Goal: Task Accomplishment & Management: Manage account settings

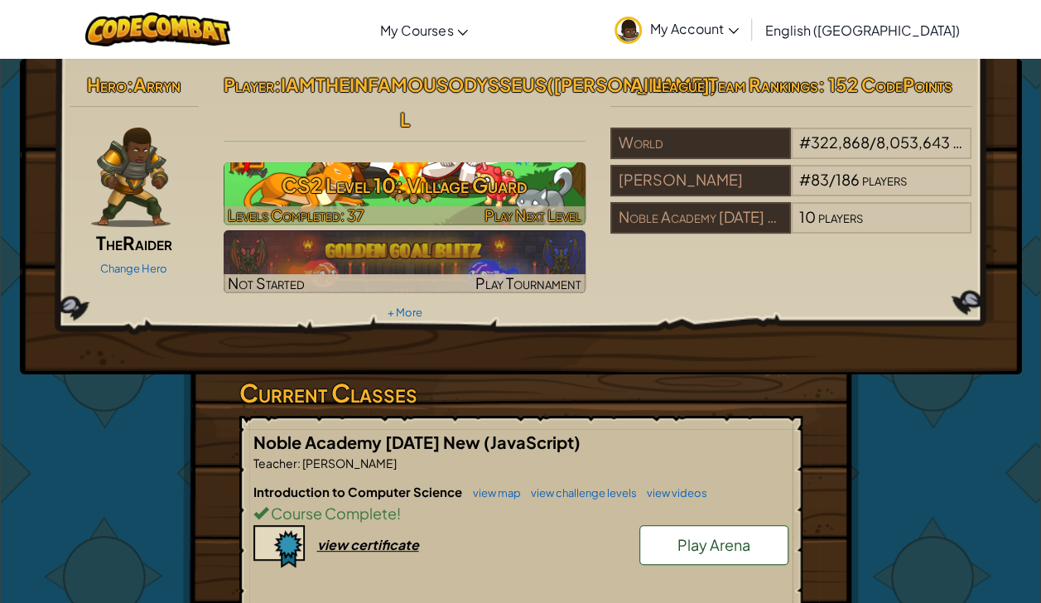
click at [540, 195] on h3 "CS2 Level 10: Village Guard" at bounding box center [405, 185] width 362 height 37
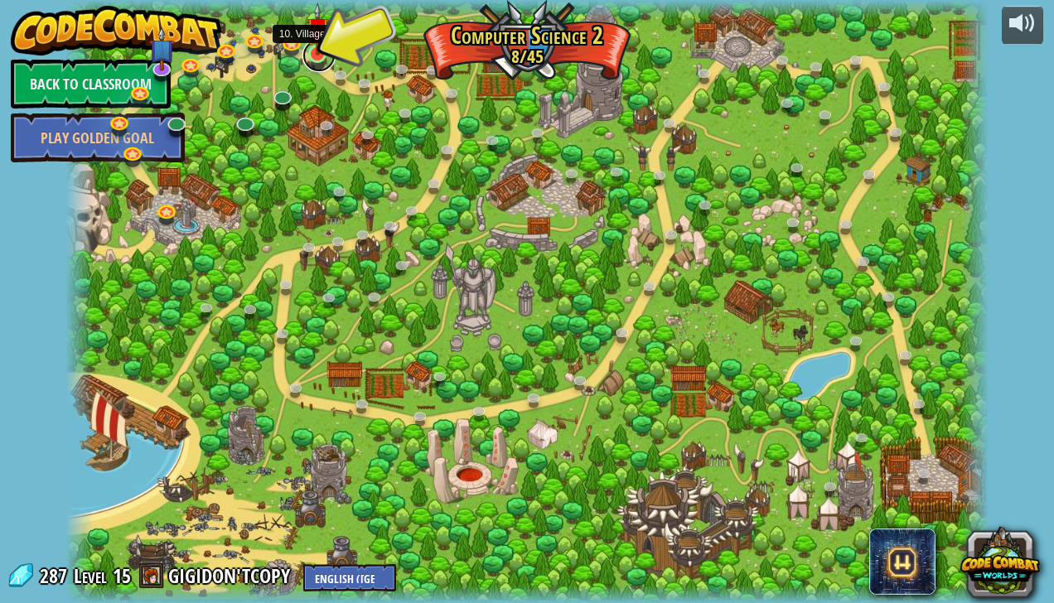
click at [321, 55] on link at bounding box center [318, 55] width 33 height 33
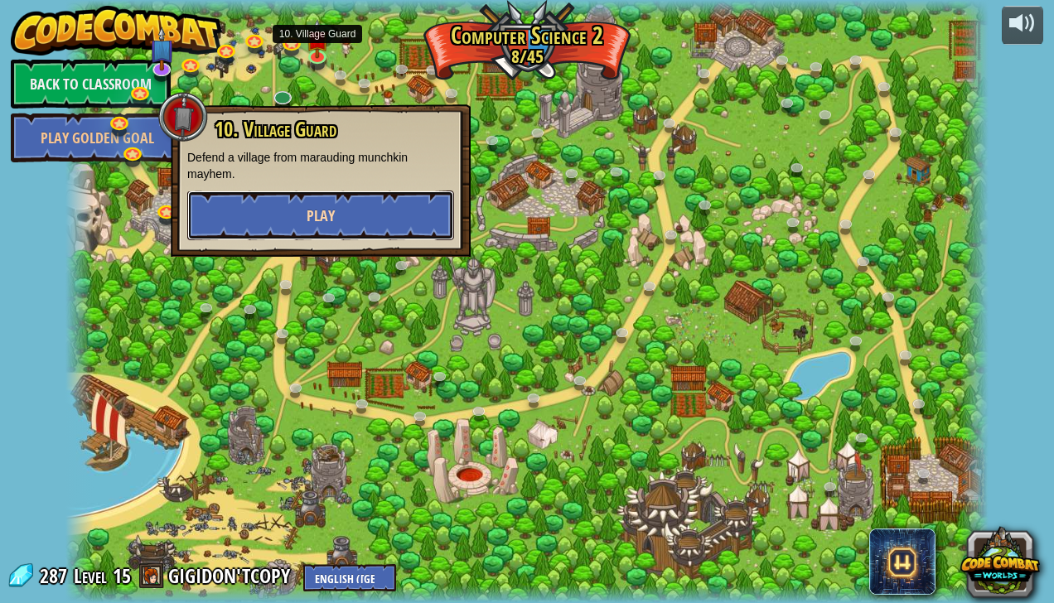
click at [374, 213] on button "Play" at bounding box center [320, 216] width 267 height 50
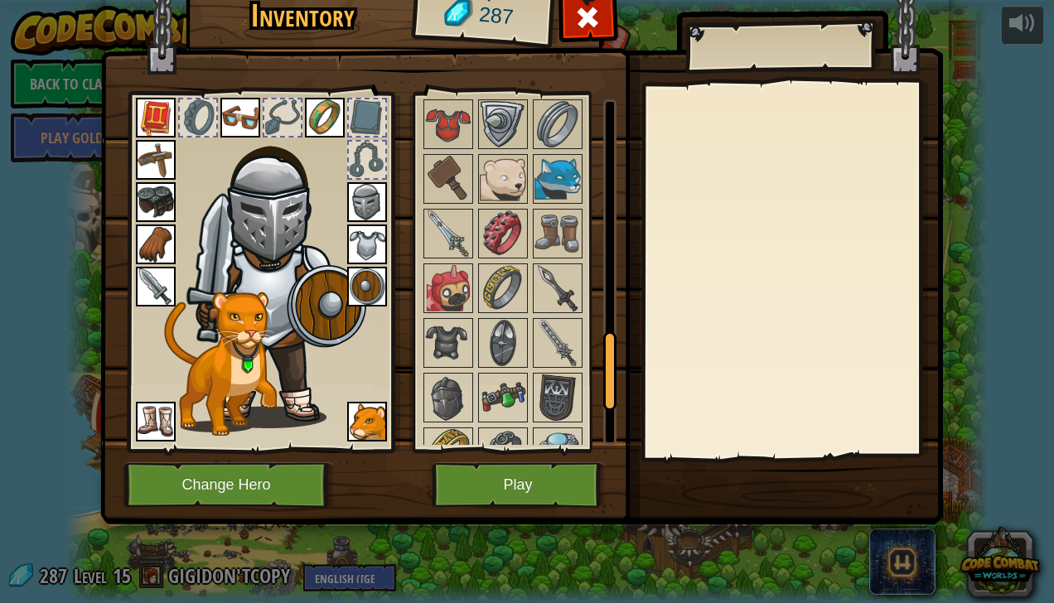
scroll to position [1062, 0]
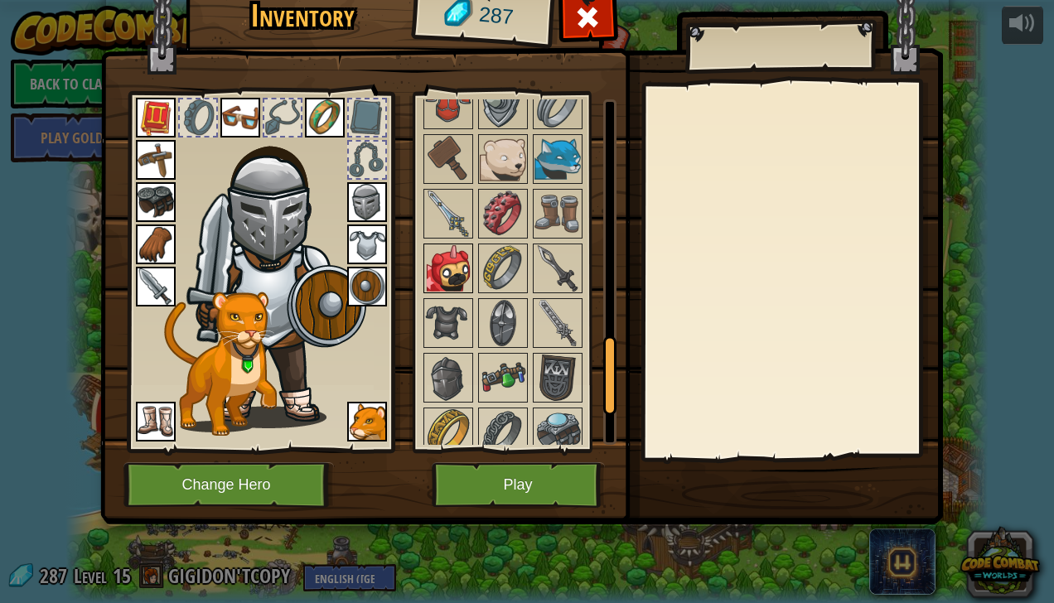
click at [447, 268] on img at bounding box center [448, 268] width 46 height 46
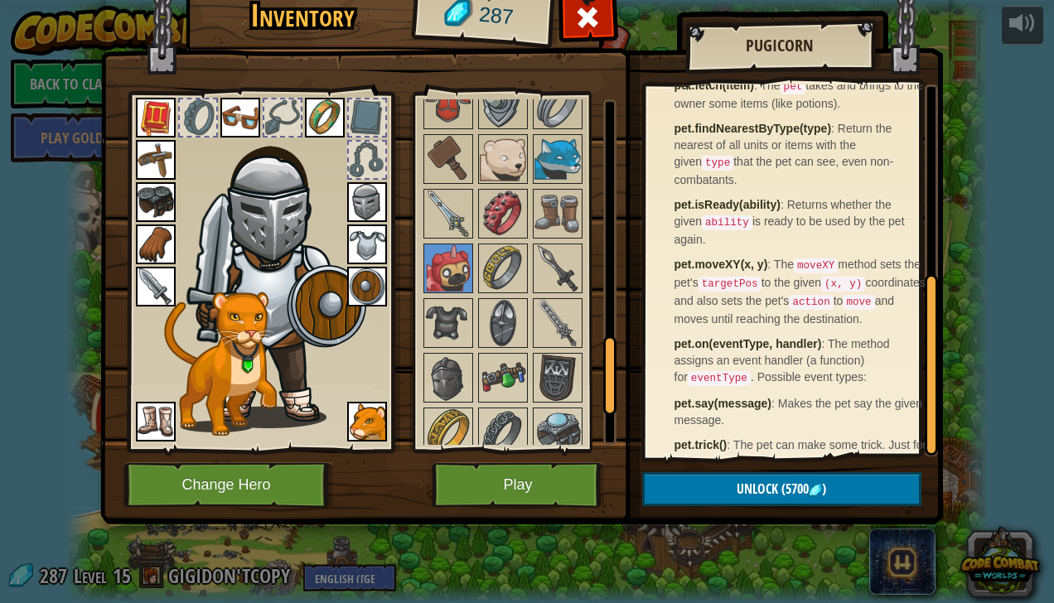
scroll to position [393, 0]
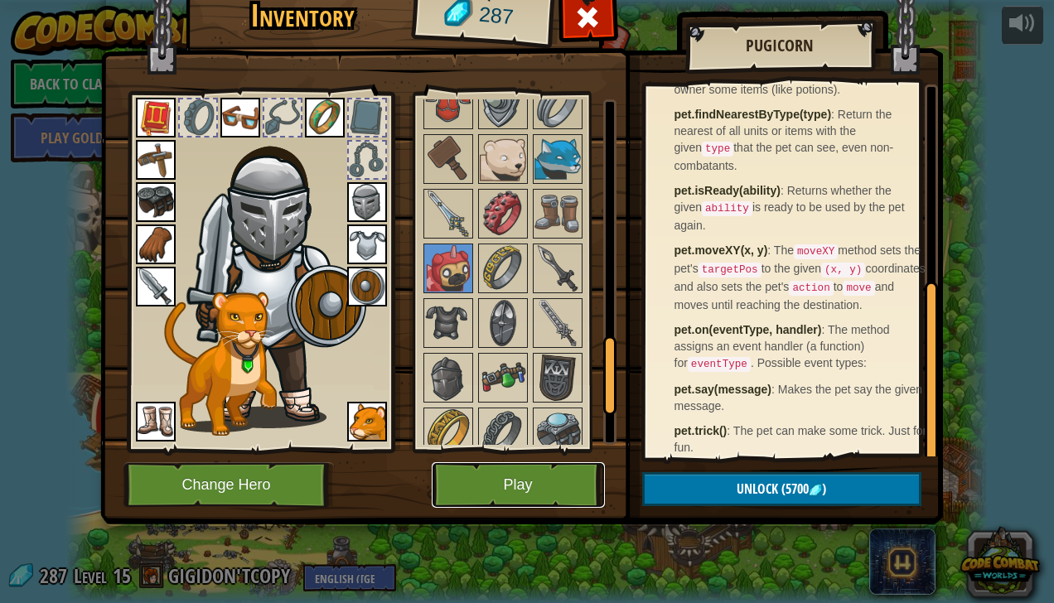
click at [570, 485] on button "Play" at bounding box center [518, 485] width 173 height 46
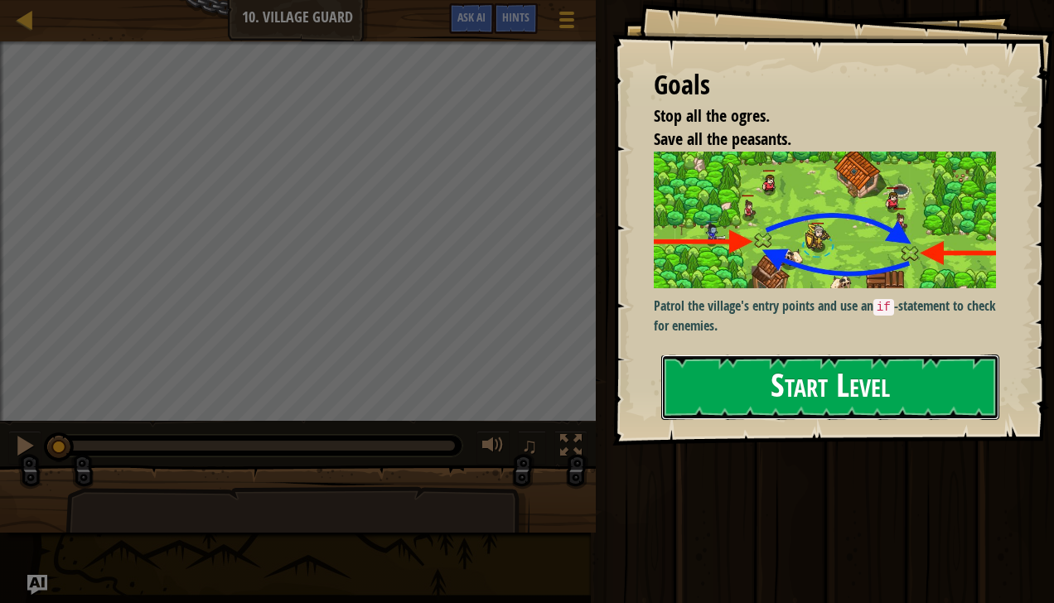
click at [805, 393] on button "Start Level" at bounding box center [830, 387] width 338 height 65
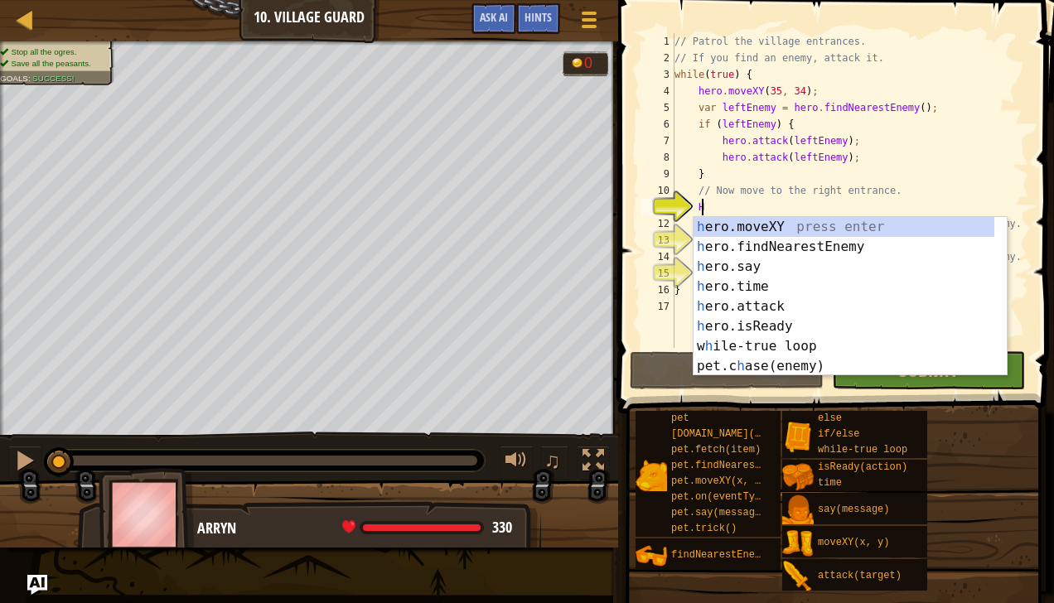
scroll to position [7, 1]
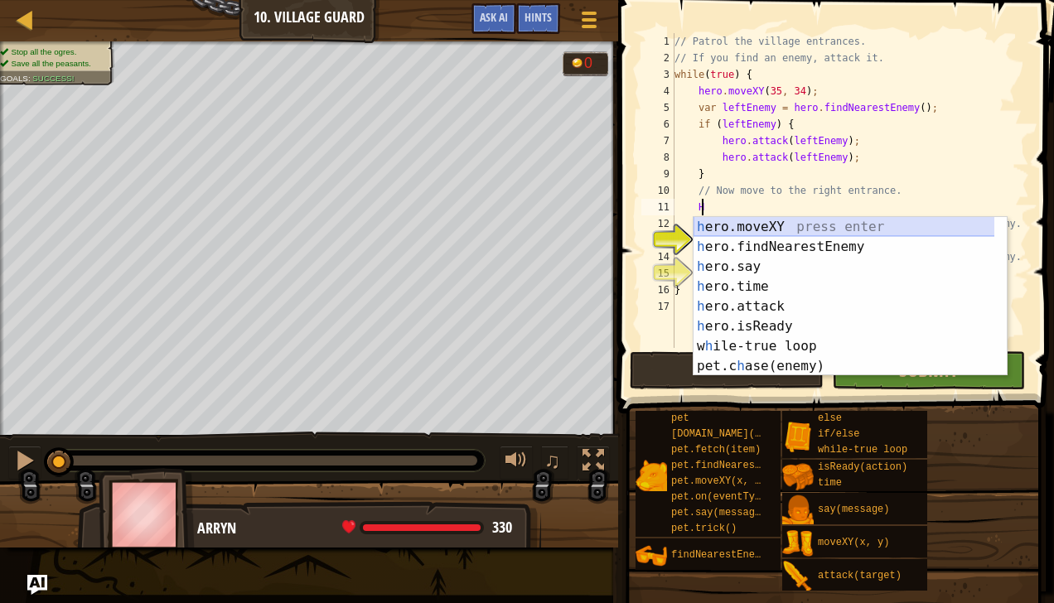
click at [793, 225] on div "h ero.moveXY press enter h ero.findNearestEnemy press enter h ero.say press ent…" at bounding box center [844, 316] width 302 height 199
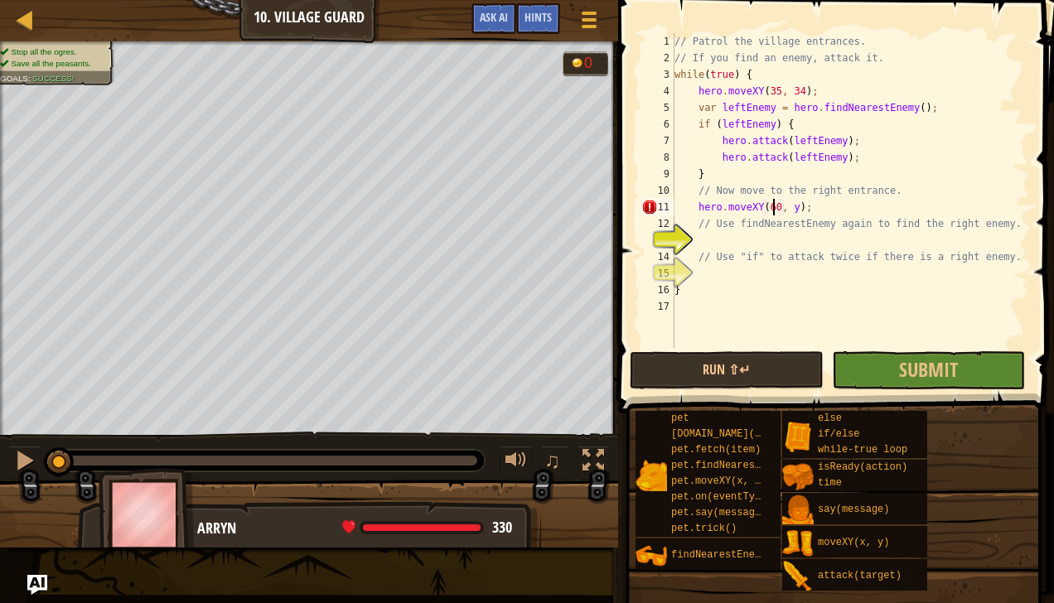
scroll to position [7, 7]
click at [789, 210] on div "// Patrol the village entrances. // If you find an enemy, attack it. while ( tr…" at bounding box center [850, 207] width 358 height 348
type textarea "hero.moveXY(60, 31);"
click at [775, 244] on div "// Patrol the village entrances. // If you find an enemy, attack it. while ( tr…" at bounding box center [850, 207] width 358 height 348
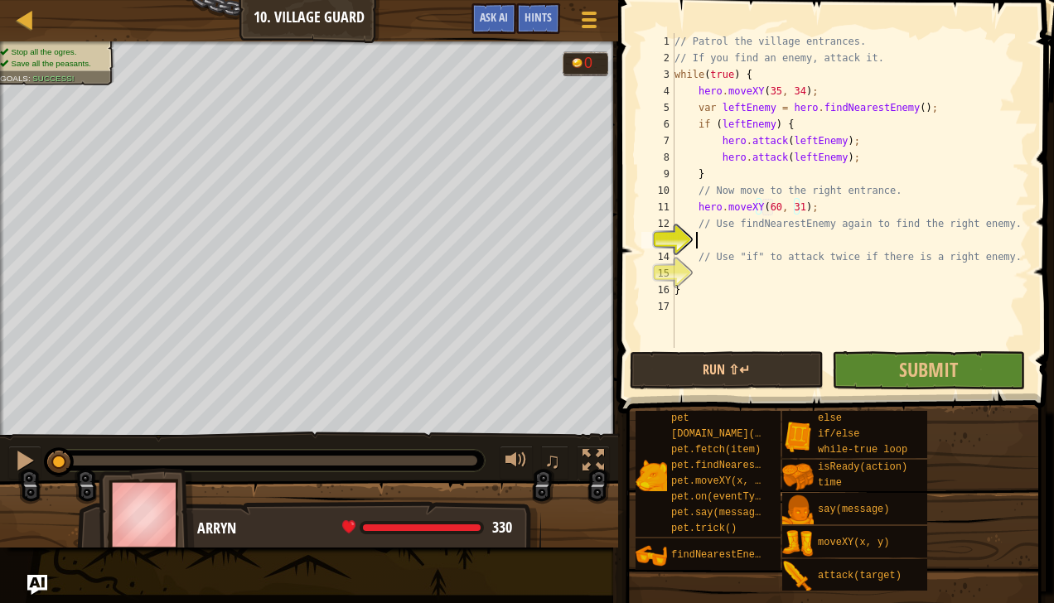
scroll to position [7, 1]
type textarea "w"
type textarea "var rightEnemy = hero"
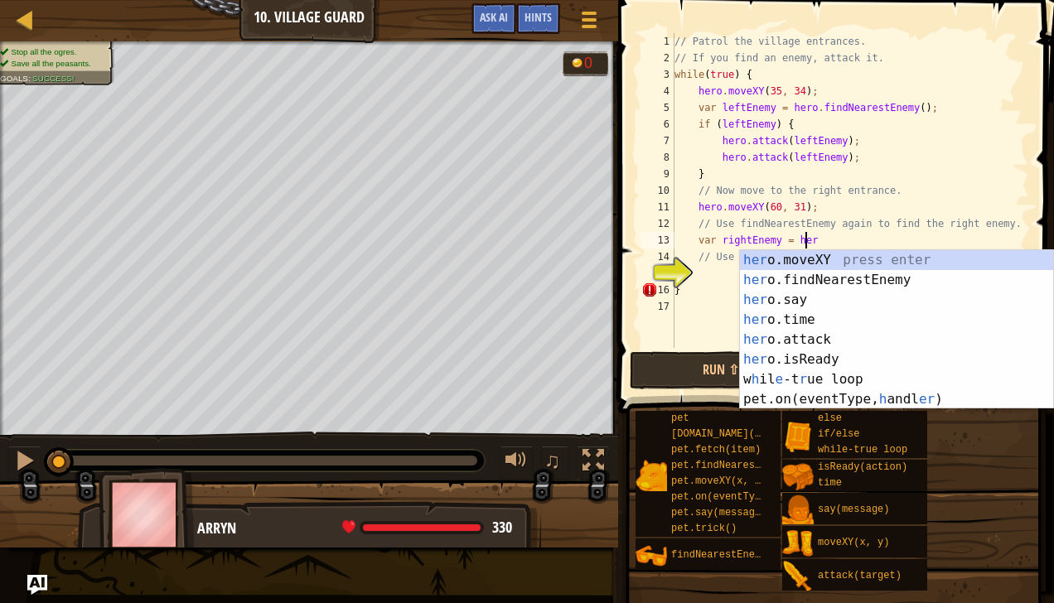
scroll to position [7, 10]
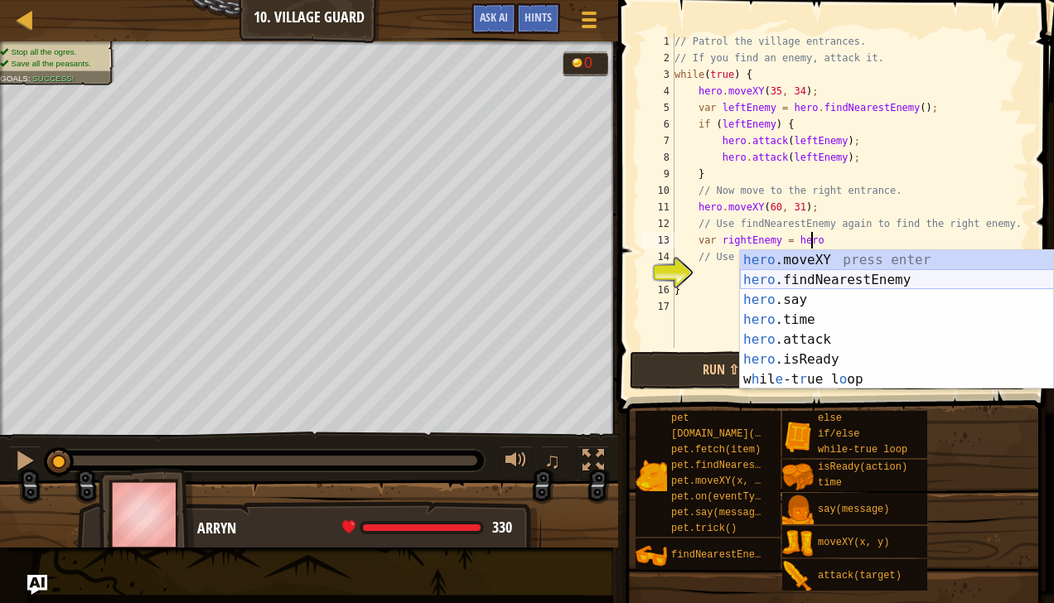
click at [911, 282] on div "hero .moveXY press enter hero .findNearestEnemy press enter hero .say press ent…" at bounding box center [897, 339] width 314 height 179
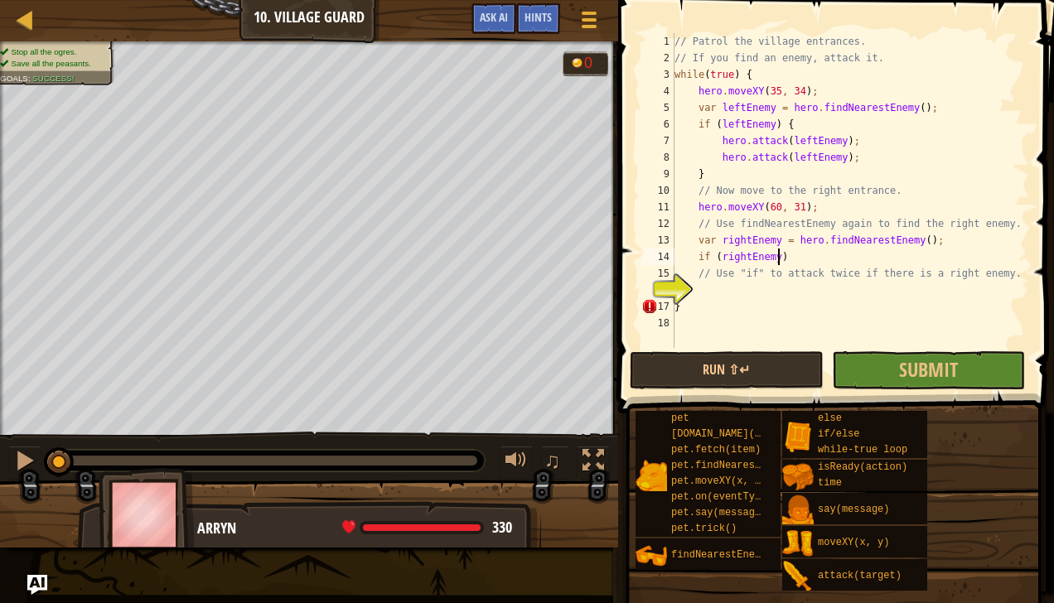
scroll to position [7, 7]
type textarea "if (rightEnemy) {"
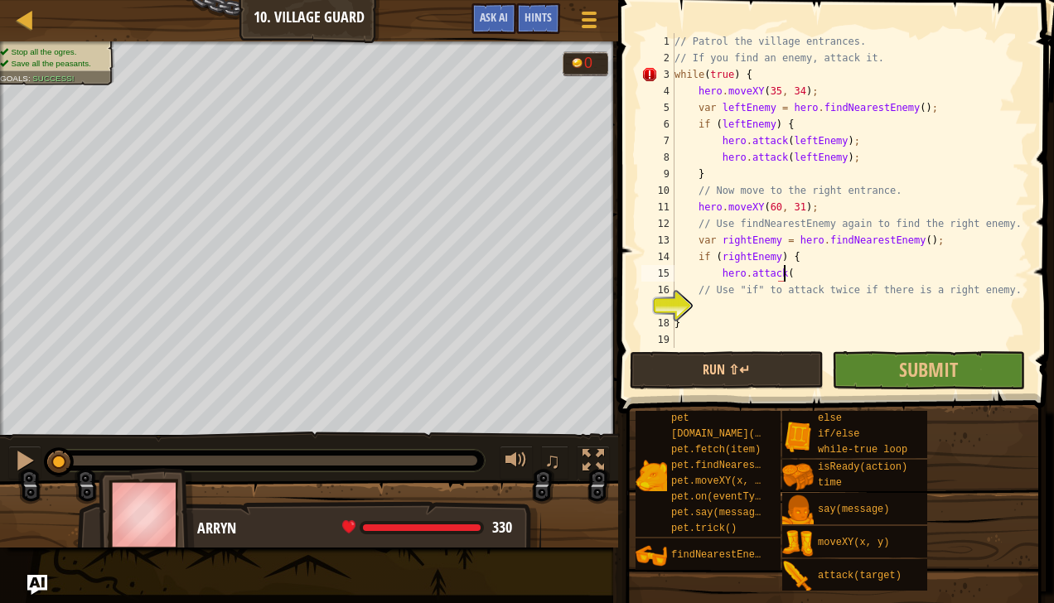
scroll to position [7, 8]
click at [697, 321] on div "// Patrol the village entrances. // If you find an enemy, attack it. while ( tr…" at bounding box center [850, 207] width 358 height 348
click at [794, 277] on div "// Patrol the village entrances. // If you find an enemy, attack it. while ( tr…" at bounding box center [850, 207] width 358 height 348
click at [687, 328] on div "// Patrol the village entrances. // If you find an enemy, attack it. while ( tr…" at bounding box center [850, 207] width 358 height 348
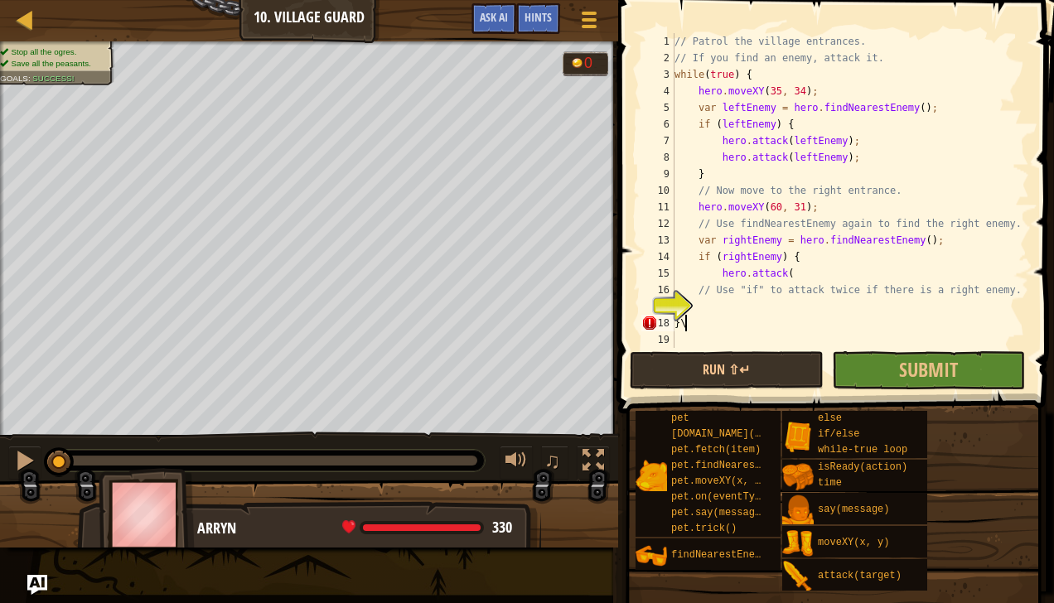
type textarea "}"
click at [788, 273] on div "// Patrol the village entrances. // If you find an enemy, attack it. while ( tr…" at bounding box center [850, 207] width 358 height 348
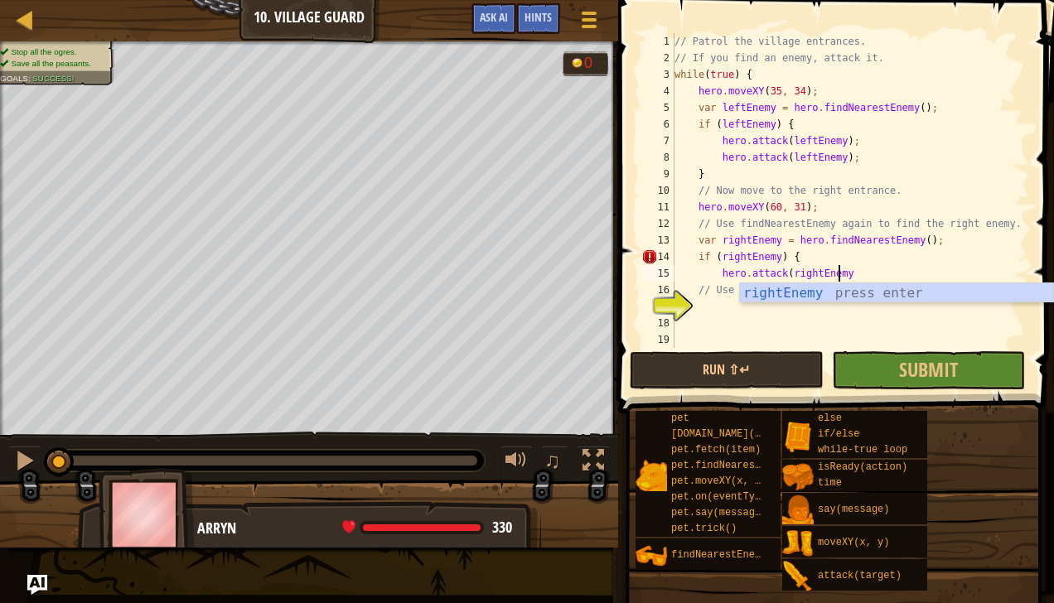
scroll to position [7, 12]
type textarea "hero.attack(rightEnemy)"
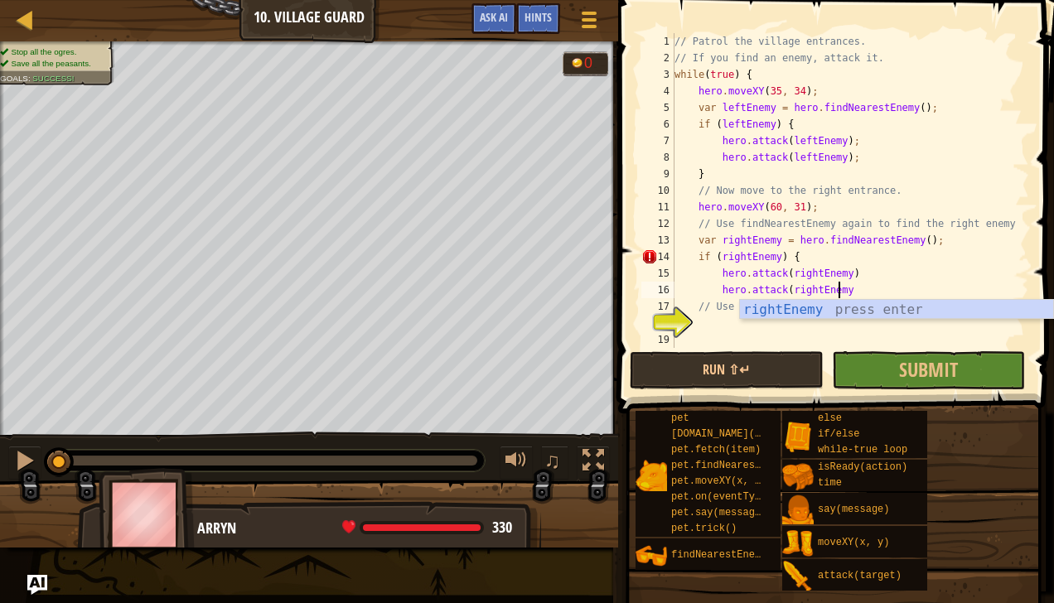
type textarea "hero.attack(rightEnemy)"
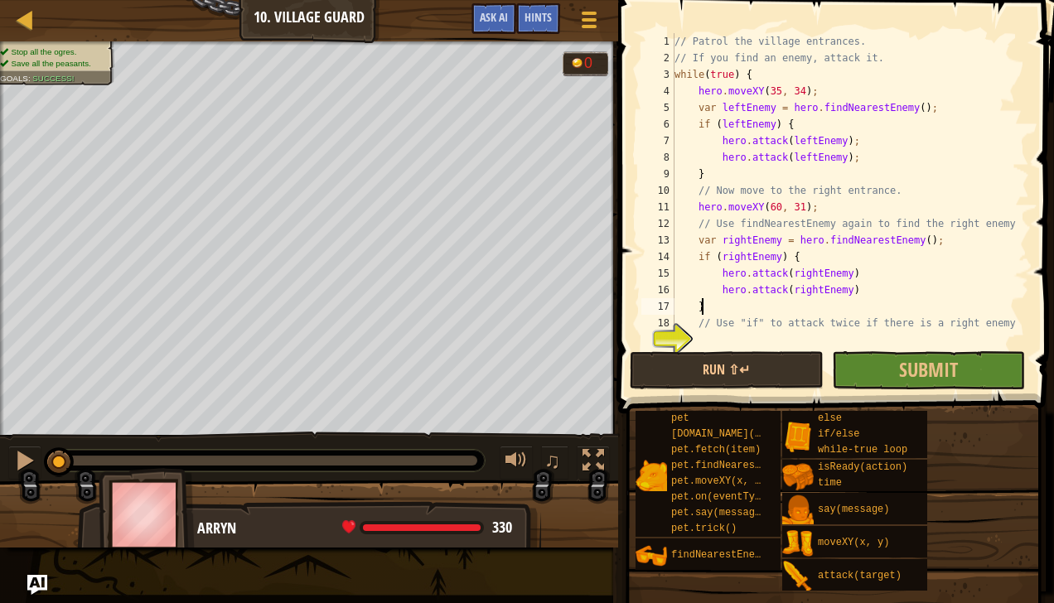
scroll to position [7, 3]
click at [761, 375] on button "Run ⇧↵" at bounding box center [726, 370] width 193 height 38
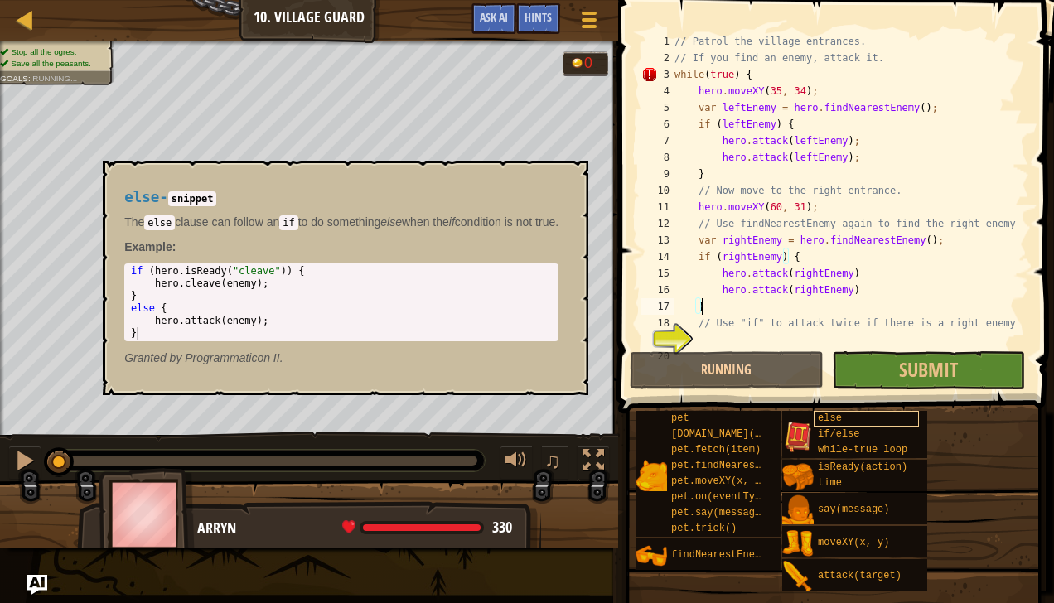
scroll to position [7, 2]
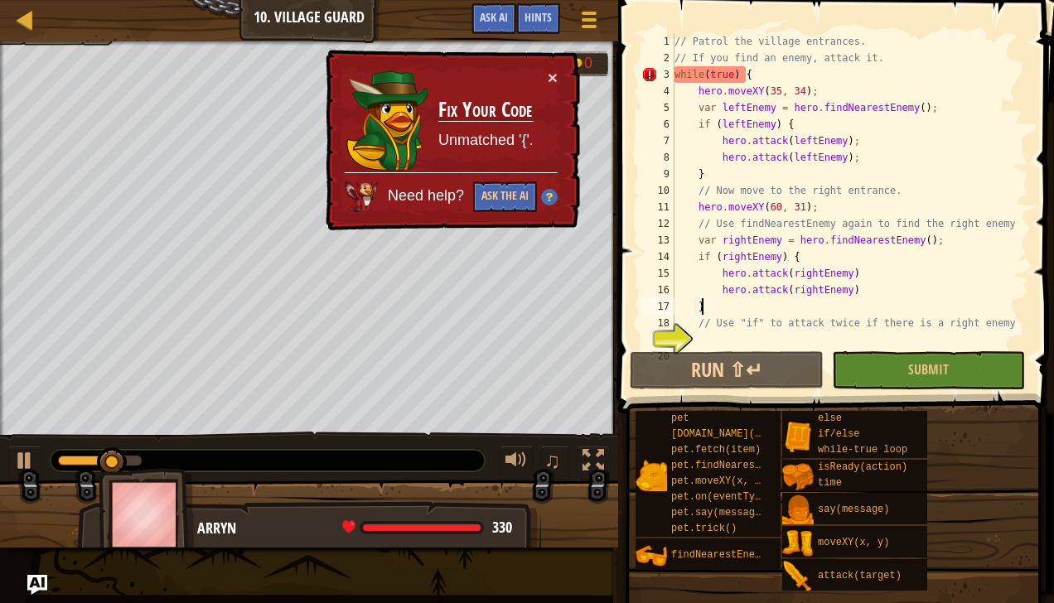
click at [543, 70] on div "× Fix Your Code Unmatched '{'. Need help? Ask the AI" at bounding box center [451, 140] width 258 height 181
click at [553, 63] on div "× Fix Your Code Unmatched '{'. Need help? Ask the AI" at bounding box center [451, 140] width 258 height 181
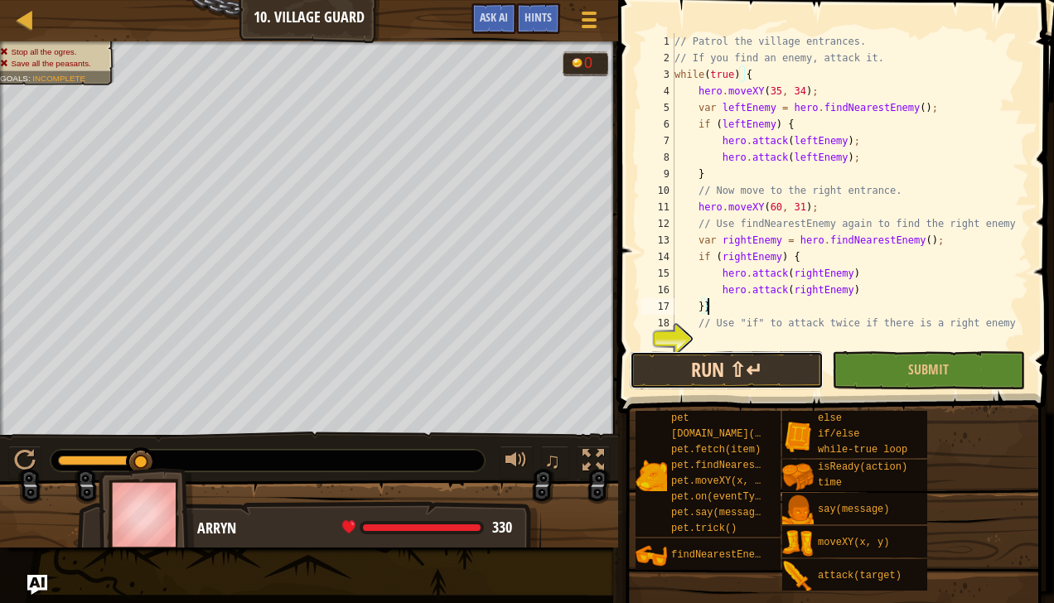
click at [731, 362] on button "Run ⇧↵" at bounding box center [726, 370] width 193 height 38
click at [742, 374] on button "Run ⇧↵" at bounding box center [726, 370] width 193 height 38
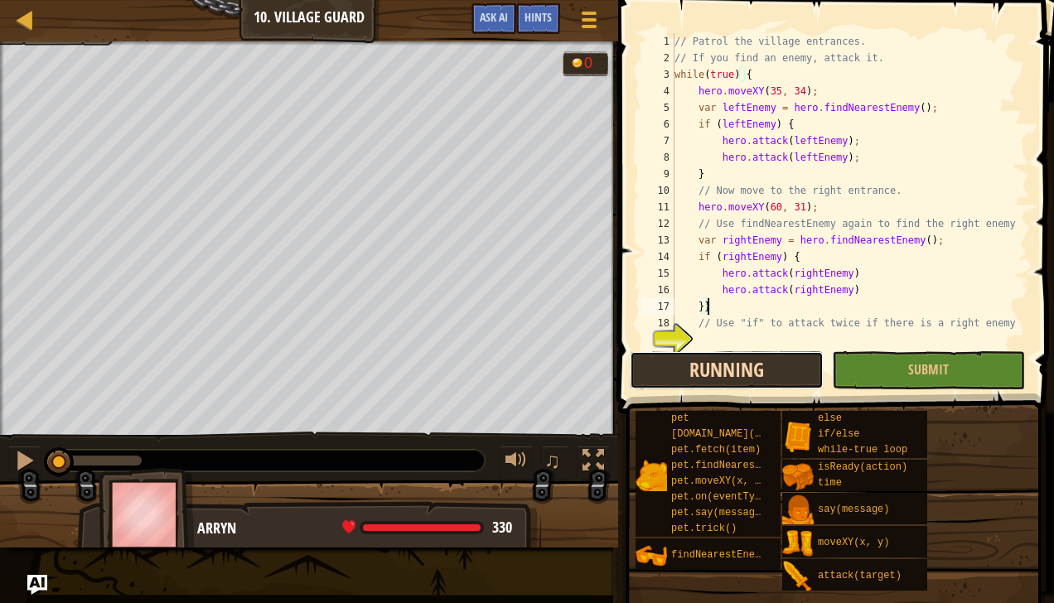
click at [760, 380] on button "Running" at bounding box center [726, 370] width 193 height 38
click at [739, 363] on button "Running" at bounding box center [726, 370] width 193 height 38
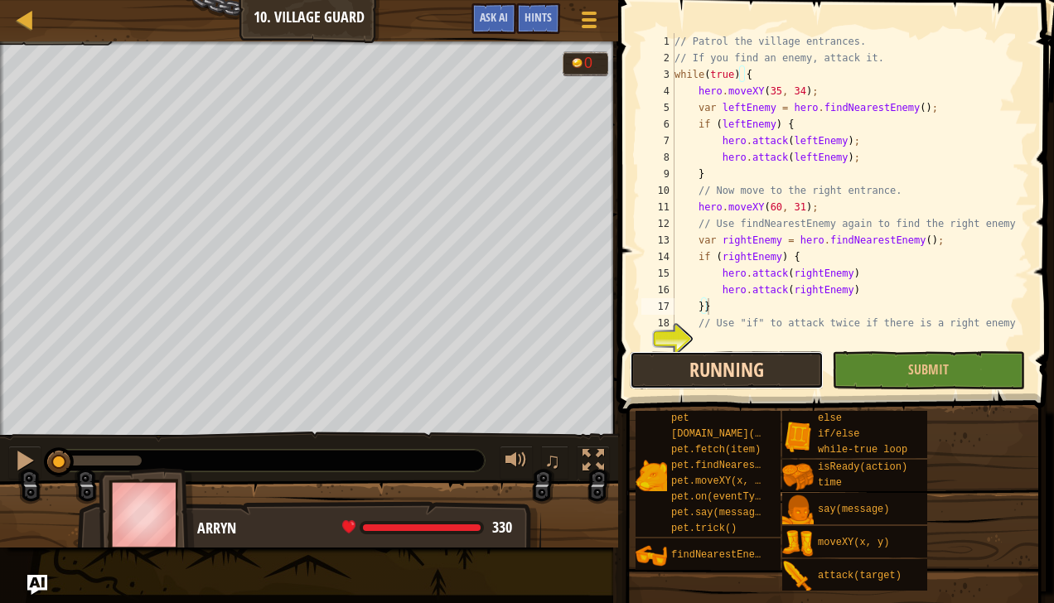
click at [739, 363] on button "Running" at bounding box center [726, 370] width 193 height 38
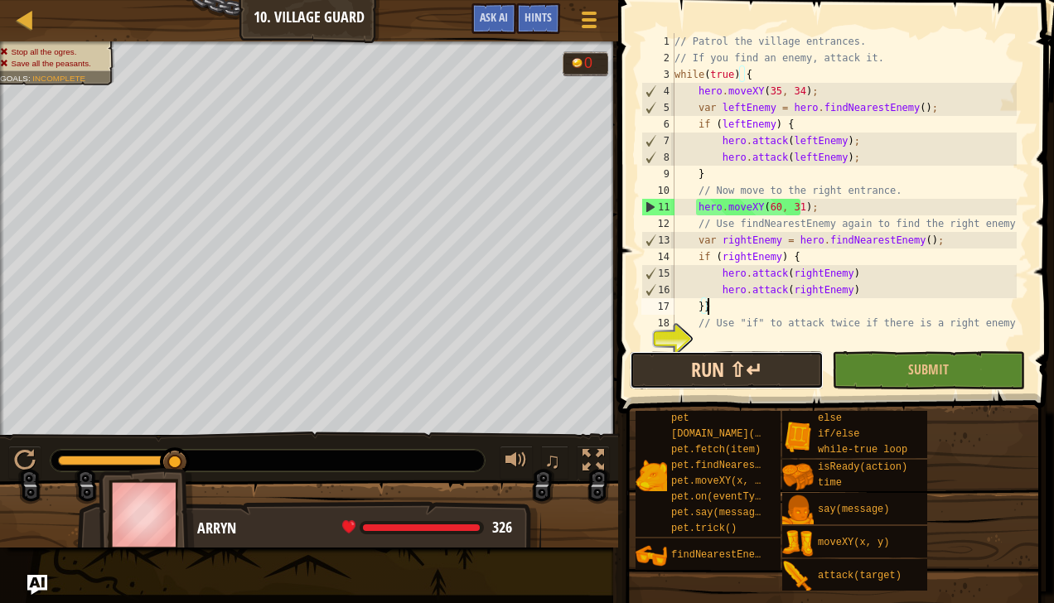
click at [685, 368] on button "Run ⇧↵" at bounding box center [726, 370] width 193 height 38
click at [711, 368] on button "Run ⇧↵" at bounding box center [726, 370] width 193 height 38
click at [714, 372] on button "Run ⇧↵" at bounding box center [726, 370] width 193 height 38
click at [681, 368] on button "Run ⇧↵" at bounding box center [726, 370] width 193 height 38
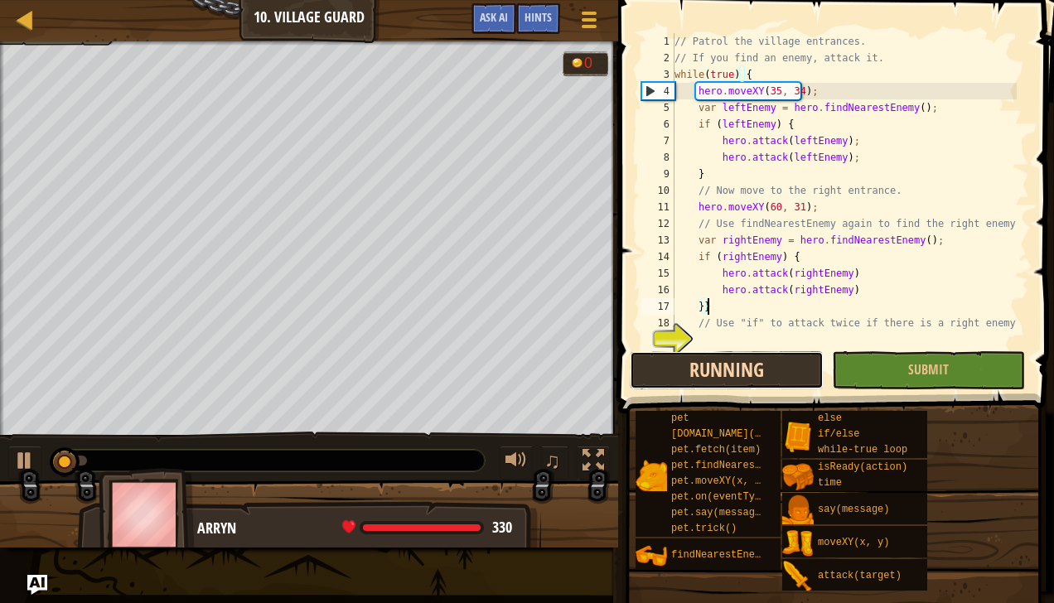
click at [666, 364] on button "Running" at bounding box center [726, 370] width 193 height 38
click at [653, 361] on button "Running" at bounding box center [726, 370] width 193 height 38
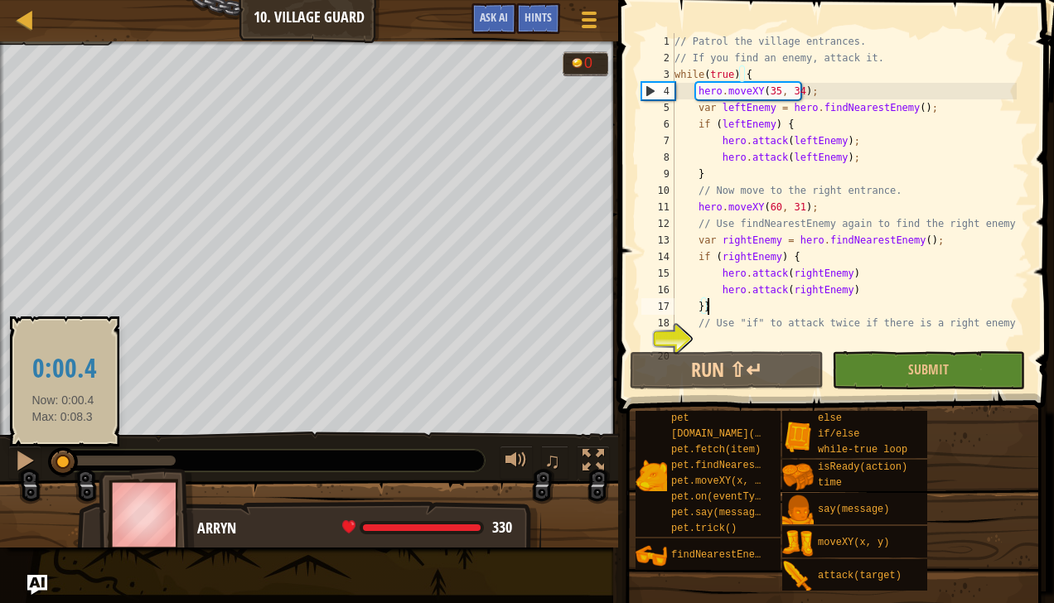
drag, startPoint x: 171, startPoint y: 464, endPoint x: 60, endPoint y: 463, distance: 111.8
click at [60, 463] on div at bounding box center [63, 462] width 30 height 30
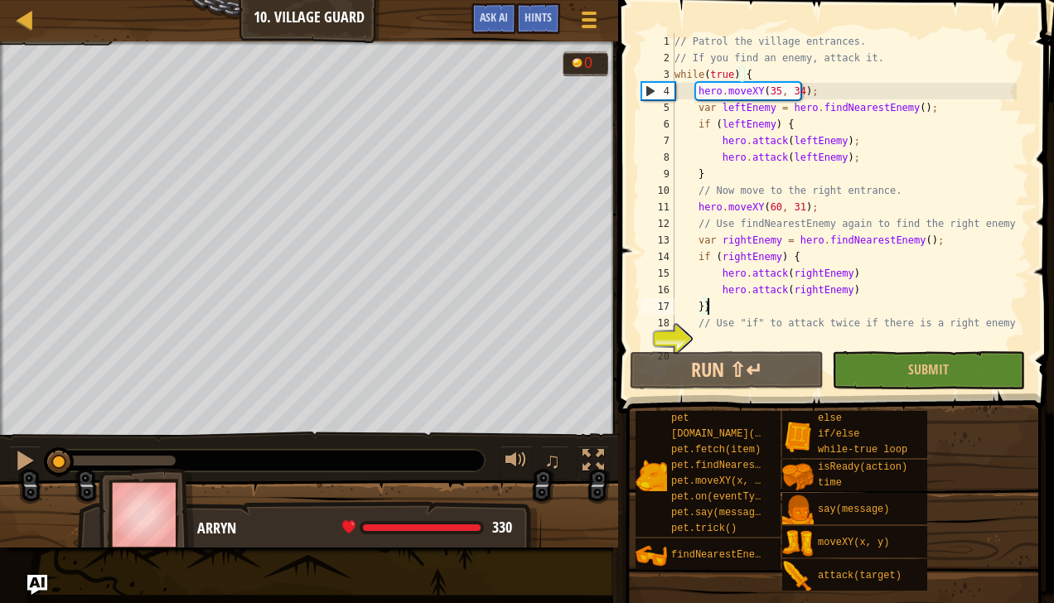
click at [792, 207] on div "// Patrol the village entrances. // If you find an enemy, attack it. while ( tr…" at bounding box center [843, 207] width 345 height 348
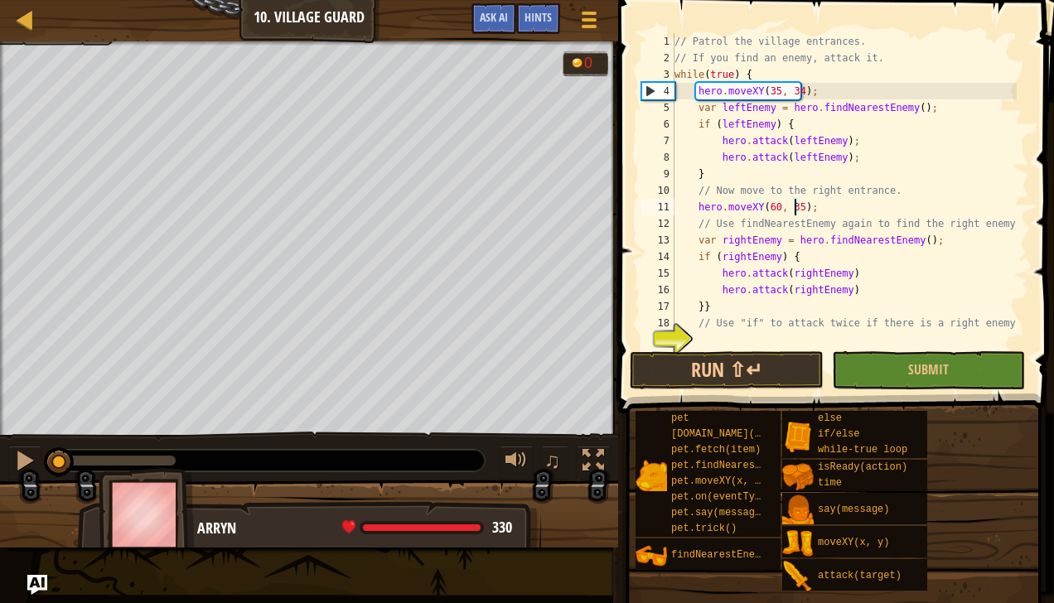
scroll to position [7, 10]
type textarea "hero.moveXY(60, 35);"
click at [745, 377] on button "Run ⇧↵" at bounding box center [726, 370] width 193 height 38
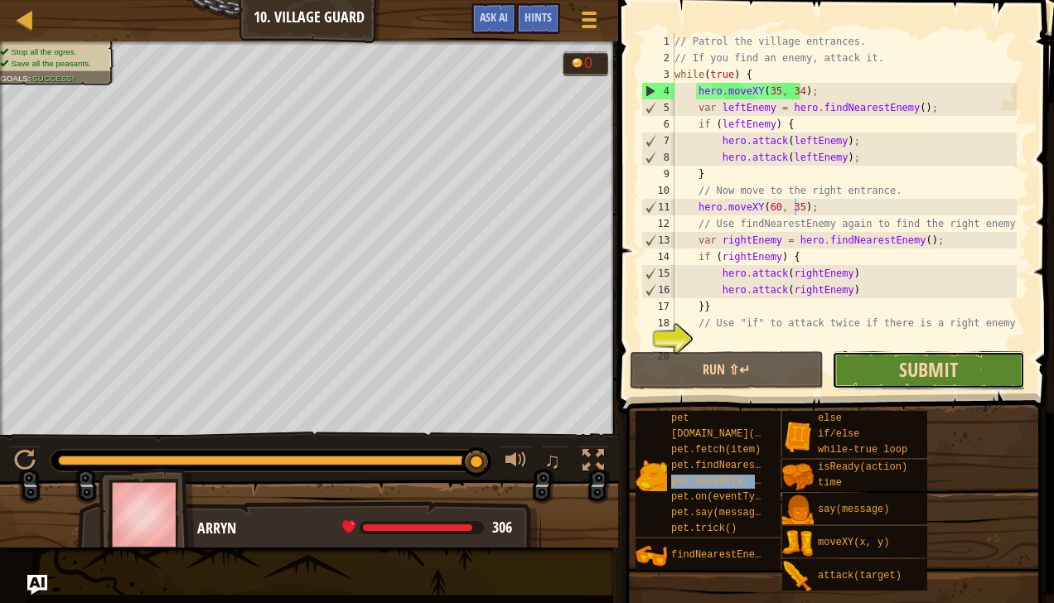
click at [905, 364] on span "Submit" at bounding box center [928, 369] width 59 height 27
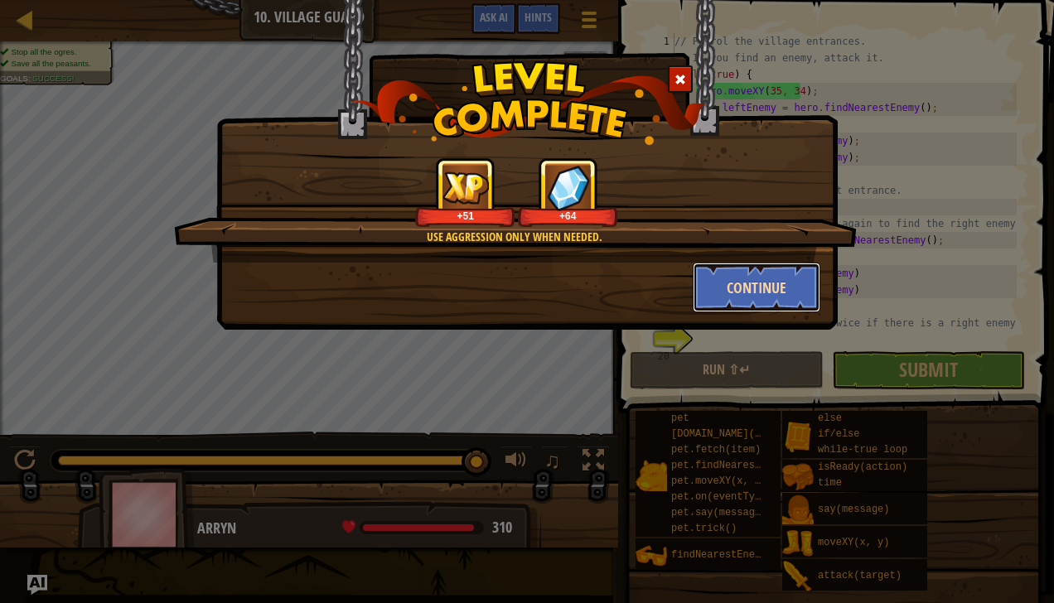
click at [749, 298] on button "Continue" at bounding box center [757, 288] width 128 height 50
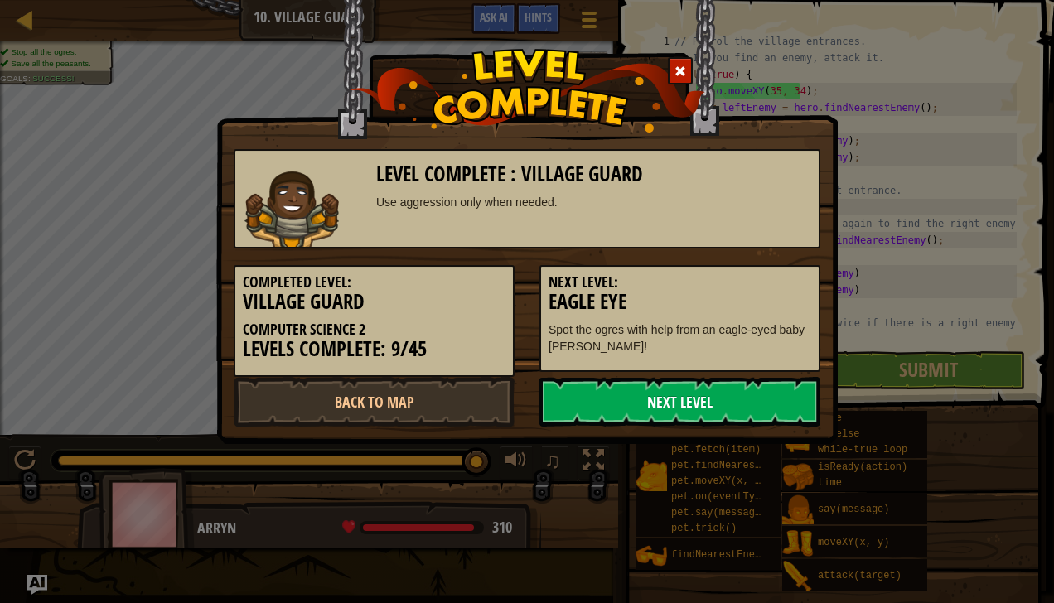
click at [644, 386] on link "Next Level" at bounding box center [679, 402] width 281 height 50
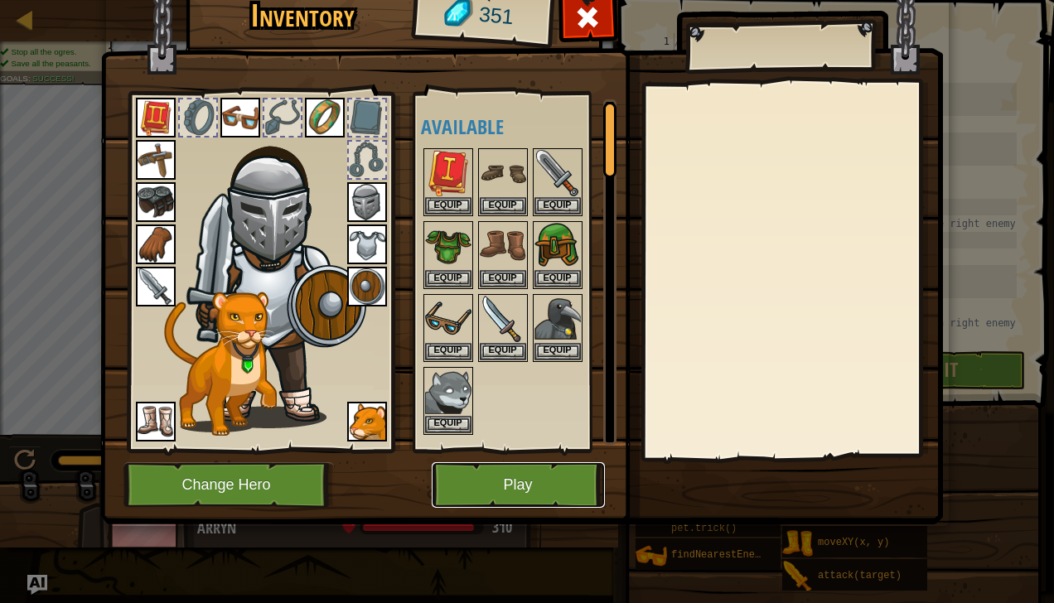
click at [517, 482] on button "Play" at bounding box center [518, 485] width 173 height 46
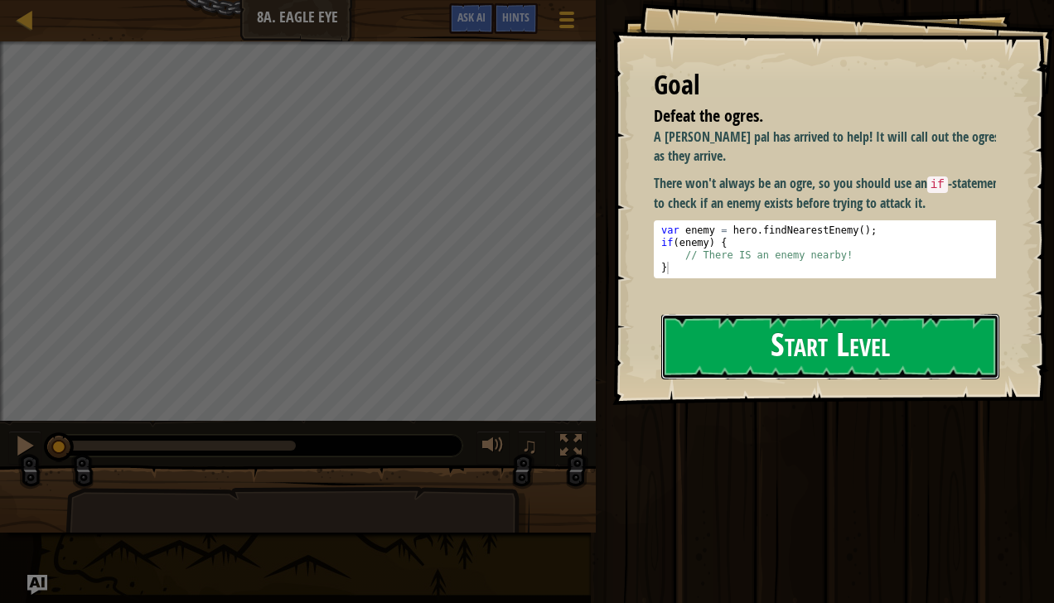
click at [910, 348] on button "Start Level" at bounding box center [830, 346] width 338 height 65
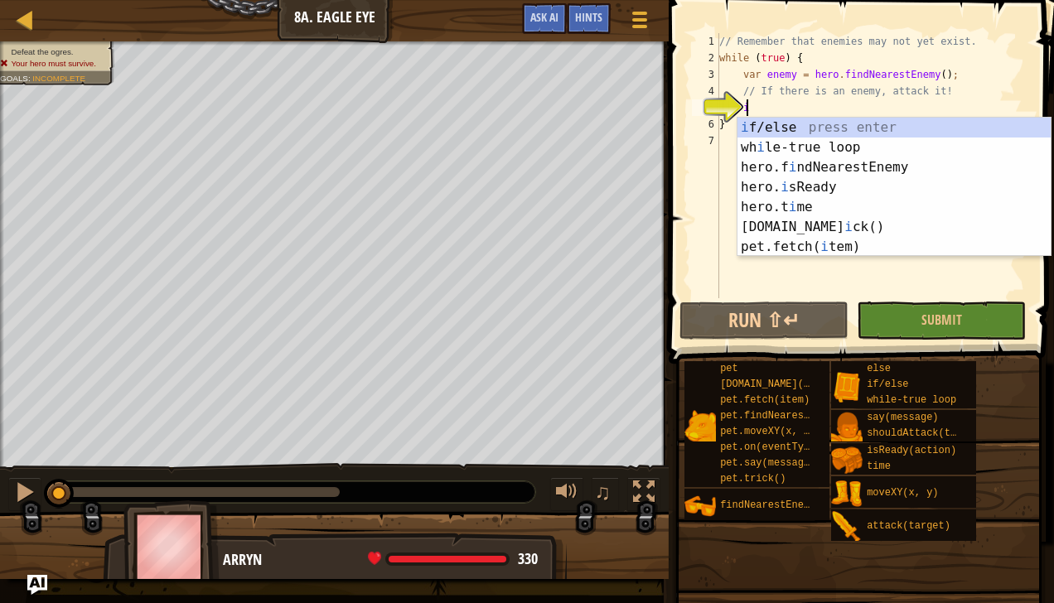
scroll to position [7, 2]
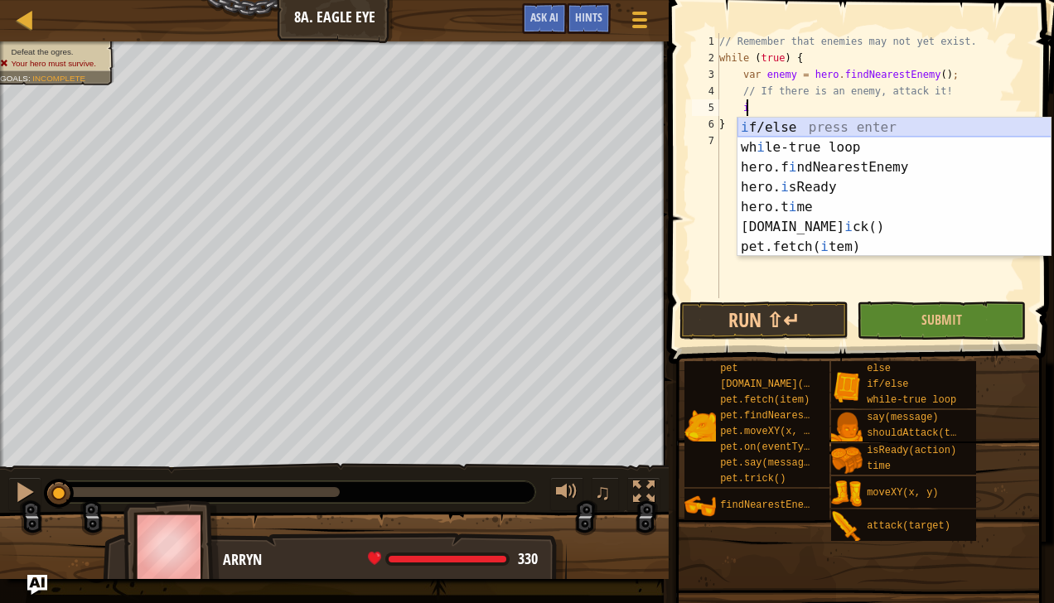
click at [795, 126] on div "i f/else press enter wh i le-true loop press enter hero.f i ndNearestEnemy pres…" at bounding box center [894, 207] width 314 height 179
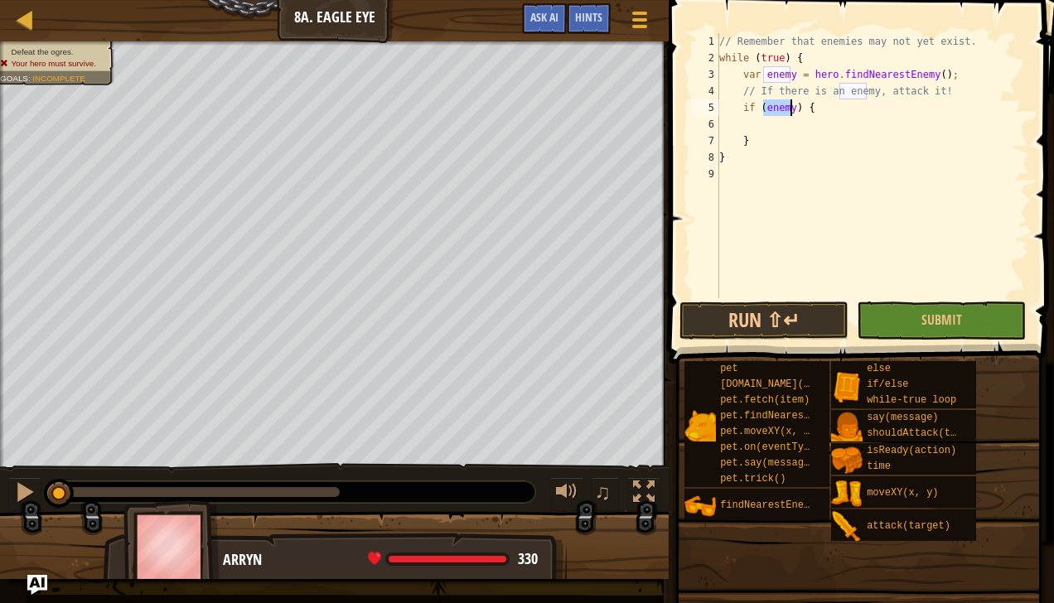
type textarea "if (enemy) {"
click at [817, 108] on div "// Remember that enemies may not yet exist. while ( true ) { var enemy = hero .…" at bounding box center [872, 182] width 313 height 298
click at [756, 124] on div "// Remember that enemies may not yet exist. while ( true ) { var enemy = hero .…" at bounding box center [872, 182] width 313 height 298
click at [722, 512] on div "findNearestEnemy()" at bounding box center [768, 504] width 105 height 31
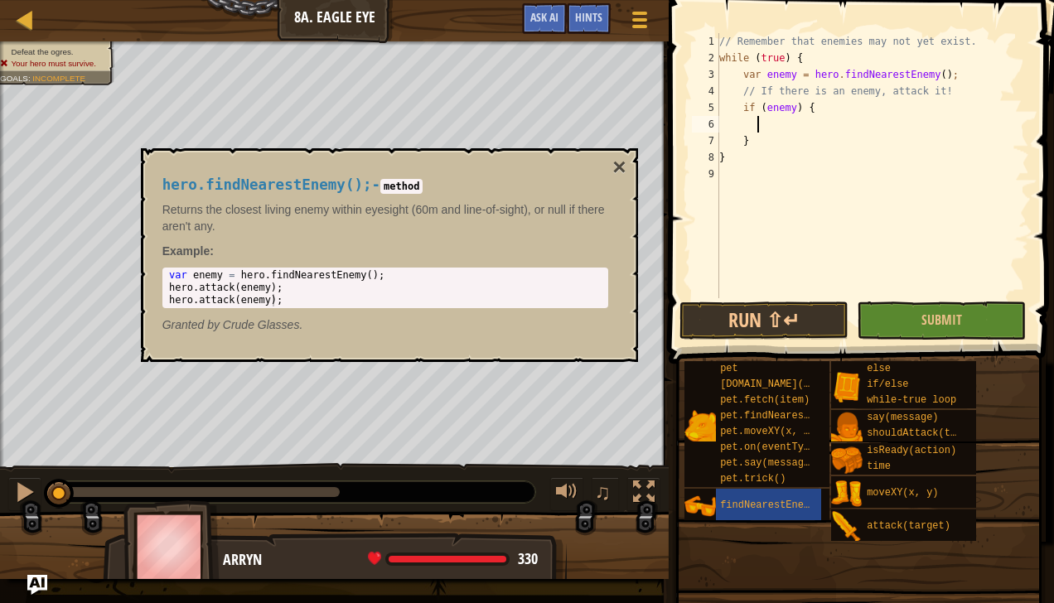
click at [746, 542] on span at bounding box center [859, 589] width 374 height 490
click at [616, 171] on button "×" at bounding box center [618, 167] width 13 height 23
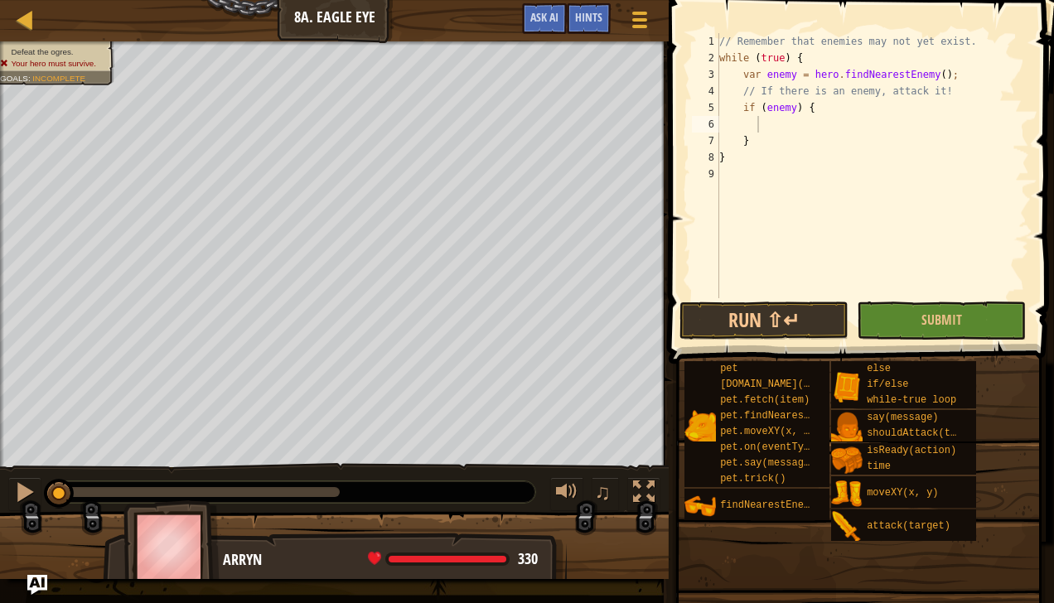
click at [755, 128] on div "// Remember that enemies may not yet exist. while ( true ) { var enemy = hero .…" at bounding box center [872, 182] width 313 height 298
type textarea "var enemy = her"
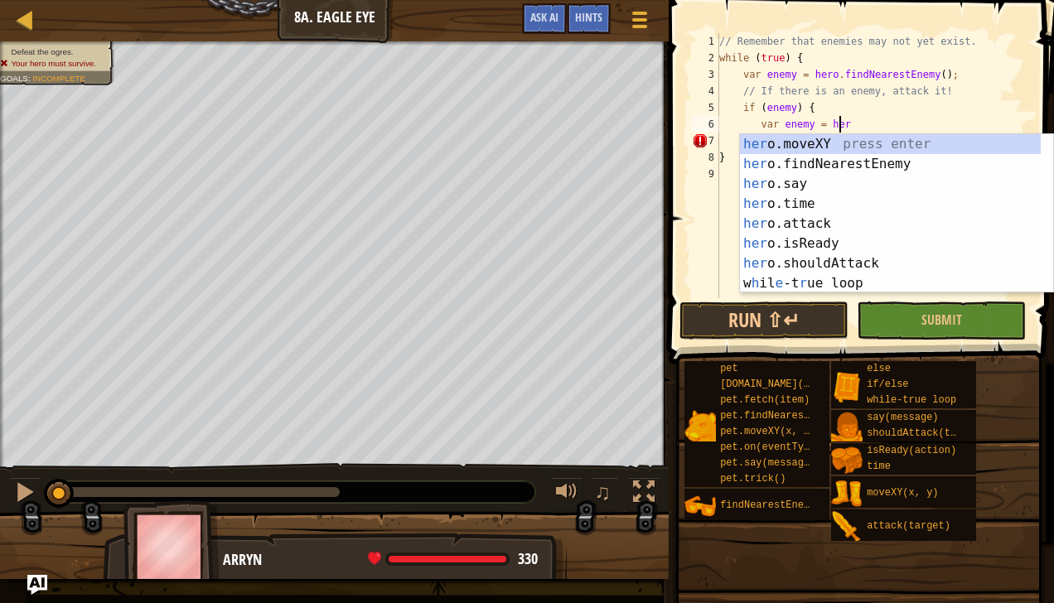
scroll to position [7, 9]
click at [819, 165] on div "her o.moveXY press enter her o.findNearestEnemy press enter her o.say press ent…" at bounding box center [891, 233] width 302 height 199
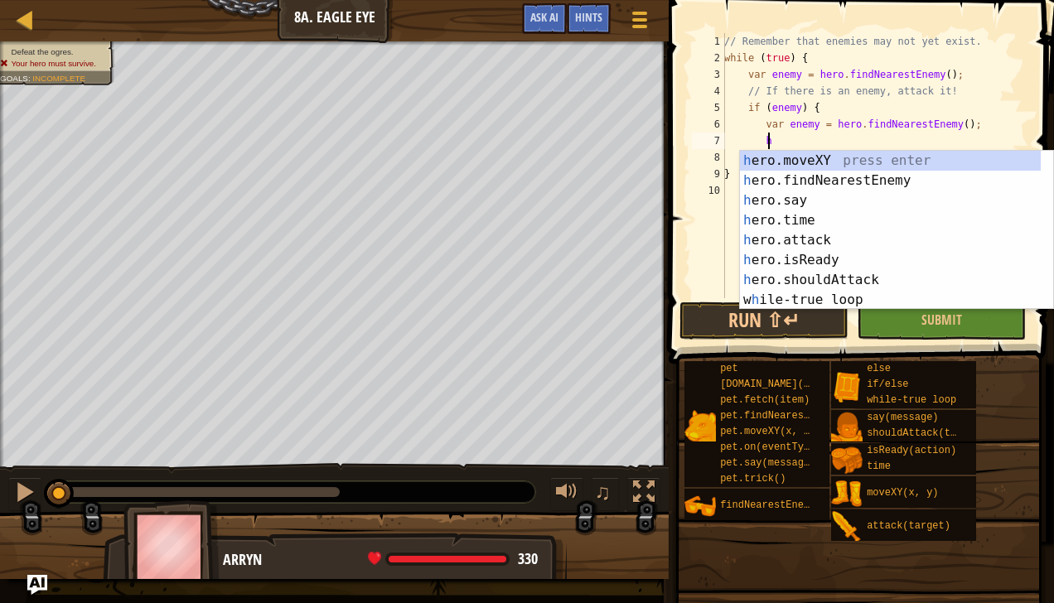
scroll to position [7, 3]
click at [827, 239] on div "h ero.moveXY press enter h ero.findNearestEnemy press enter h ero.say press ent…" at bounding box center [891, 250] width 302 height 199
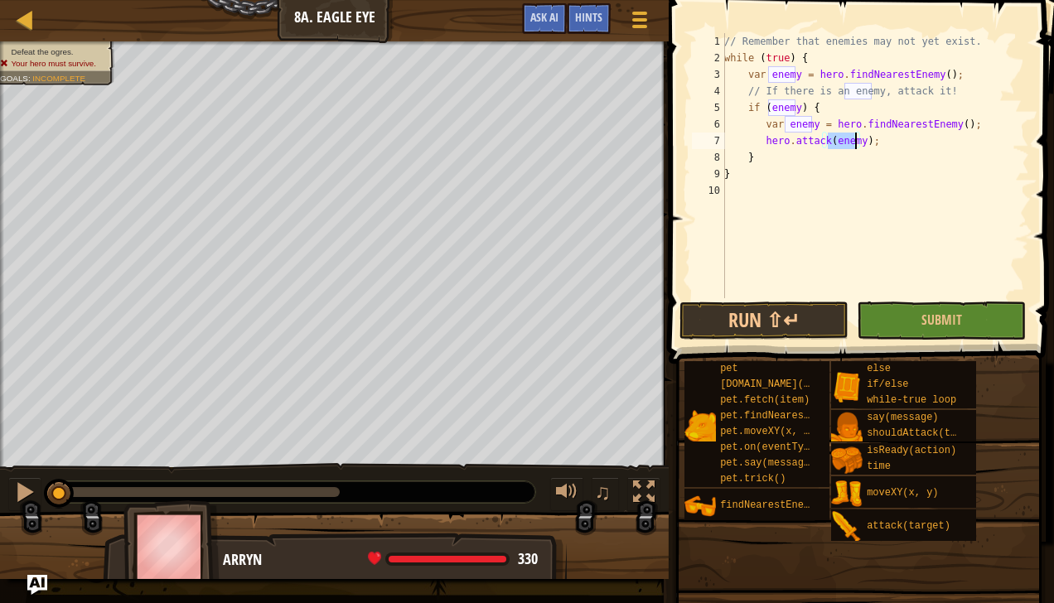
click at [775, 157] on div "// Remember that enemies may not yet exist. while ( true ) { var enemy = hero .…" at bounding box center [875, 182] width 308 height 298
click at [880, 141] on div "// Remember that enemies may not yet exist. while ( true ) { var enemy = hero .…" at bounding box center [875, 182] width 308 height 298
type textarea "hero.attack(enemy);"
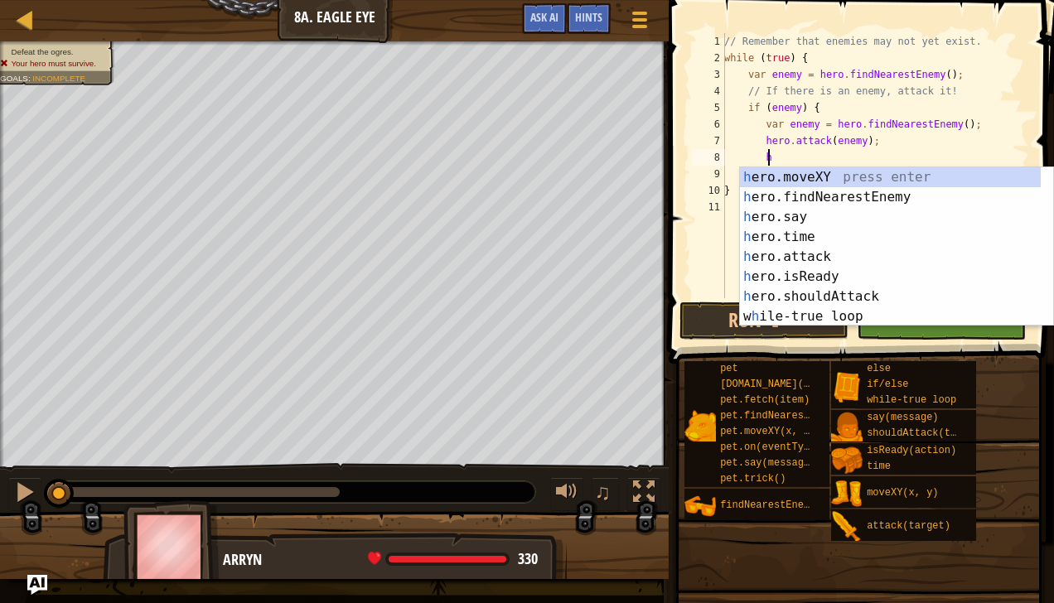
scroll to position [7, 2]
click at [813, 253] on div "h ero.moveXY press enter h ero.findNearestEnemy press enter h ero.say press ent…" at bounding box center [891, 266] width 302 height 199
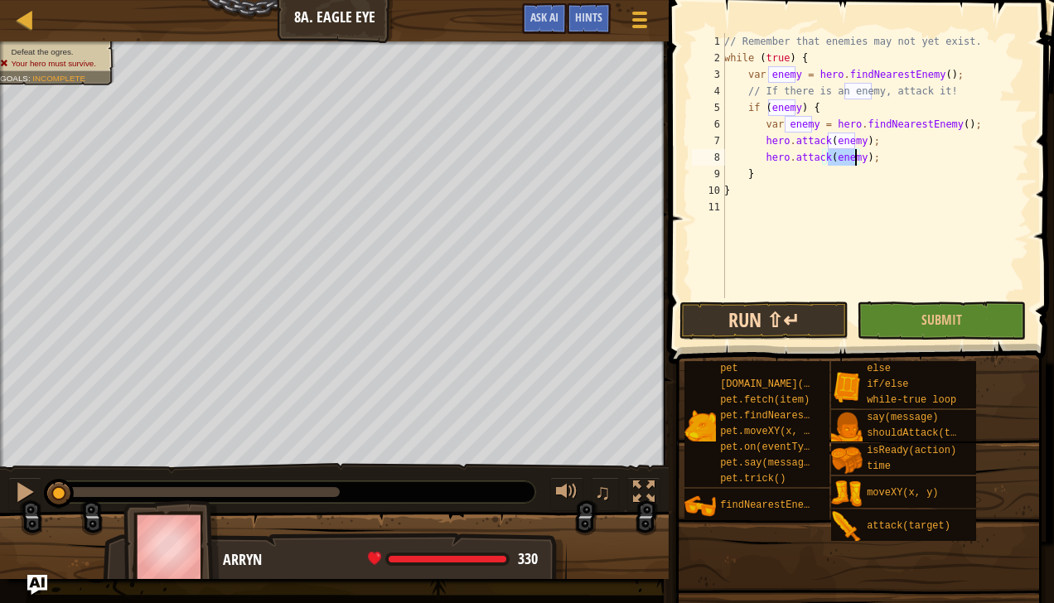
type textarea "hero.attack(enemy);"
click at [812, 318] on button "Run ⇧↵" at bounding box center [763, 321] width 169 height 38
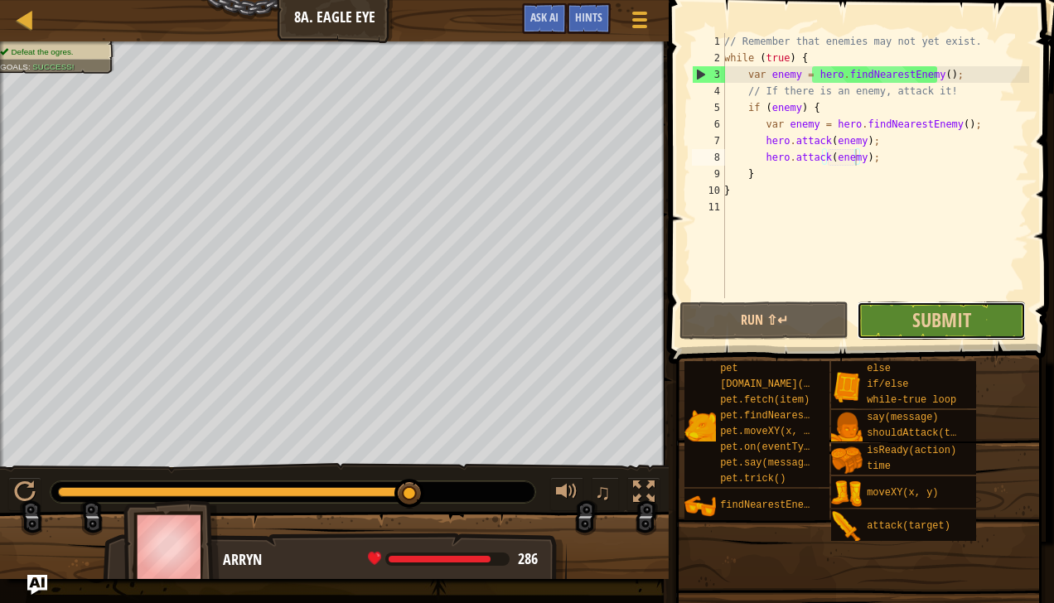
click at [881, 315] on button "Submit" at bounding box center [941, 321] width 169 height 38
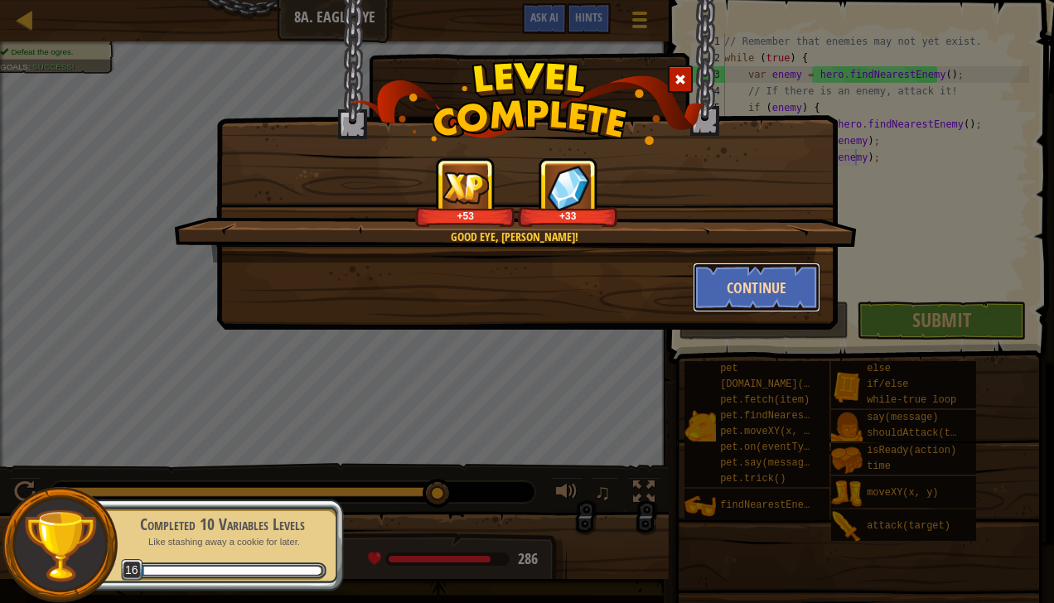
click at [737, 305] on button "Continue" at bounding box center [757, 288] width 128 height 50
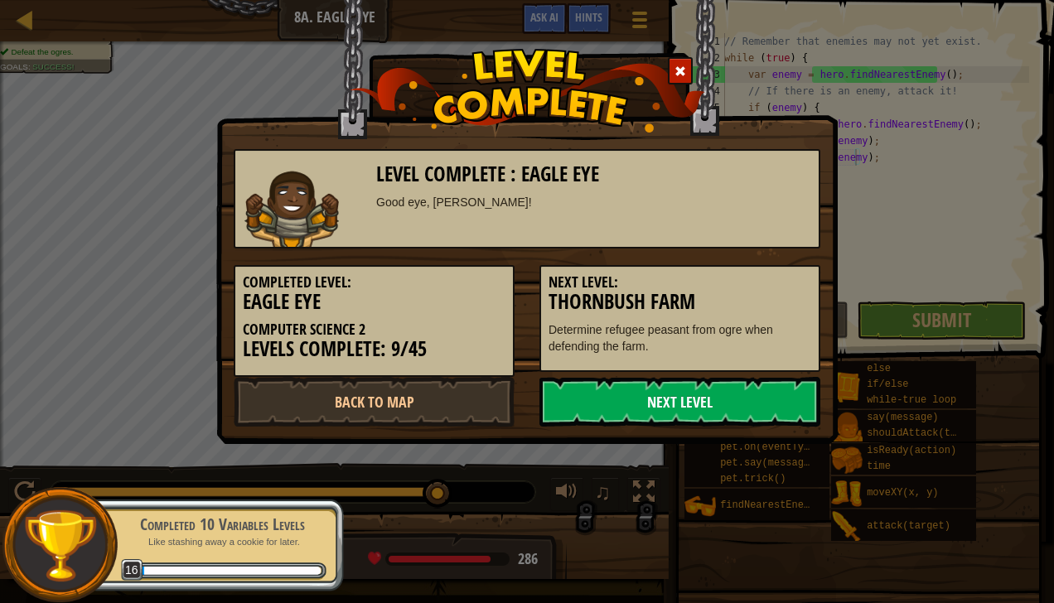
click at [714, 387] on link "Next Level" at bounding box center [679, 402] width 281 height 50
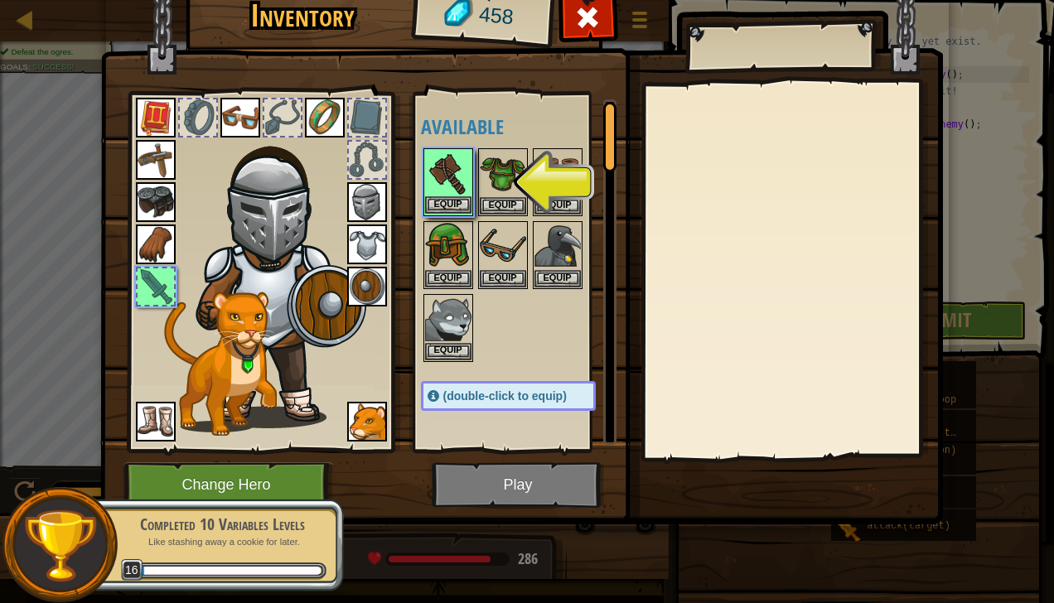
click at [456, 195] on img at bounding box center [448, 173] width 46 height 46
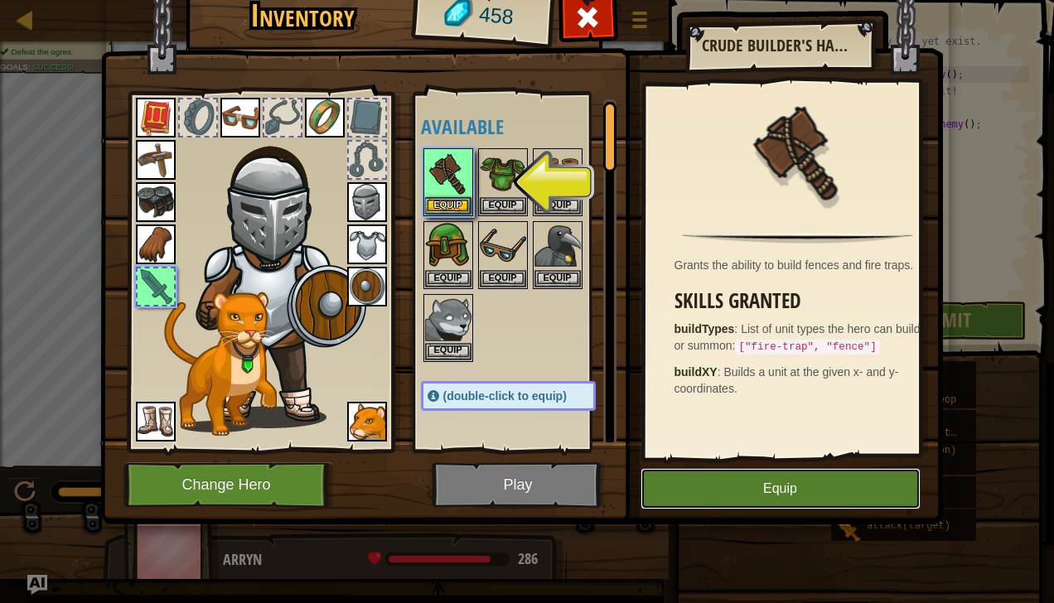
click at [719, 479] on button "Equip" at bounding box center [780, 488] width 280 height 41
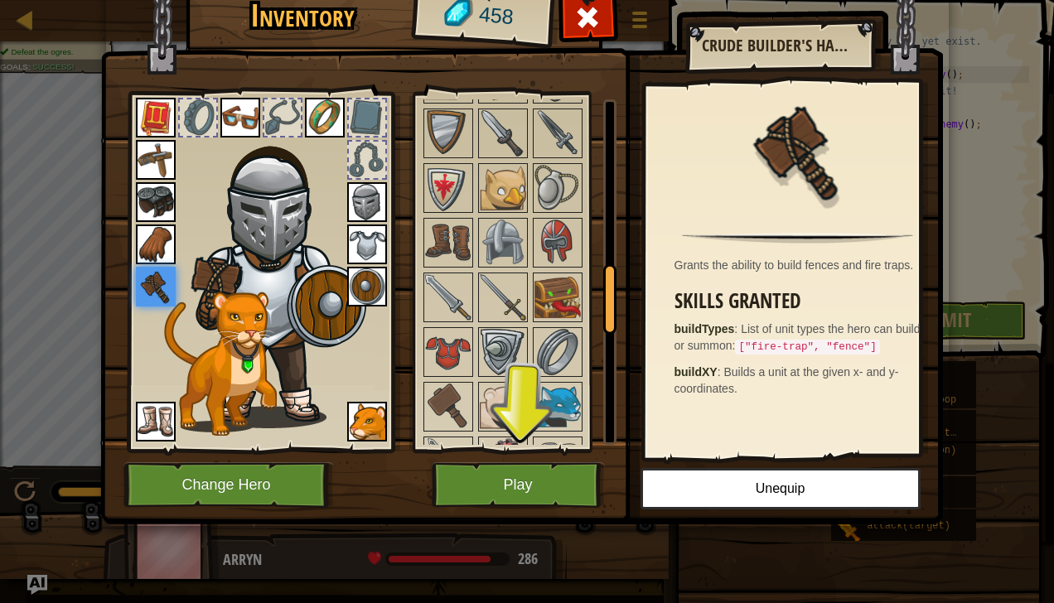
scroll to position [800, 0]
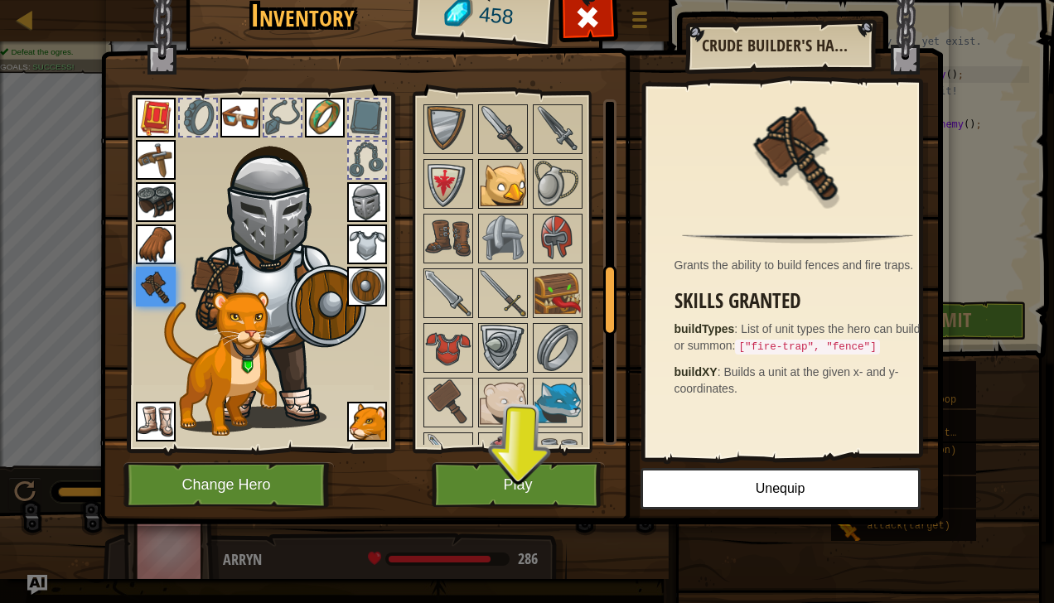
click at [500, 167] on img at bounding box center [503, 184] width 46 height 46
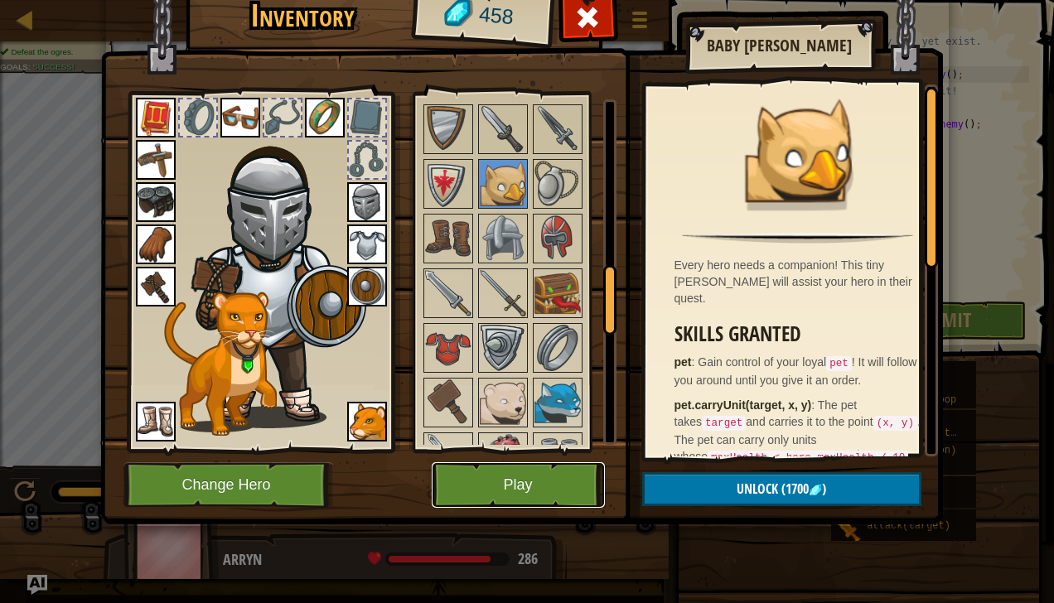
click at [540, 482] on button "Play" at bounding box center [518, 485] width 173 height 46
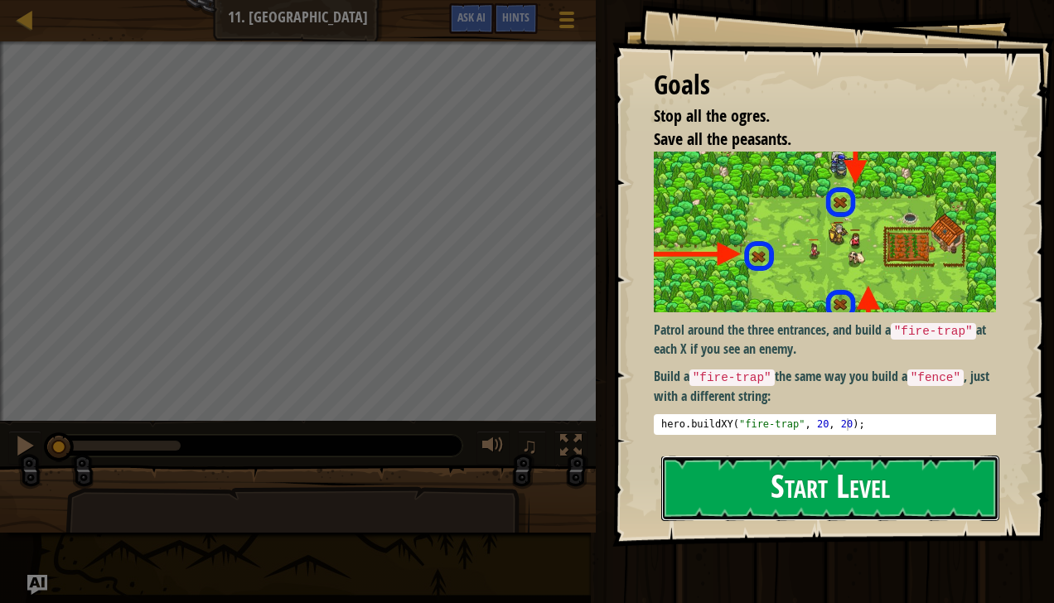
click at [771, 493] on button "Start Level" at bounding box center [830, 488] width 338 height 65
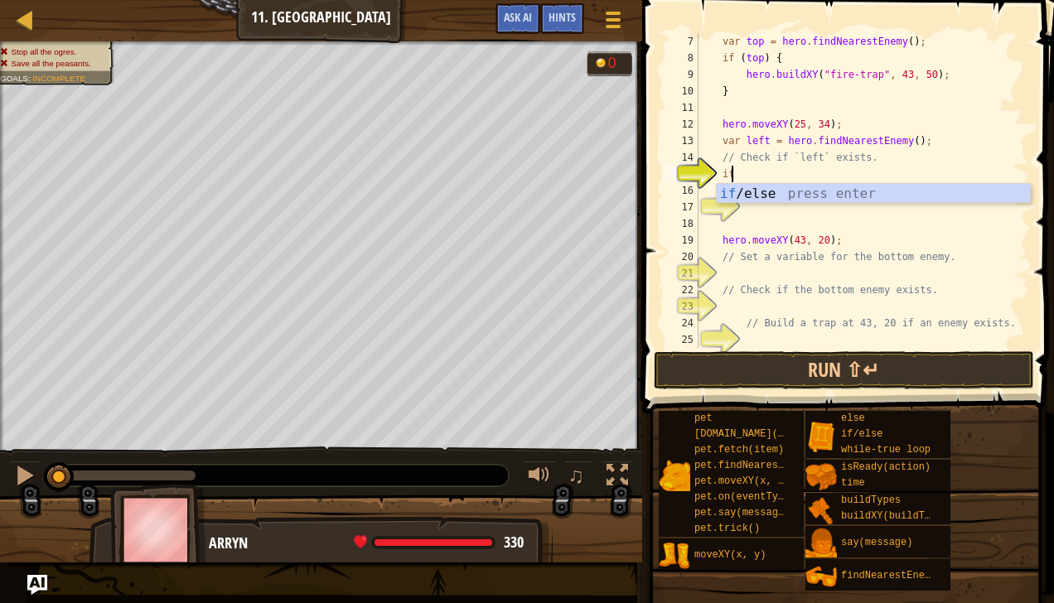
scroll to position [7, 2]
type textarea "i"
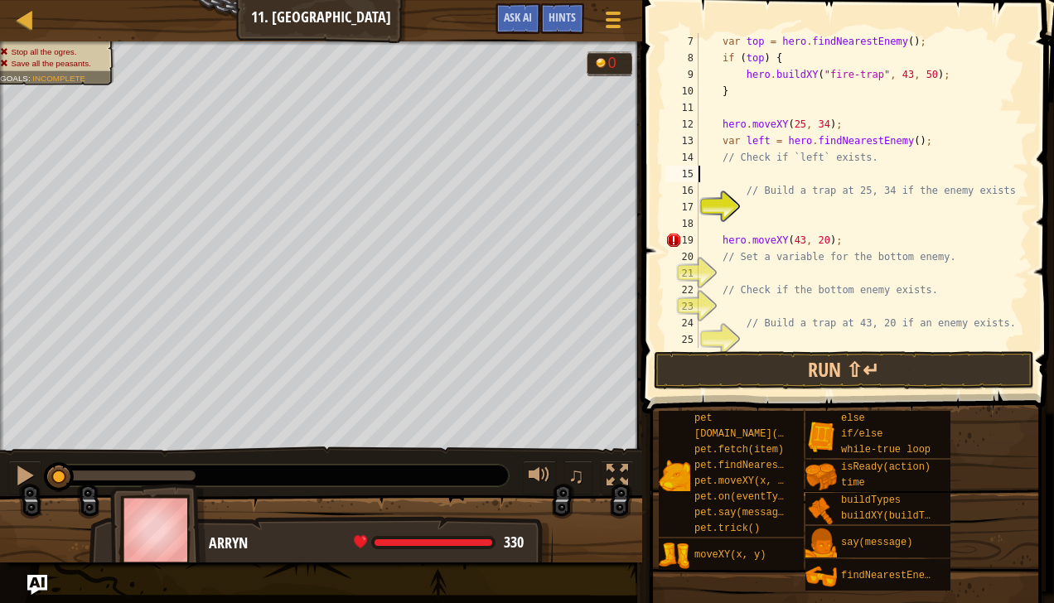
type textarea "// Check if `left` exists."
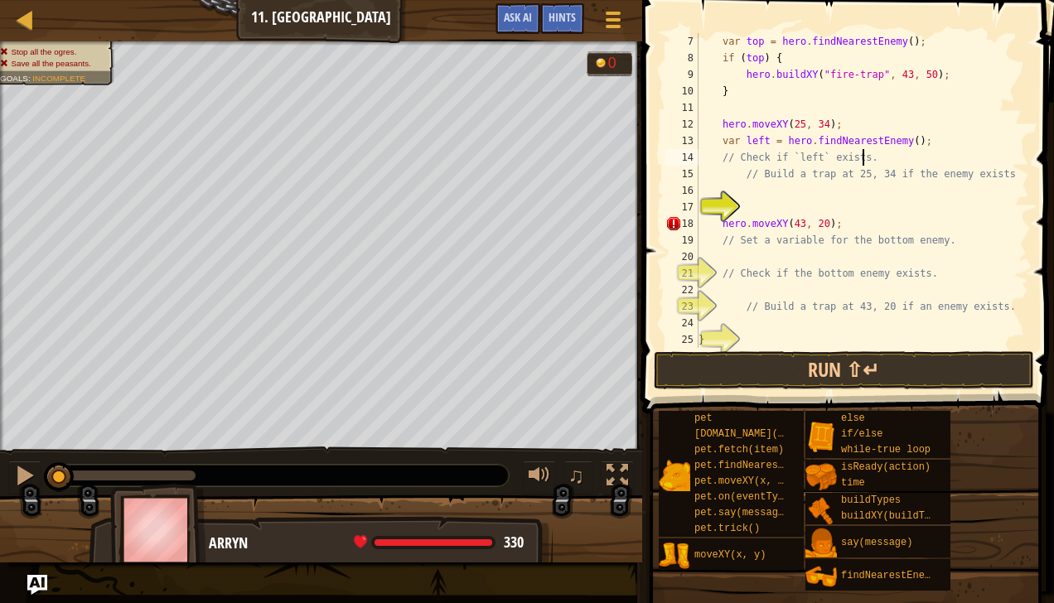
scroll to position [7, 0]
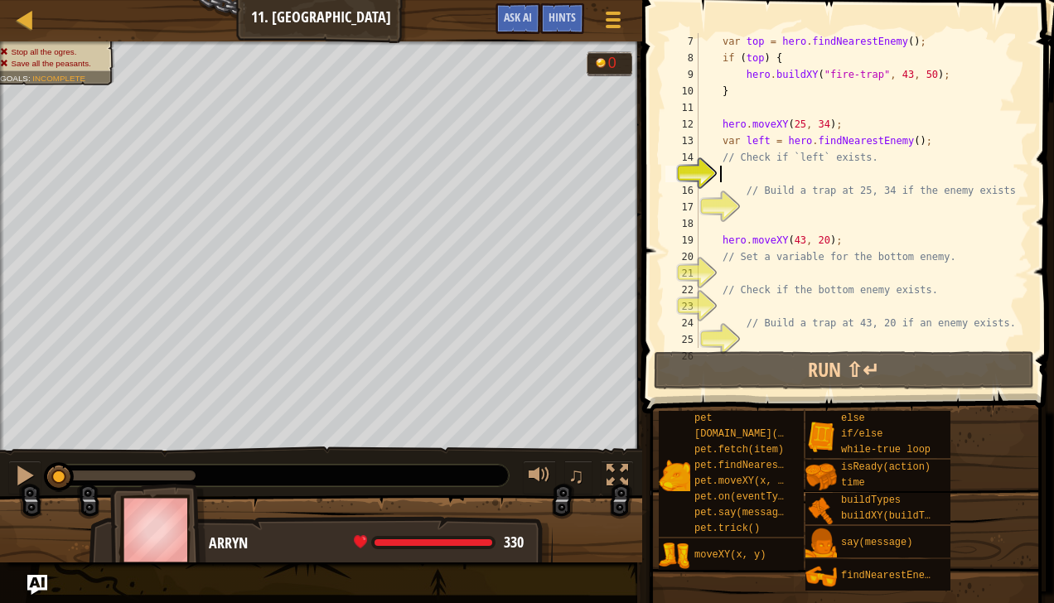
type textarea "i"
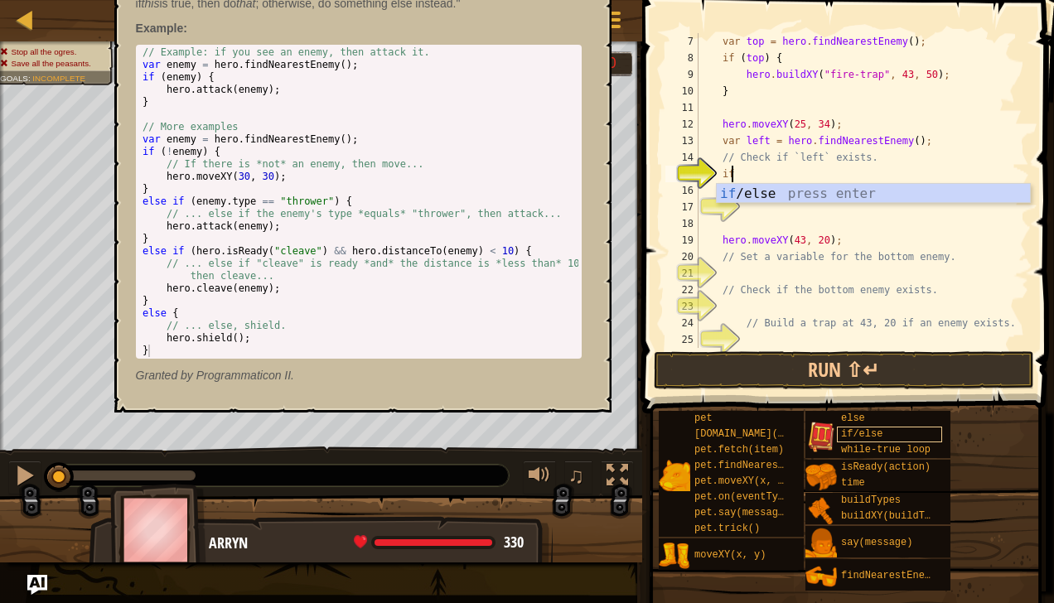
scroll to position [7, 2]
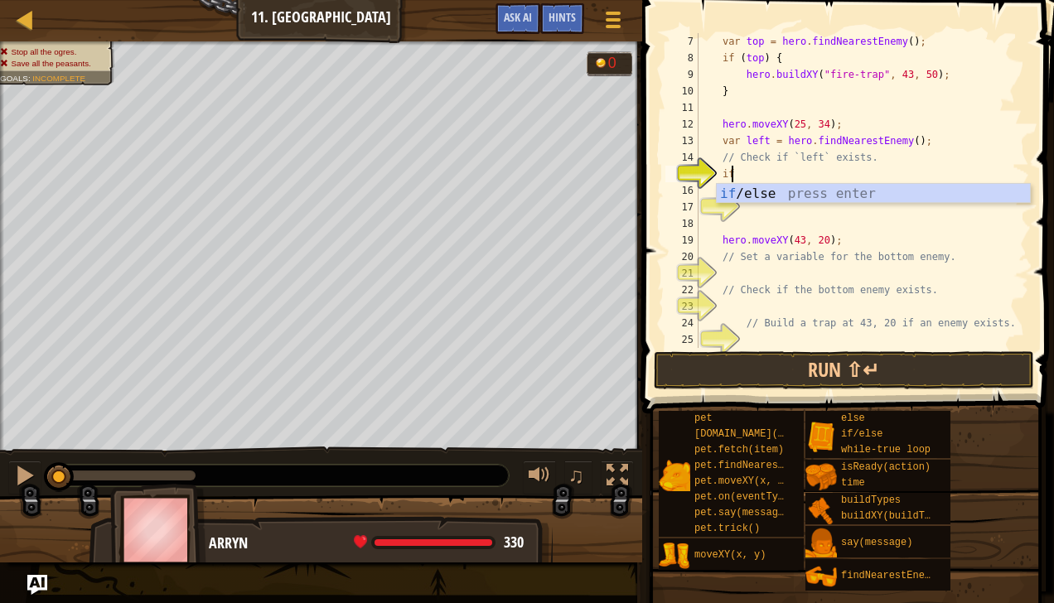
click at [782, 186] on div "if /else press enter" at bounding box center [874, 214] width 314 height 60
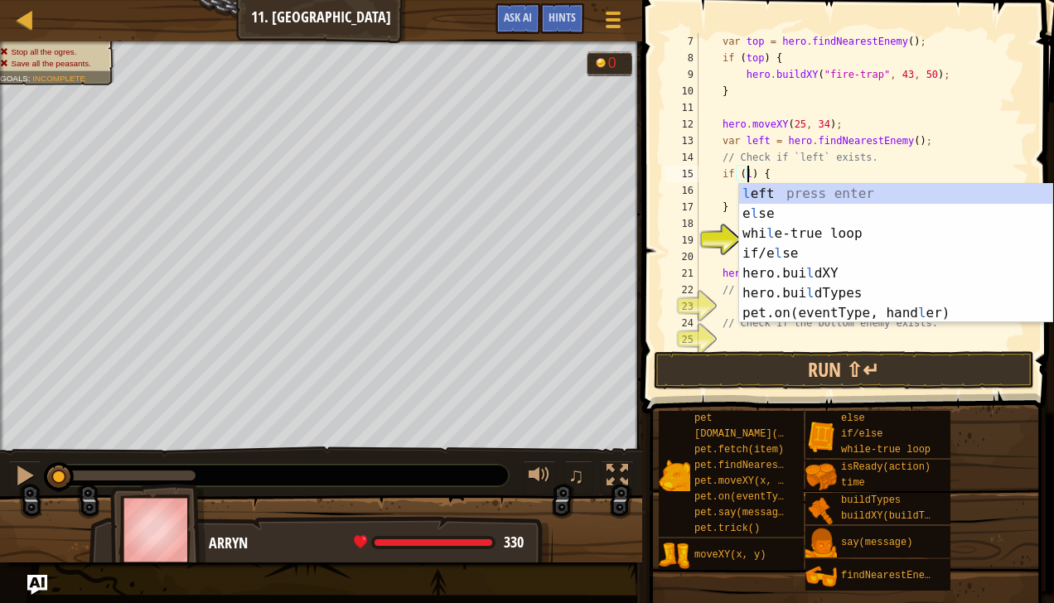
type textarea "if (left) {"
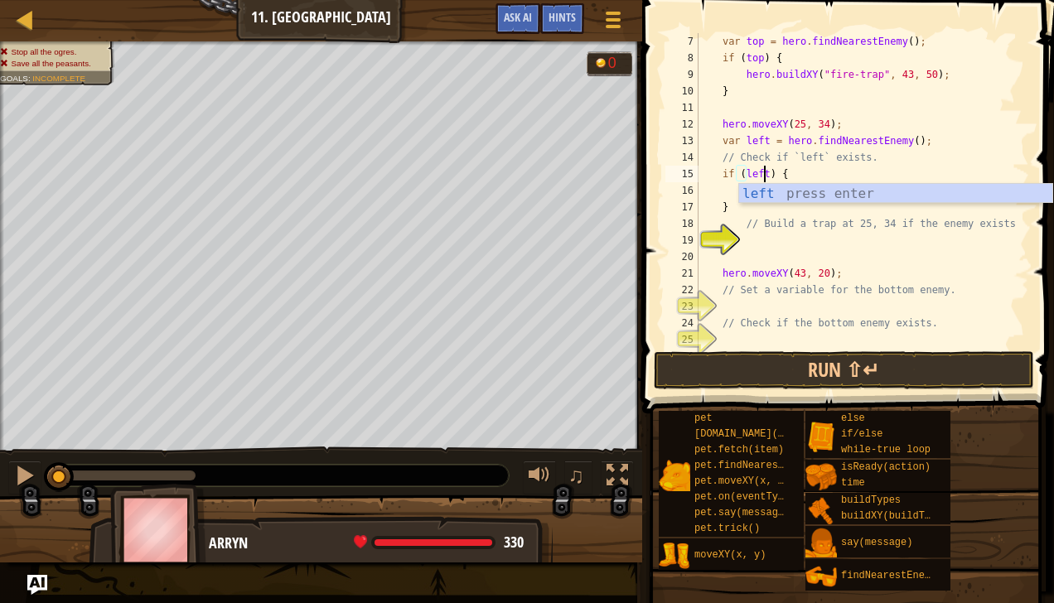
scroll to position [7, 5]
click at [726, 195] on div "var top = hero . findNearestEnemy ( ) ; if ( top ) { hero . buildXY ( "fire-tra…" at bounding box center [855, 207] width 321 height 348
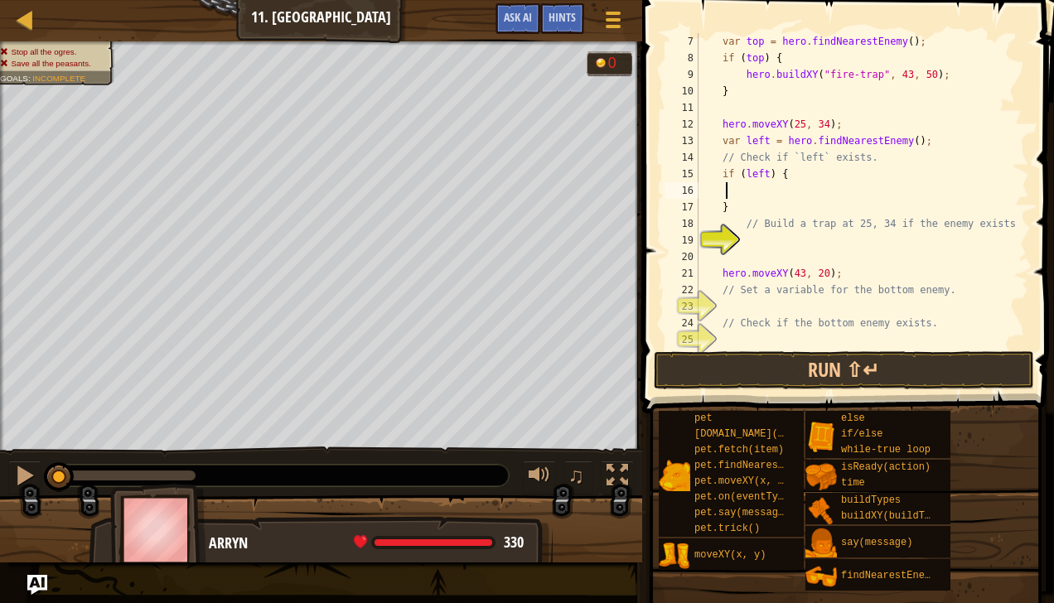
scroll to position [7, 2]
click at [762, 172] on div "var top = hero . findNearestEnemy ( ) ; if ( top ) { hero . buildXY ( "fire-tra…" at bounding box center [855, 207] width 321 height 348
type textarea "if (left) {"
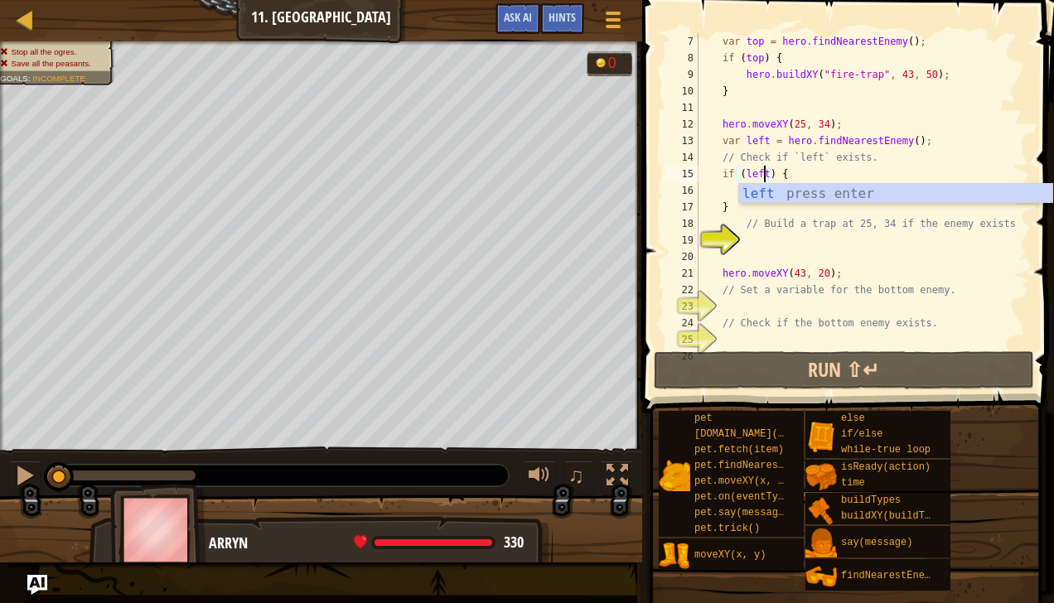
click at [724, 188] on div "var top = hero . findNearestEnemy ( ) ; if ( top ) { hero . buildXY ( "fire-tra…" at bounding box center [855, 207] width 321 height 348
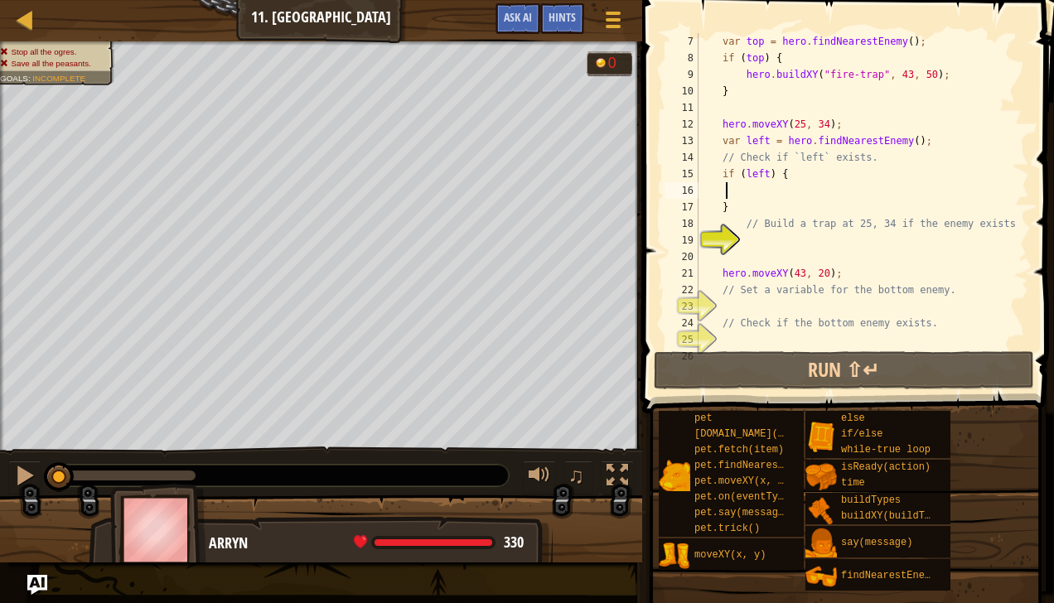
scroll to position [7, 2]
click at [755, 186] on div "var top = hero . findNearestEnemy ( ) ; if ( top ) { hero . buildXY ( "fire-tra…" at bounding box center [855, 207] width 321 height 348
click at [753, 237] on div "var top = hero . findNearestEnemy ( ) ; if ( top ) { hero . buildXY ( "fire-tra…" at bounding box center [855, 207] width 321 height 348
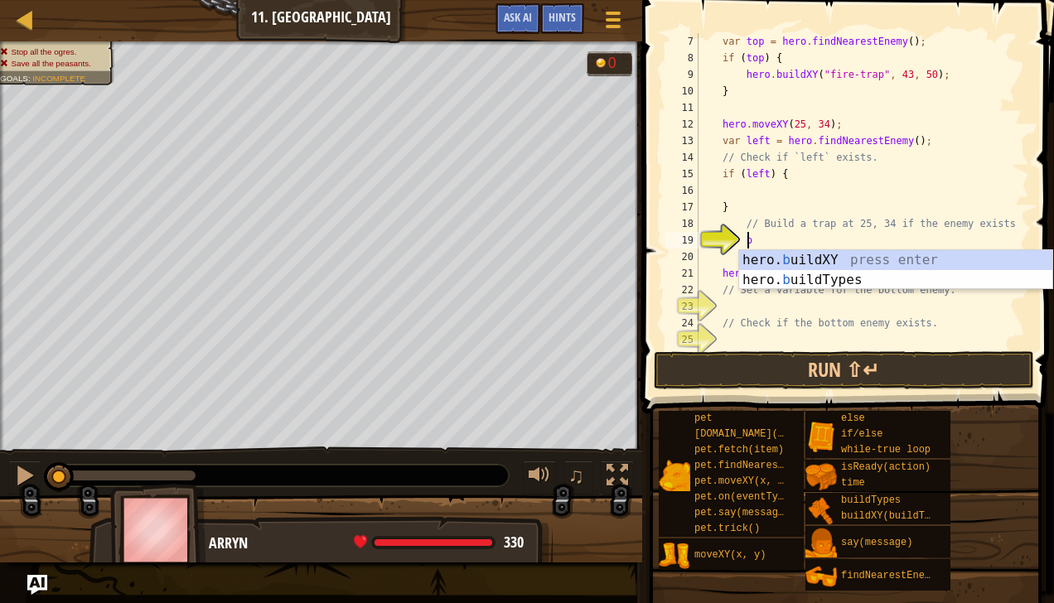
scroll to position [7, 3]
click at [815, 258] on div "hero. b uildXY press enter hero. b uildTypes press enter" at bounding box center [896, 290] width 314 height 80
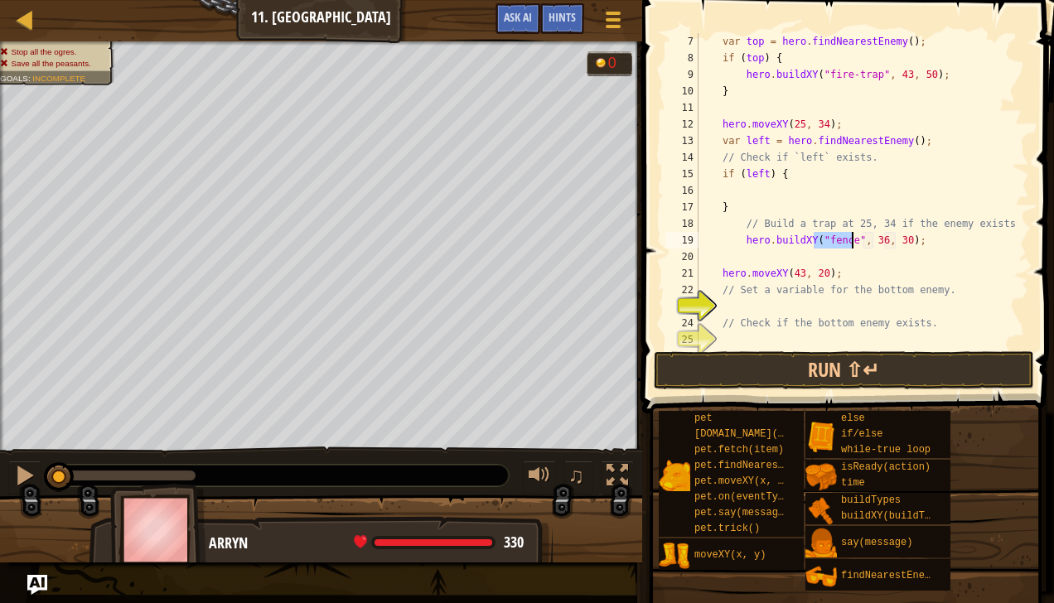
click at [872, 241] on div "var top = hero . findNearestEnemy ( ) ; if ( top ) { hero . buildXY ( "fire-tra…" at bounding box center [855, 207] width 321 height 348
click at [843, 239] on div "var top = hero . findNearestEnemy ( ) ; if ( top ) { hero . buildXY ( "fire-tra…" at bounding box center [855, 207] width 321 height 348
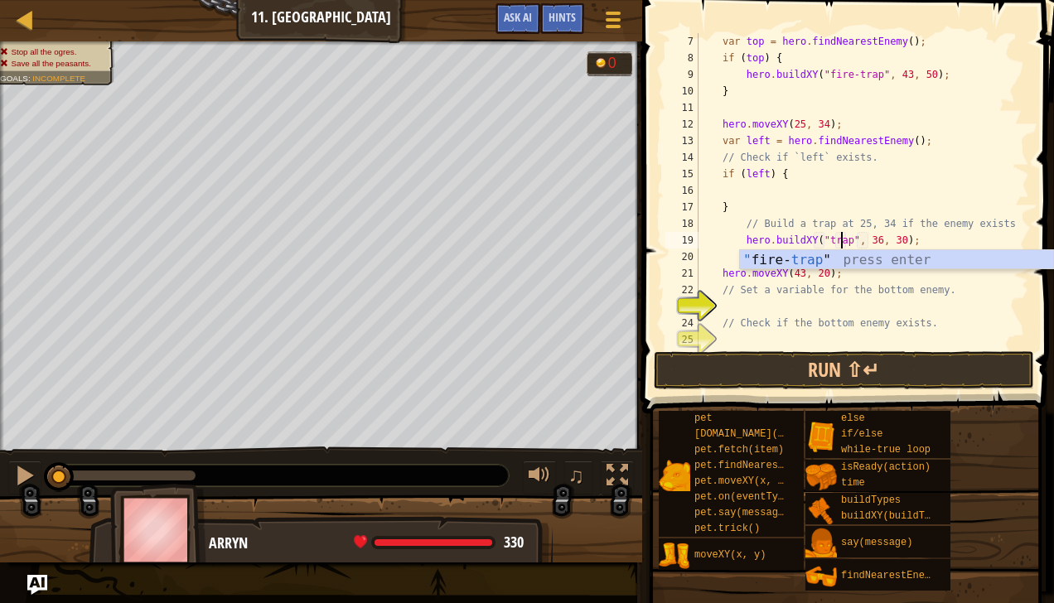
scroll to position [7, 12]
click at [889, 258] on div "" fire- trap " press enter" at bounding box center [897, 280] width 314 height 60
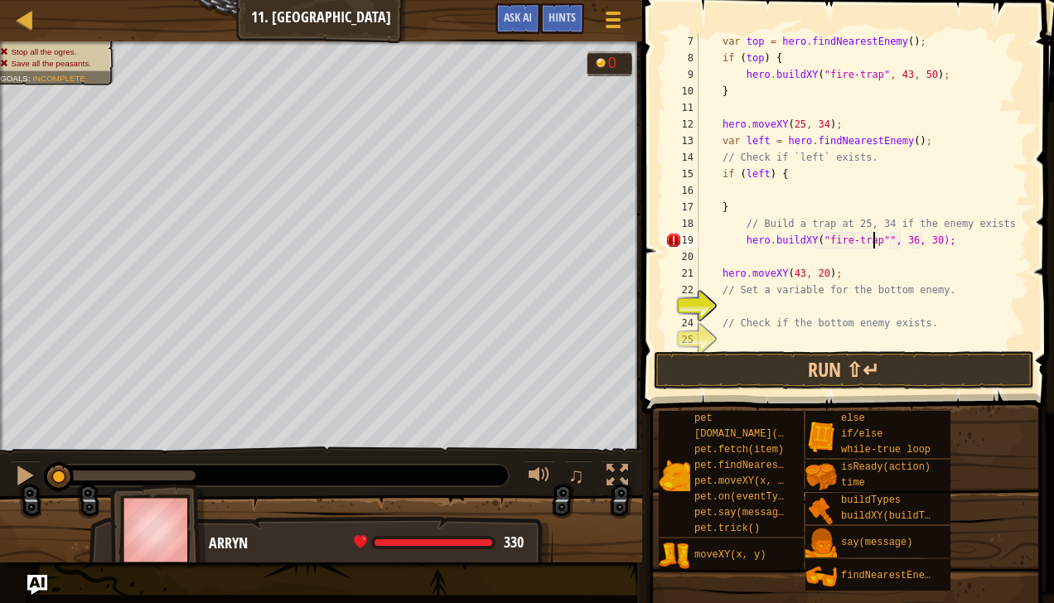
click at [899, 240] on div "var top = hero . findNearestEnemy ( ) ; if ( top ) { hero . buildXY ( "fire-tra…" at bounding box center [855, 207] width 321 height 348
click at [923, 238] on div "var top = hero . findNearestEnemy ( ) ; if ( top ) { hero . buildXY ( "fire-tra…" at bounding box center [855, 207] width 321 height 348
type textarea "hero.buildXY("fire-trap"", 25, 34);"
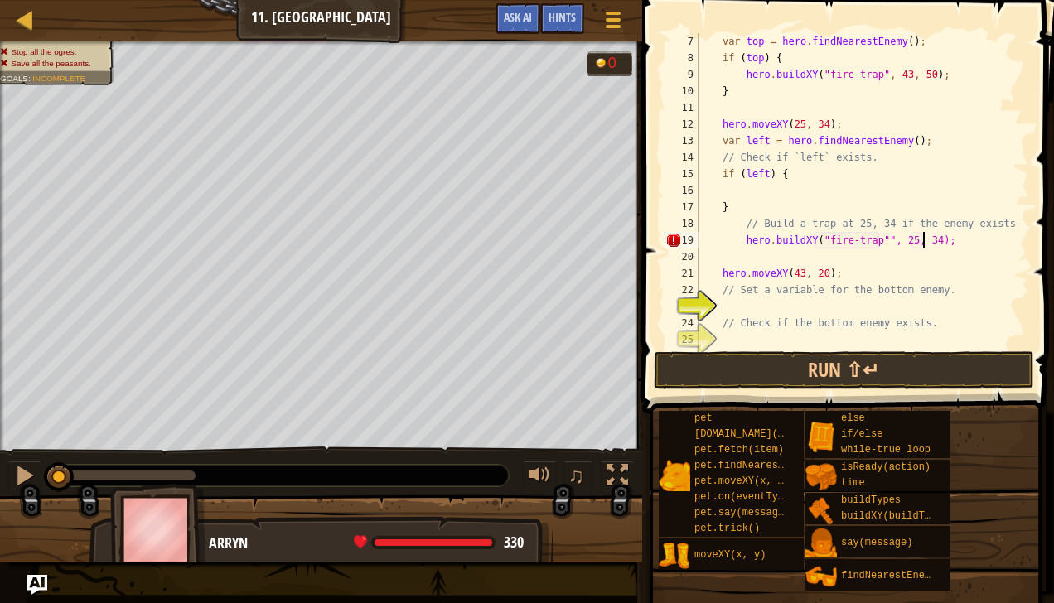
click at [874, 305] on div "var top = hero . findNearestEnemy ( ) ; if ( top ) { hero . buildXY ( "fire-tra…" at bounding box center [855, 207] width 321 height 348
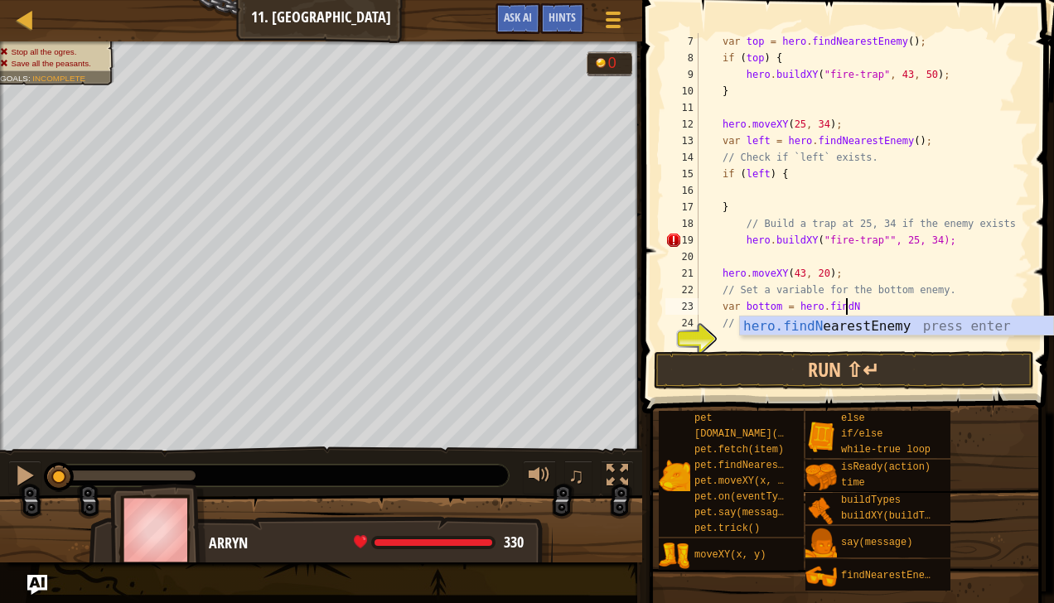
scroll to position [7, 11]
type textarea "var bottom = hero.findN"
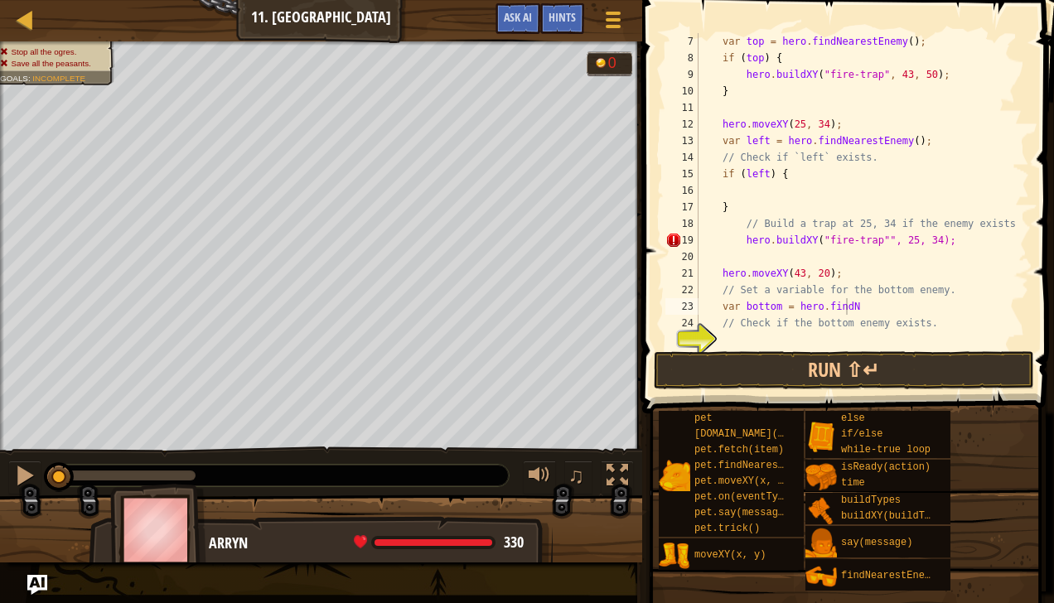
drag, startPoint x: 1053, startPoint y: 270, endPoint x: 736, endPoint y: 249, distance: 318.0
click at [736, 249] on div "var top = hero . findNearestEnemy ( ) ; if ( top ) { hero . buildXY ( "fire-tra…" at bounding box center [855, 207] width 321 height 348
click at [853, 313] on div "var top = hero . findNearestEnemy ( ) ; if ( top ) { hero . buildXY ( "fire-tra…" at bounding box center [855, 207] width 321 height 348
type textarea "var bottom = hero.findNea"
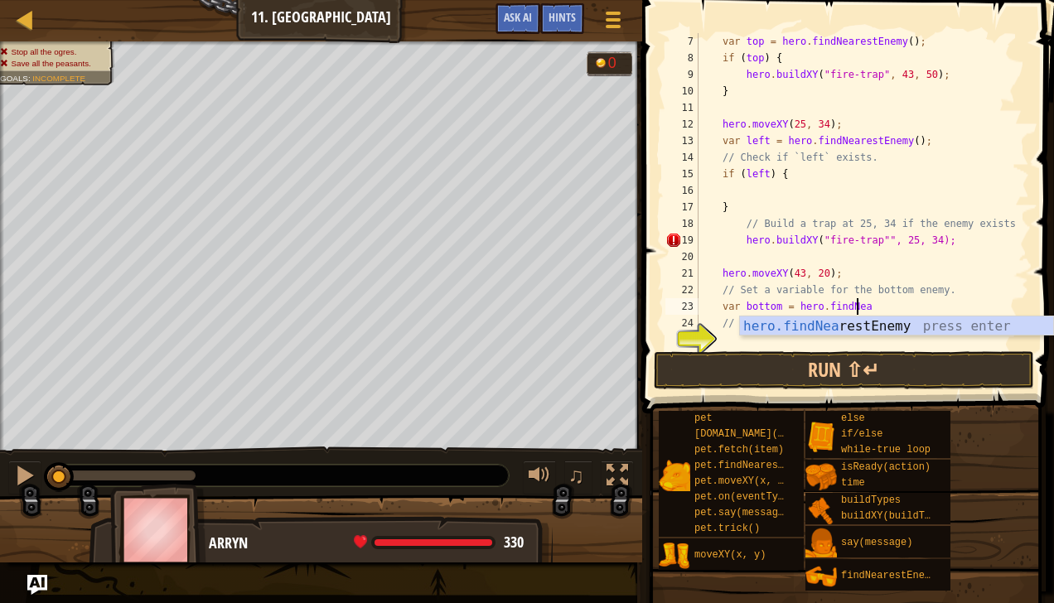
scroll to position [7, 12]
click at [842, 325] on div "hero.findNea restEnemy press enter" at bounding box center [897, 346] width 314 height 60
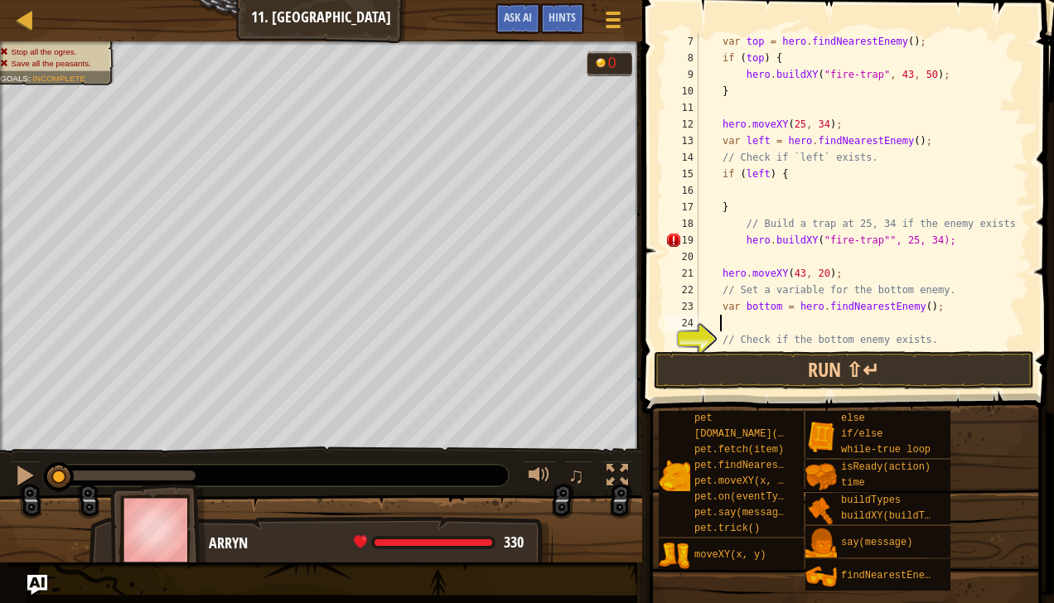
scroll to position [7, 1]
click at [878, 239] on div "var top = hero . findNearestEnemy ( ) ; if ( top ) { hero . buildXY ( "fire-tra…" at bounding box center [855, 207] width 321 height 348
type textarea "hero.buildXY("fire-trap", 25, 34);"
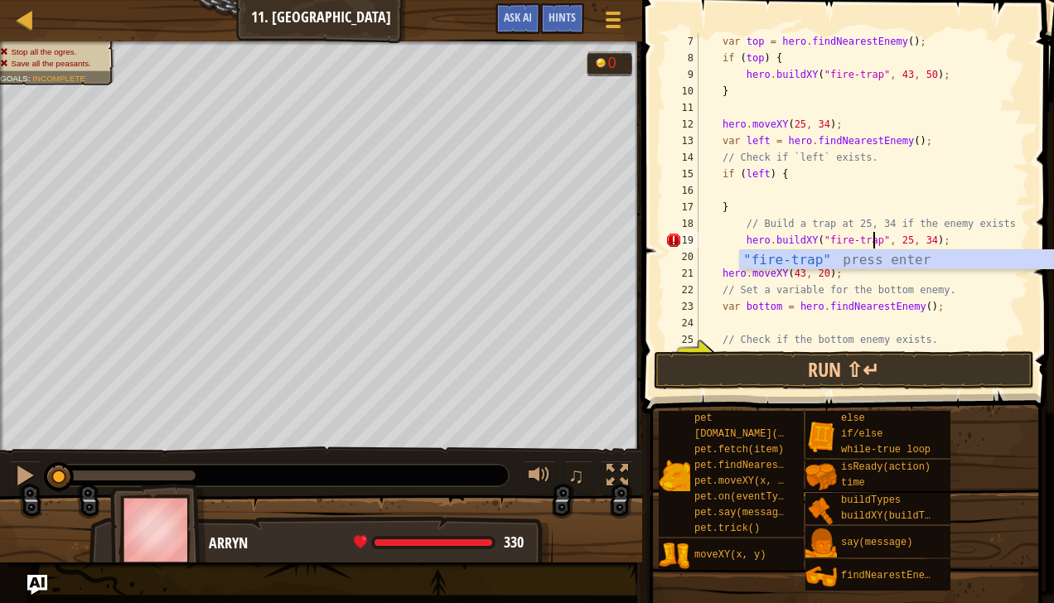
click at [665, 318] on div "24" at bounding box center [681, 323] width 33 height 17
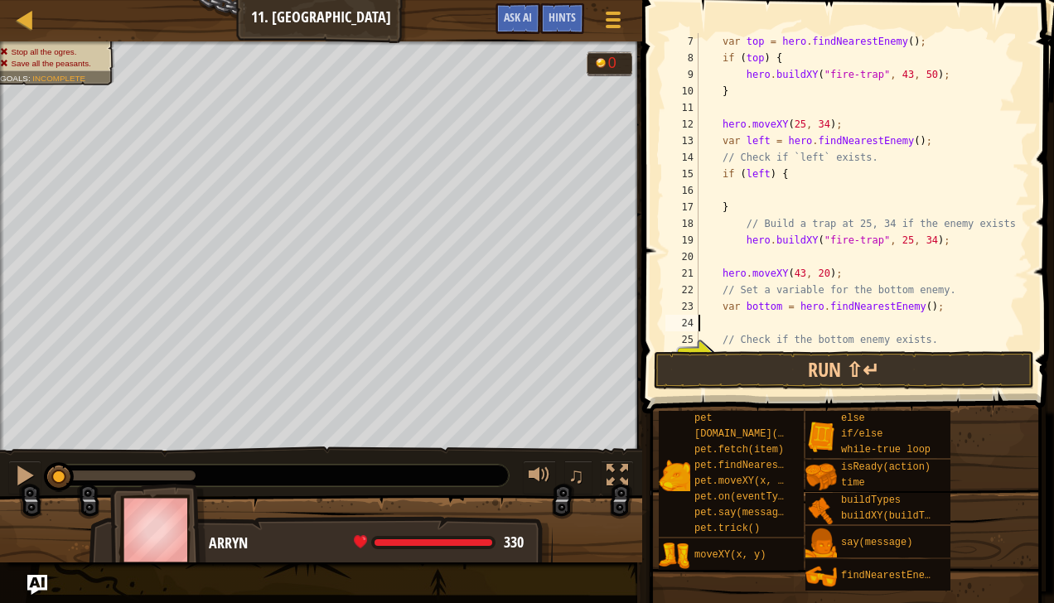
click at [877, 323] on div "var top = hero . findNearestEnemy ( ) ; if ( top ) { hero . buildXY ( "fire-tra…" at bounding box center [855, 207] width 321 height 348
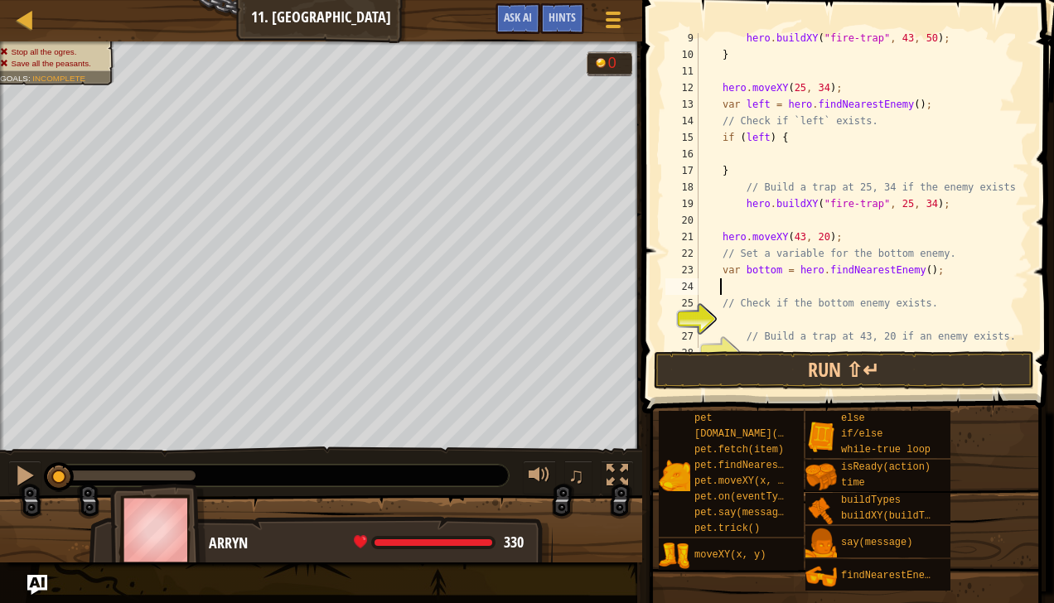
click at [817, 321] on div "hero . buildXY ( "fire-trap" , 43 , 50 ) ; } hero . moveXY ( 25 , 34 ) ; var le…" at bounding box center [855, 204] width 321 height 348
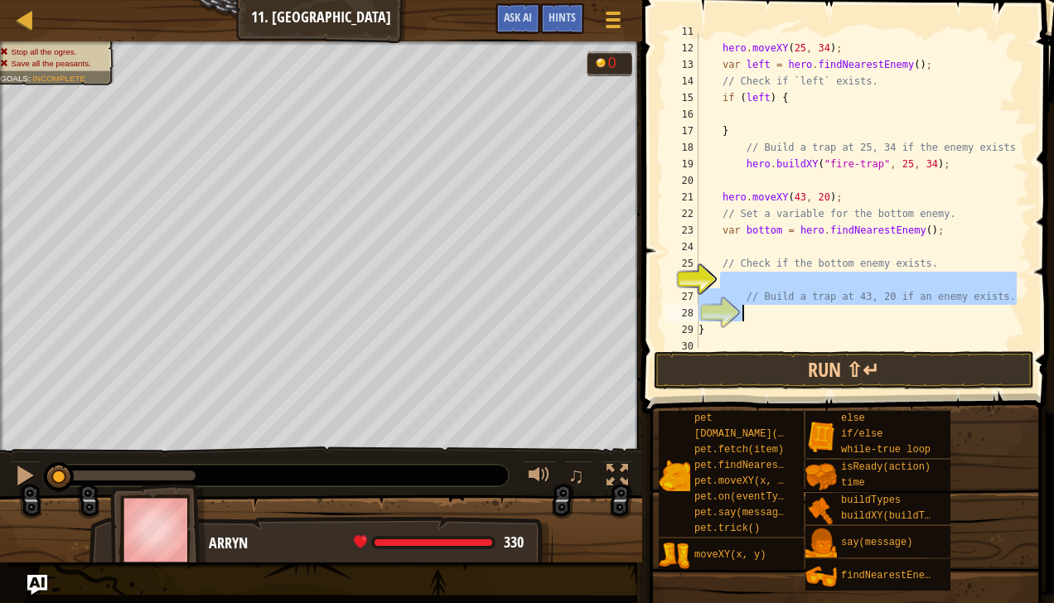
scroll to position [176, 0]
type textarea "// Build a trap at 43, 20 if an enemy exists."
click at [885, 314] on div "hero . moveXY ( 25 , 34 ) ; var left = hero . findNearestEnemy ( ) ; // Check i…" at bounding box center [855, 190] width 321 height 315
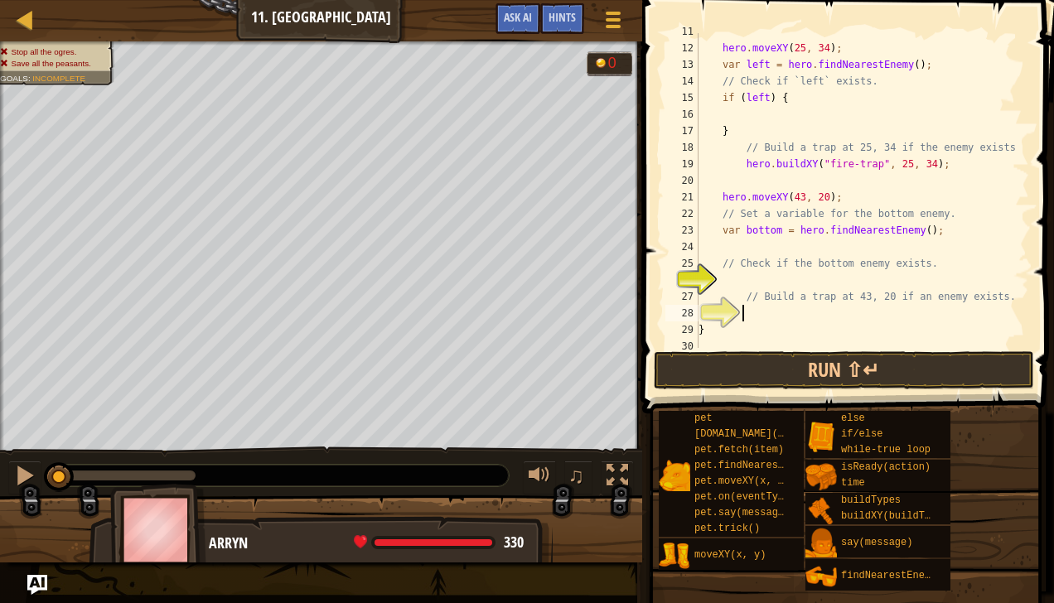
click at [780, 273] on div "hero . moveXY ( 25 , 34 ) ; var left = hero . findNearestEnemy ( ) ; // Check i…" at bounding box center [855, 197] width 321 height 348
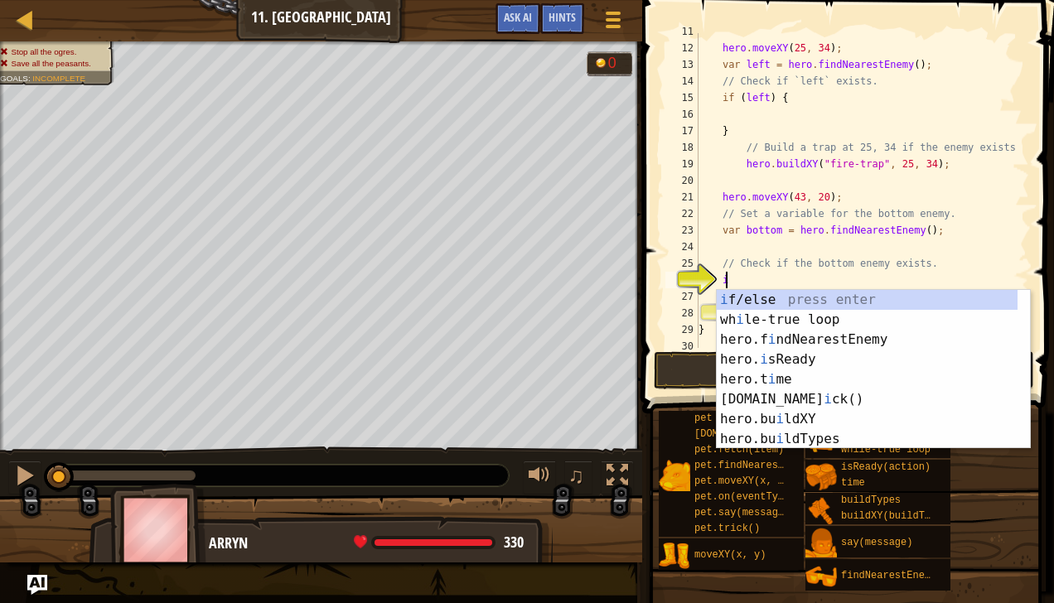
click at [760, 300] on div "i f/else press enter wh i le-true loop press enter hero.f i ndNearestEnemy pres…" at bounding box center [874, 389] width 314 height 199
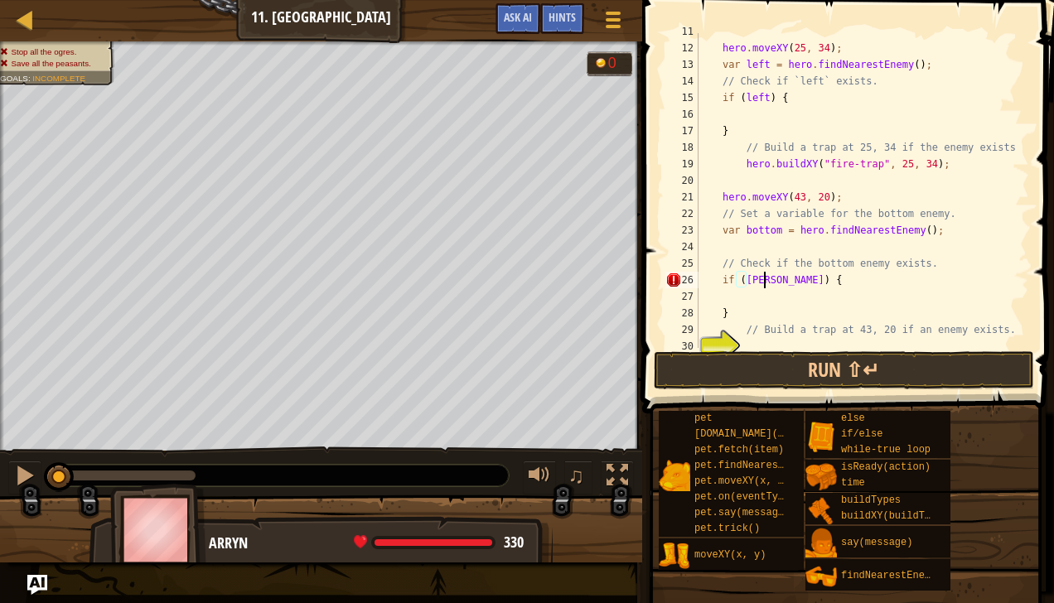
type textarea "if (bottom) {"
click at [732, 295] on div "hero . moveXY ( 25 , 34 ) ; var left = hero . findNearestEnemy ( ) ; // Check i…" at bounding box center [855, 197] width 321 height 348
click at [792, 280] on div "hero . moveXY ( 25 , 34 ) ; var left = hero . findNearestEnemy ( ) ; // Check i…" at bounding box center [855, 197] width 321 height 348
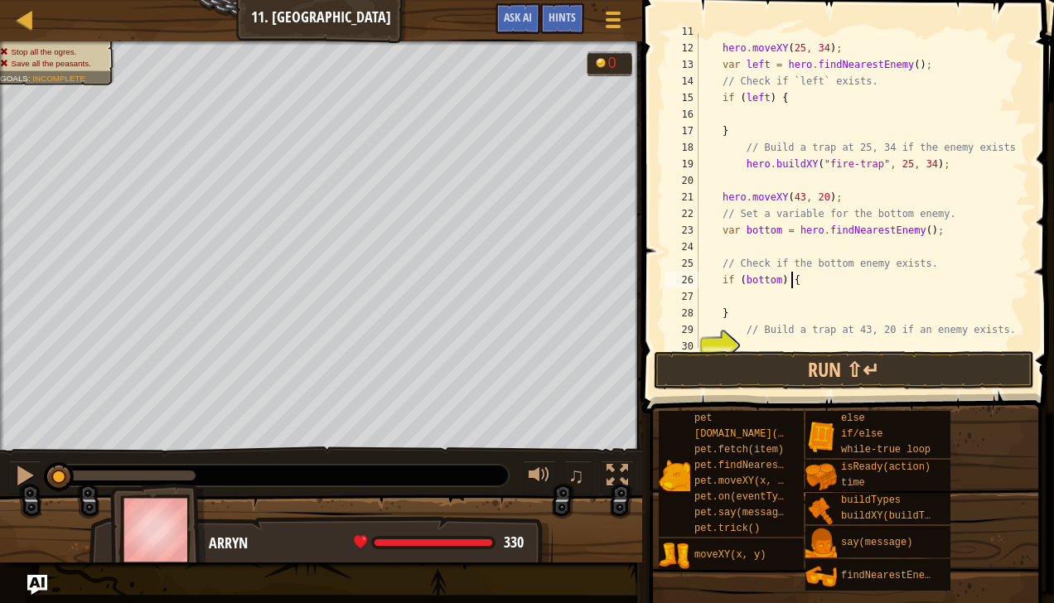
type textarea "if (bottom) {"
click at [742, 133] on div "hero . moveXY ( 25 , 34 ) ; var left = hero . findNearestEnemy ( ) ; // Check i…" at bounding box center [855, 197] width 321 height 348
type textarea "}"
click at [869, 187] on div "hero . moveXY ( 25 , 34 ) ; var left = hero . findNearestEnemy ( ) ; // Check i…" at bounding box center [855, 197] width 321 height 348
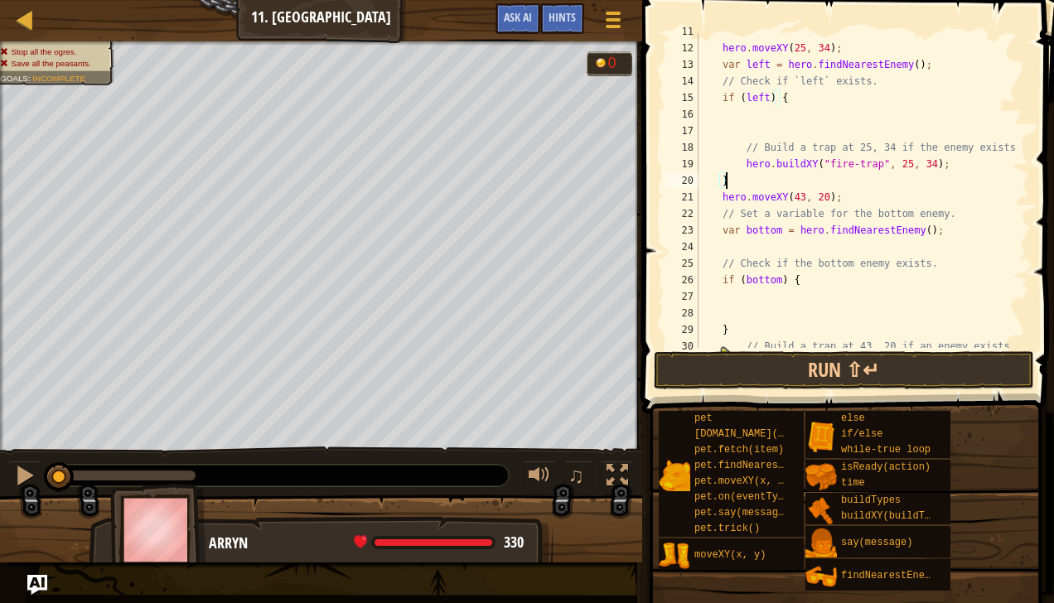
scroll to position [7, 2]
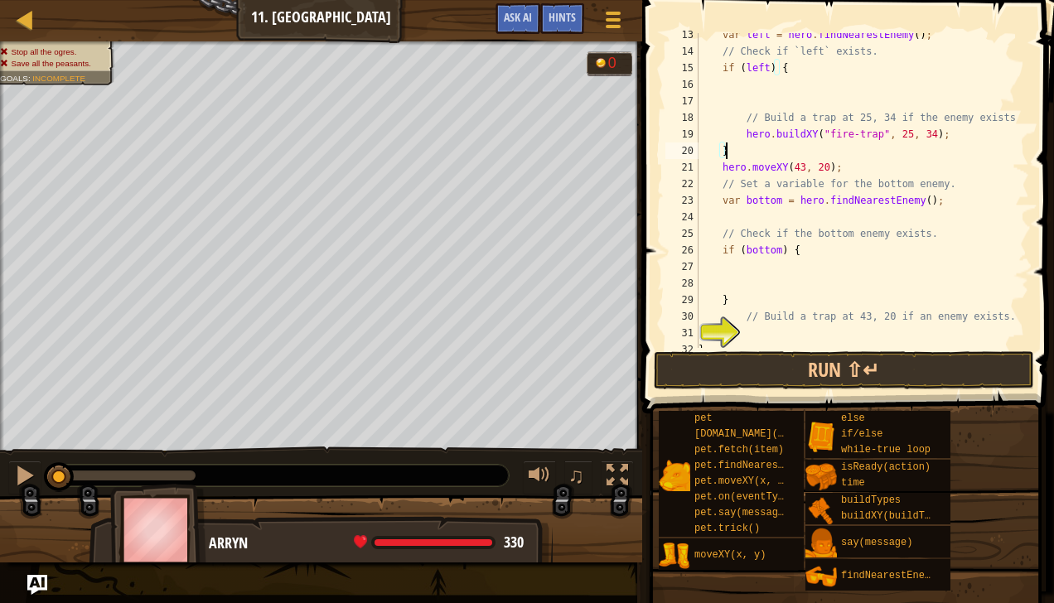
click at [729, 296] on div "var left = hero . findNearestEnemy ( ) ; // Check if `left` exists. if ( left )…" at bounding box center [855, 201] width 321 height 348
type textarea "}"
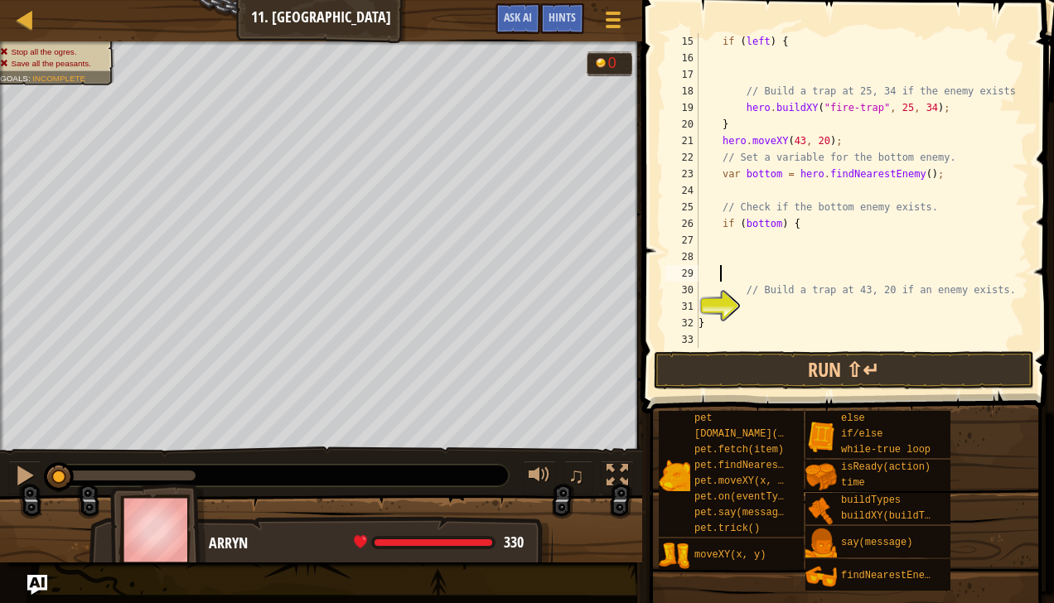
scroll to position [232, 0]
click at [768, 311] on div "if ( left ) { // Build a trap at 25, 34 if the enemy exists. hero . buildXY ( "…" at bounding box center [855, 207] width 321 height 348
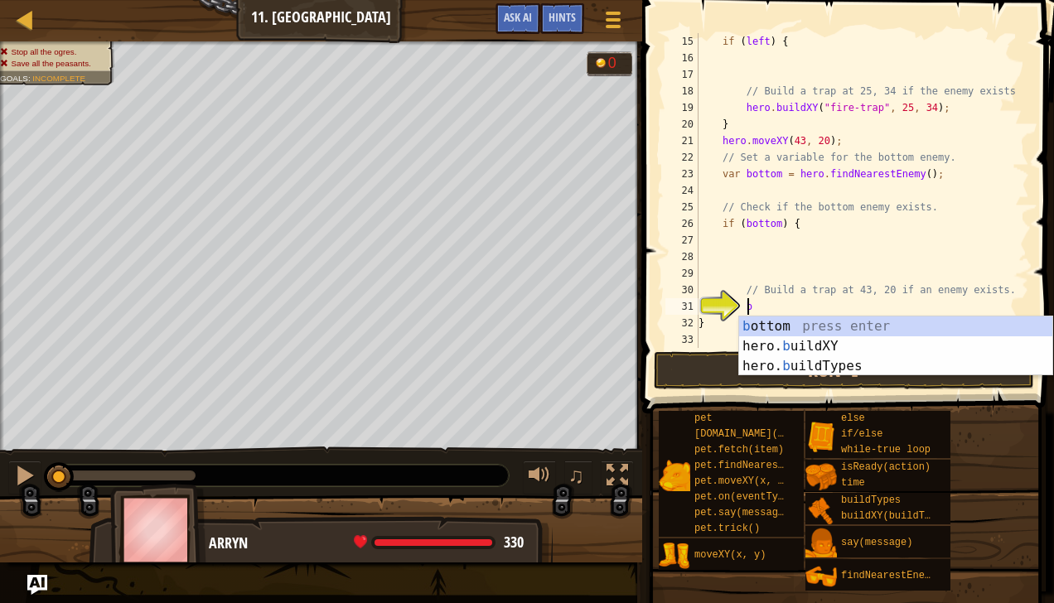
scroll to position [7, 3]
click at [794, 348] on div "b ottom press enter hero. b uildXY press enter hero. b uildTypes press enter" at bounding box center [896, 365] width 314 height 99
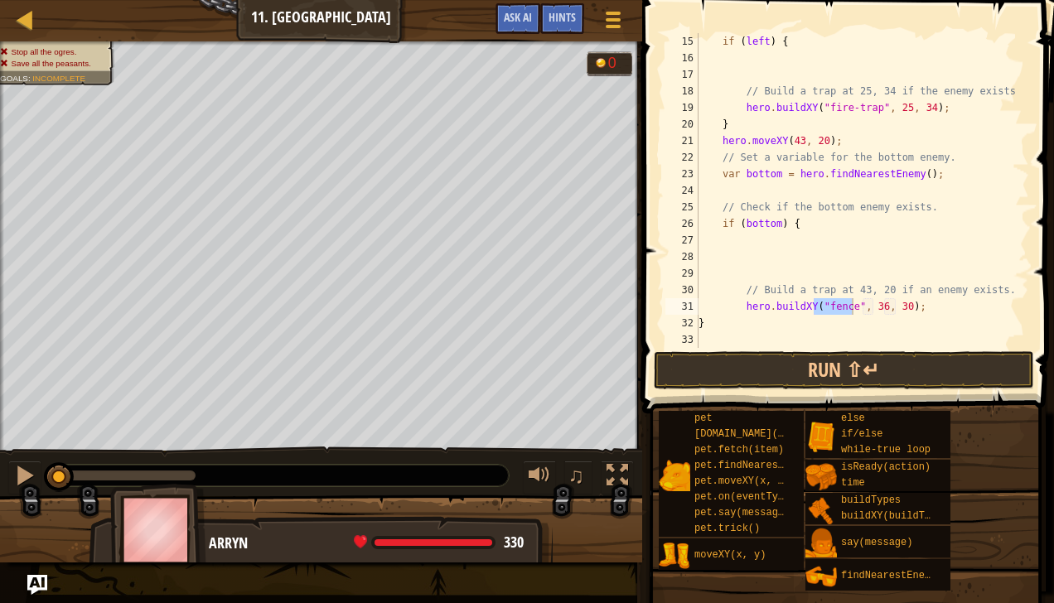
click at [843, 302] on div "if ( left ) { // Build a trap at 25, 34 if the enemy exists. hero . buildXY ( "…" at bounding box center [855, 190] width 321 height 315
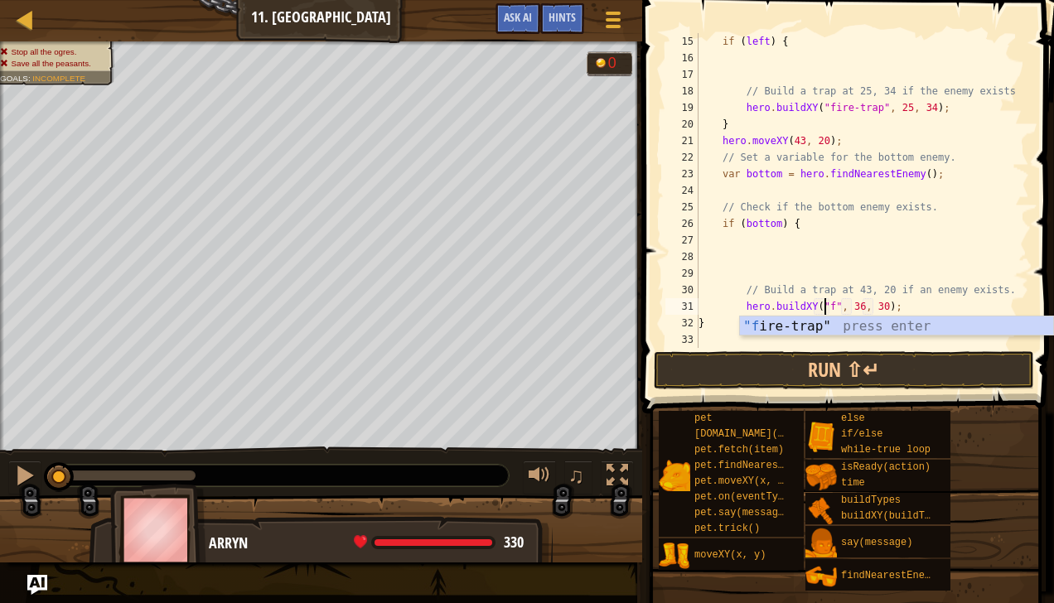
click at [864, 329] on div ""f ire-trap" press enter" at bounding box center [897, 346] width 314 height 60
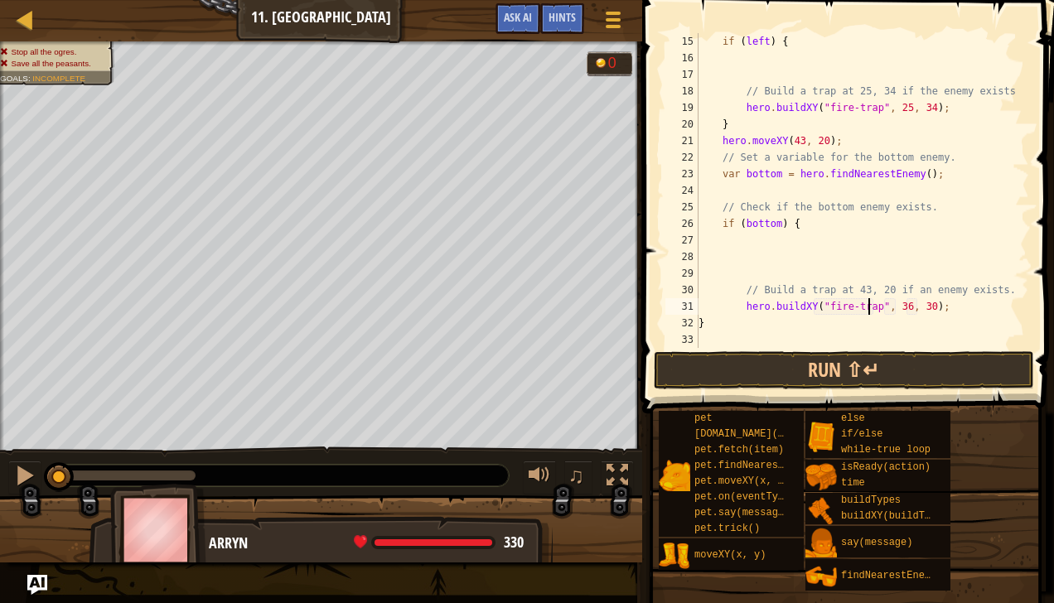
click at [891, 306] on div "if ( left ) { // Build a trap at 25, 34 if the enemy exists. hero . buildXY ( "…" at bounding box center [855, 207] width 321 height 348
click at [896, 307] on div "if ( left ) { // Build a trap at 25, 34 if the enemy exists. hero . buildXY ( "…" at bounding box center [855, 207] width 321 height 348
click at [910, 307] on div "if ( left ) { // Build a trap at 25, 34 if the enemy exists. hero . buildXY ( "…" at bounding box center [855, 207] width 321 height 348
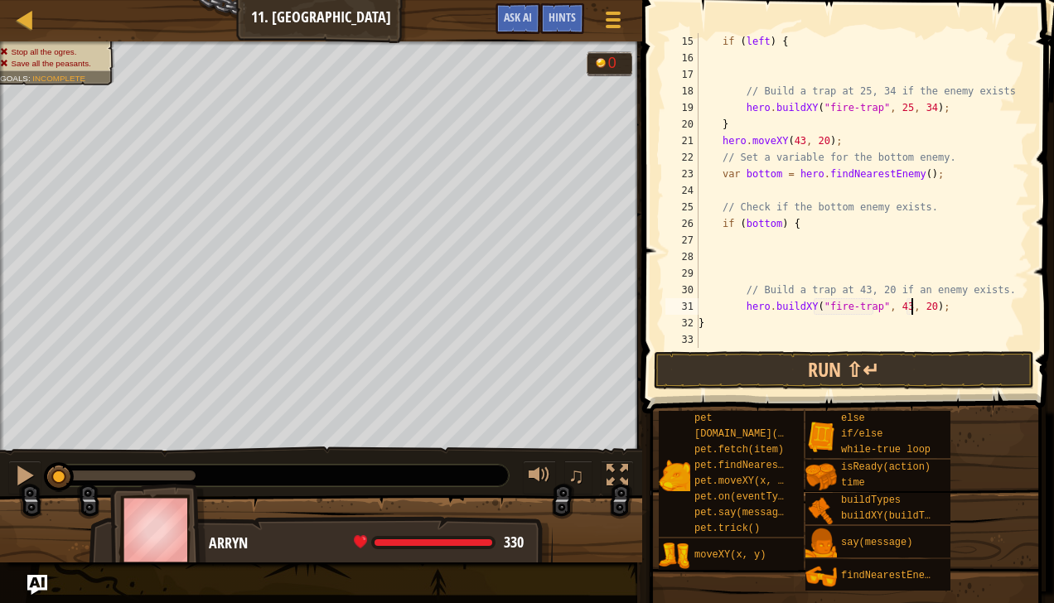
click at [848, 326] on div "if ( left ) { // Build a trap at 25, 34 if the enemy exists. hero . buildXY ( "…" at bounding box center [855, 207] width 321 height 348
click at [775, 373] on button "Run ⇧↵" at bounding box center [844, 370] width 380 height 38
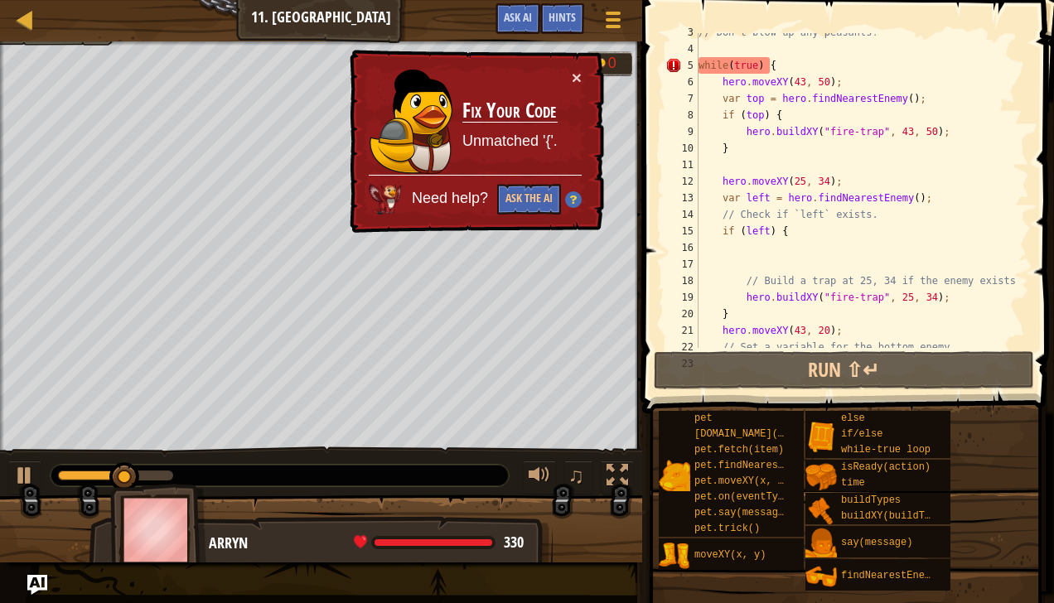
scroll to position [0, 0]
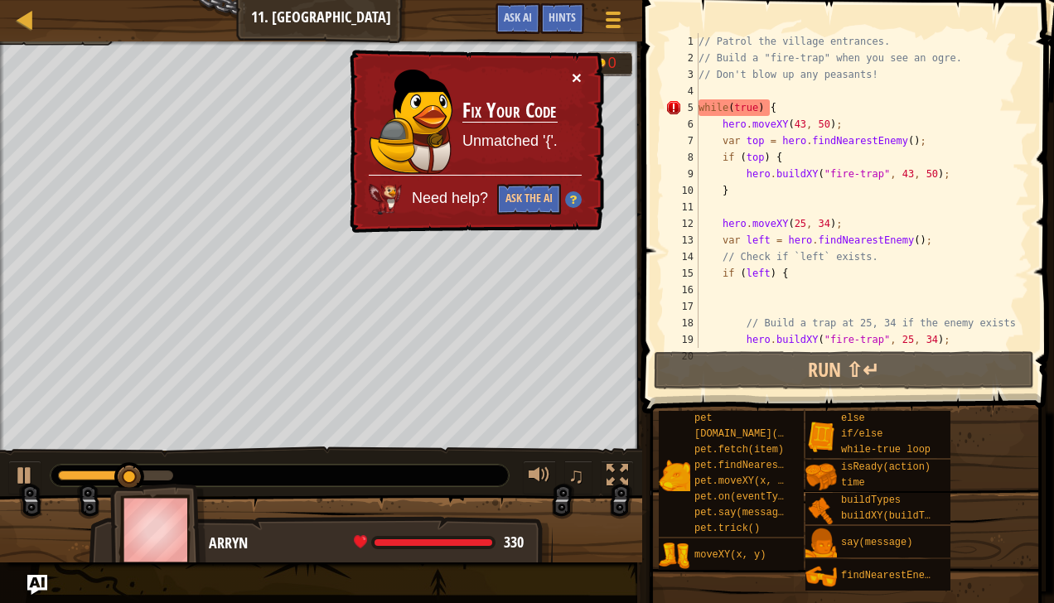
click at [574, 81] on button "×" at bounding box center [577, 77] width 10 height 17
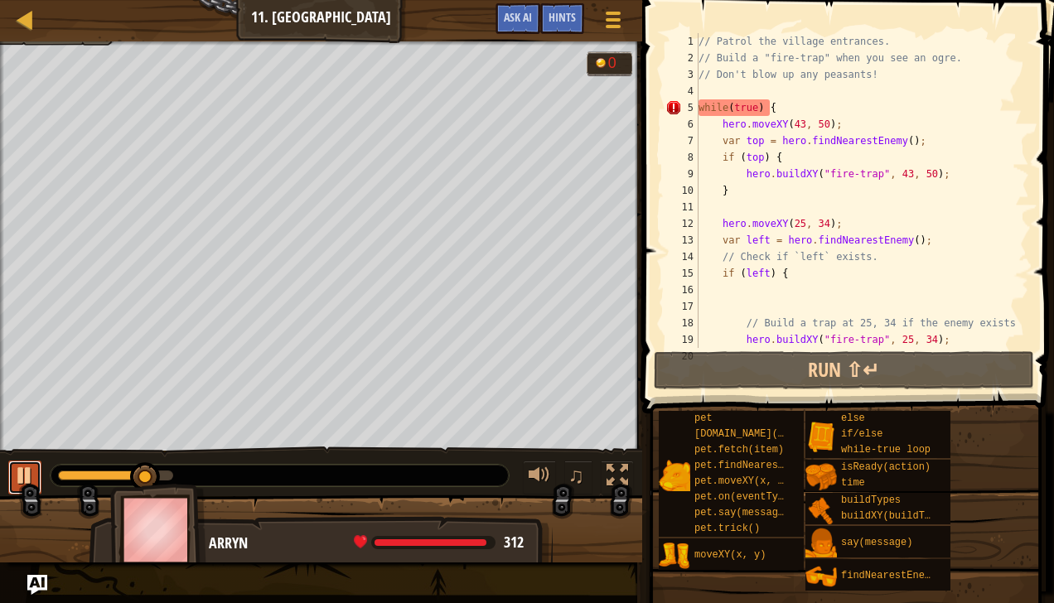
click at [31, 474] on div at bounding box center [25, 476] width 22 height 22
click at [771, 105] on div "// Patrol the village entrances. // Build a "fire-trap" when you see an ogre. /…" at bounding box center [855, 207] width 321 height 348
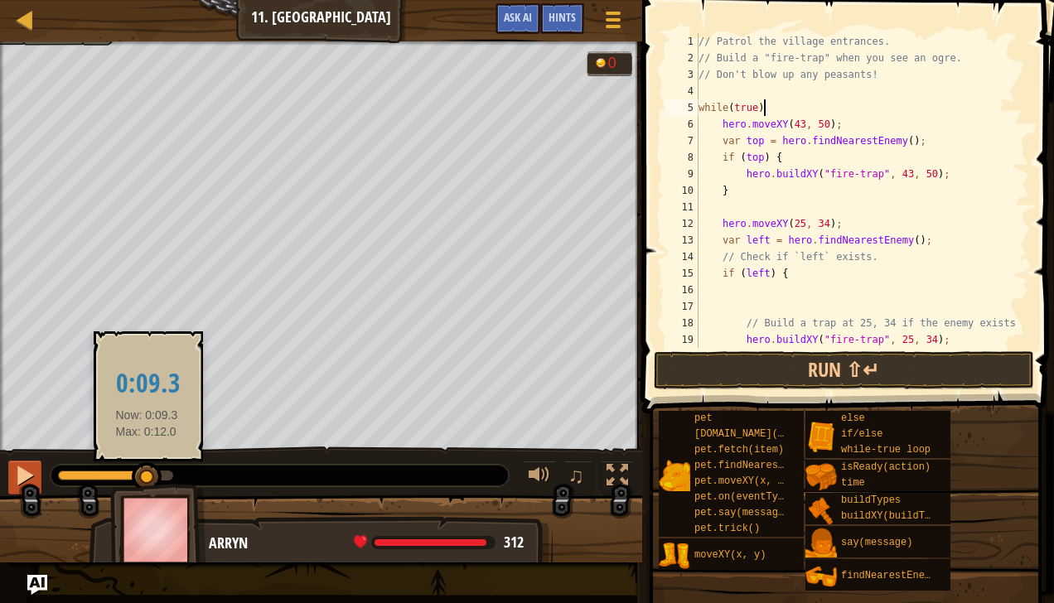
drag, startPoint x: 147, startPoint y: 469, endPoint x: 17, endPoint y: 476, distance: 130.3
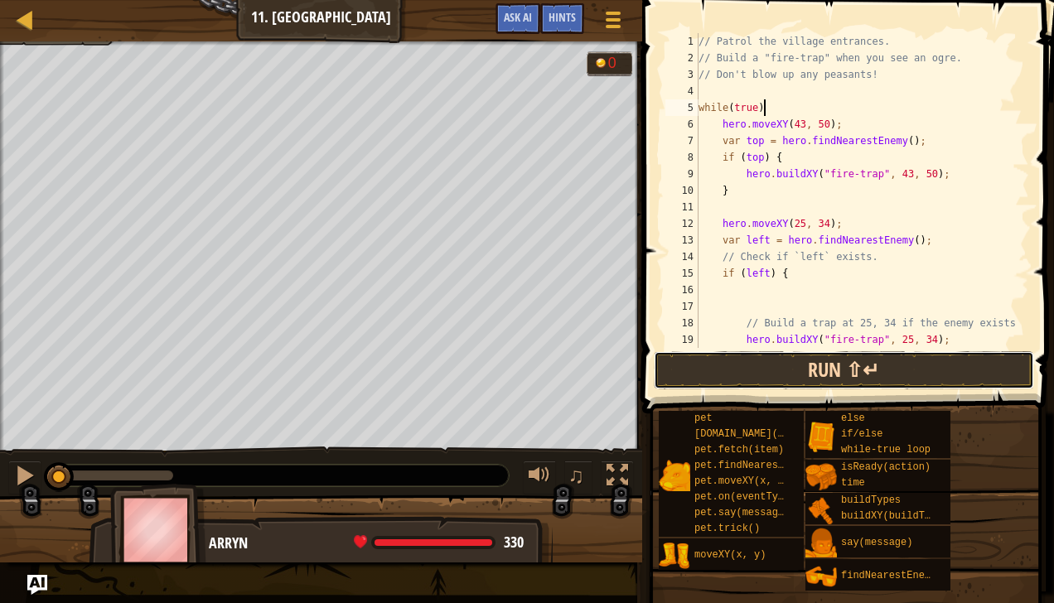
click at [725, 369] on button "Run ⇧↵" at bounding box center [844, 370] width 380 height 38
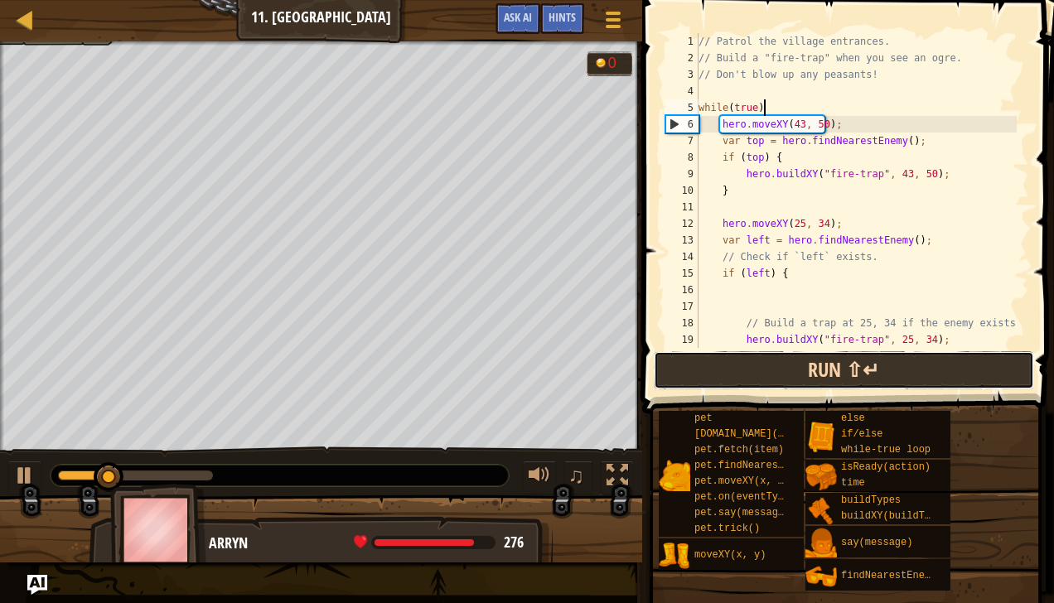
click at [786, 365] on button "Run ⇧↵" at bounding box center [844, 370] width 380 height 38
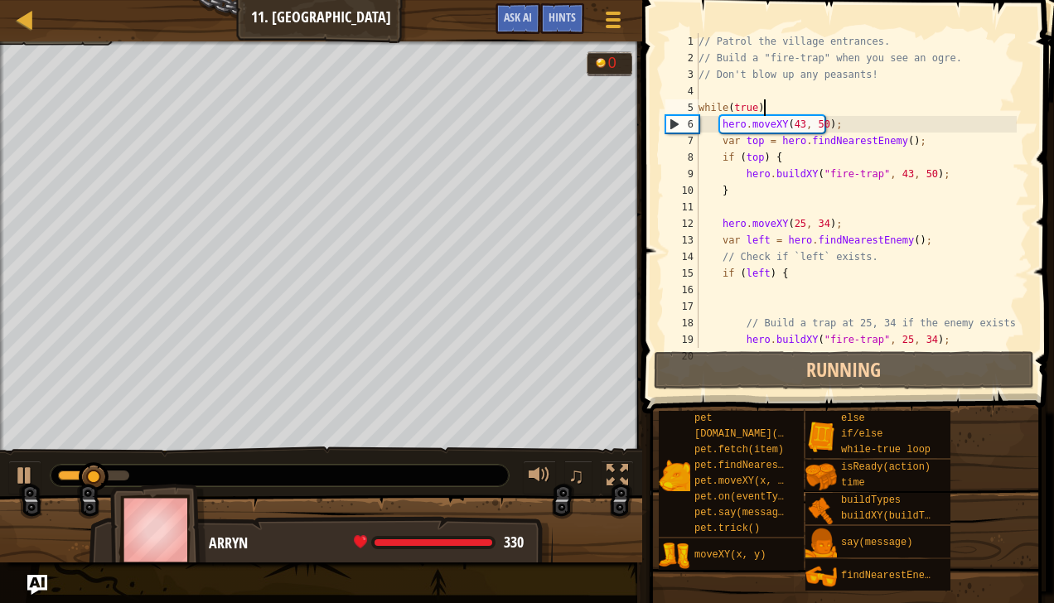
type textarea "while(true)"
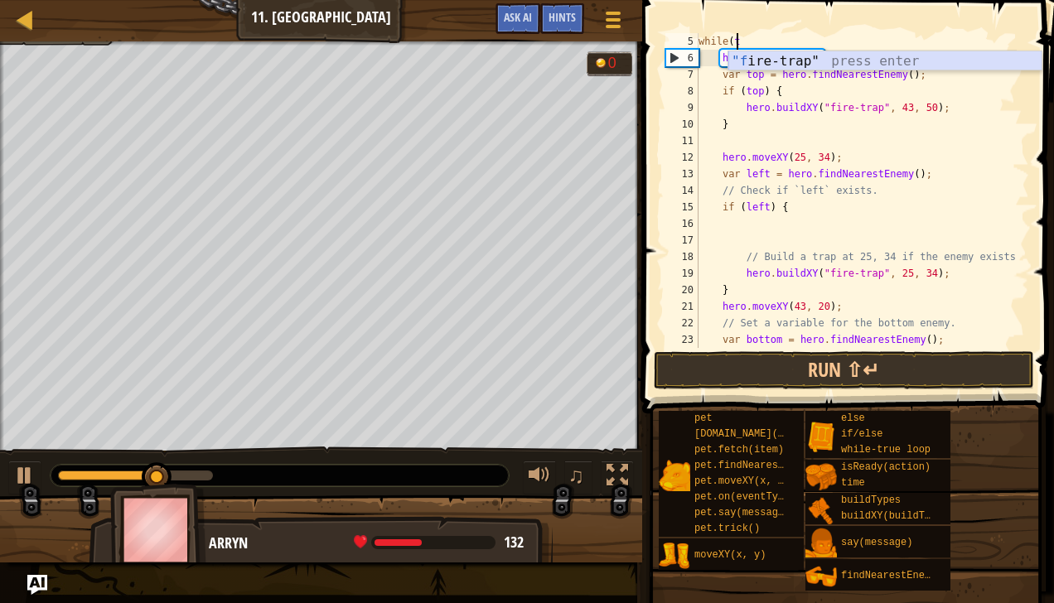
type textarea "w"
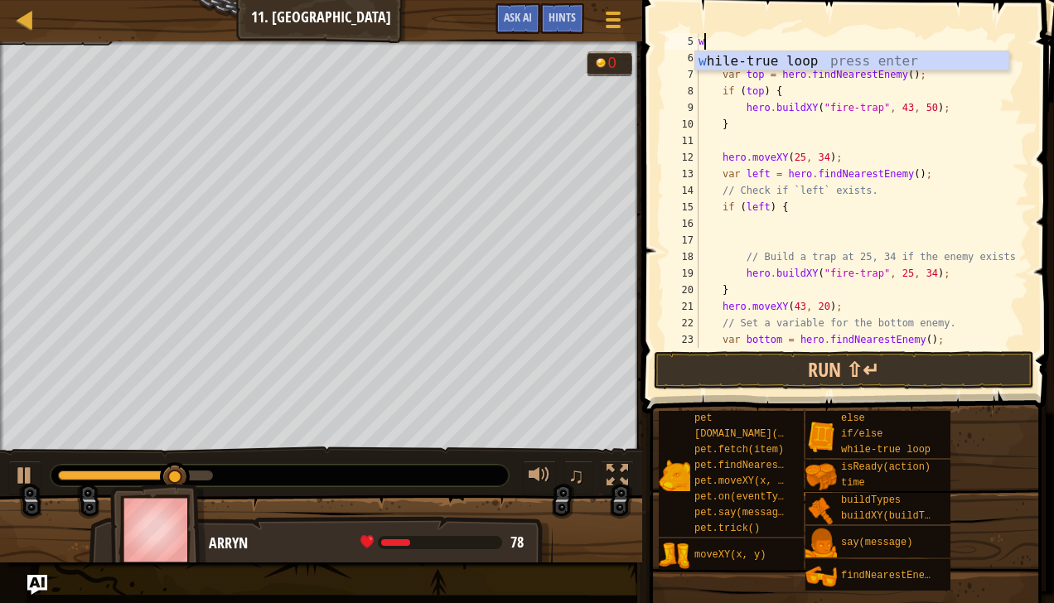
click at [790, 57] on div "w [PERSON_NAME]-true loop press enter" at bounding box center [852, 81] width 314 height 60
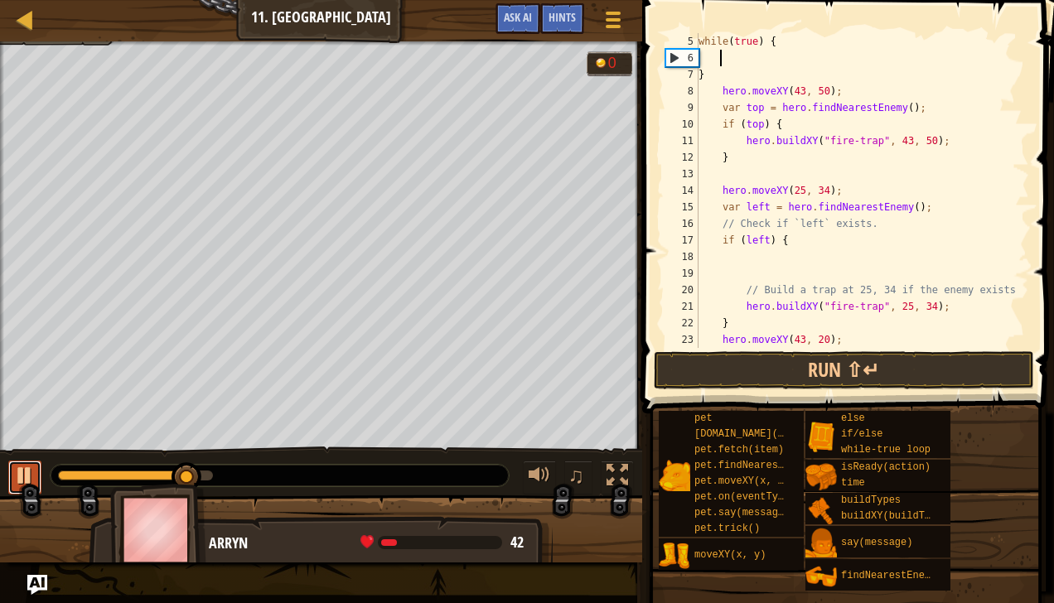
click at [20, 475] on div at bounding box center [25, 476] width 22 height 22
click at [708, 80] on div "while ( true ) { } hero . moveXY ( 43 , 50 ) ; var top = hero . findNearestEnem…" at bounding box center [855, 207] width 321 height 348
type textarea "}"
click at [25, 468] on div at bounding box center [25, 476] width 22 height 22
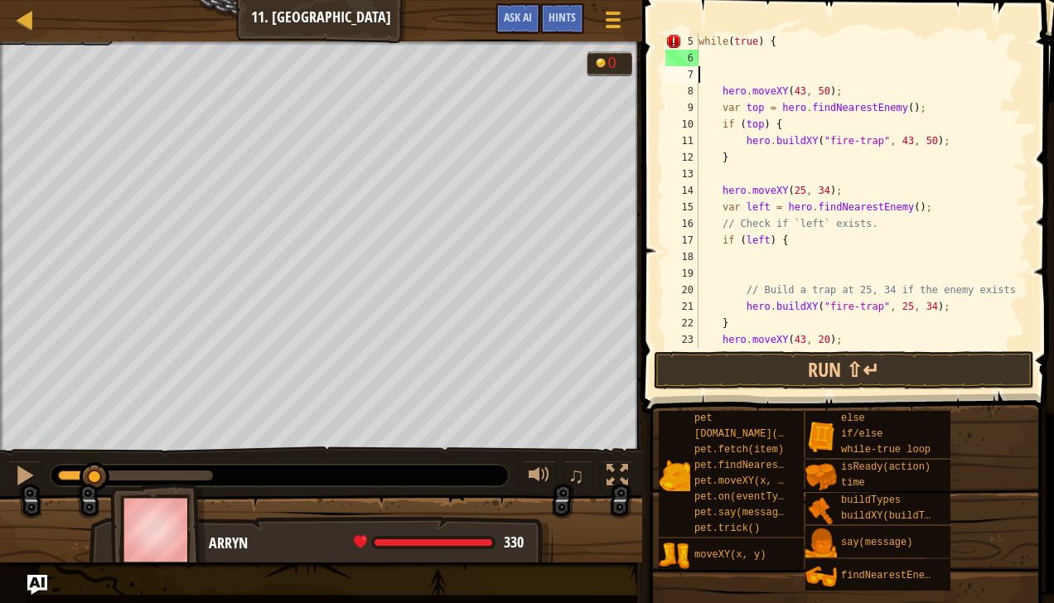
drag, startPoint x: 146, startPoint y: 480, endPoint x: 46, endPoint y: 477, distance: 99.5
click at [58, 477] on div at bounding box center [76, 476] width 37 height 10
click at [30, 469] on div at bounding box center [25, 476] width 22 height 22
click at [767, 48] on div "while ( true ) { hero . moveXY ( 43 , 50 ) ; var top = hero . findNearestEnemy …" at bounding box center [855, 207] width 321 height 348
type textarea "while(true) {"
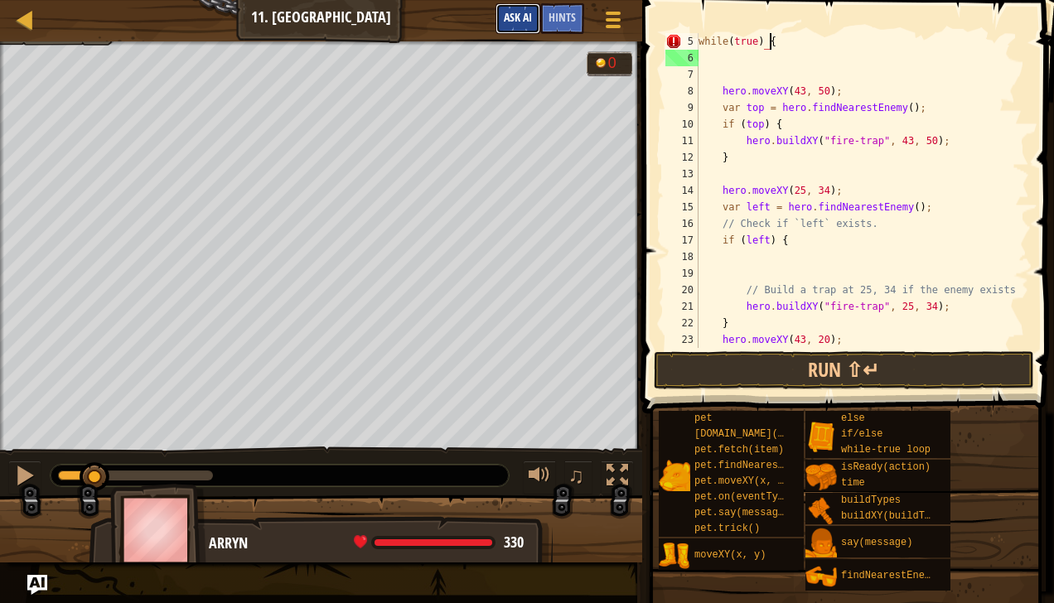
click at [517, 14] on span "Ask AI" at bounding box center [518, 17] width 28 height 16
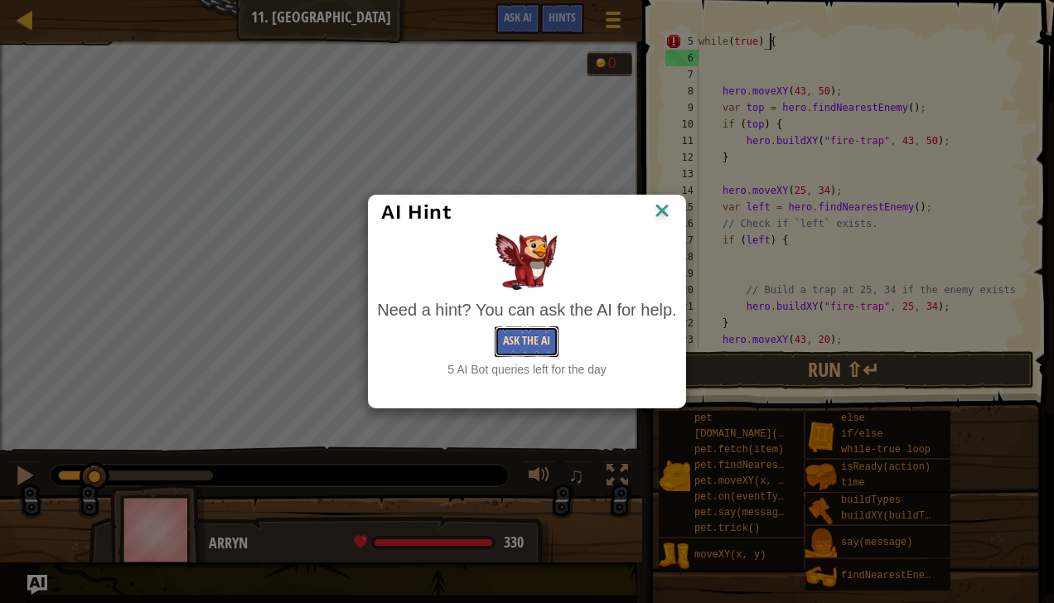
click at [520, 335] on button "Ask the AI" at bounding box center [527, 341] width 64 height 31
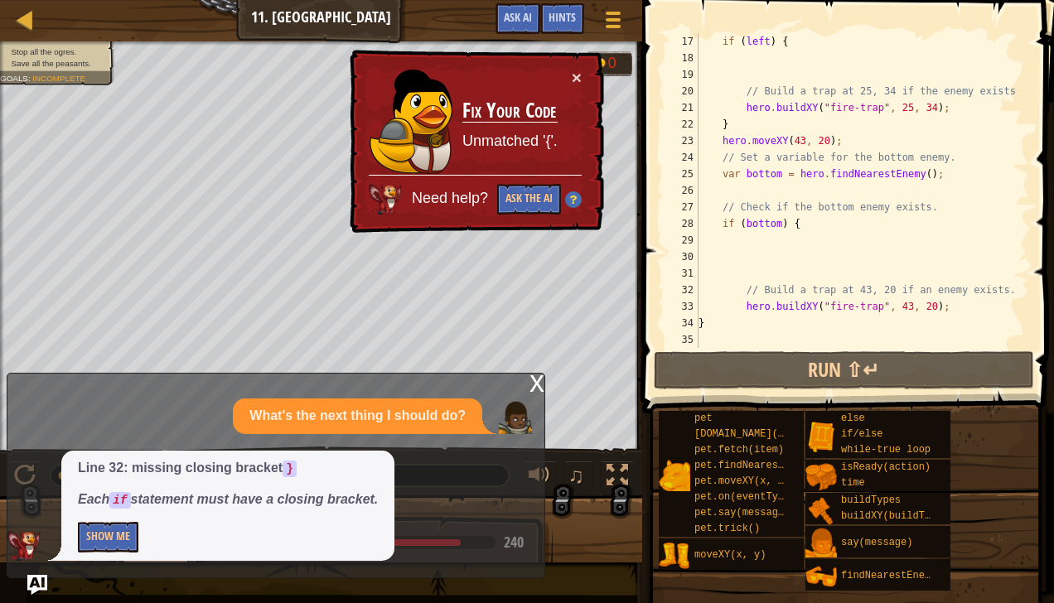
scroll to position [142, 0]
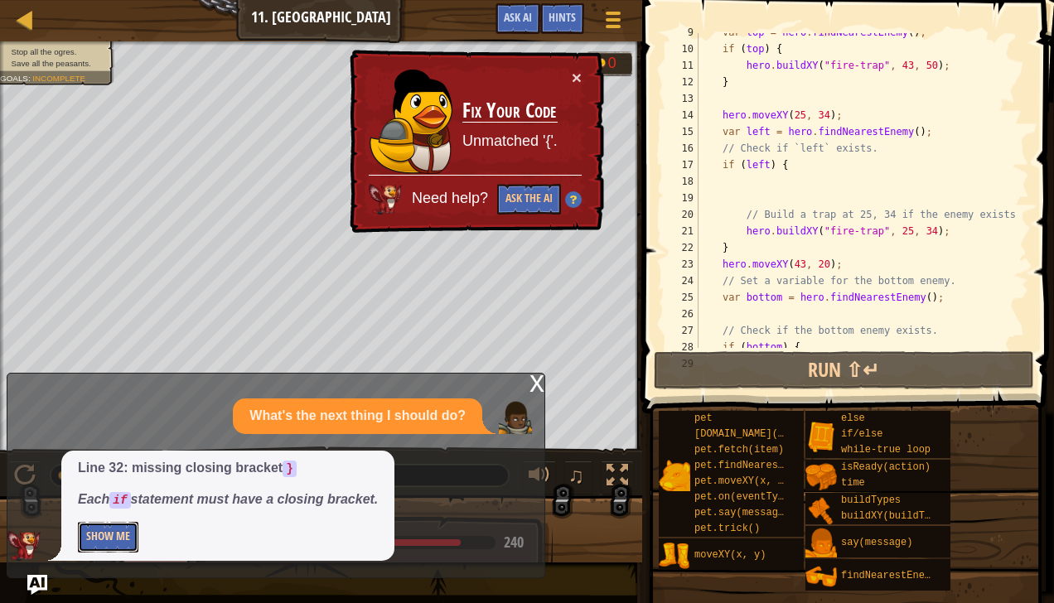
click at [114, 532] on button "Show Me" at bounding box center [108, 537] width 60 height 31
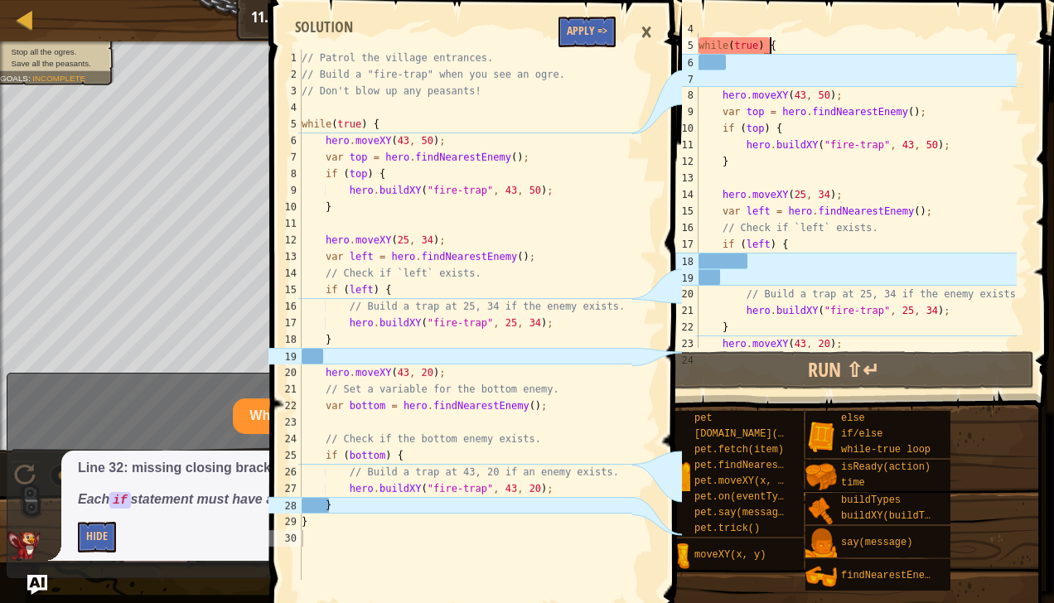
scroll to position [0, 0]
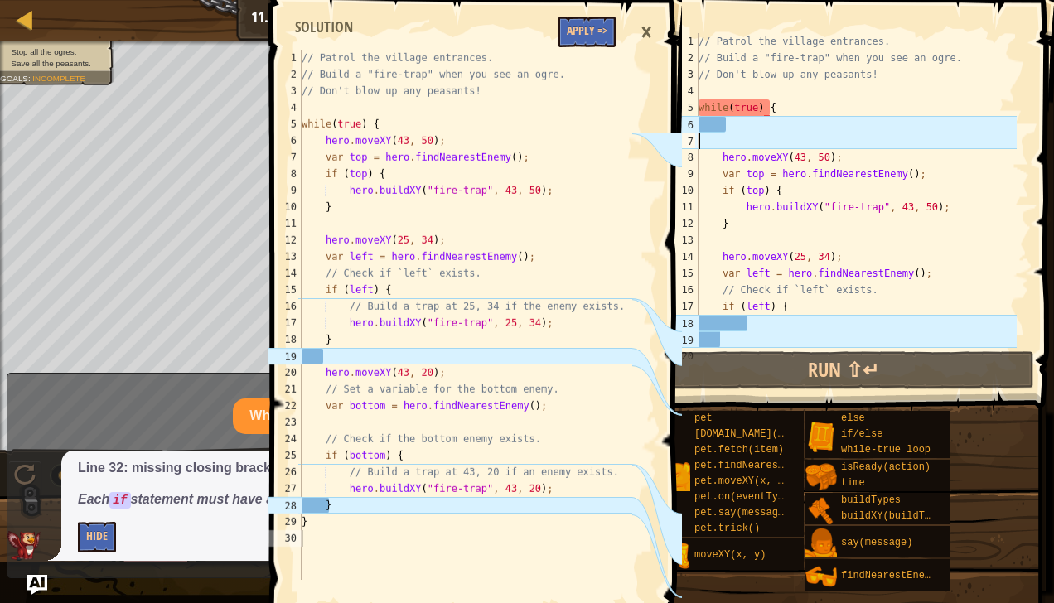
click at [716, 147] on div "// Patrol the village entrances. // Build a "fire-trap" when you see an ogre. /…" at bounding box center [855, 207] width 321 height 348
click at [712, 162] on div "// Patrol the village entrances. // Build a "fire-trap" when you see an ogre. /…" at bounding box center [855, 207] width 321 height 348
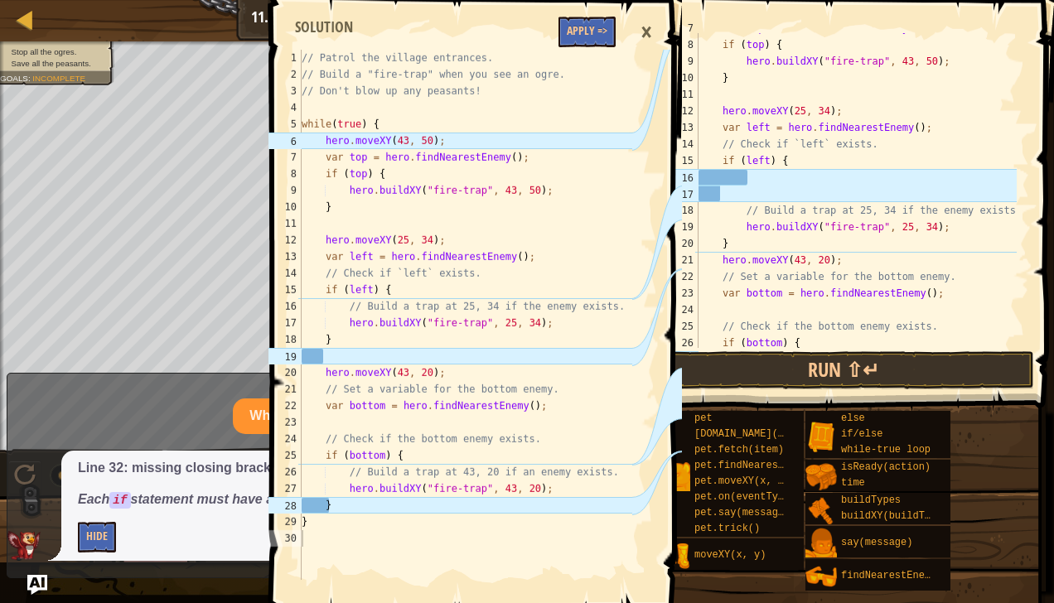
scroll to position [113, 0]
click at [737, 209] on div "var top = hero . findNearestEnemy ( ) ; if ( top ) { hero . buildXY ( "fire-tra…" at bounding box center [855, 193] width 321 height 348
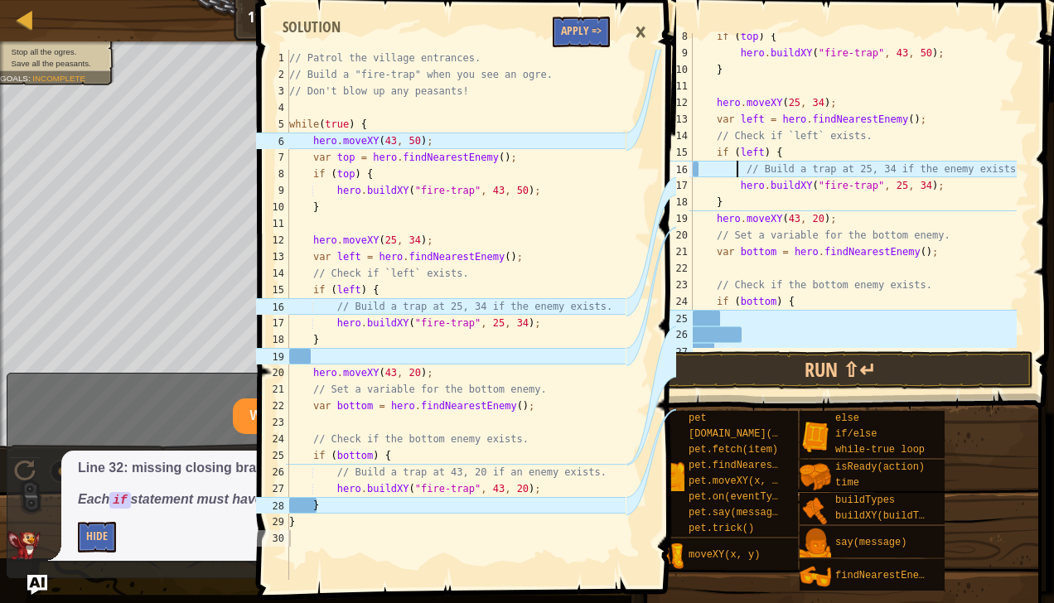
scroll to position [121, 0]
click at [709, 219] on div "if ( top ) { hero . buildXY ( "fire-trap" , 43 , 50 ) ; } hero . moveXY ( 25 , …" at bounding box center [852, 202] width 327 height 348
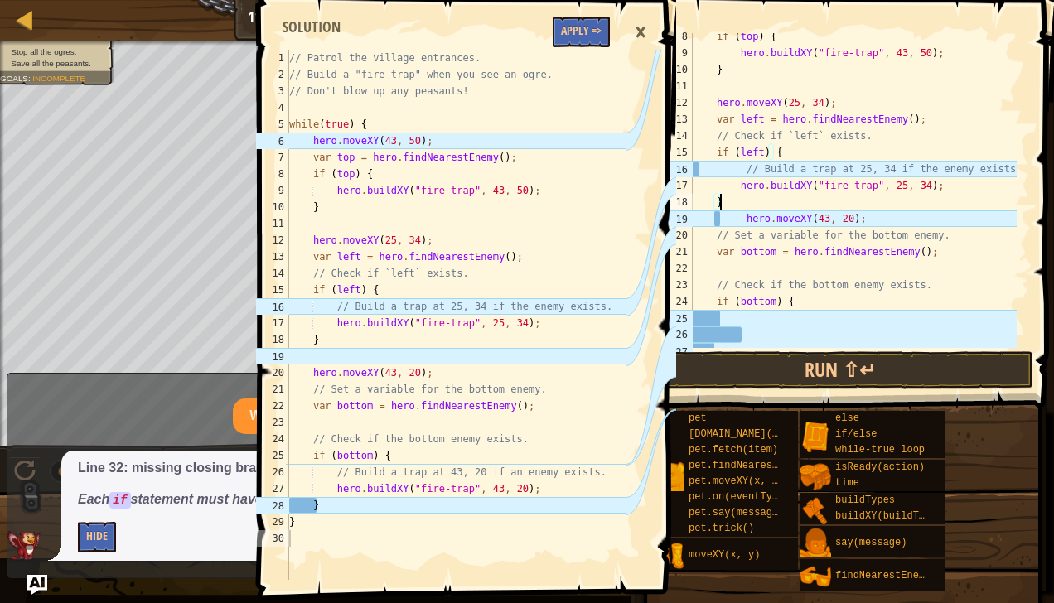
click at [721, 204] on div "if ( top ) { hero . buildXY ( "fire-trap" , 43 , 50 ) ; } hero . moveXY ( 25 , …" at bounding box center [852, 202] width 327 height 348
click at [710, 220] on div "if ( top ) { hero . buildXY ( "fire-trap" , 43 , 50 ) ; } hero . moveXY ( 25 , …" at bounding box center [852, 202] width 327 height 348
click at [714, 224] on div "if ( top ) { hero . buildXY ( "fire-trap" , 43 , 50 ) ; } hero . moveXY ( 25 , …" at bounding box center [852, 202] width 327 height 348
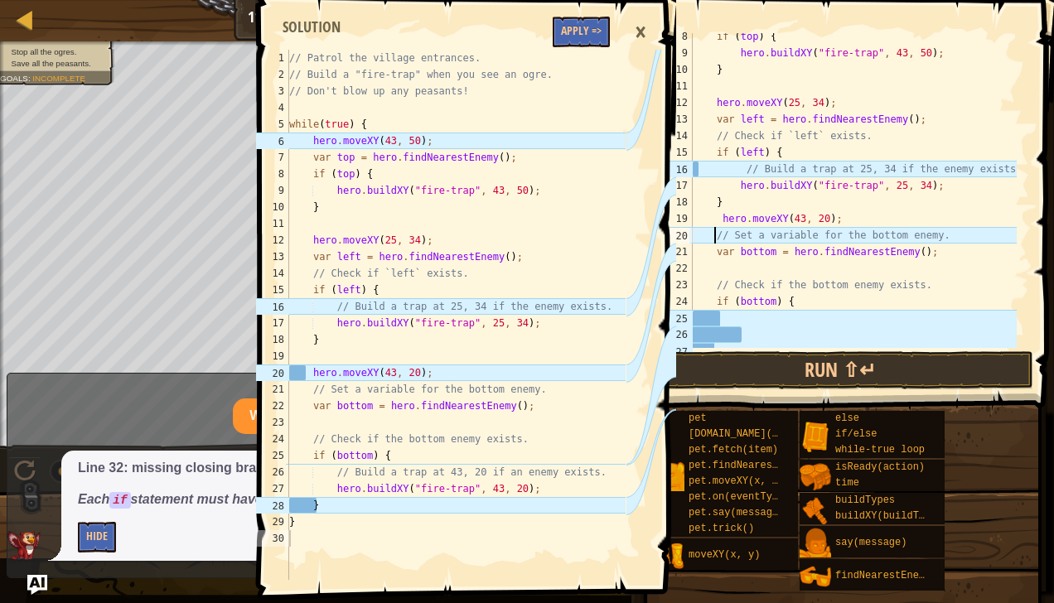
click at [712, 239] on div "if ( top ) { hero . buildXY ( "fire-trap" , 43 , 50 ) ; } hero . moveXY ( 25 , …" at bounding box center [852, 202] width 327 height 348
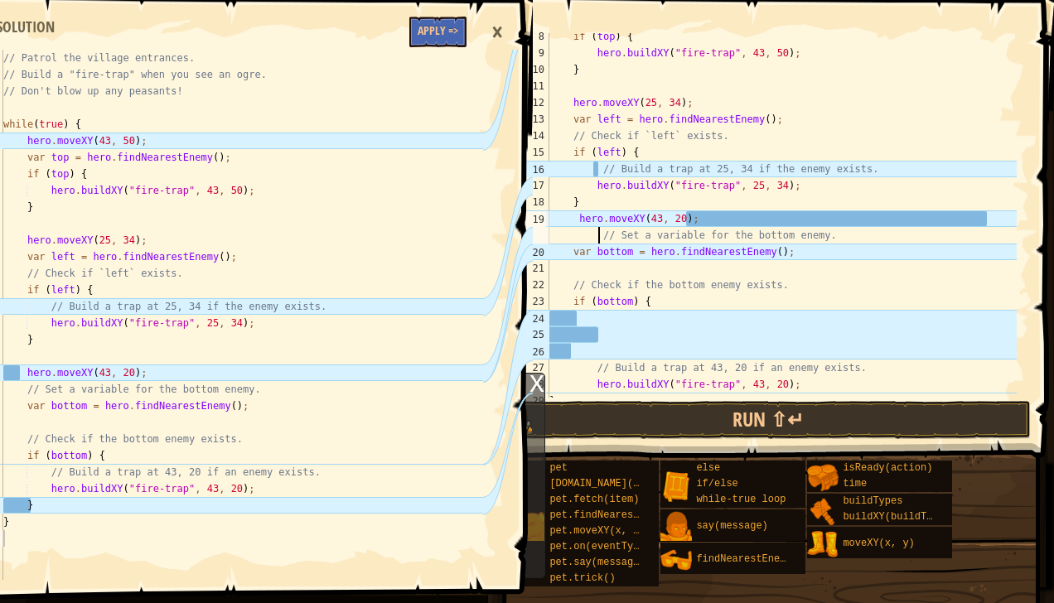
click at [995, 224] on div "if ( top ) { hero . buildXY ( "fire-trap" , 43 , 50 ) ; } hero . moveXY ( 25 , …" at bounding box center [781, 227] width 471 height 398
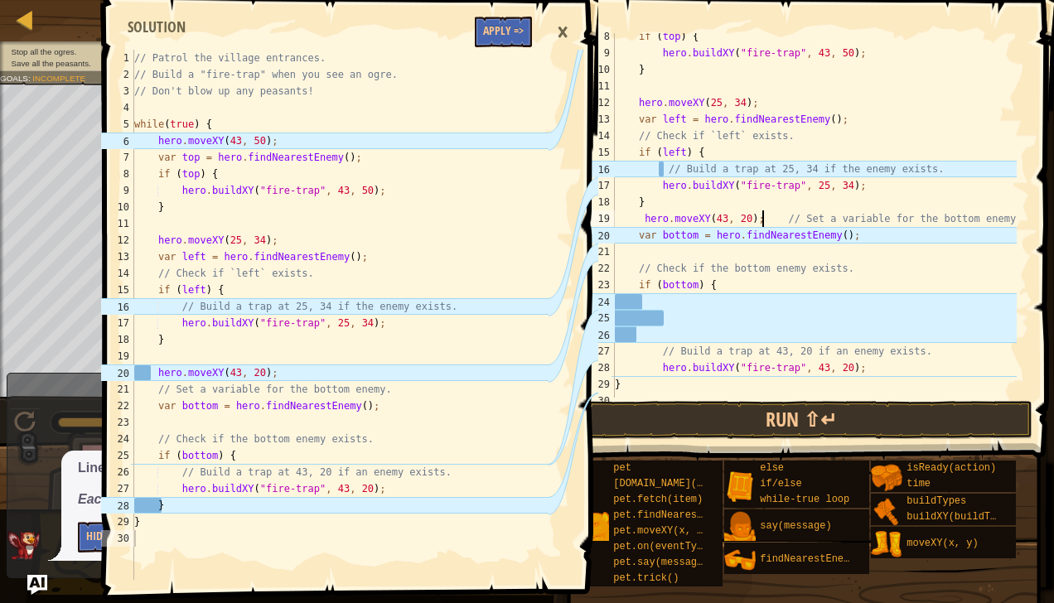
click at [990, 216] on div "if ( top ) { hero . buildXY ( "fire-trap" , 43 , 50 ) ; } hero . moveXY ( 25 , …" at bounding box center [813, 227] width 405 height 398
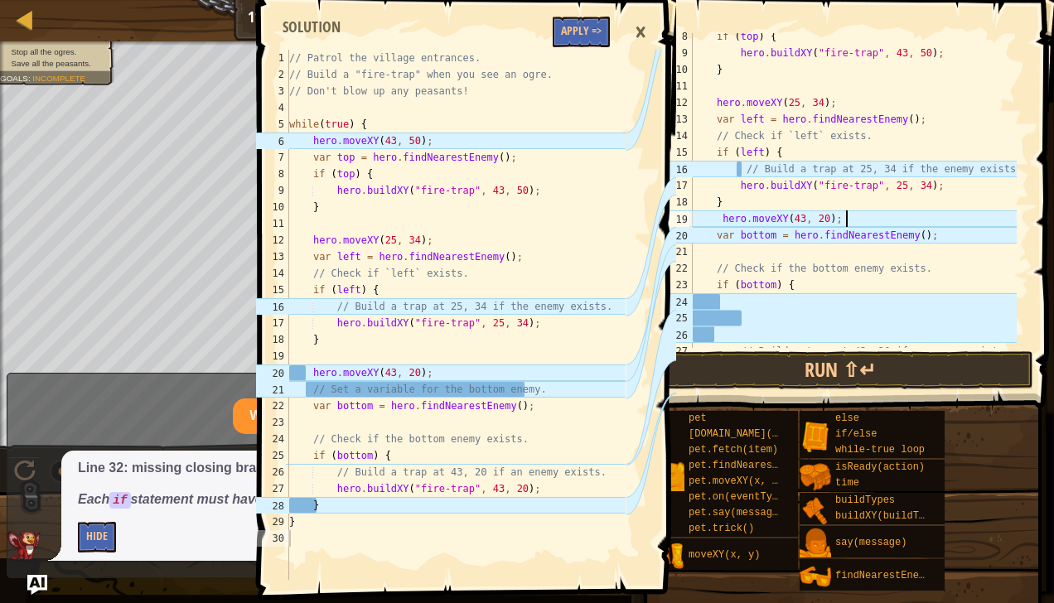
click at [941, 197] on div "if ( top ) { hero . buildXY ( "fire-trap" , 43 , 50 ) ; } hero . moveXY ( 25 , …" at bounding box center [852, 202] width 327 height 348
type textarea "}"
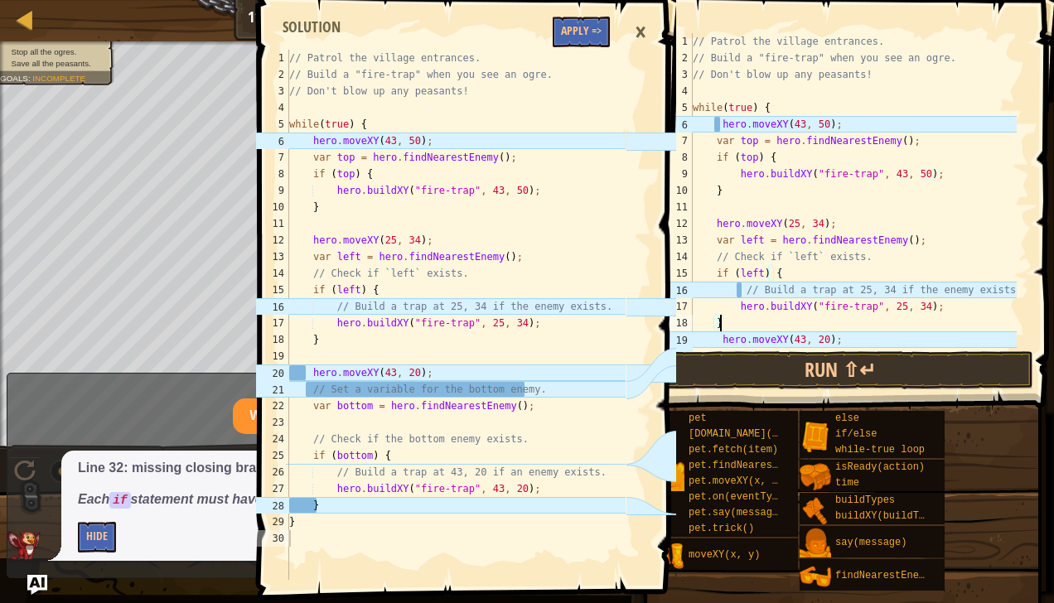
scroll to position [0, 0]
type textarea "hero.moveXY(43, 50);"
click at [337, 139] on div "// Patrol the village entrances. // Build a "fire-trap" when you see an ogre. /…" at bounding box center [456, 331] width 340 height 563
drag, startPoint x: 337, startPoint y: 139, endPoint x: 421, endPoint y: 137, distance: 83.7
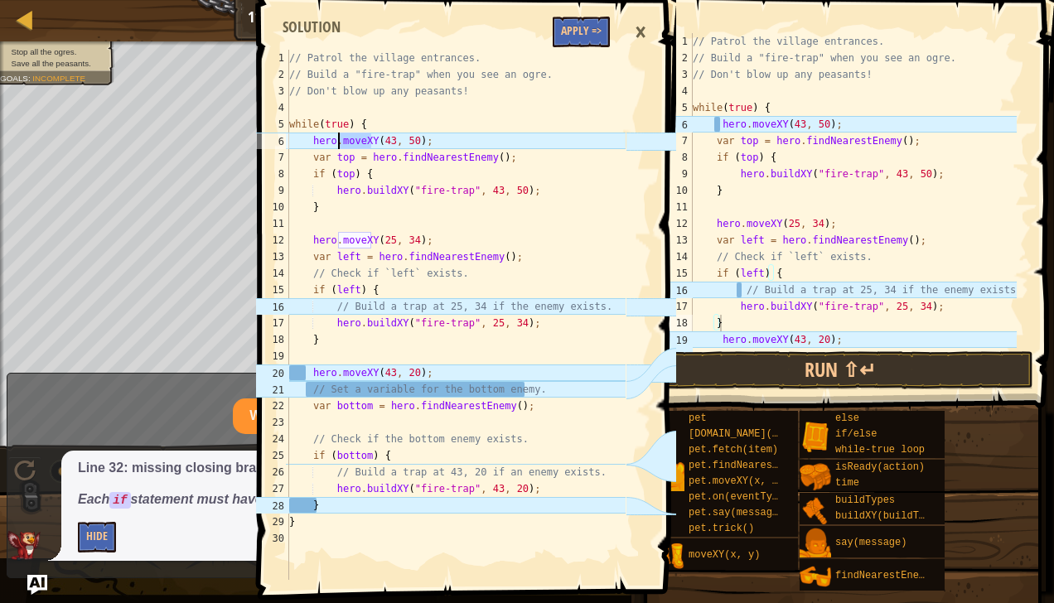
click at [421, 137] on div "// Patrol the village entrances. // Build a "fire-trap" when you see an ogre. /…" at bounding box center [456, 331] width 340 height 563
click at [381, 142] on div "// Patrol the village entrances. // Build a "fire-trap" when you see an ogre. /…" at bounding box center [456, 331] width 340 height 563
click at [785, 152] on div "// Patrol the village entrances. // Build a "fire-trap" when you see an ogre. /…" at bounding box center [852, 207] width 327 height 348
click at [784, 293] on div "// Patrol the village entrances. // Build a "fire-trap" when you see an ogre. /…" at bounding box center [852, 207] width 327 height 348
type textarea "// Build a trap at 25, 34 if the enemy exists."
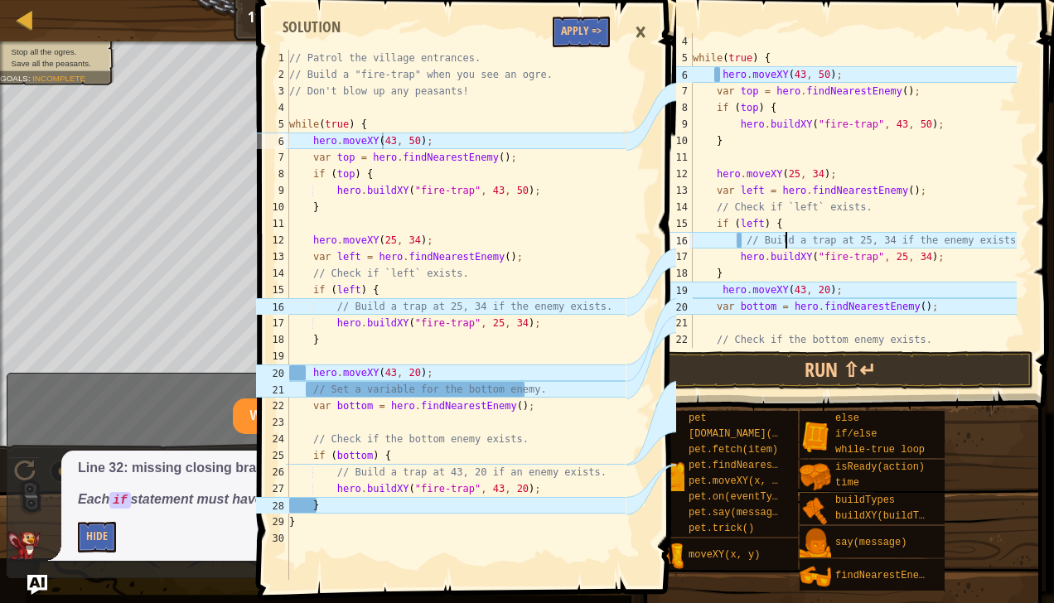
scroll to position [50, 0]
type textarea "hero.buildXY("fire-trap", 25, 34);"
click at [499, 330] on div "// Patrol the village entrances. // Build a "fire-trap" when you see an ogre. /…" at bounding box center [456, 331] width 340 height 563
click at [769, 316] on div "while ( true ) { hero . moveXY ( 43 , 50 ) ; var top = hero . findNearestEnemy …" at bounding box center [852, 207] width 327 height 348
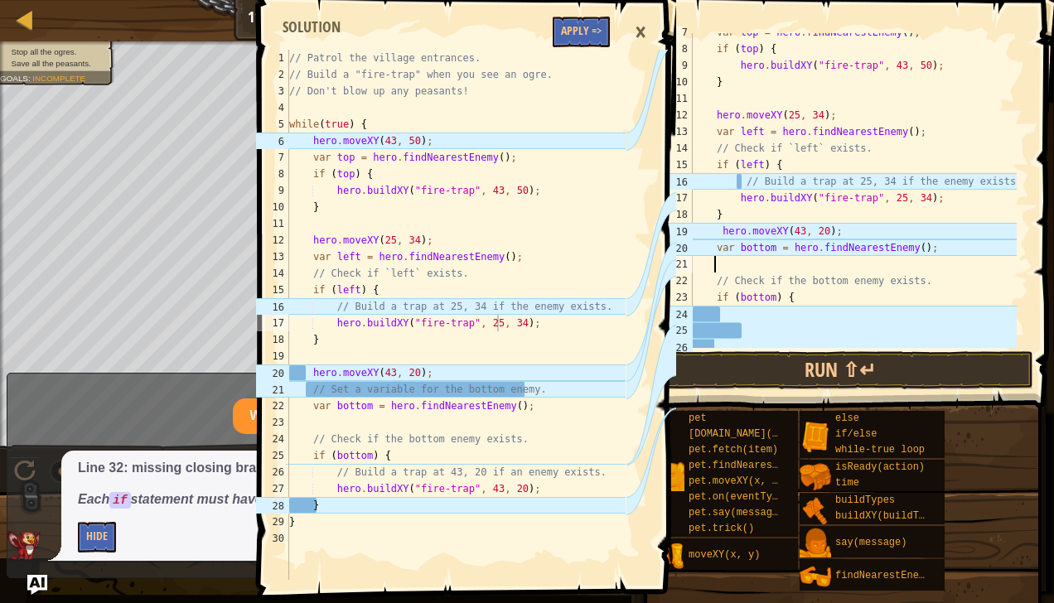
scroll to position [182, 0]
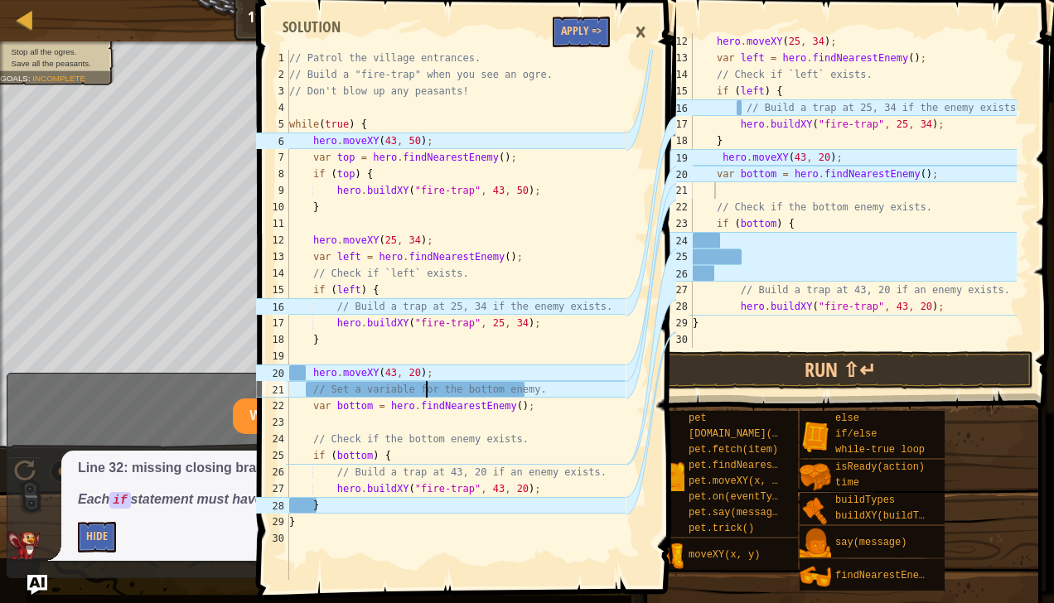
type textarea "// Set a variable for the bottom enemy."
click at [426, 390] on div "// Patrol the village entrances. // Build a "fire-trap" when you see an ogre. /…" at bounding box center [456, 331] width 340 height 563
click at [364, 388] on div "// Patrol the village entrances. // Build a "fire-trap" when you see an ogre. /…" at bounding box center [456, 331] width 340 height 563
click at [355, 390] on div "// Patrol the village entrances. // Build a "fire-trap" when you see an ogre. /…" at bounding box center [456, 331] width 340 height 563
click at [358, 386] on div "// Patrol the village entrances. // Build a "fire-trap" when you see an ogre. /…" at bounding box center [456, 331] width 340 height 563
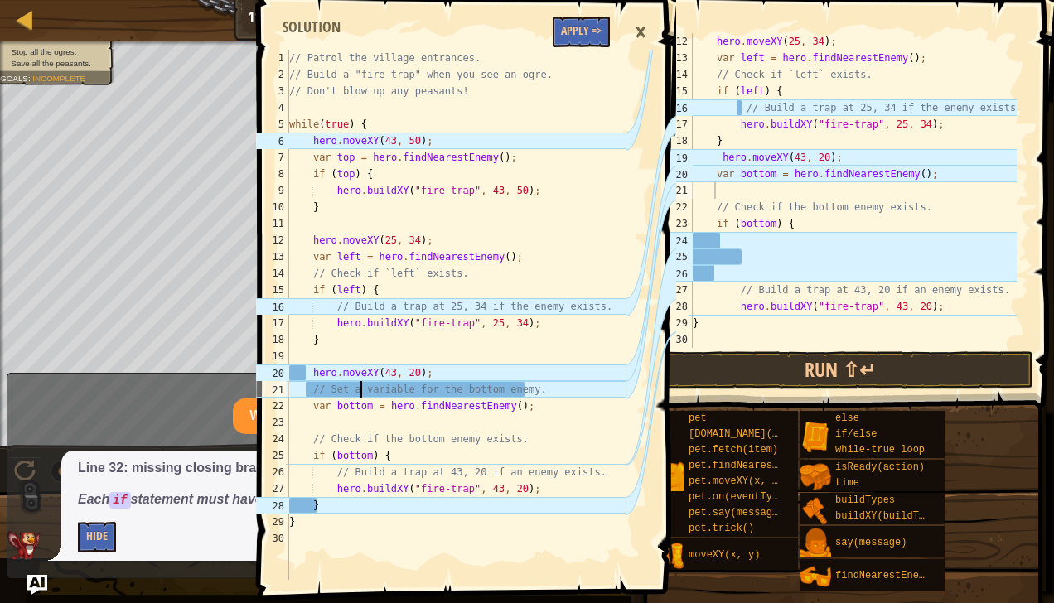
click at [817, 157] on div "hero . moveXY ( 25 , 34 ) ; var left = hero . findNearestEnemy ( ) ; // Check i…" at bounding box center [852, 207] width 327 height 348
click at [800, 366] on button "Run ⇧↵" at bounding box center [841, 370] width 386 height 38
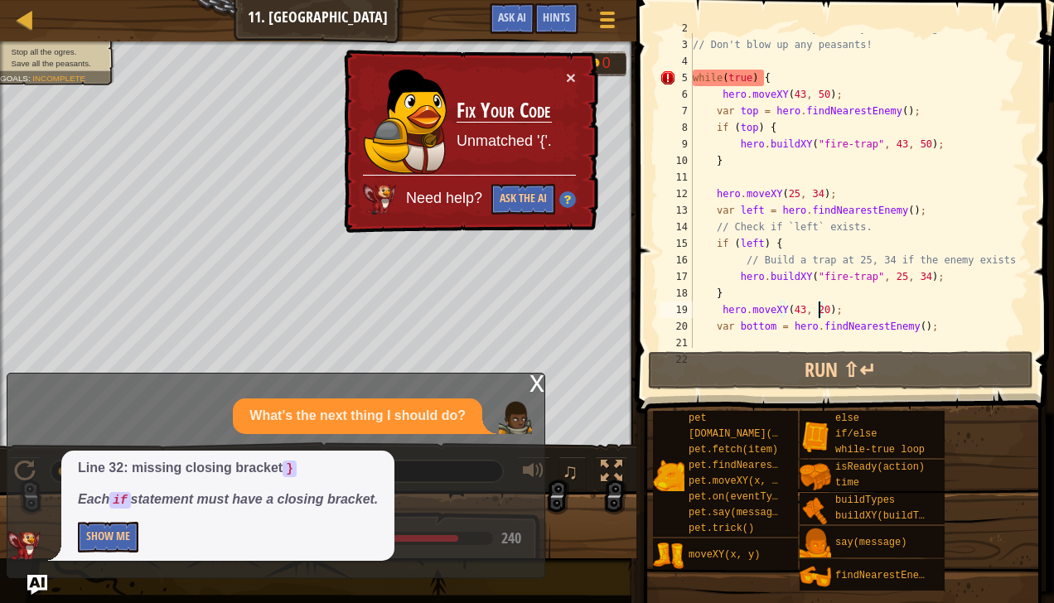
scroll to position [0, 0]
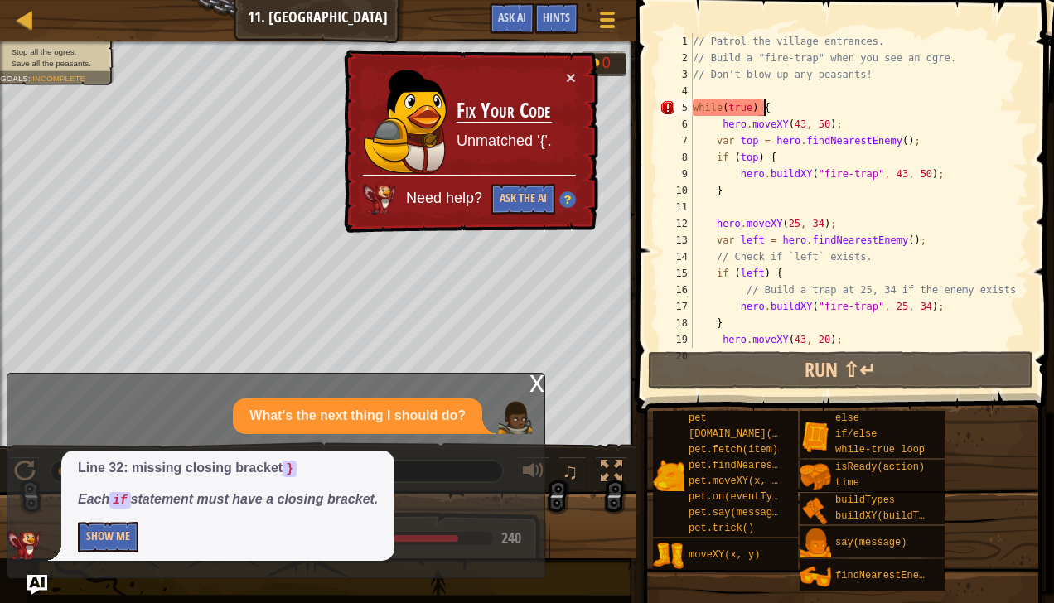
click at [771, 99] on div "// Patrol the village entrances. // Build a "fire-trap" when you see an ogre. /…" at bounding box center [852, 207] width 327 height 348
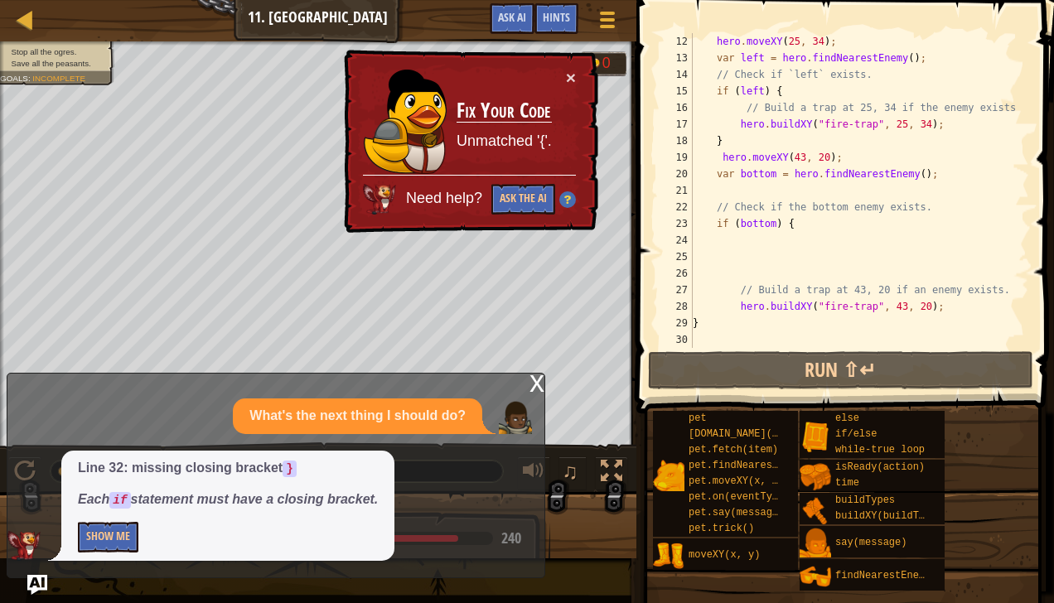
scroll to position [182, 0]
click at [784, 324] on div "hero . moveXY ( 25 , 34 ) ; var left = hero . findNearestEnemy ( ) ; // Check i…" at bounding box center [852, 207] width 327 height 348
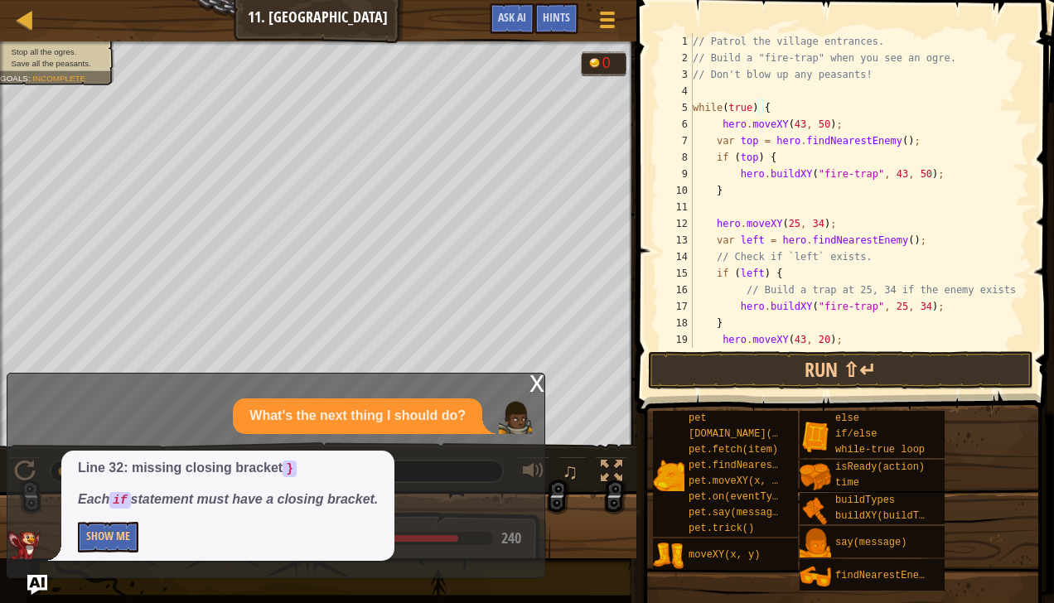
scroll to position [0, 0]
click at [762, 104] on div "// Patrol the village entrances. // Build a "fire-trap" when you see an ogre. /…" at bounding box center [852, 207] width 327 height 348
click at [778, 156] on div "// Patrol the village entrances. // Build a "fire-trap" when you see an ogre. /…" at bounding box center [852, 207] width 327 height 348
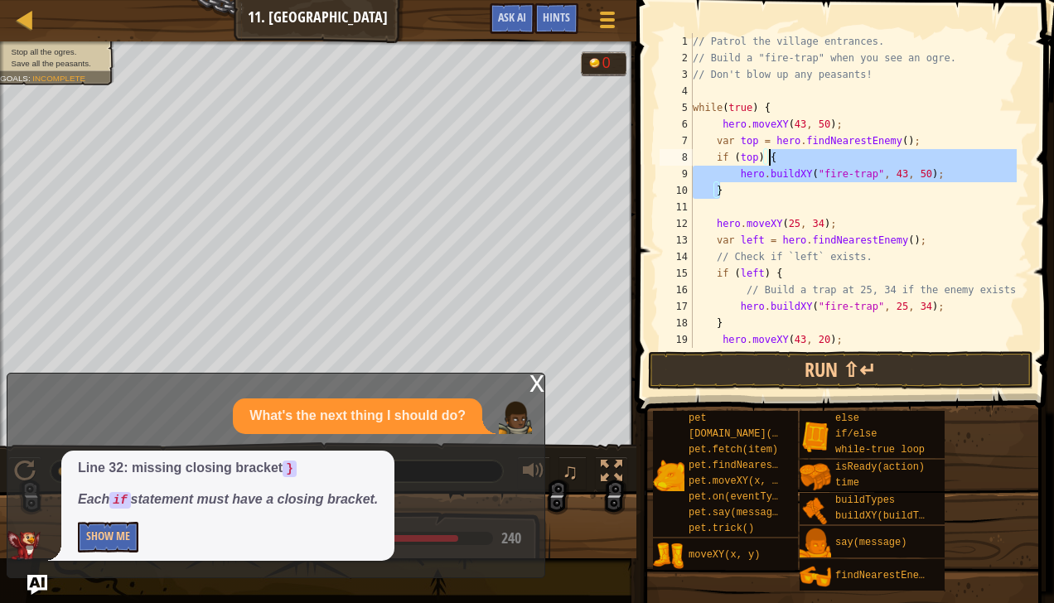
drag, startPoint x: 727, startPoint y: 189, endPoint x: 763, endPoint y: 155, distance: 49.2
click at [763, 155] on div "// Patrol the village entrances. // Build a "fire-trap" when you see an ogre. /…" at bounding box center [852, 207] width 327 height 348
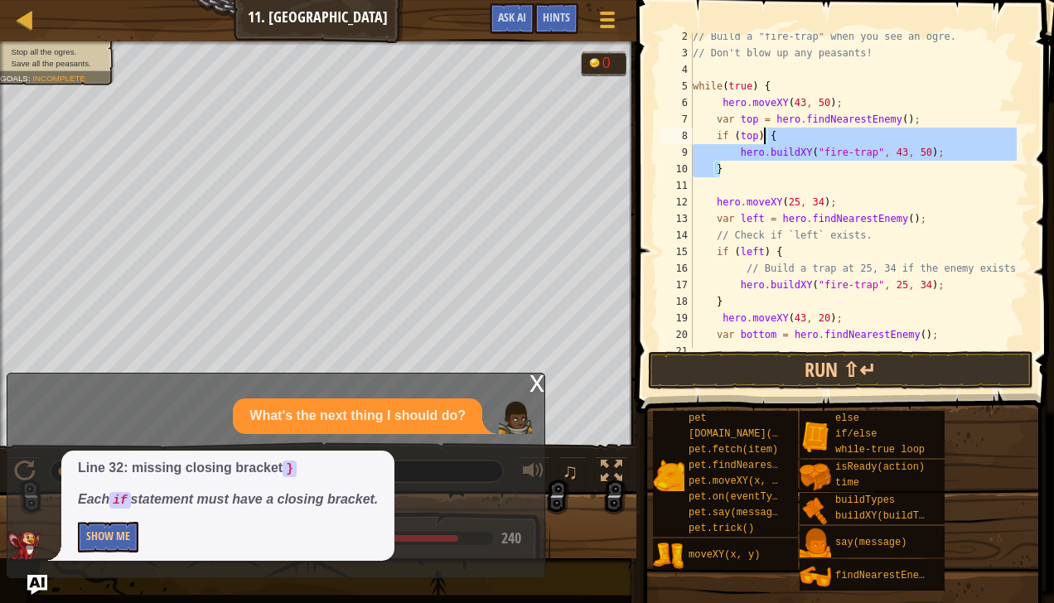
scroll to position [22, 0]
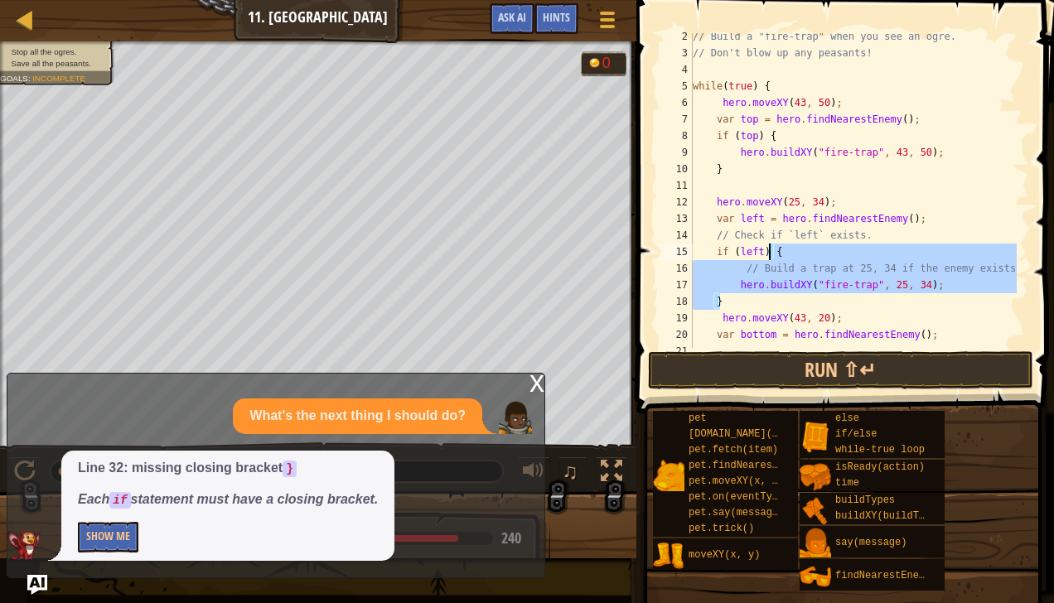
drag, startPoint x: 741, startPoint y: 298, endPoint x: 765, endPoint y: 249, distance: 55.2
click at [765, 249] on div "// Build a "fire-trap" when you see an ogre. // Don't blow up any peasants! whi…" at bounding box center [852, 202] width 327 height 348
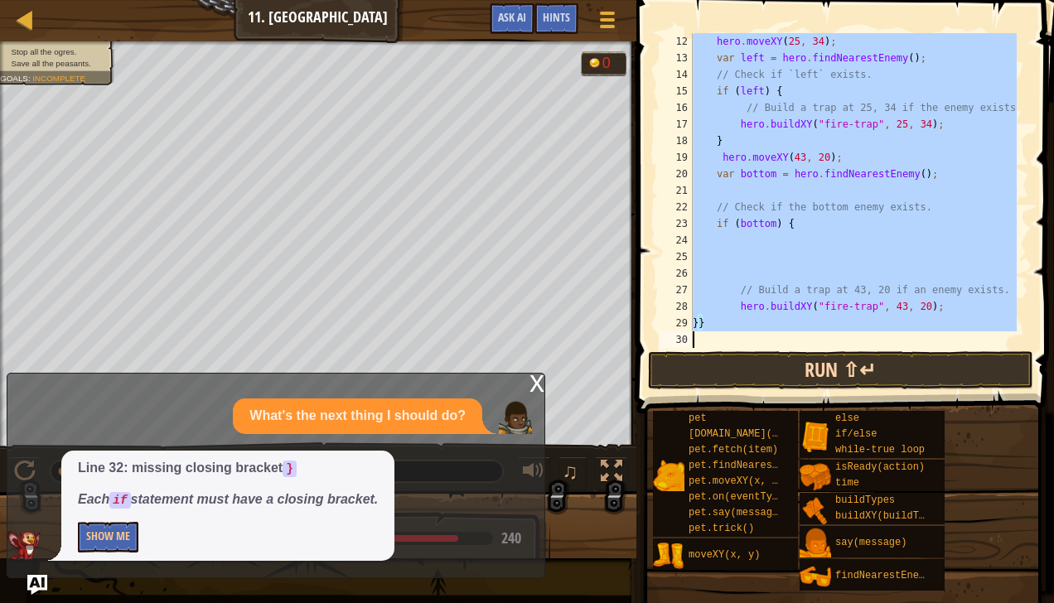
scroll to position [182, 0]
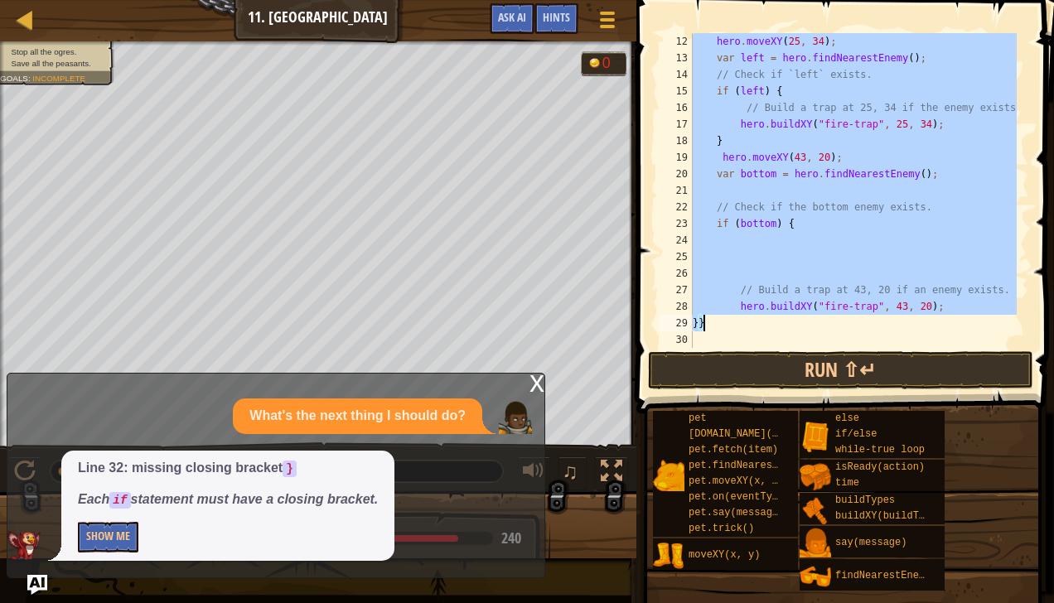
drag, startPoint x: 755, startPoint y: 82, endPoint x: 786, endPoint y: 327, distance: 247.2
click at [786, 327] on div "hero . moveXY ( 25 , 34 ) ; var left = hero . findNearestEnemy ( ) ; // Check i…" at bounding box center [852, 207] width 327 height 348
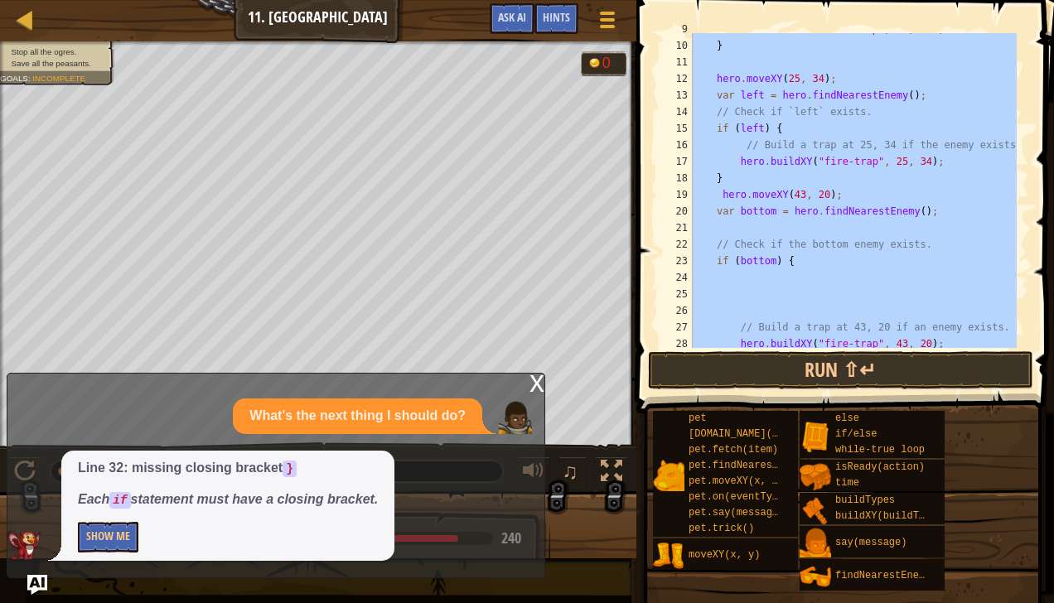
scroll to position [143, 0]
type textarea "hero.buildXY("fire-trap", 43, 20); }}"
click at [819, 286] on div "hero . buildXY ( "fire-trap" , 43 , 50 ) ; } hero . moveXY ( 25 , 34 ) ; var le…" at bounding box center [852, 190] width 327 height 315
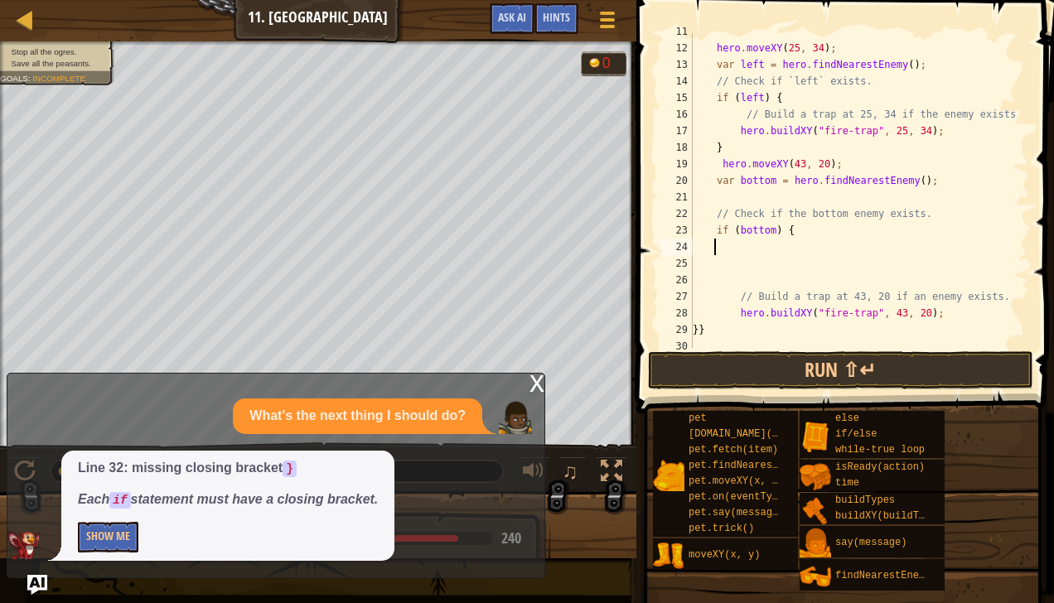
scroll to position [176, 0]
click at [770, 266] on div "hero . moveXY ( 25 , 34 ) ; var left = hero . findNearestEnemy ( ) ; // Check i…" at bounding box center [852, 197] width 327 height 348
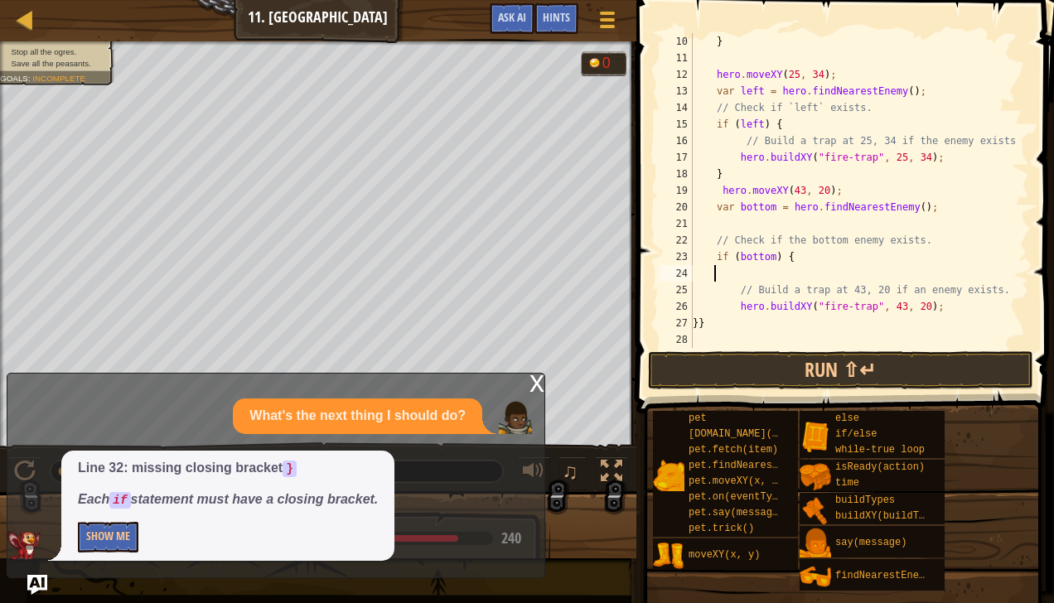
scroll to position [149, 0]
type textarea "if (bottom) {"
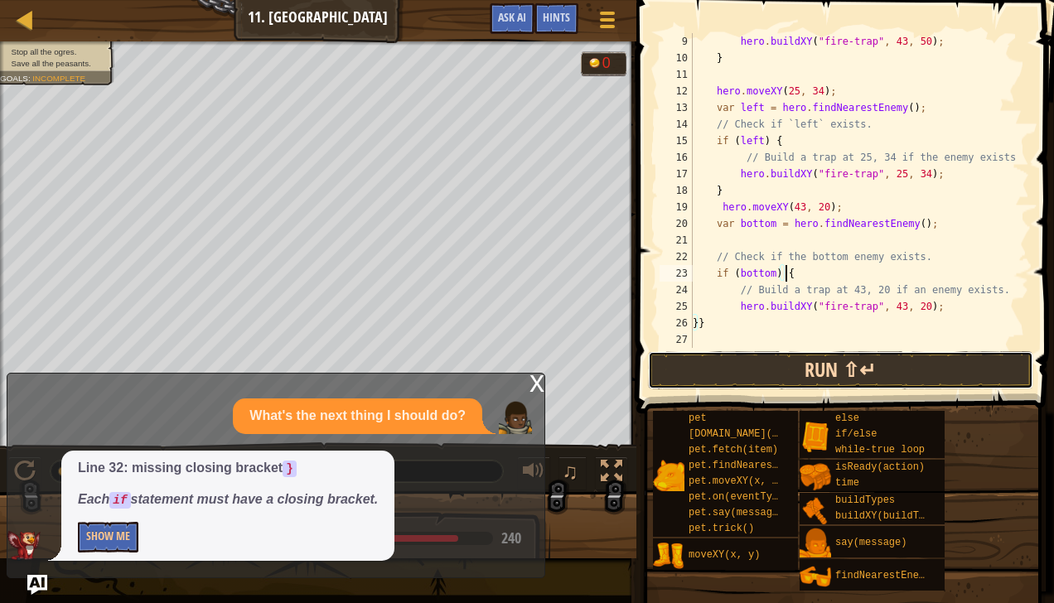
click at [805, 375] on button "Run ⇧↵" at bounding box center [841, 370] width 386 height 38
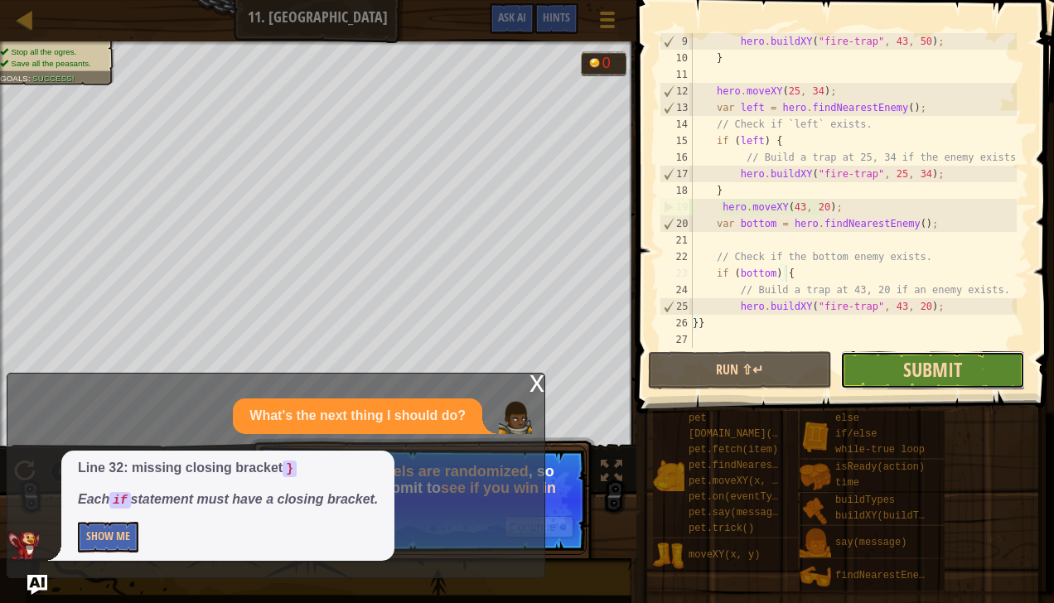
click at [943, 376] on span "Submit" at bounding box center [932, 369] width 59 height 27
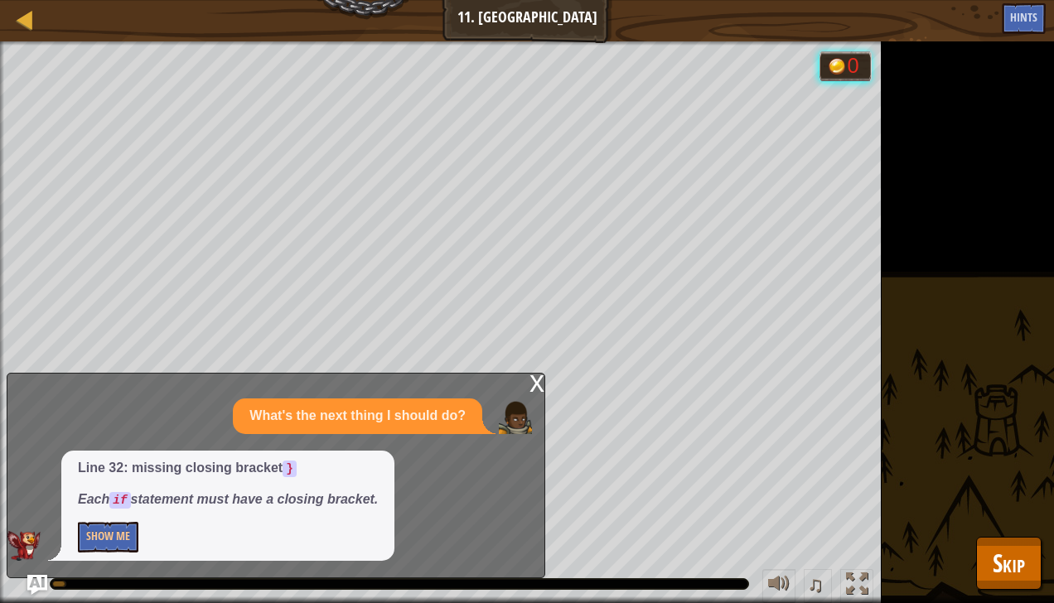
click at [538, 383] on div "x" at bounding box center [536, 382] width 15 height 17
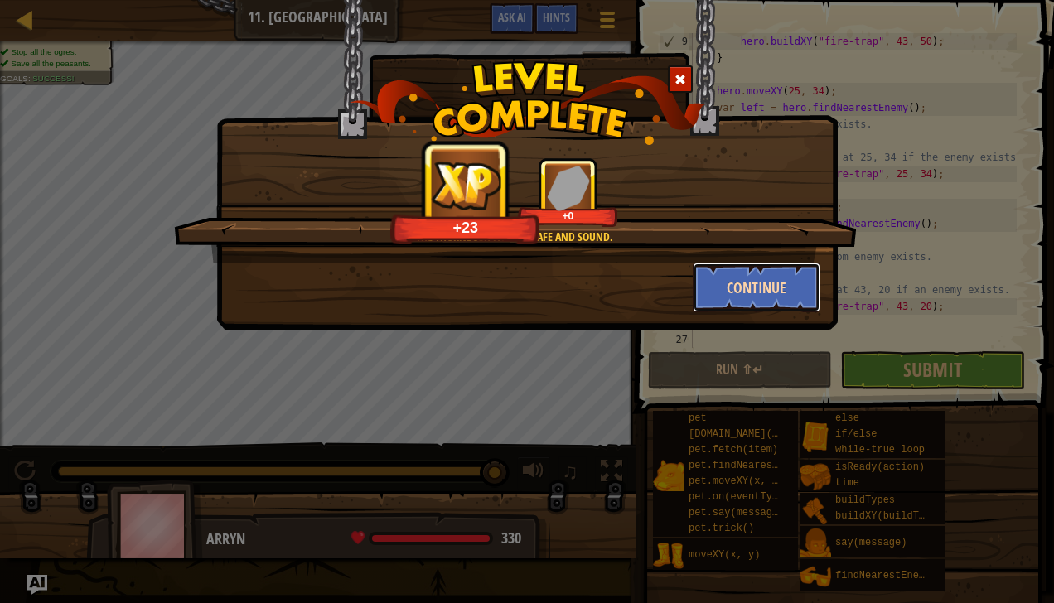
click at [734, 285] on button "Continue" at bounding box center [757, 288] width 128 height 50
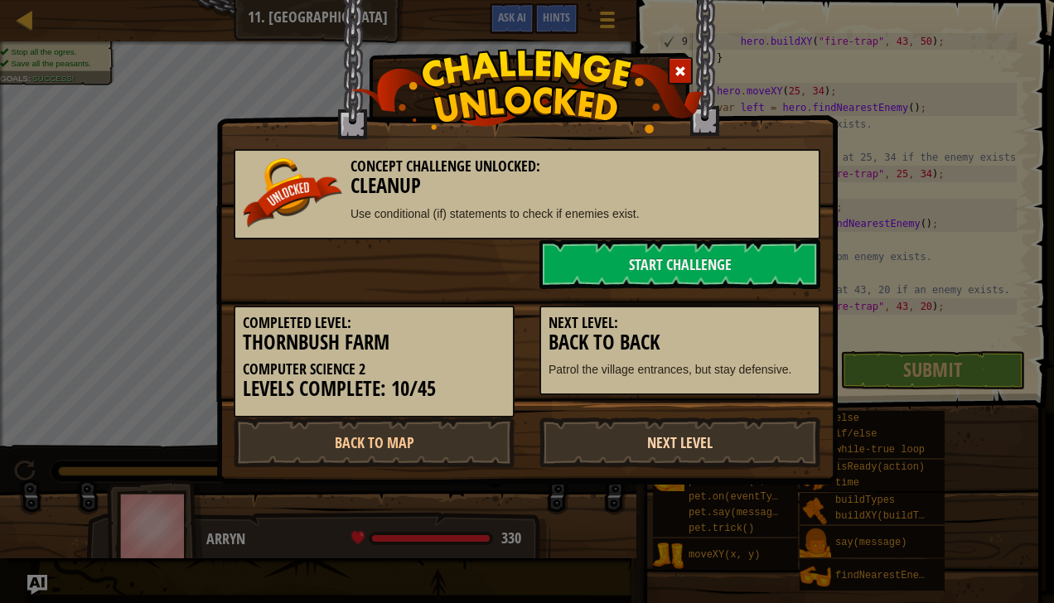
click at [602, 446] on link "Next Level" at bounding box center [679, 443] width 281 height 50
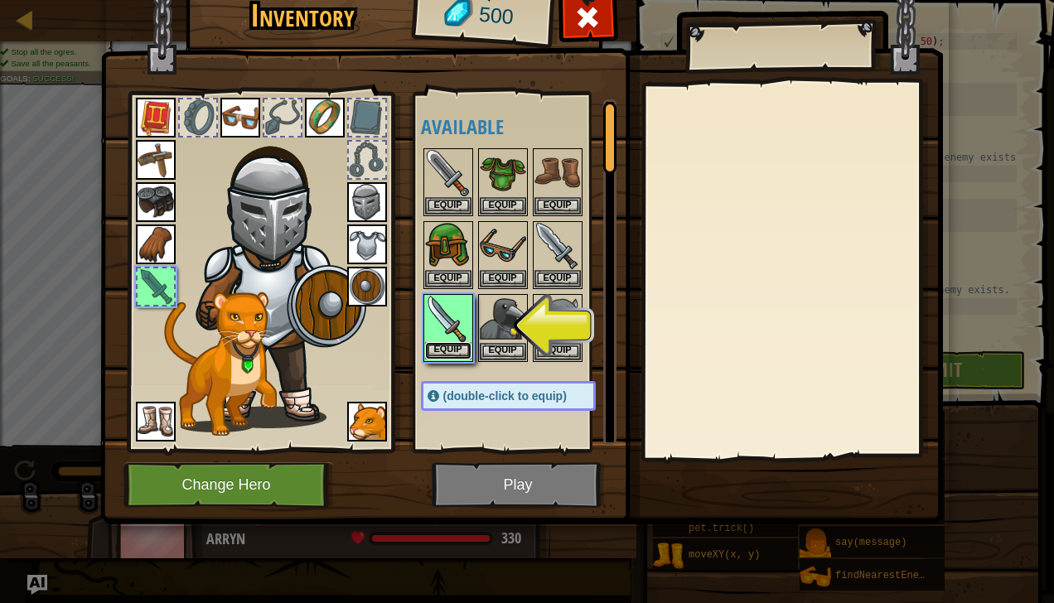
click at [441, 344] on button "Equip" at bounding box center [448, 350] width 46 height 17
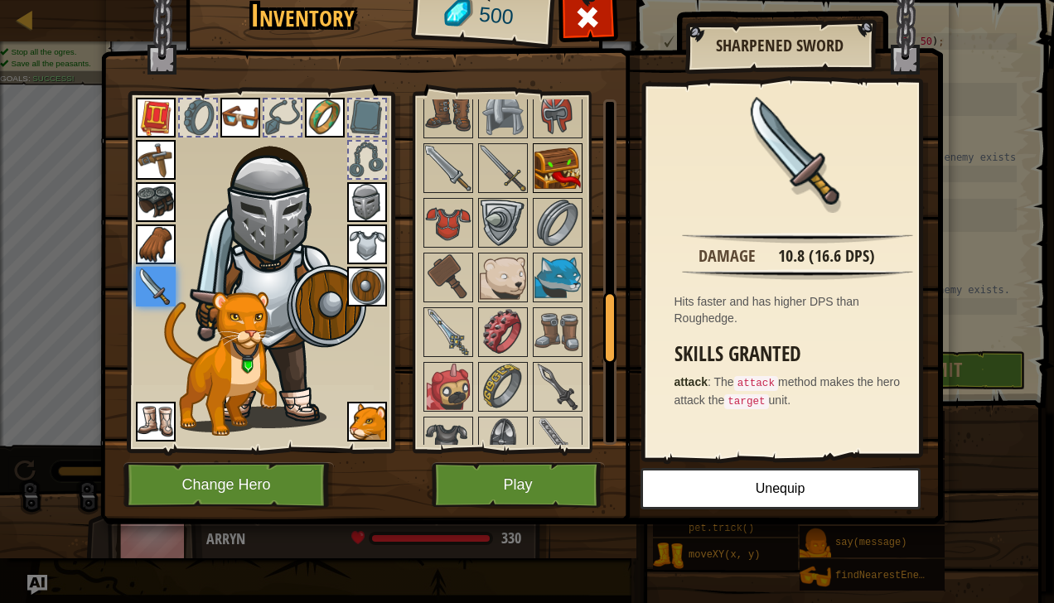
scroll to position [950, 0]
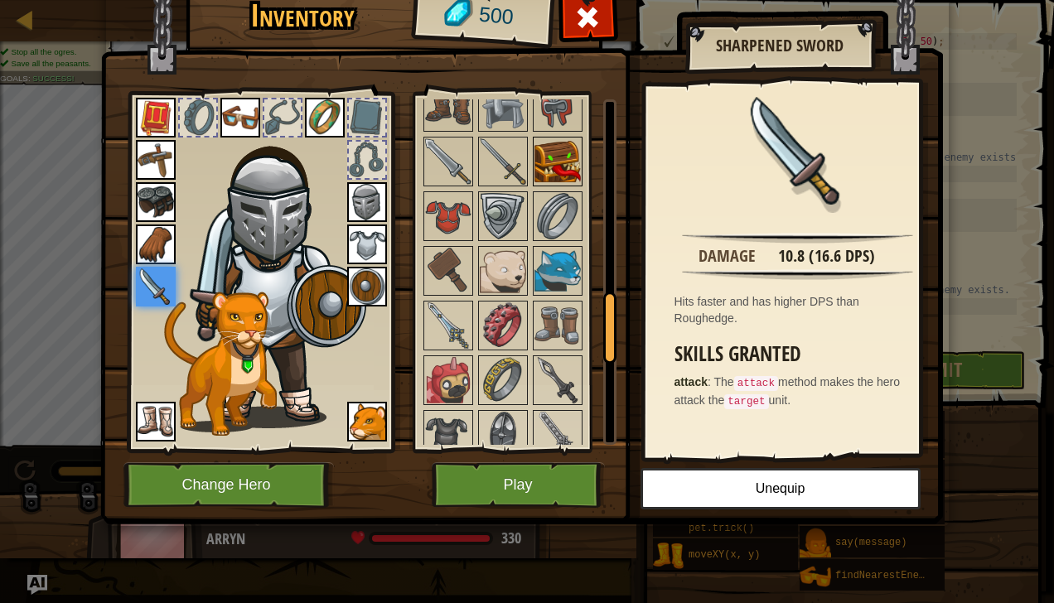
click at [555, 159] on img at bounding box center [557, 161] width 46 height 46
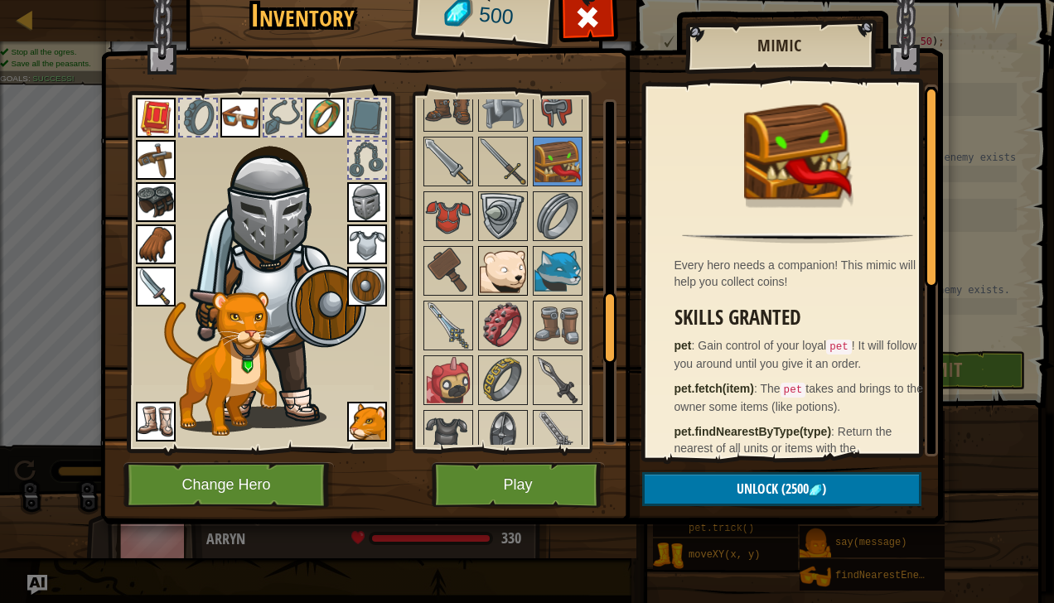
click at [493, 268] on img at bounding box center [503, 271] width 46 height 46
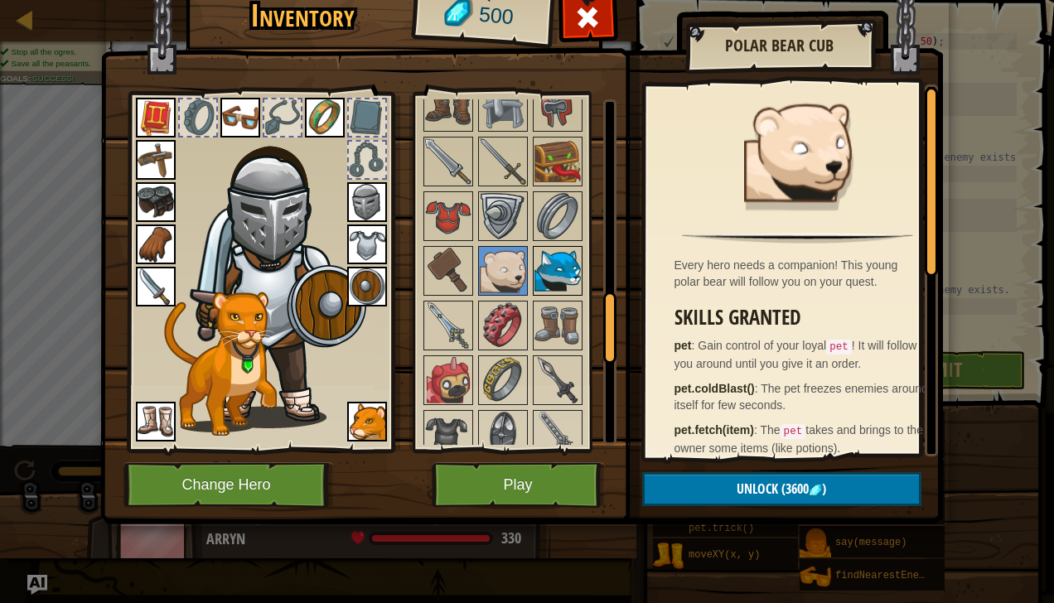
click at [550, 250] on img at bounding box center [557, 271] width 46 height 46
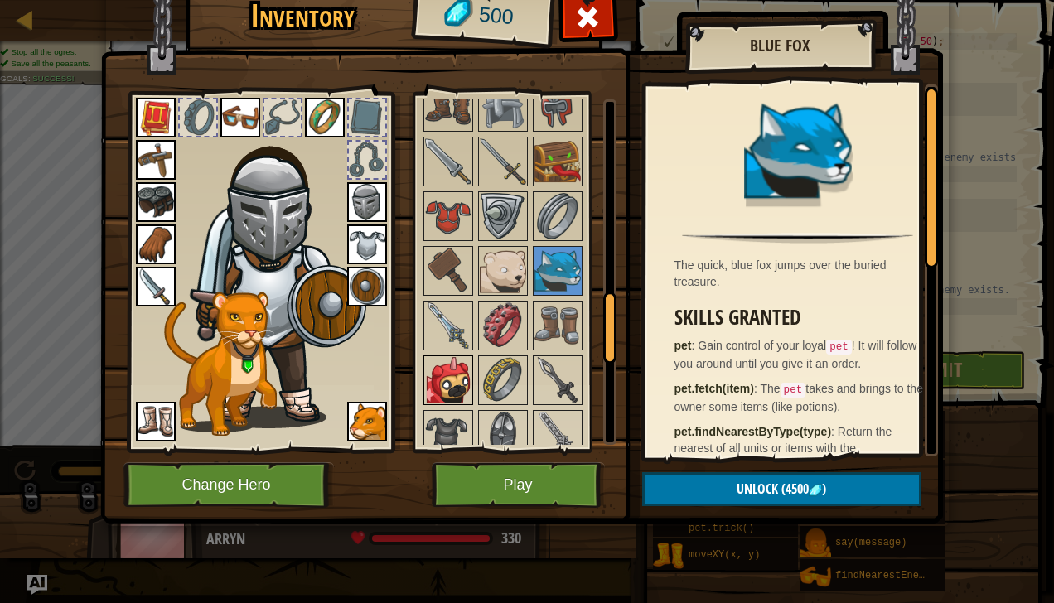
click at [458, 374] on img at bounding box center [448, 380] width 46 height 46
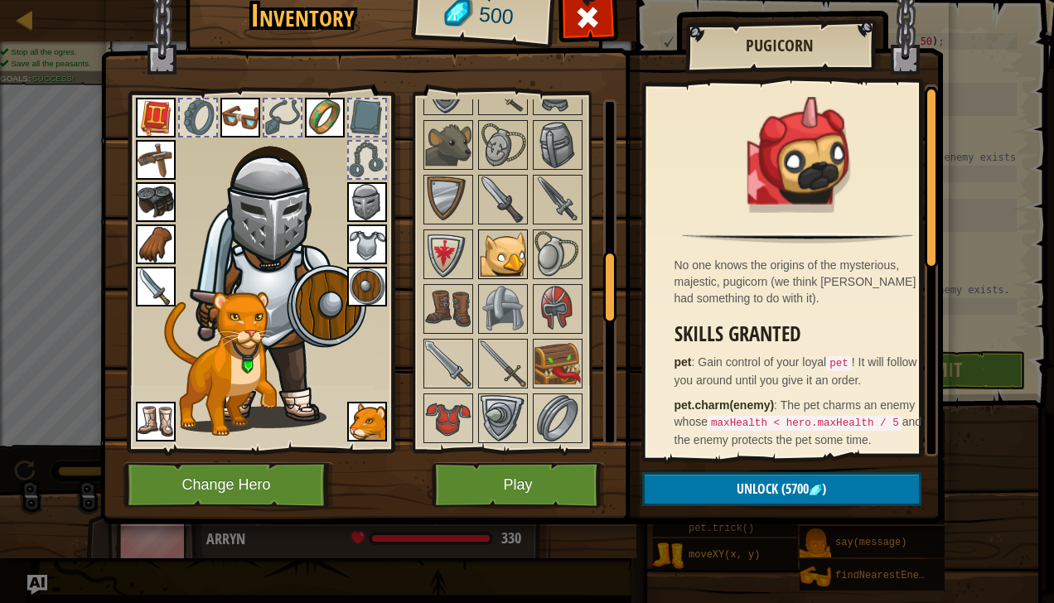
scroll to position [747, 0]
click at [491, 245] on img at bounding box center [503, 255] width 46 height 46
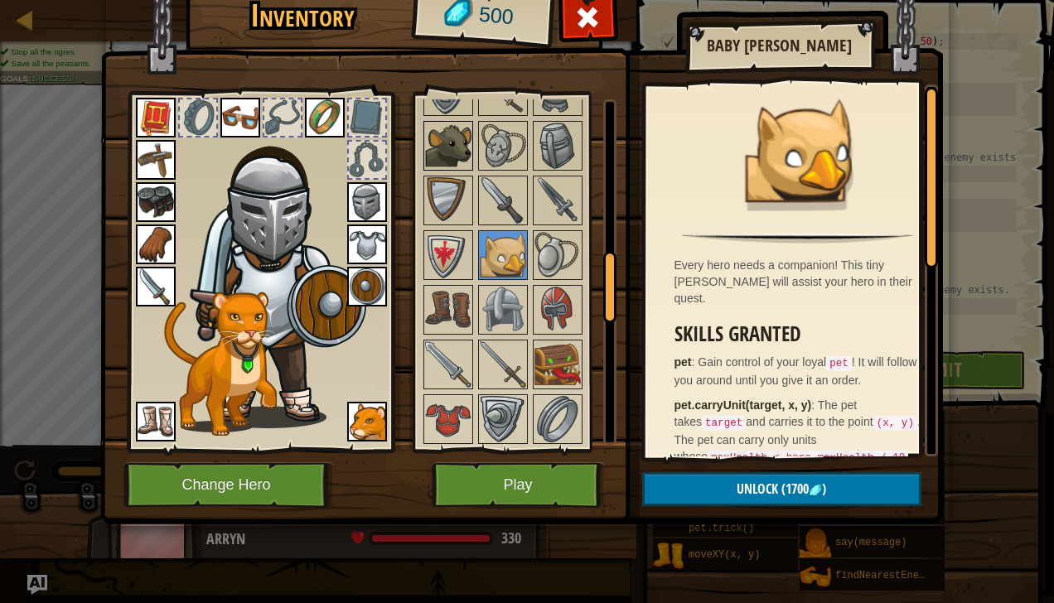
drag, startPoint x: 454, startPoint y: 144, endPoint x: 440, endPoint y: 144, distance: 14.1
click at [440, 144] on img at bounding box center [448, 146] width 46 height 46
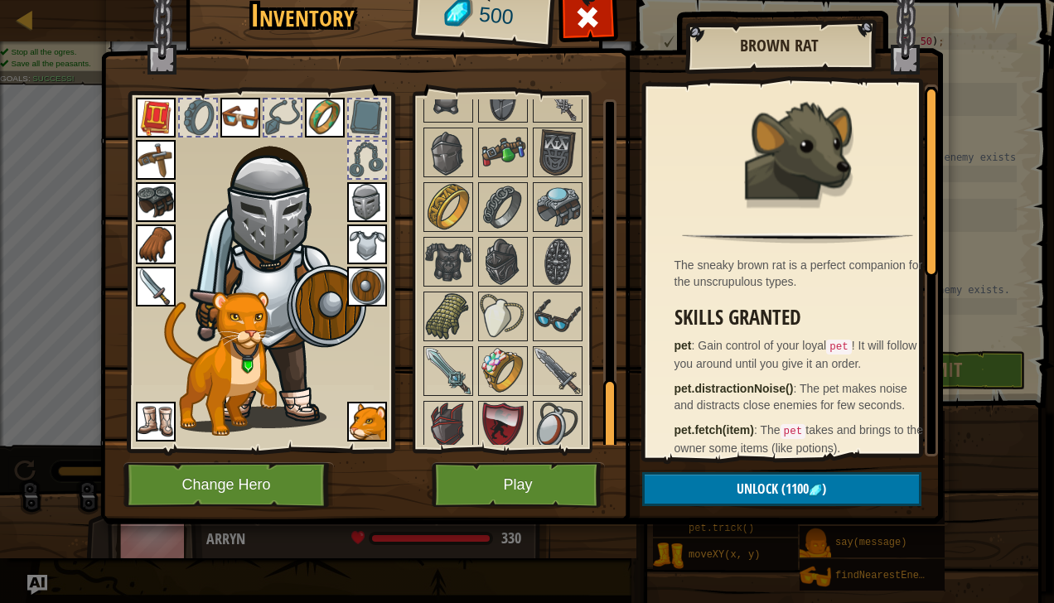
scroll to position [1388, 0]
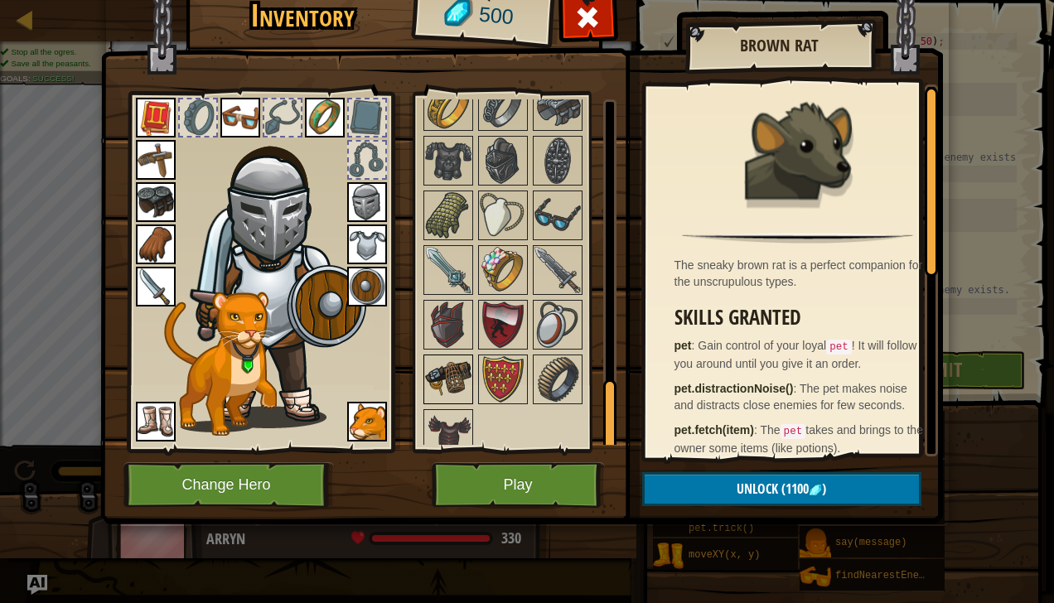
click at [446, 369] on img at bounding box center [448, 379] width 46 height 46
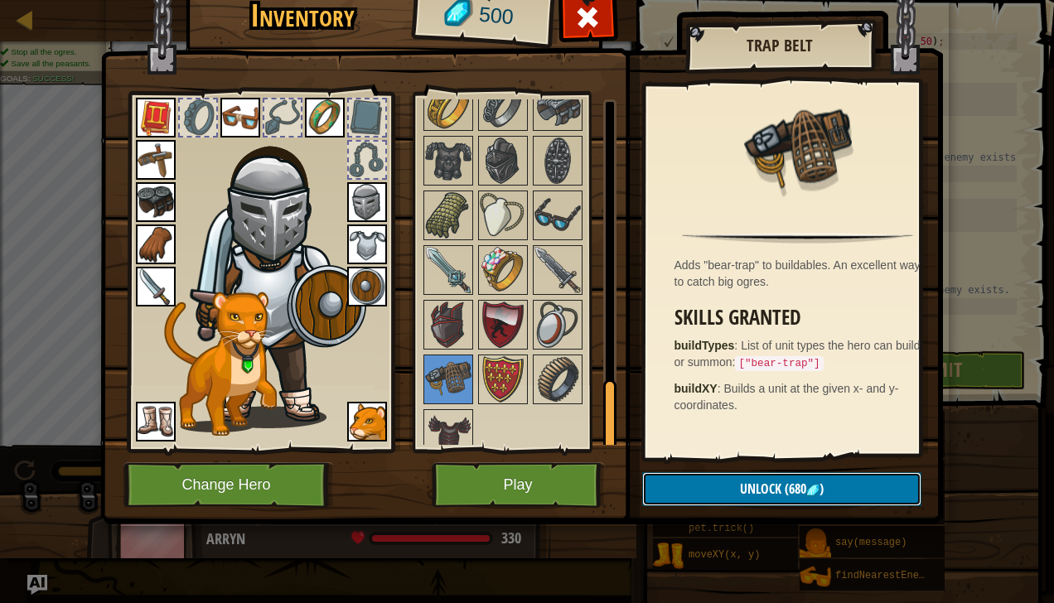
click at [755, 492] on span "Unlock" at bounding box center [760, 489] width 41 height 18
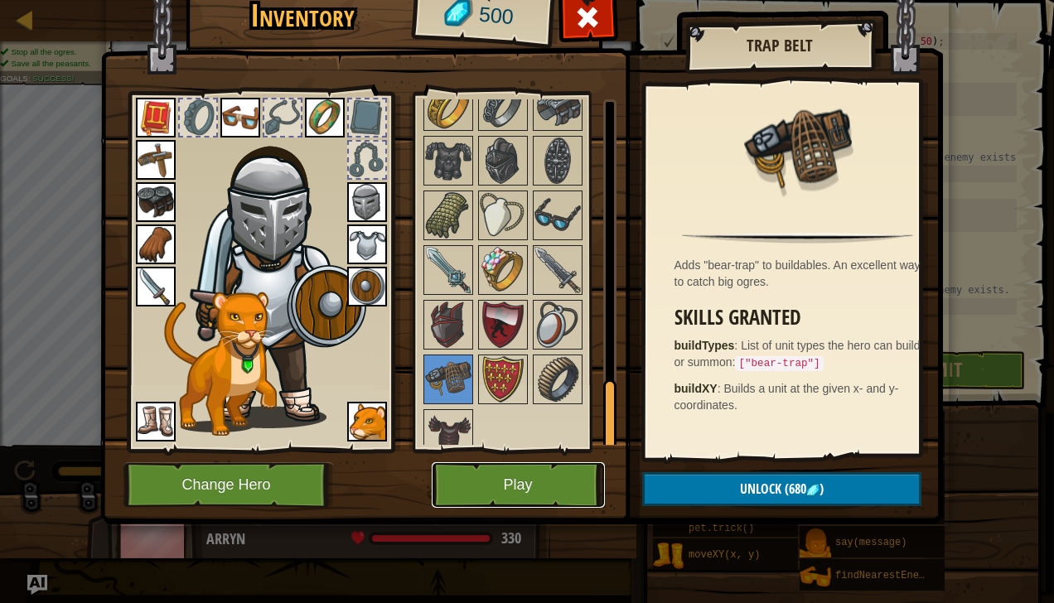
click at [551, 485] on button "Play" at bounding box center [518, 485] width 173 height 46
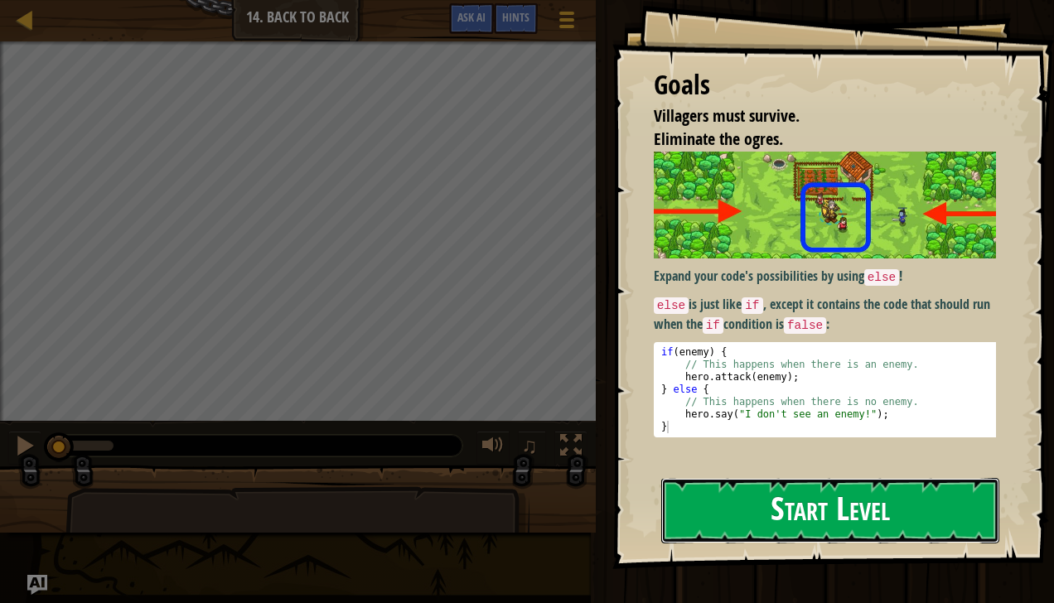
click at [802, 493] on button "Start Level" at bounding box center [830, 510] width 338 height 65
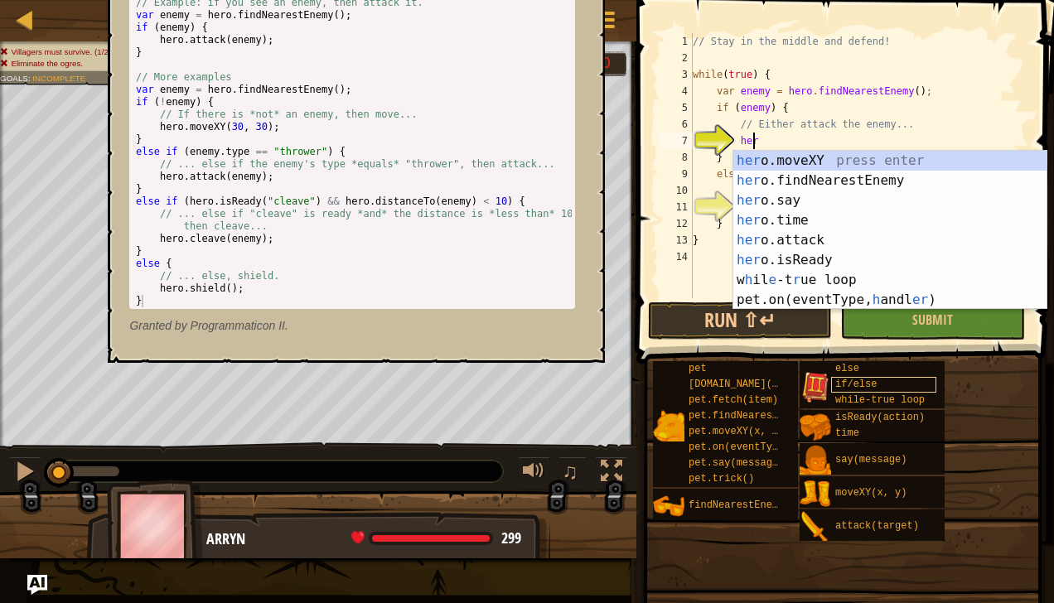
scroll to position [7, 4]
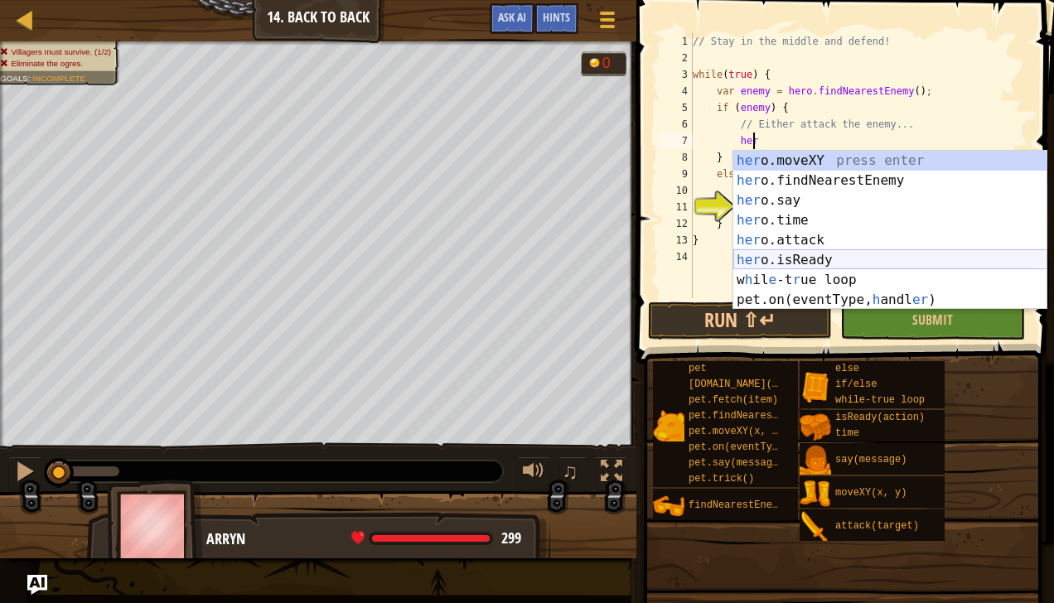
click at [790, 232] on div "her o.moveXY press enter her o.findNearestEnemy press enter her o.say press ent…" at bounding box center [890, 250] width 314 height 199
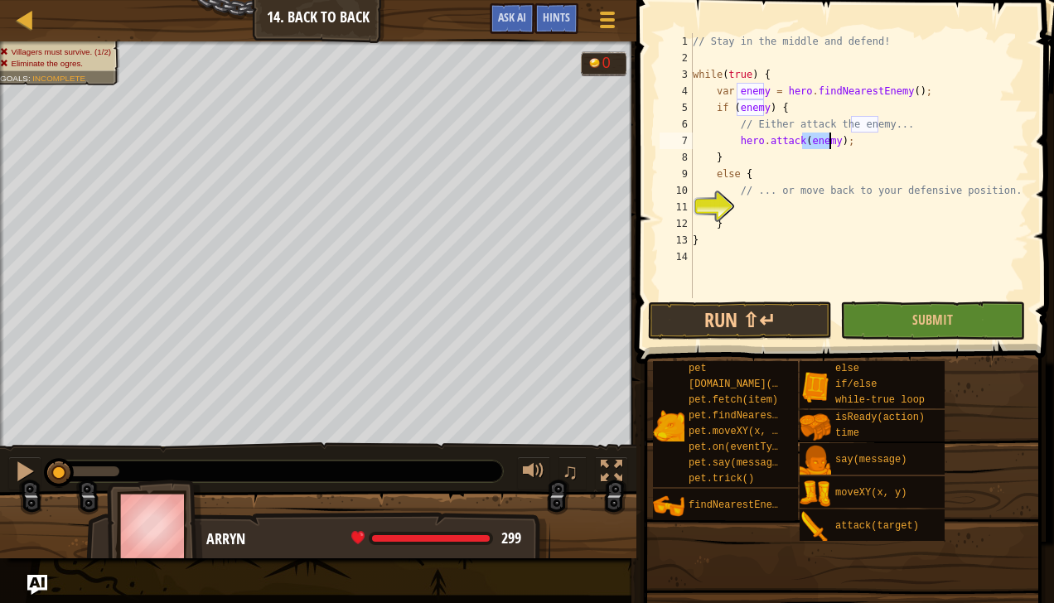
type textarea "hero.attack(enemy);"
click at [770, 209] on div "// Stay in the middle and defend! while ( true ) { var enemy = hero . findNeare…" at bounding box center [859, 182] width 340 height 298
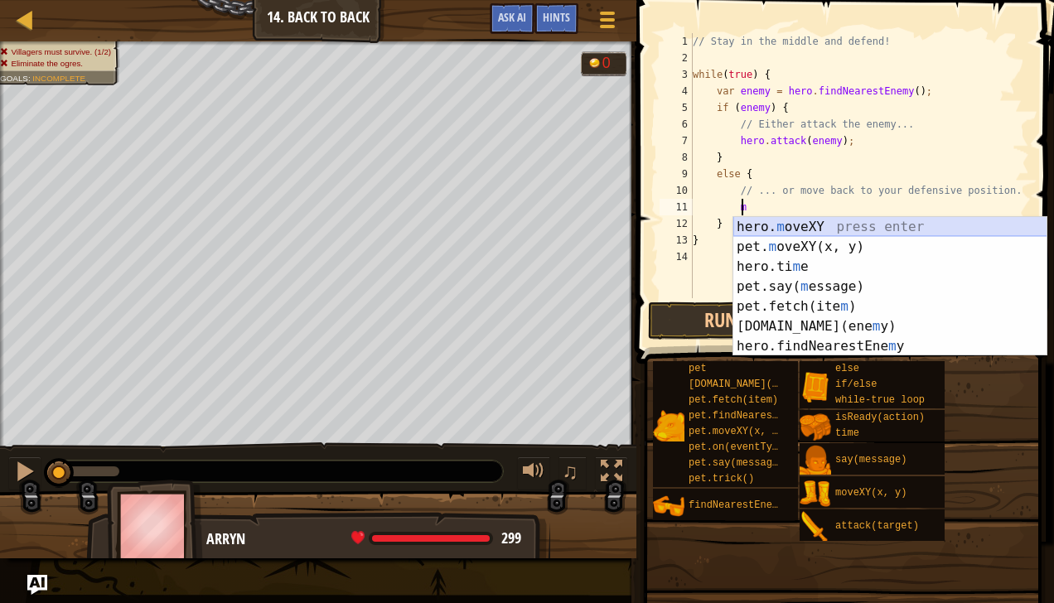
click at [799, 225] on div "hero. m oveXY press enter pet. m oveXY(x, y) press enter hero.ti m e press ente…" at bounding box center [890, 306] width 314 height 179
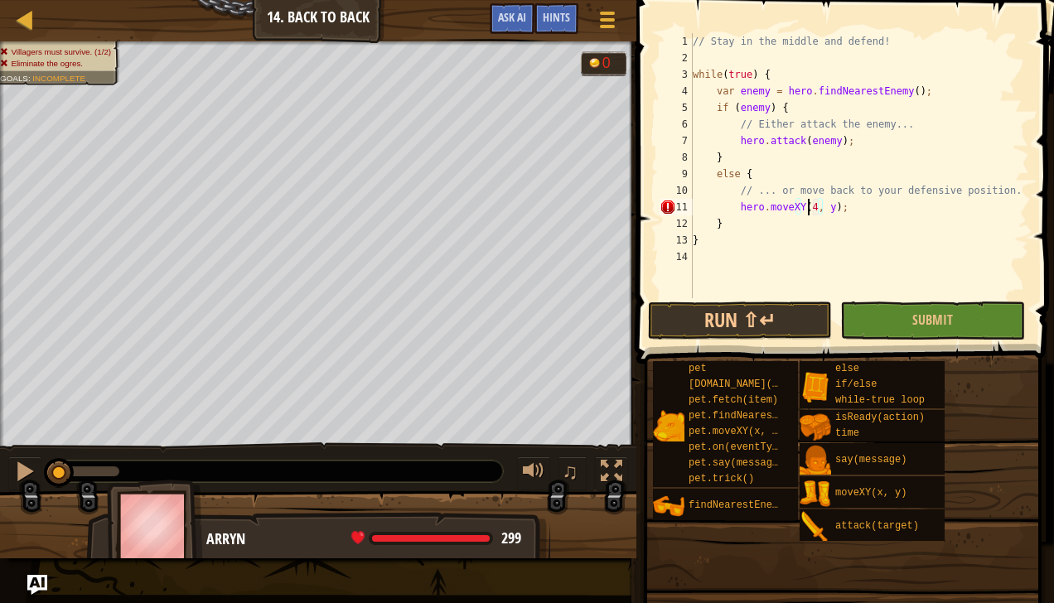
scroll to position [7, 10]
click at [829, 207] on div "// Stay in the middle and defend! while ( true ) { var enemy = hero . findNeare…" at bounding box center [859, 182] width 340 height 298
type textarea "hero.moveXY(40, 34);"
click at [871, 292] on div "// Stay in the middle and defend! while ( true ) { var enemy = hero . findNeare…" at bounding box center [859, 182] width 340 height 298
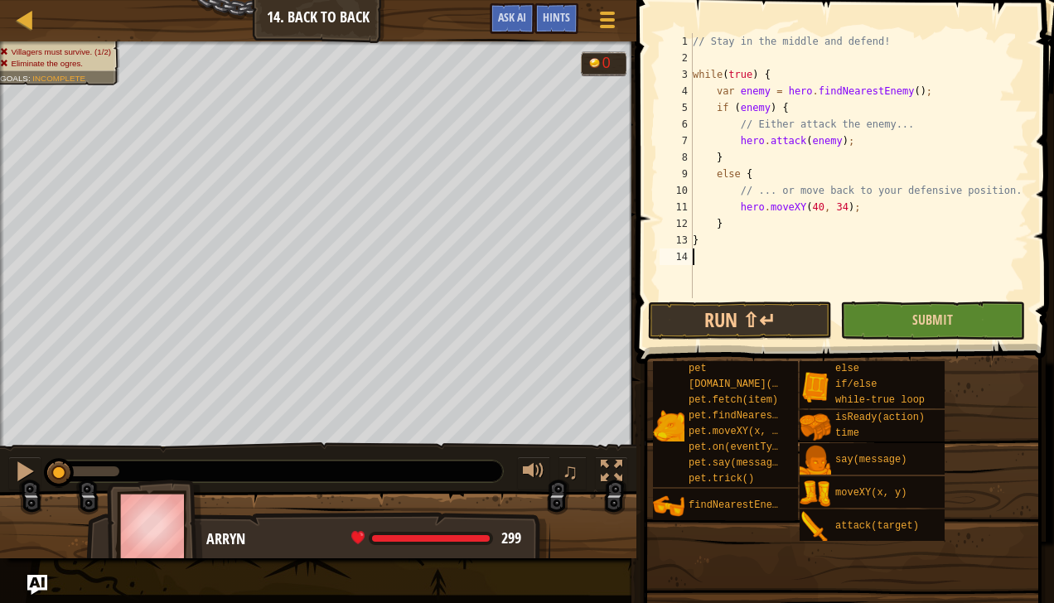
scroll to position [7, 0]
click at [772, 306] on button "Run ⇧↵" at bounding box center [740, 321] width 185 height 38
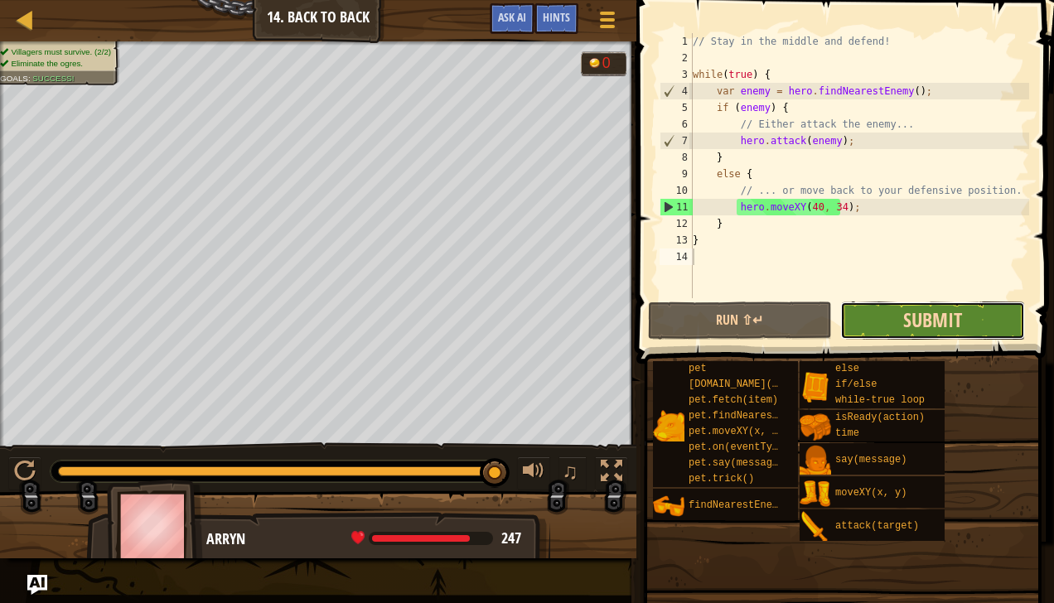
click at [915, 319] on span "Submit" at bounding box center [932, 320] width 59 height 27
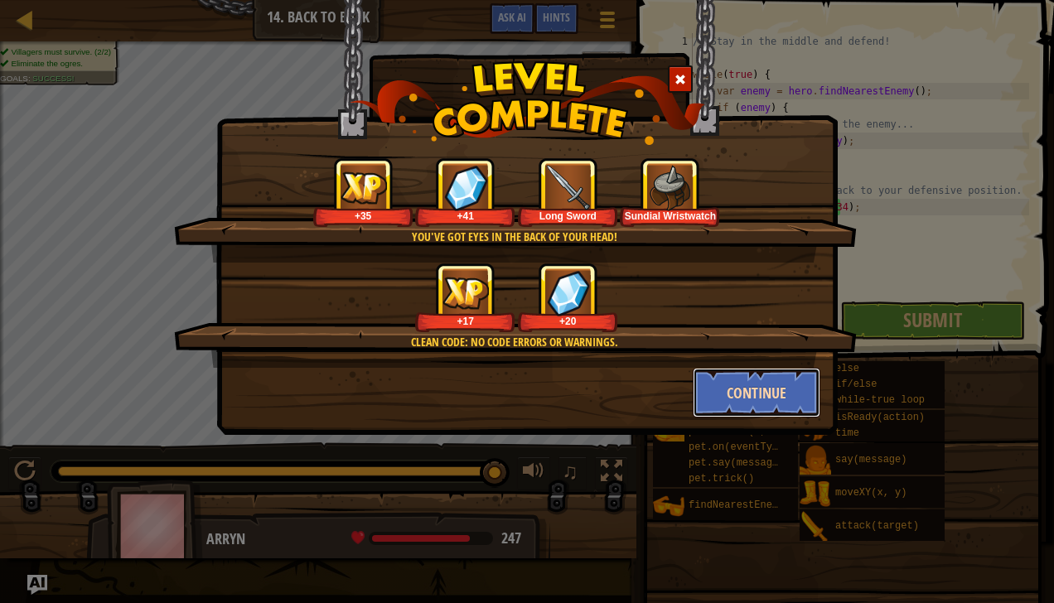
click at [754, 384] on button "Continue" at bounding box center [757, 393] width 128 height 50
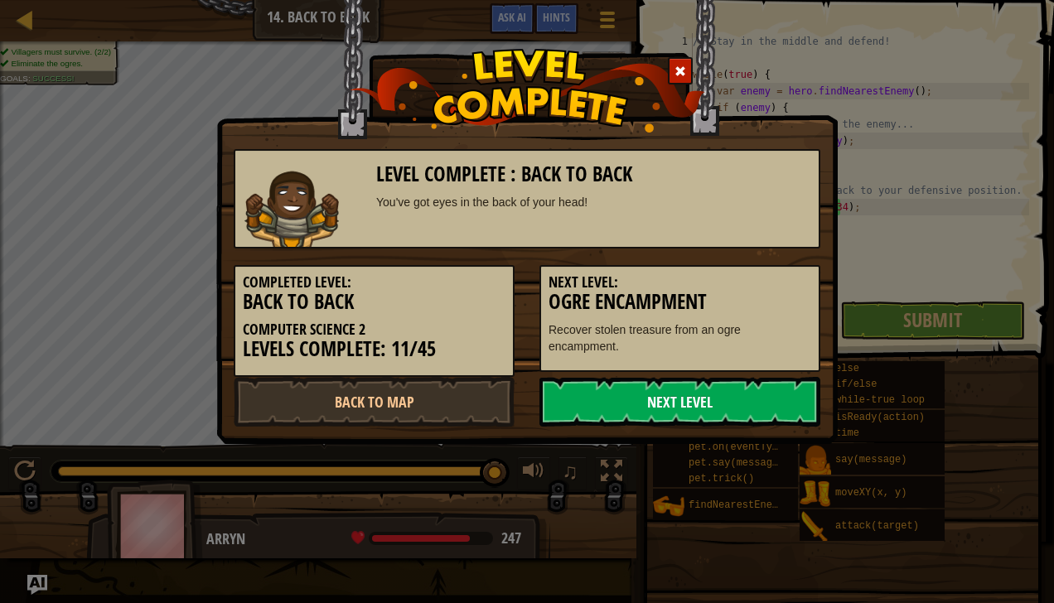
click at [701, 392] on link "Next Level" at bounding box center [679, 402] width 281 height 50
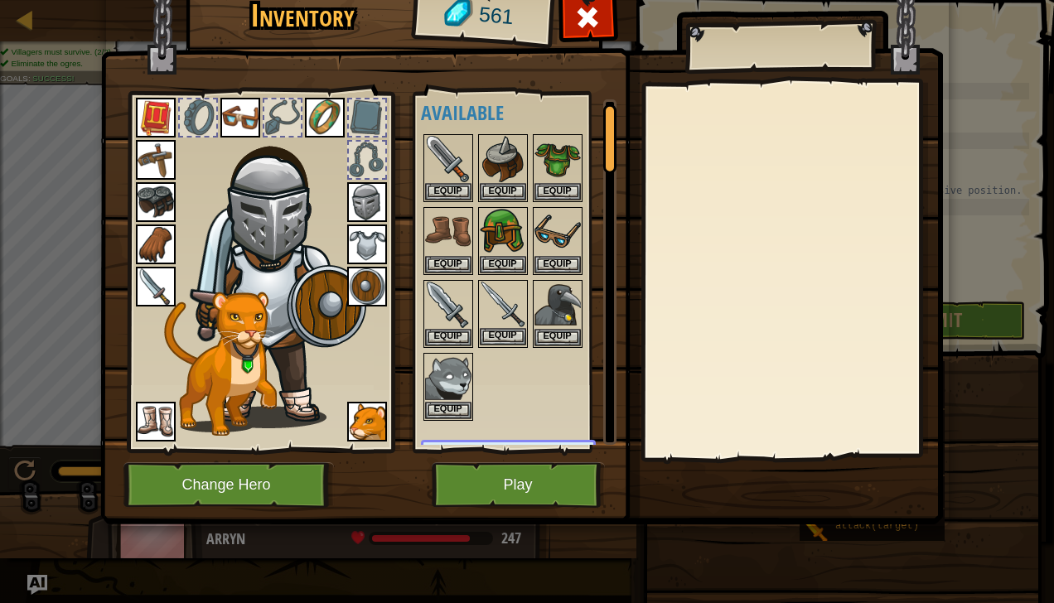
scroll to position [12, 0]
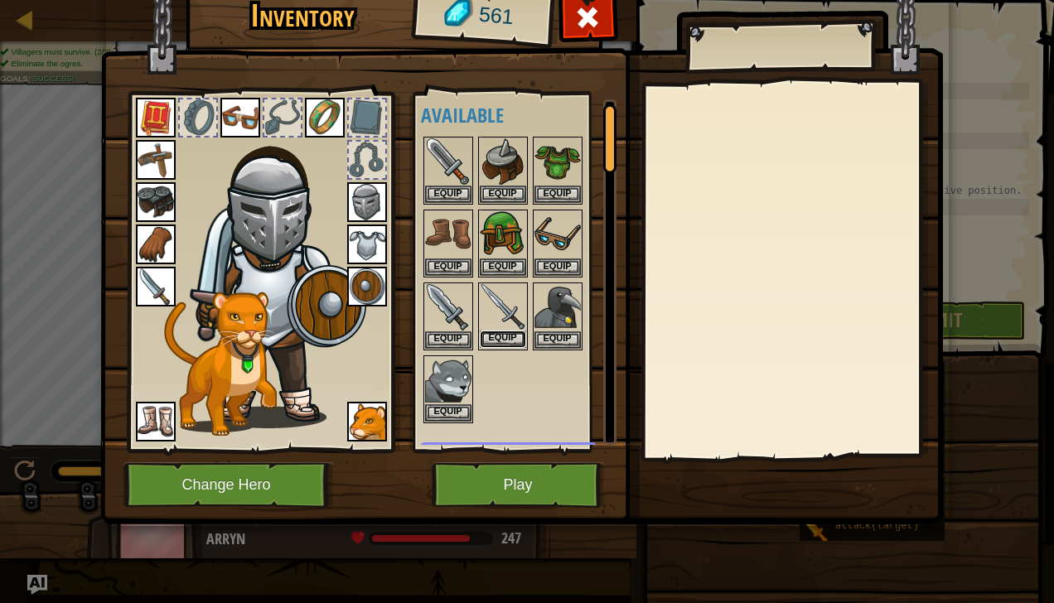
click at [494, 334] on button "Equip" at bounding box center [503, 339] width 46 height 17
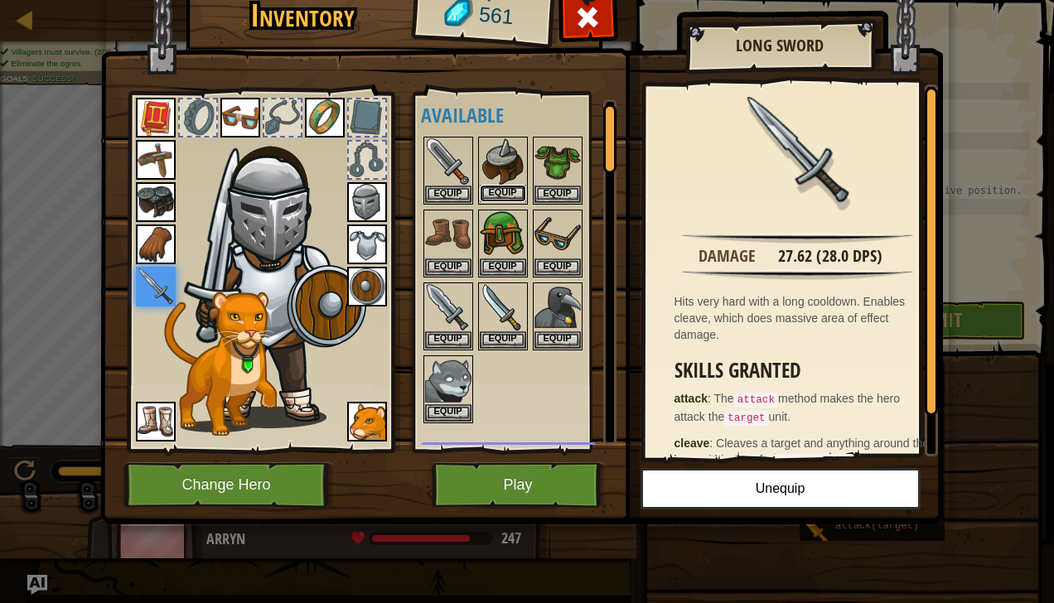
click at [503, 194] on button "Equip" at bounding box center [503, 193] width 46 height 17
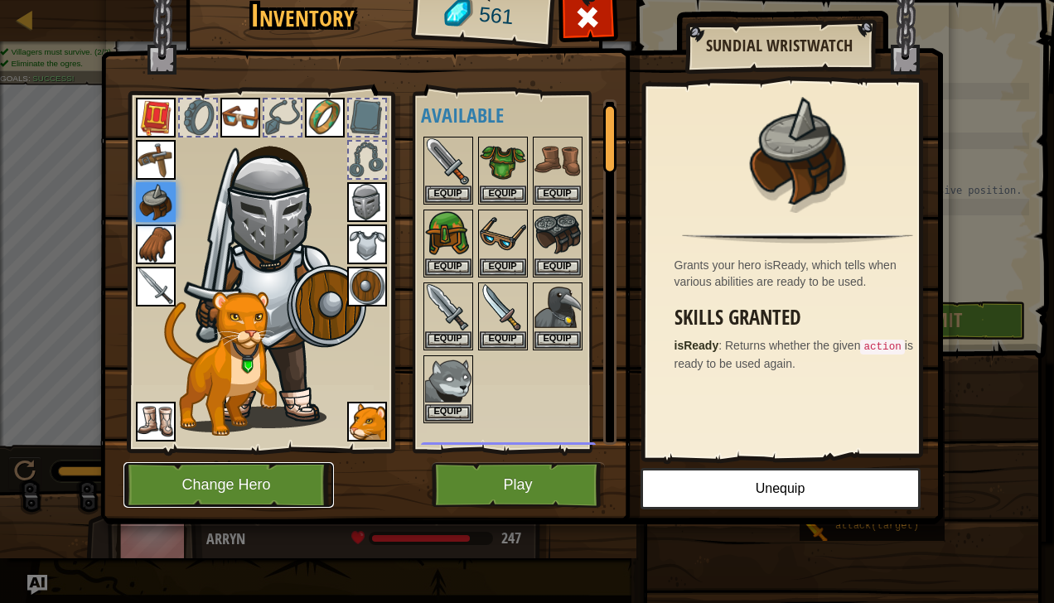
click at [236, 488] on button "Change Hero" at bounding box center [228, 485] width 210 height 46
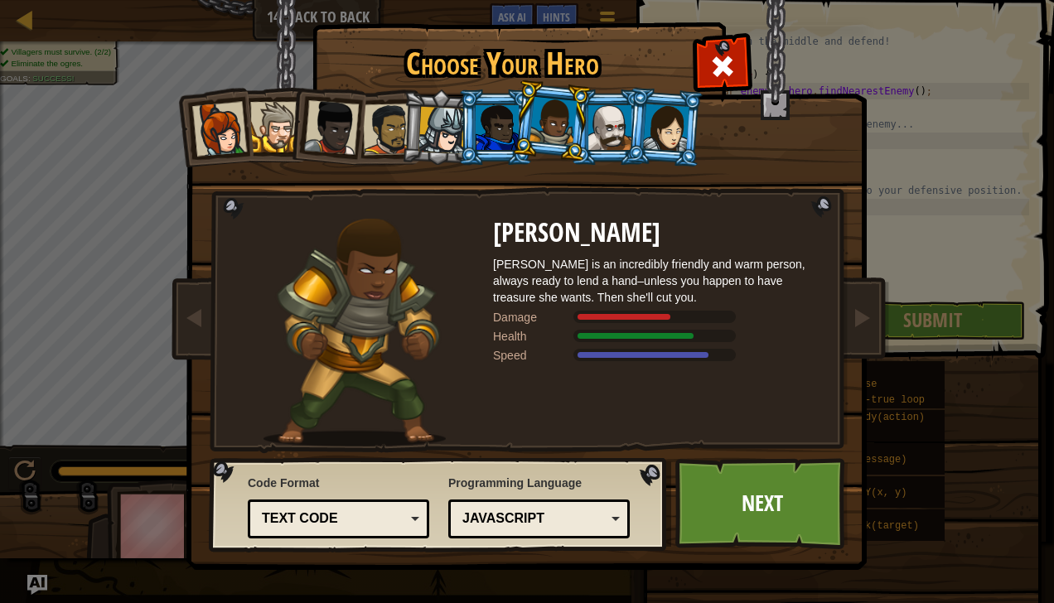
click at [677, 128] on div at bounding box center [666, 127] width 46 height 47
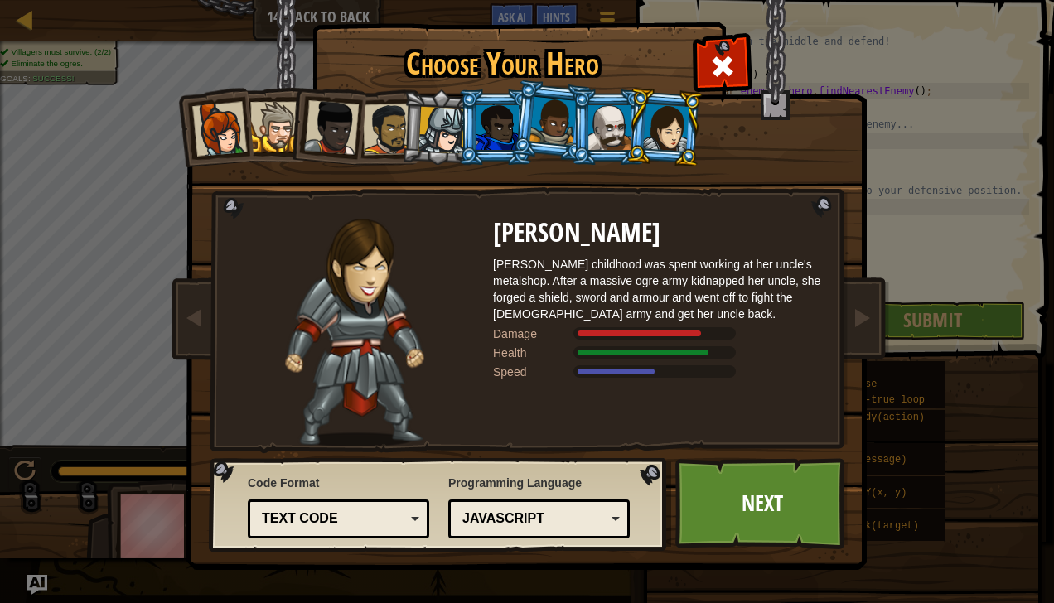
click at [610, 131] on div at bounding box center [609, 127] width 43 height 45
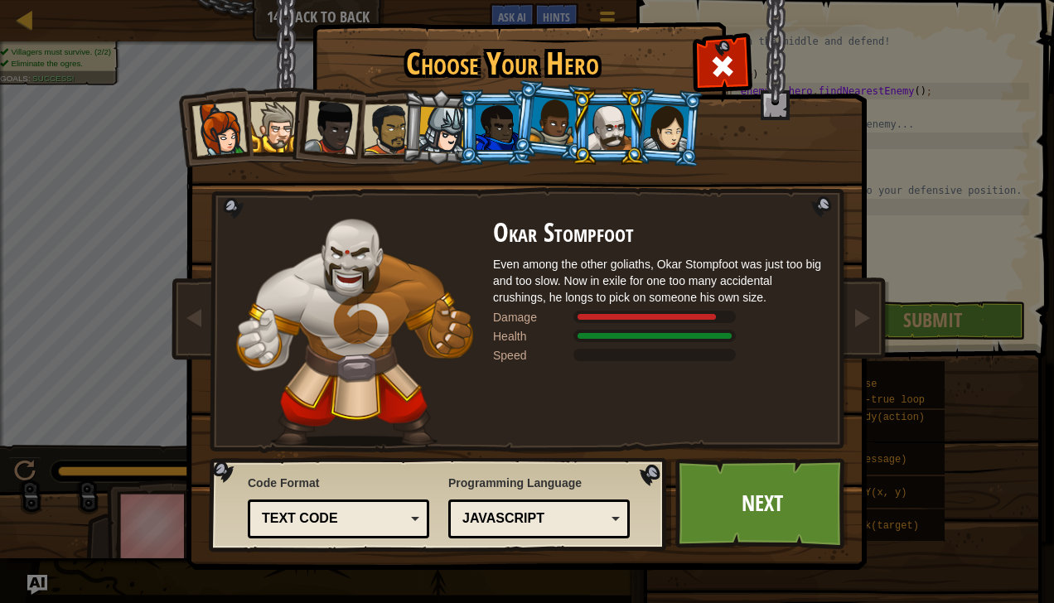
drag, startPoint x: 538, startPoint y: 128, endPoint x: 563, endPoint y: 139, distance: 27.4
click at [563, 139] on div at bounding box center [552, 121] width 47 height 49
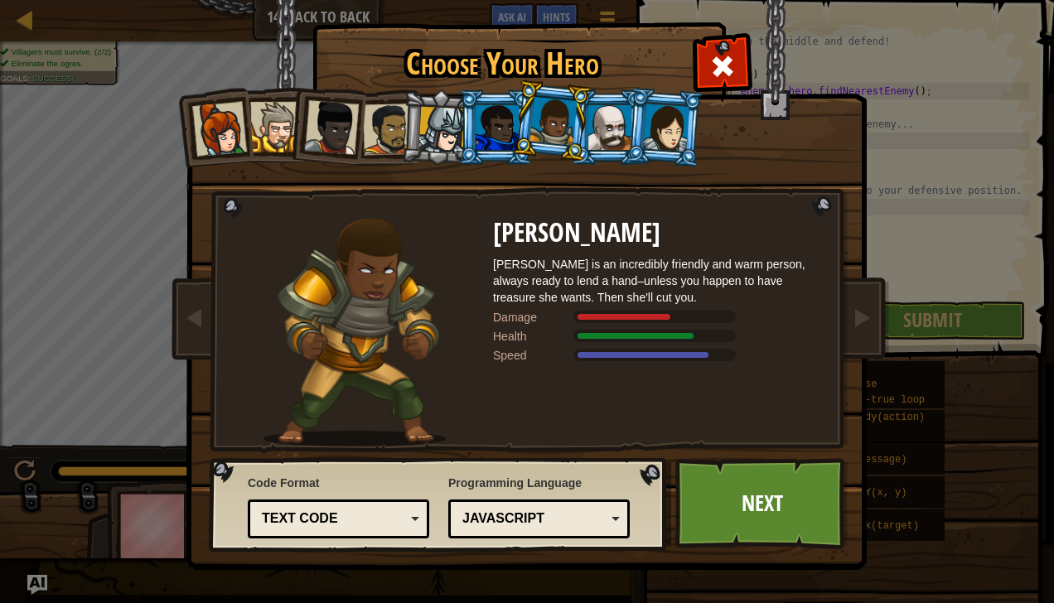
click at [495, 134] on div at bounding box center [496, 127] width 43 height 45
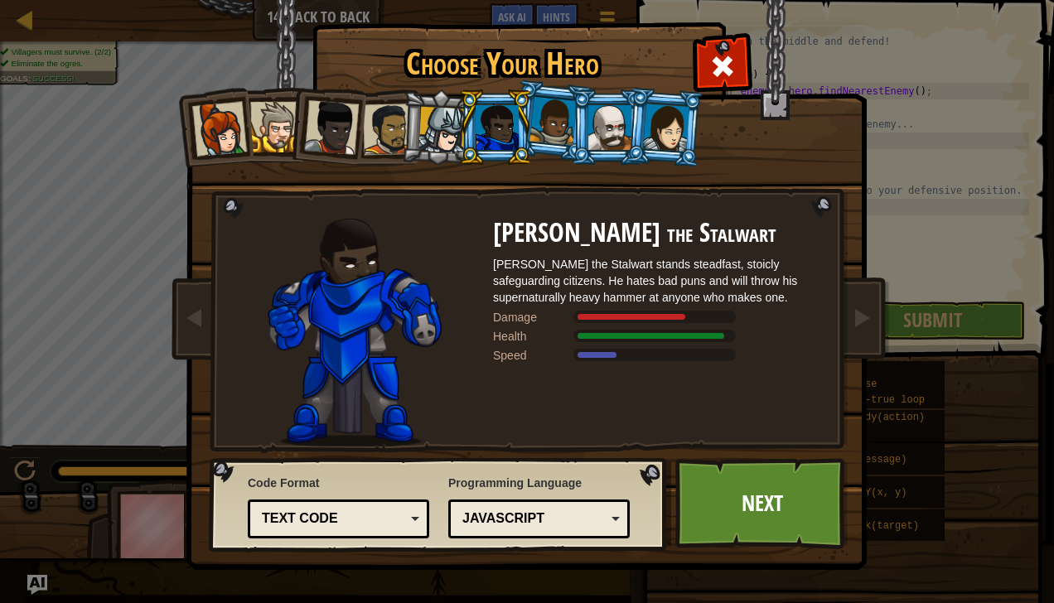
click at [558, 118] on div at bounding box center [552, 121] width 47 height 49
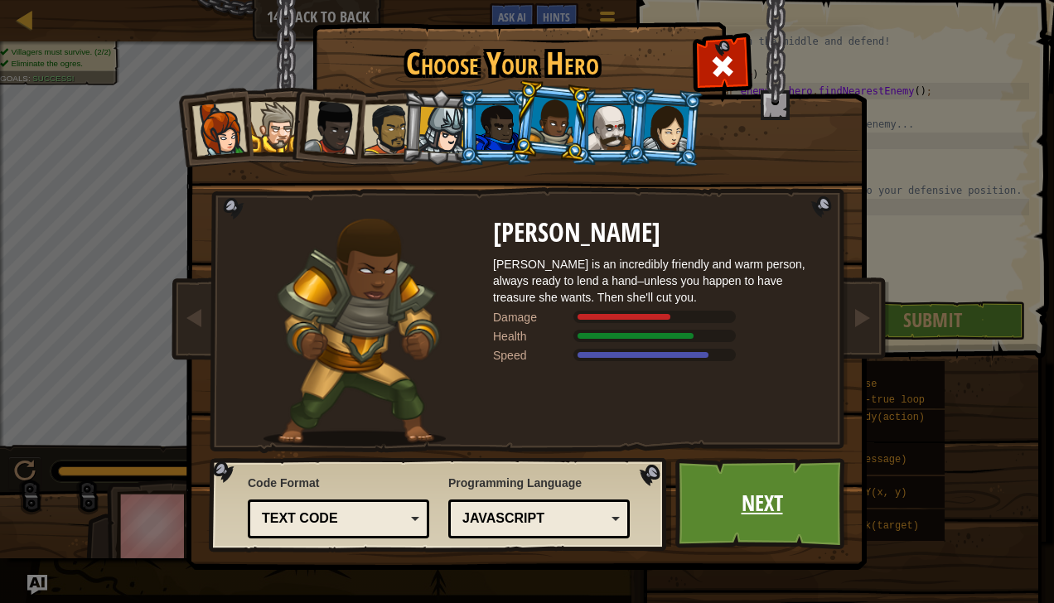
click at [731, 495] on link "Next" at bounding box center [761, 503] width 173 height 91
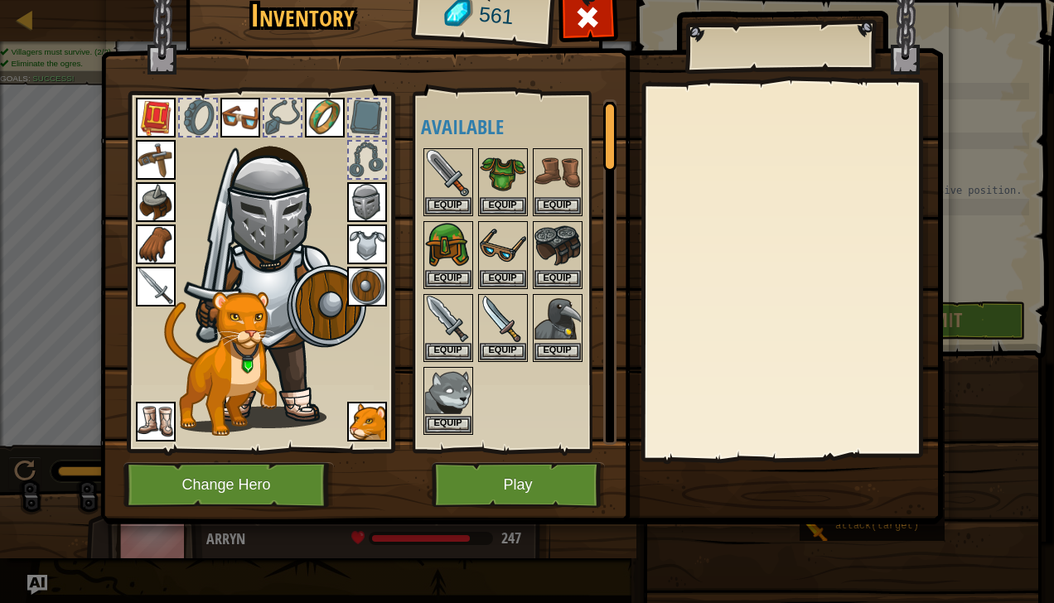
click at [248, 456] on img at bounding box center [521, 223] width 842 height 601
click at [240, 479] on button "Change Hero" at bounding box center [228, 485] width 210 height 46
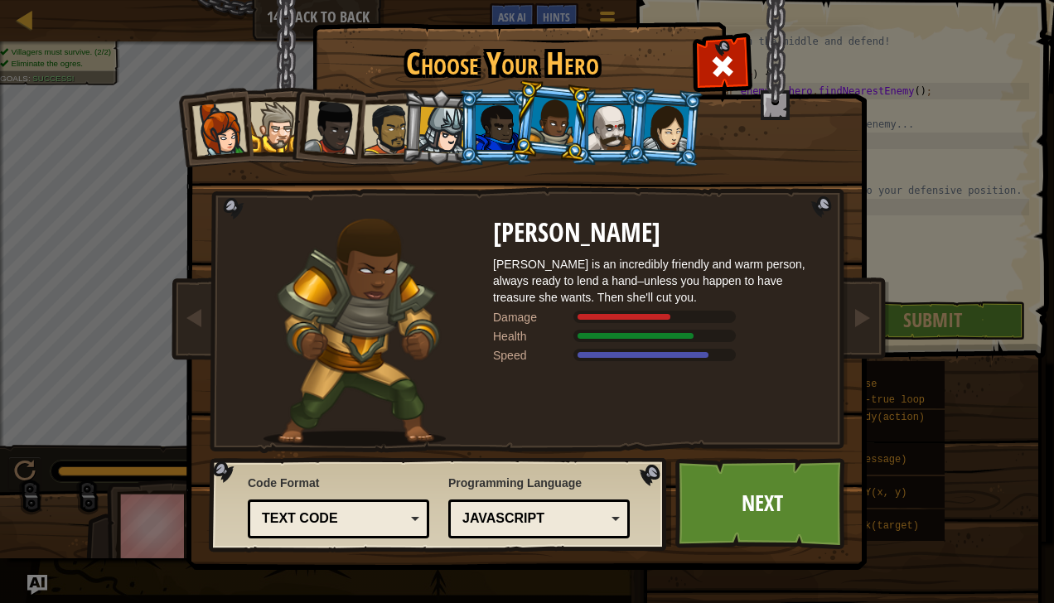
click at [504, 127] on div at bounding box center [496, 127] width 43 height 45
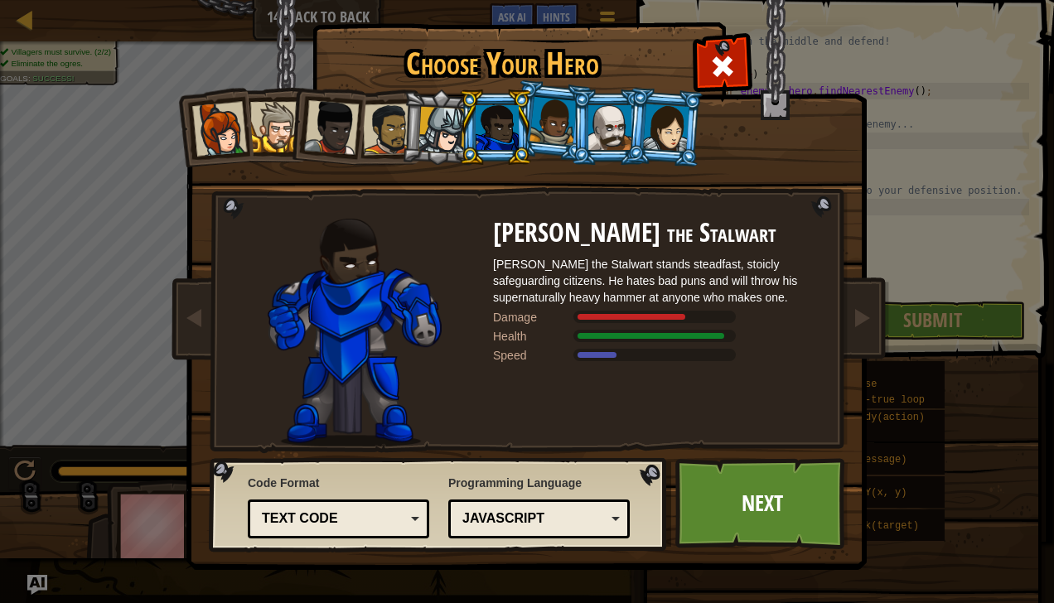
click at [527, 124] on li at bounding box center [495, 126] width 75 height 75
click at [560, 133] on div at bounding box center [552, 121] width 47 height 49
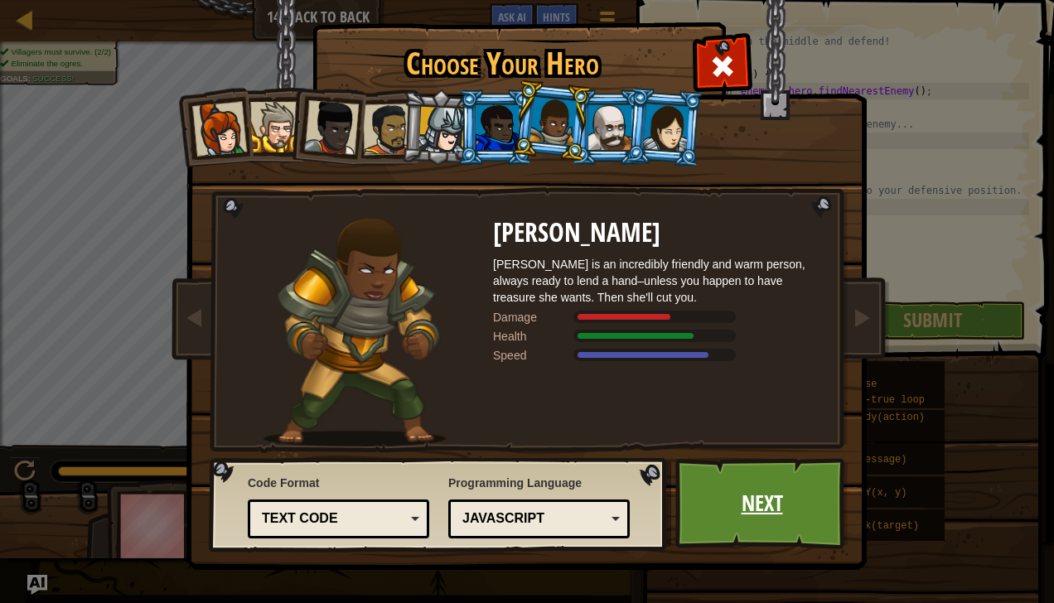
click at [782, 519] on link "Next" at bounding box center [761, 503] width 173 height 91
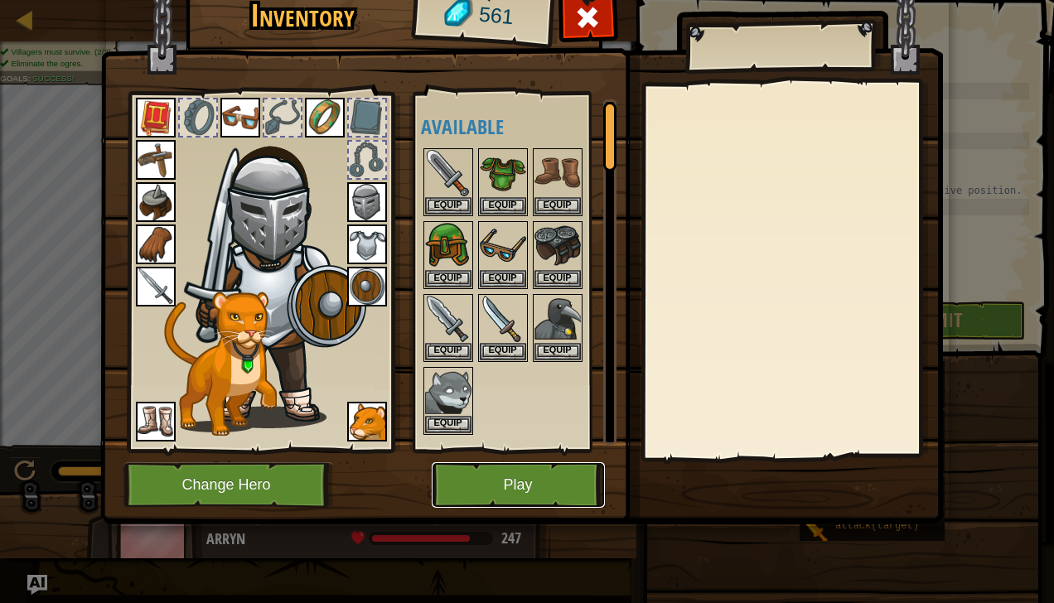
click at [492, 488] on button "Play" at bounding box center [518, 485] width 173 height 46
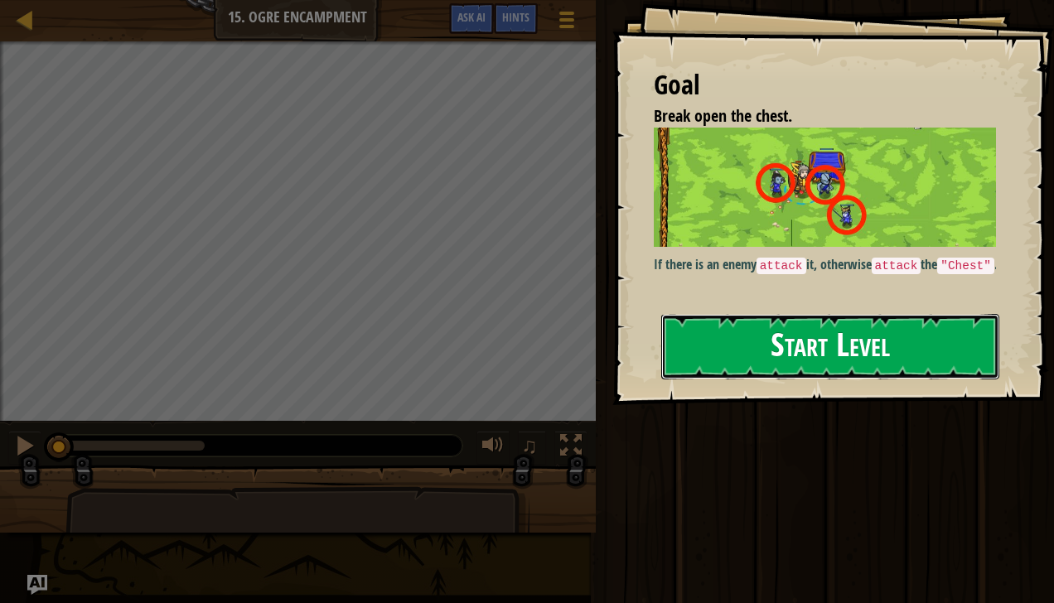
click at [846, 369] on button "Start Level" at bounding box center [830, 346] width 338 height 65
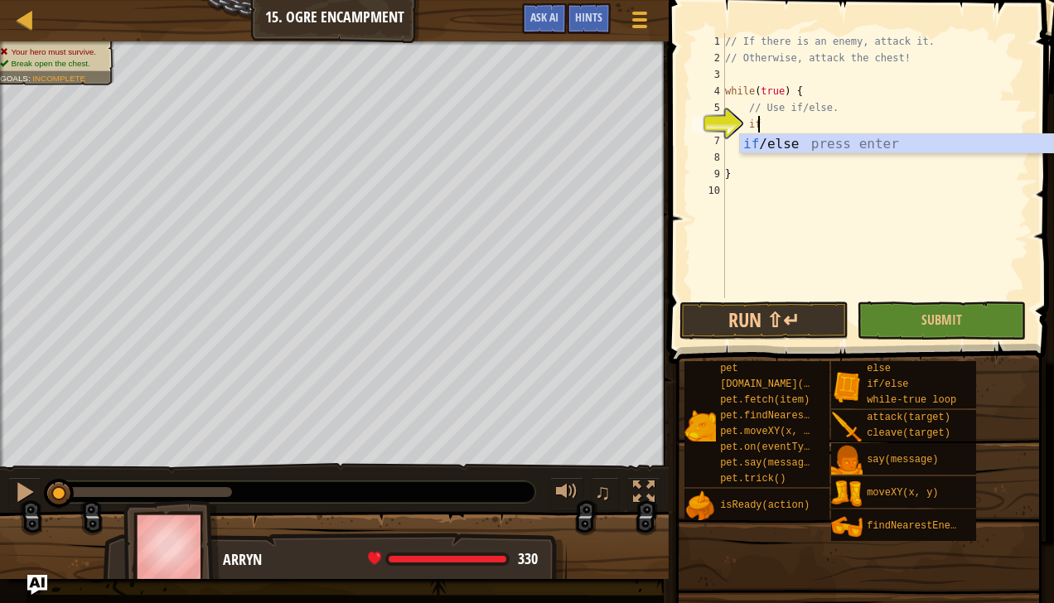
scroll to position [7, 2]
click at [782, 135] on div "if /else press enter" at bounding box center [897, 164] width 314 height 60
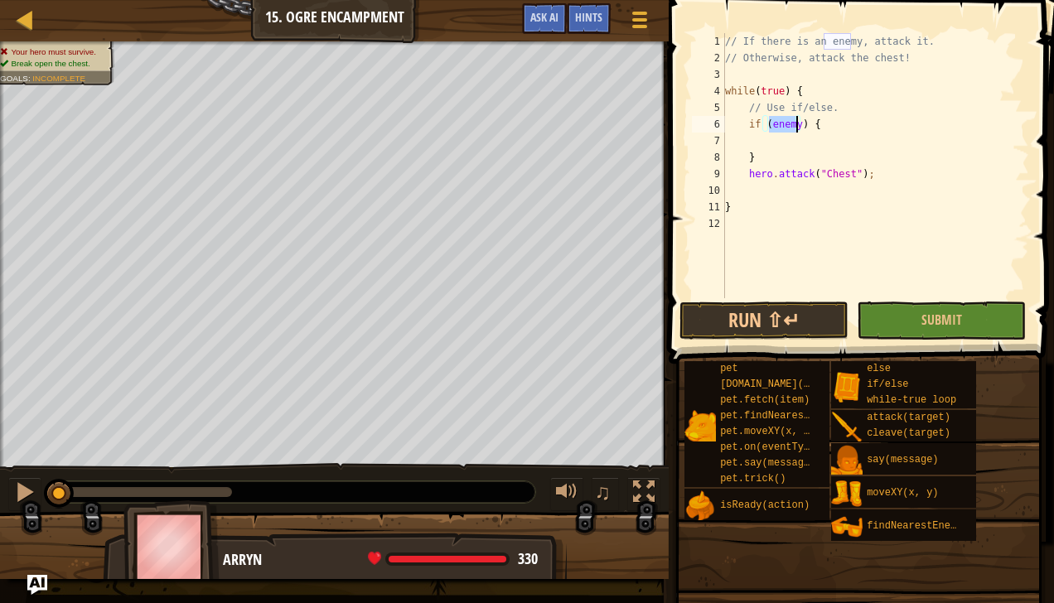
click at [757, 161] on div "// If there is an enemy, attack it. // Otherwise, attack the chest! while ( tru…" at bounding box center [875, 182] width 307 height 298
type textarea "}"
click at [825, 196] on div "// If there is an enemy, attack it. // Otherwise, attack the chest! while ( tru…" at bounding box center [875, 182] width 307 height 298
click at [770, 141] on div "// If there is an enemy, attack it. // Otherwise, attack the chest! while ( tru…" at bounding box center [875, 182] width 307 height 298
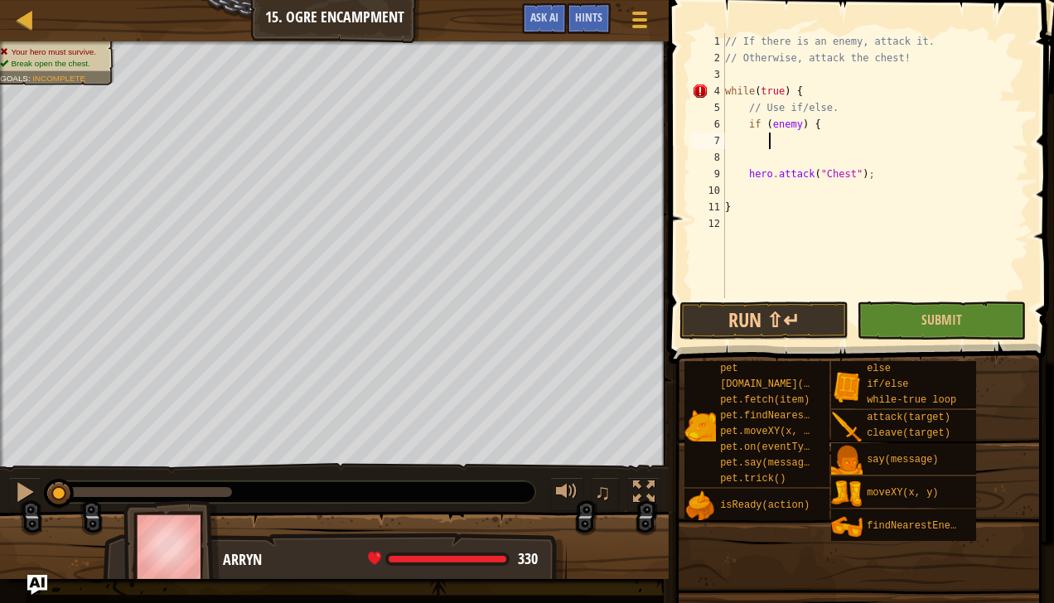
click at [752, 142] on div "// If there is an enemy, attack it. // Otherwise, attack the chest! while ( tru…" at bounding box center [875, 182] width 307 height 298
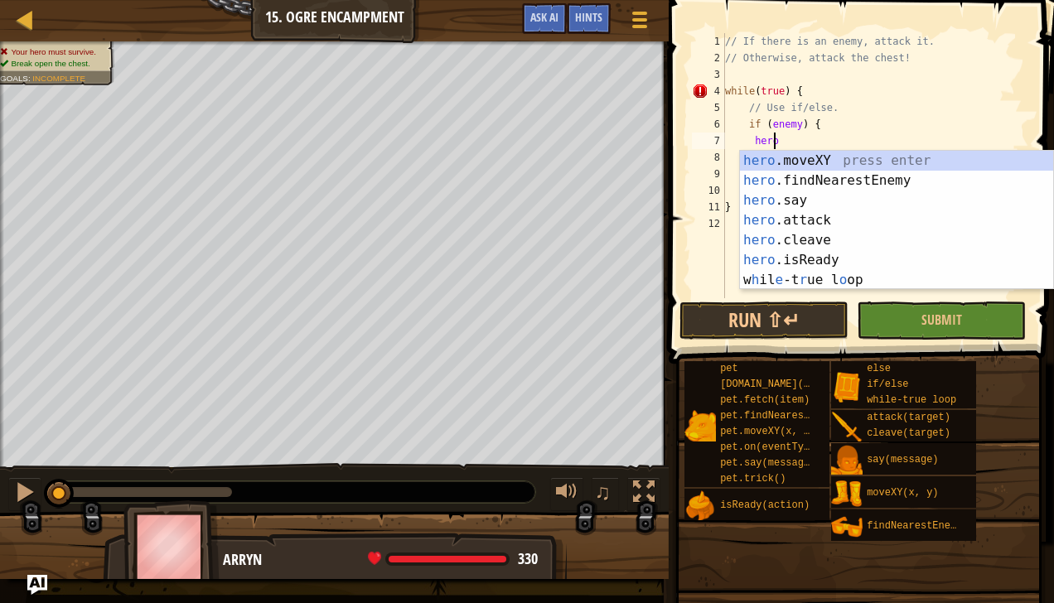
scroll to position [7, 4]
click at [824, 215] on div "hero .moveXY press enter hero .findNearestEnemy press enter hero .say press ent…" at bounding box center [897, 240] width 314 height 179
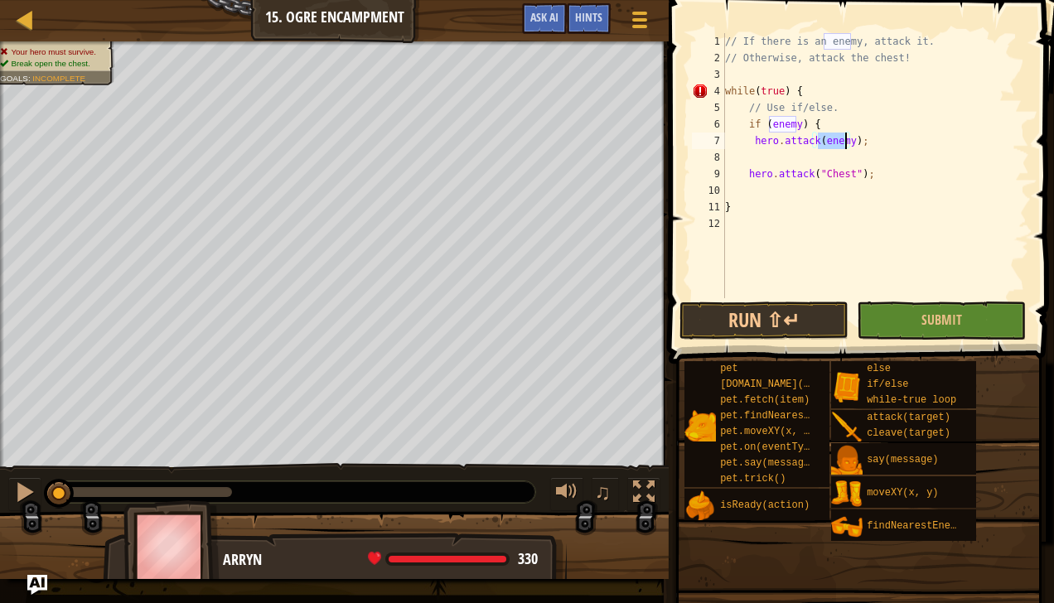
click at [814, 167] on div "// If there is an enemy, attack it. // Otherwise, attack the chest! while ( tru…" at bounding box center [875, 182] width 307 height 298
type textarea "hero.attack("Chest");"
click at [804, 162] on div "// If there is an enemy, attack it. // Otherwise, attack the chest! while ( tru…" at bounding box center [875, 182] width 307 height 298
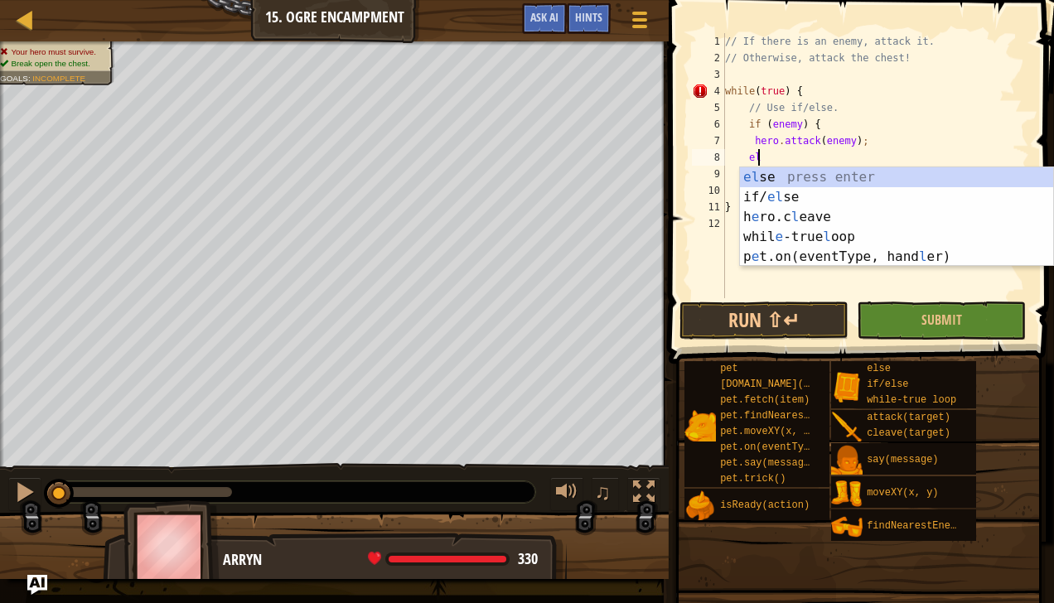
type textarea "else"
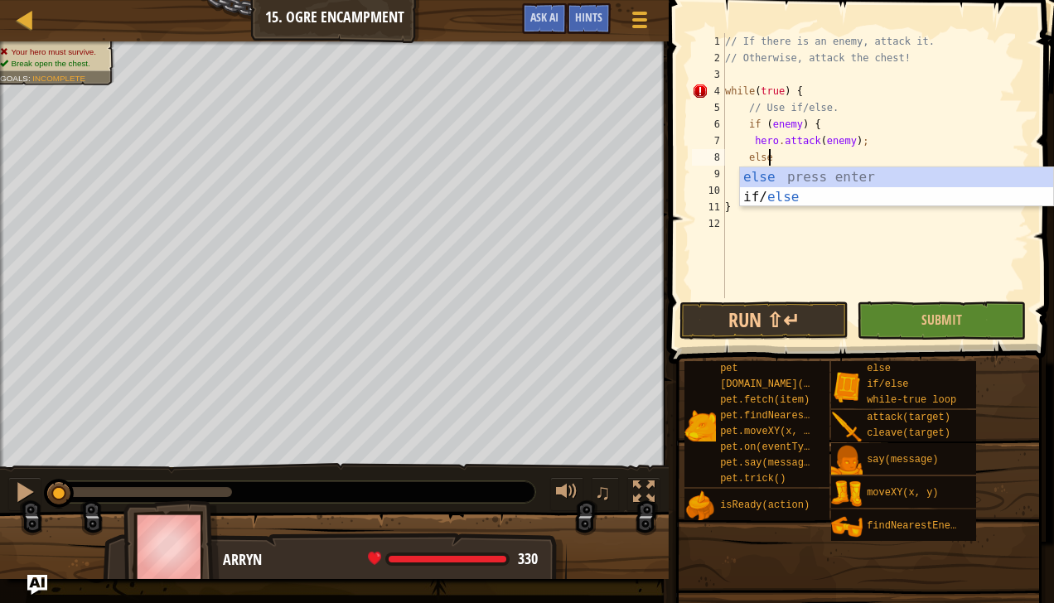
scroll to position [7, 2]
click at [847, 176] on div "else press enter if/ else press enter" at bounding box center [897, 207] width 314 height 80
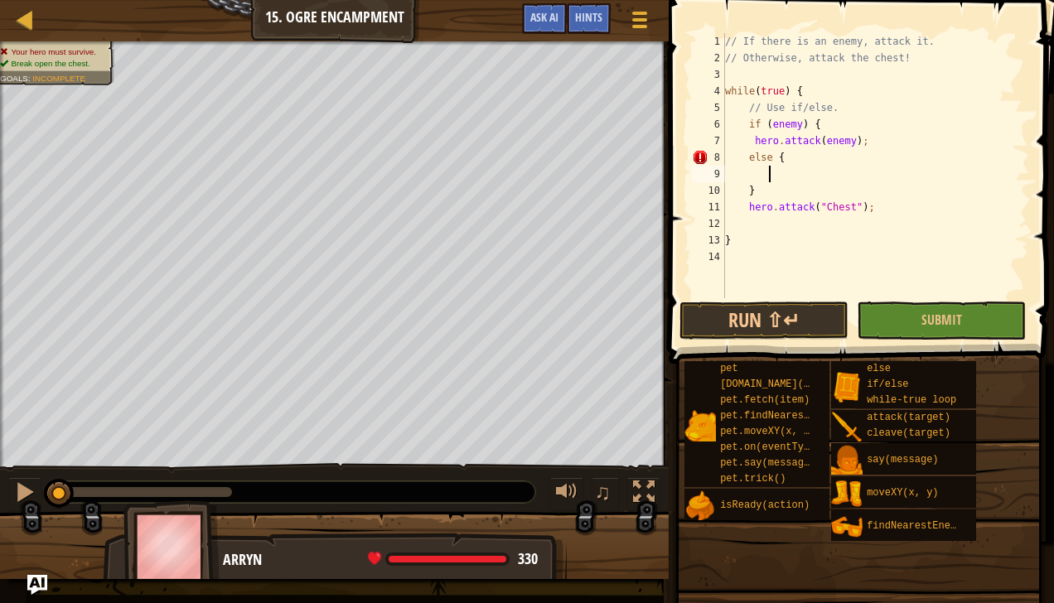
click at [757, 194] on div "// If there is an enemy, attack it. // Otherwise, attack the chest! while ( tru…" at bounding box center [875, 182] width 307 height 298
type textarea "}"
click at [862, 140] on div "// If there is an enemy, attack it. // Otherwise, attack the chest! while ( tru…" at bounding box center [875, 182] width 307 height 298
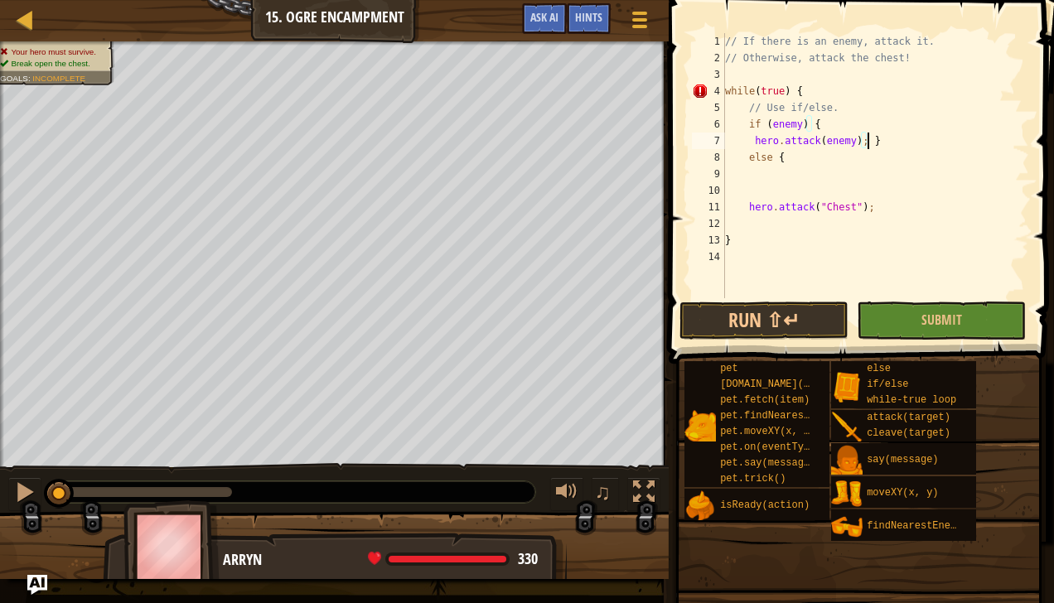
click at [740, 208] on div "// If there is an enemy, attack it. // Otherwise, attack the chest! while ( tru…" at bounding box center [875, 182] width 307 height 298
type textarea "hero.attack("Chest");"
click at [787, 185] on div "// If there is an enemy, attack it. // Otherwise, attack the chest! while ( tru…" at bounding box center [875, 182] width 307 height 298
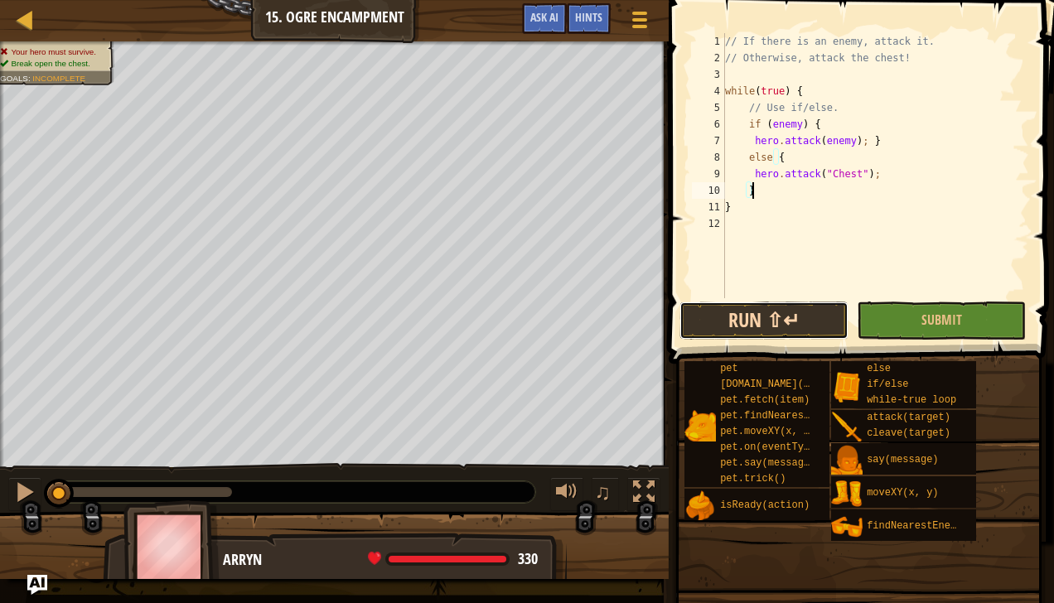
click at [787, 323] on button "Run ⇧↵" at bounding box center [763, 321] width 169 height 38
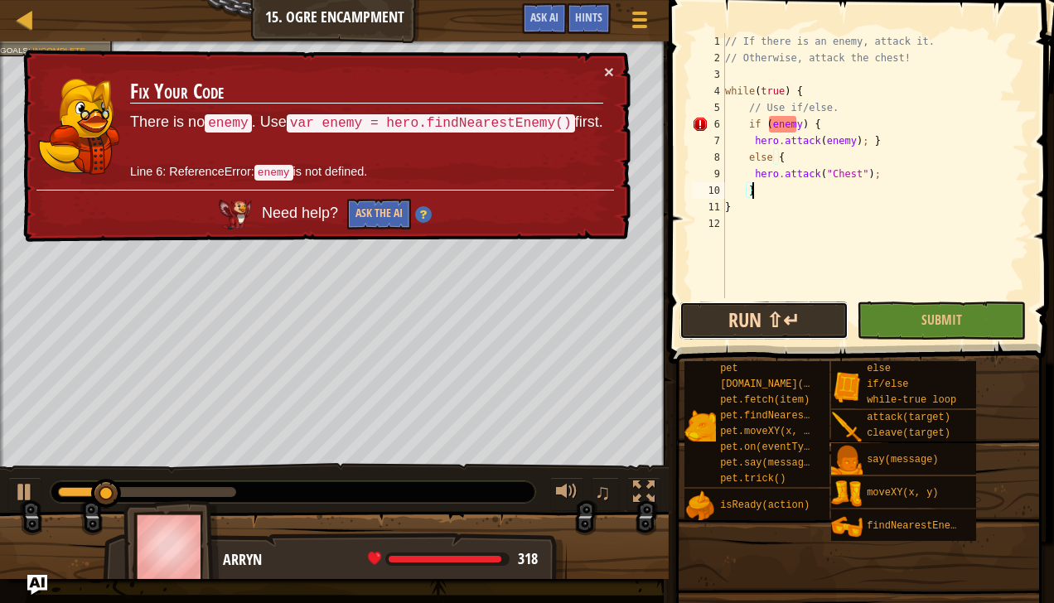
click at [756, 331] on button "Run ⇧↵" at bounding box center [763, 321] width 169 height 38
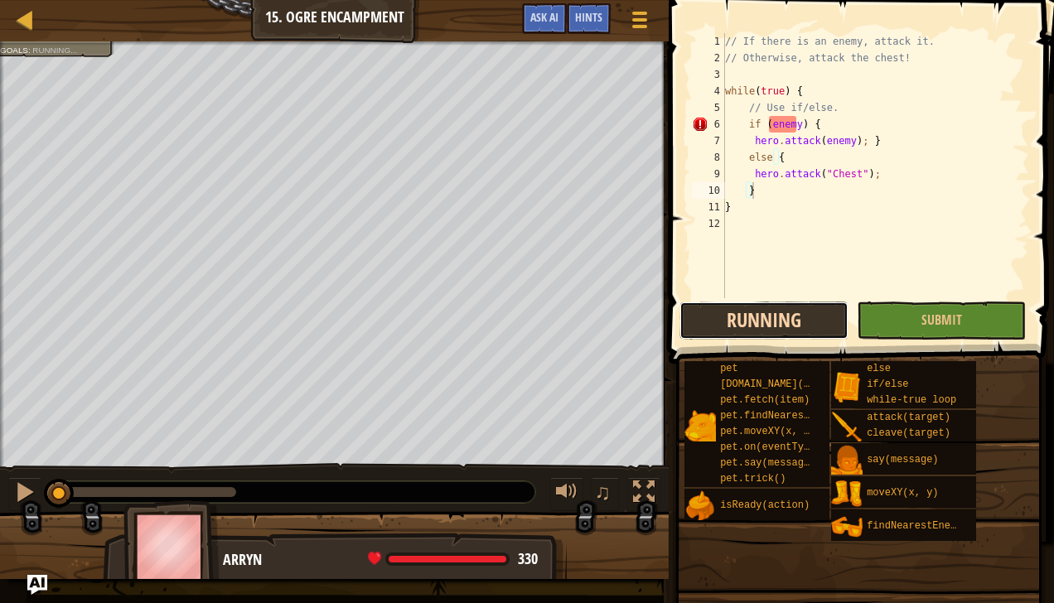
click at [828, 321] on button "Running" at bounding box center [763, 321] width 169 height 38
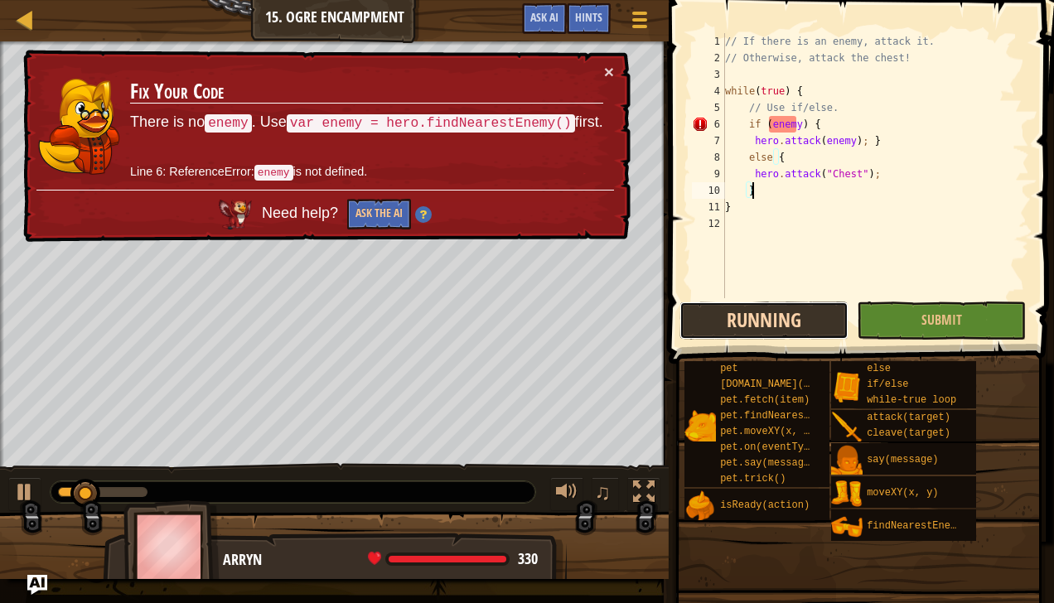
click at [747, 305] on button "Running" at bounding box center [763, 321] width 169 height 38
click at [756, 316] on button "Running" at bounding box center [763, 321] width 169 height 38
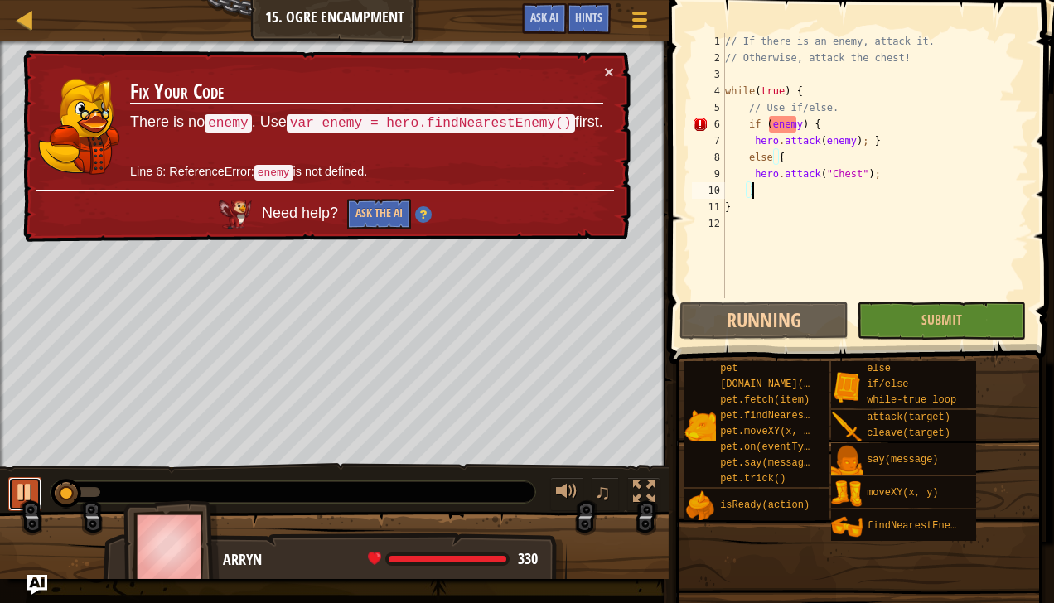
click at [18, 489] on div at bounding box center [25, 492] width 22 height 22
click at [830, 108] on div "// If there is an enemy, attack it. // Otherwise, attack the chest! while ( tru…" at bounding box center [875, 182] width 307 height 298
drag, startPoint x: 812, startPoint y: 92, endPoint x: 767, endPoint y: 187, distance: 105.2
click at [767, 187] on div "// If there is an enemy, attack it. // Otherwise, attack the chest! while ( tru…" at bounding box center [875, 182] width 307 height 298
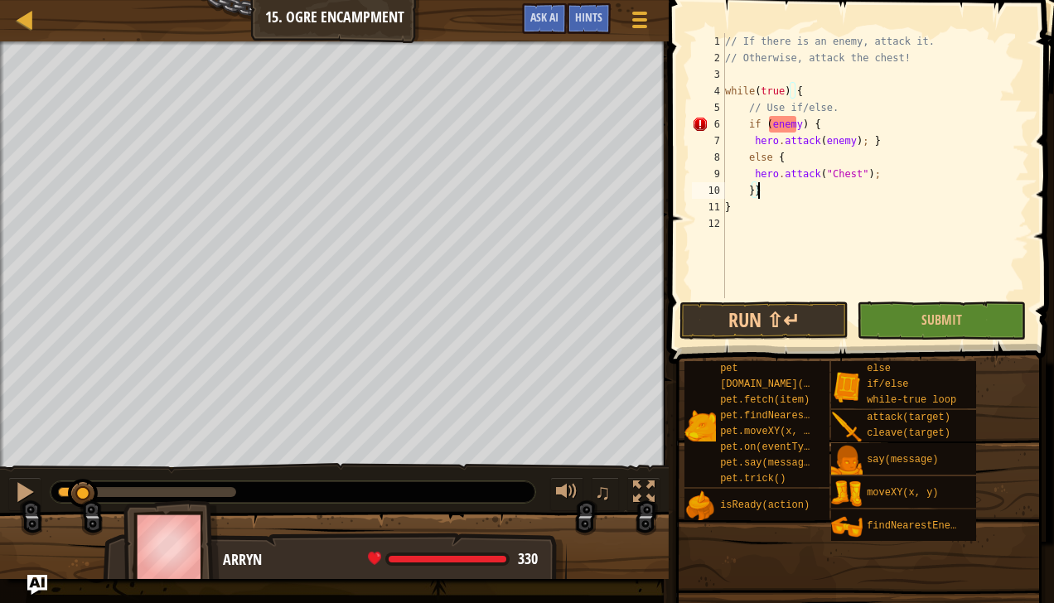
scroll to position [7, 2]
click at [805, 94] on div "// If there is an enemy, attack it. // Otherwise, attack the chest! while ( tru…" at bounding box center [875, 182] width 307 height 298
type textarea "while(true) {"
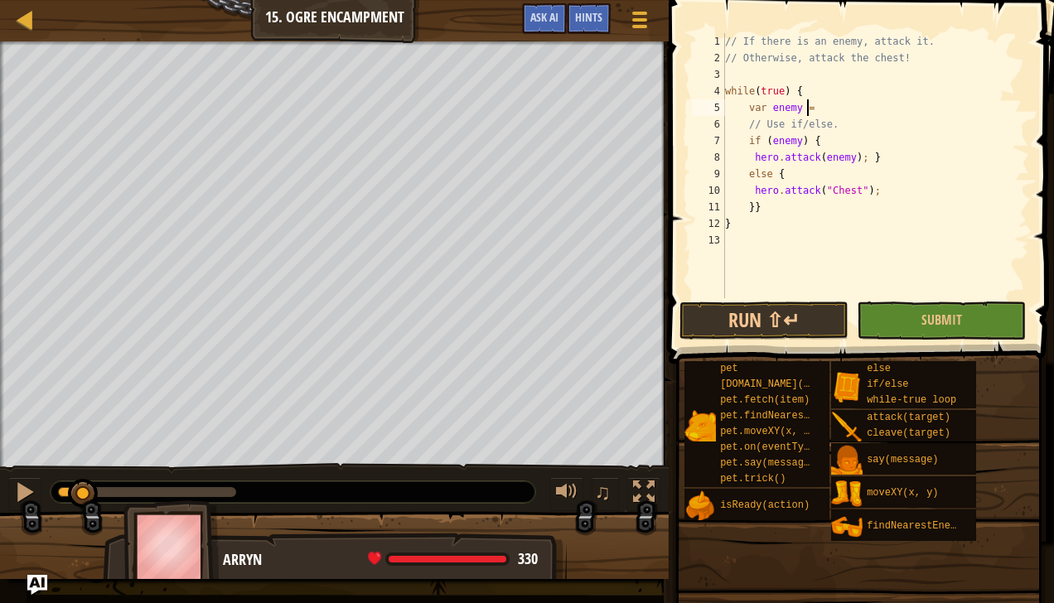
scroll to position [7, 5]
type textarea "var enemy = h"
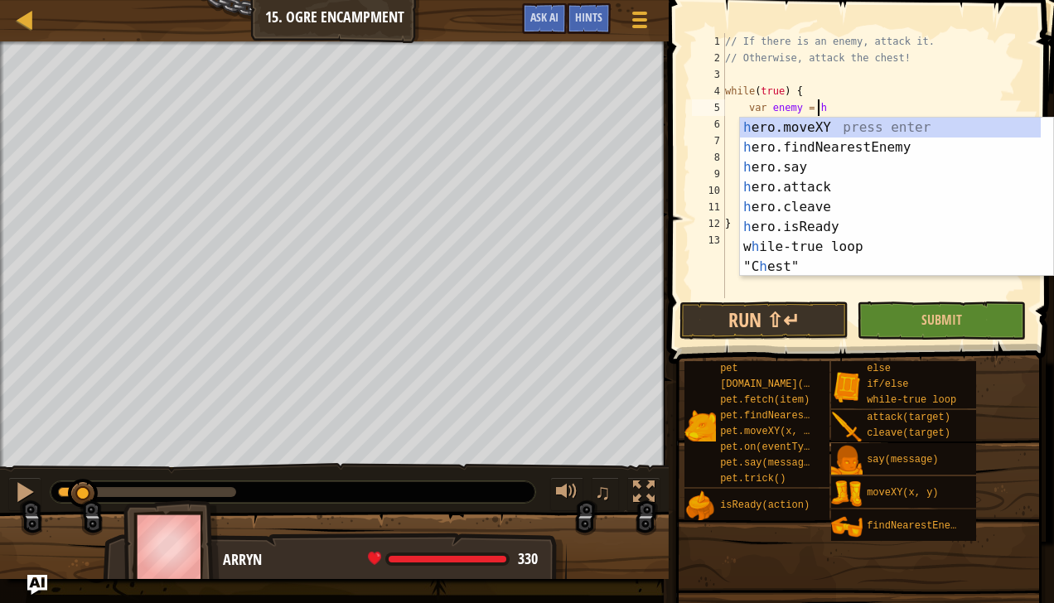
scroll to position [7, 7]
click at [832, 146] on div "h ero.moveXY press enter h ero.findNearestEnemy press enter h ero.say press ent…" at bounding box center [891, 217] width 302 height 199
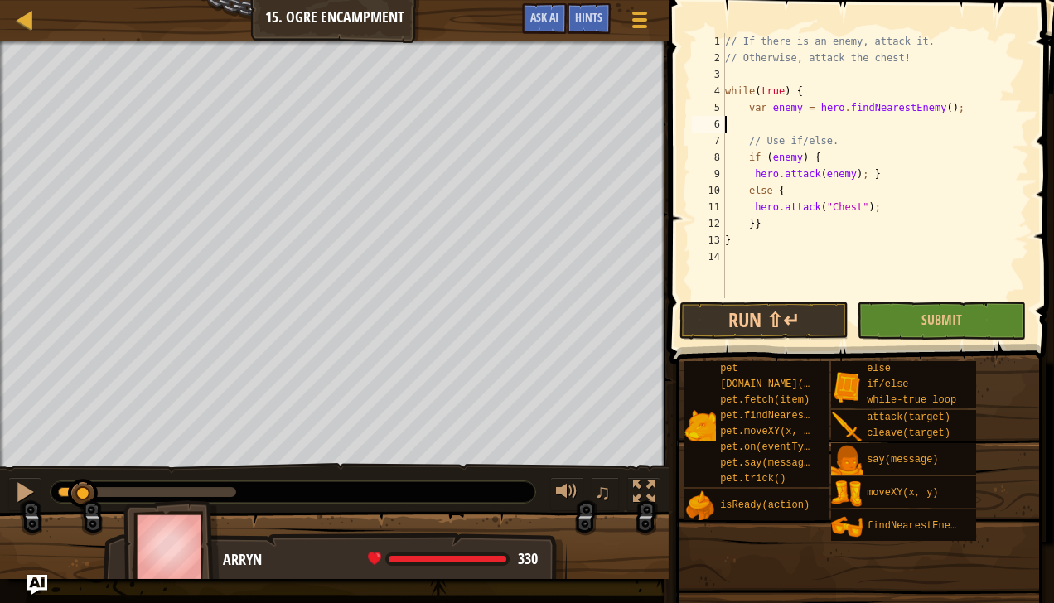
scroll to position [7, 0]
type textarea "\"
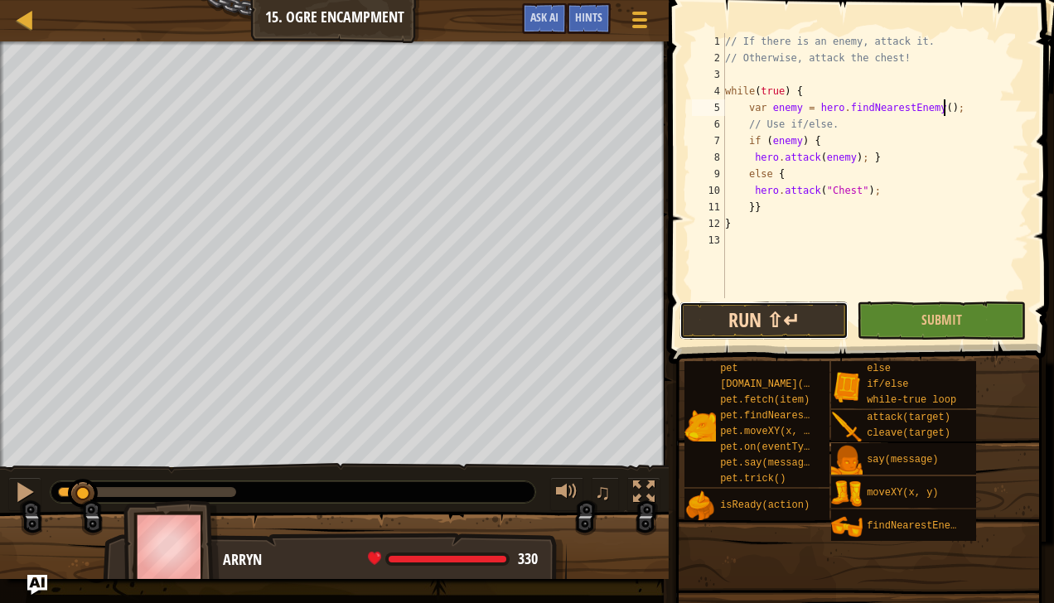
click at [840, 313] on button "Run ⇧↵" at bounding box center [763, 321] width 169 height 38
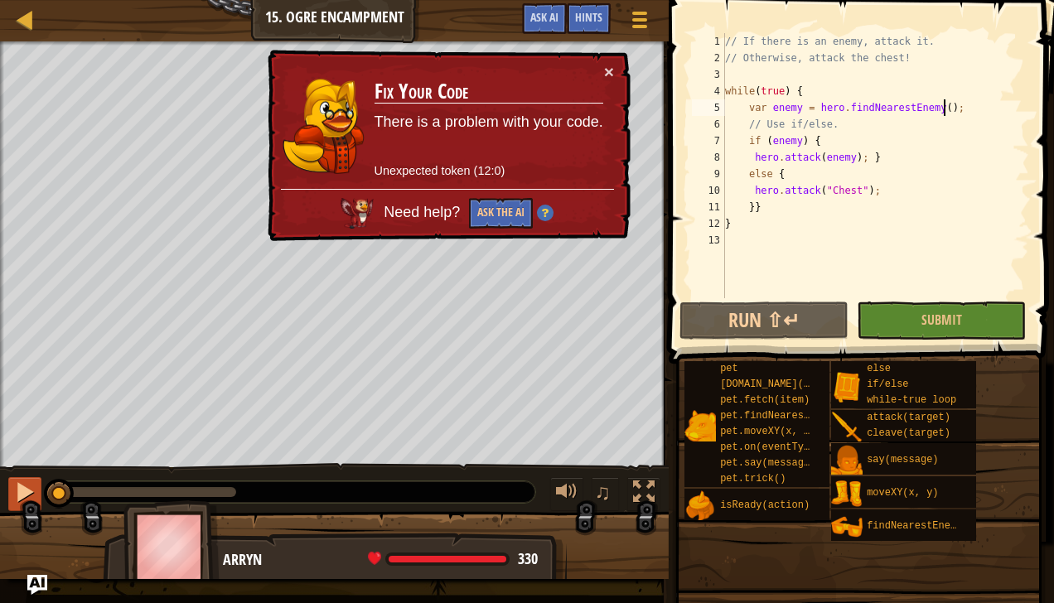
drag, startPoint x: 122, startPoint y: 483, endPoint x: 31, endPoint y: 485, distance: 90.3
click at [31, 485] on div "♫" at bounding box center [334, 488] width 669 height 50
click at [600, 68] on td "Fix Your Code There is a problem with your code. Unexpected token (12:0)" at bounding box center [489, 126] width 233 height 130
click at [607, 63] on button "×" at bounding box center [607, 68] width 11 height 17
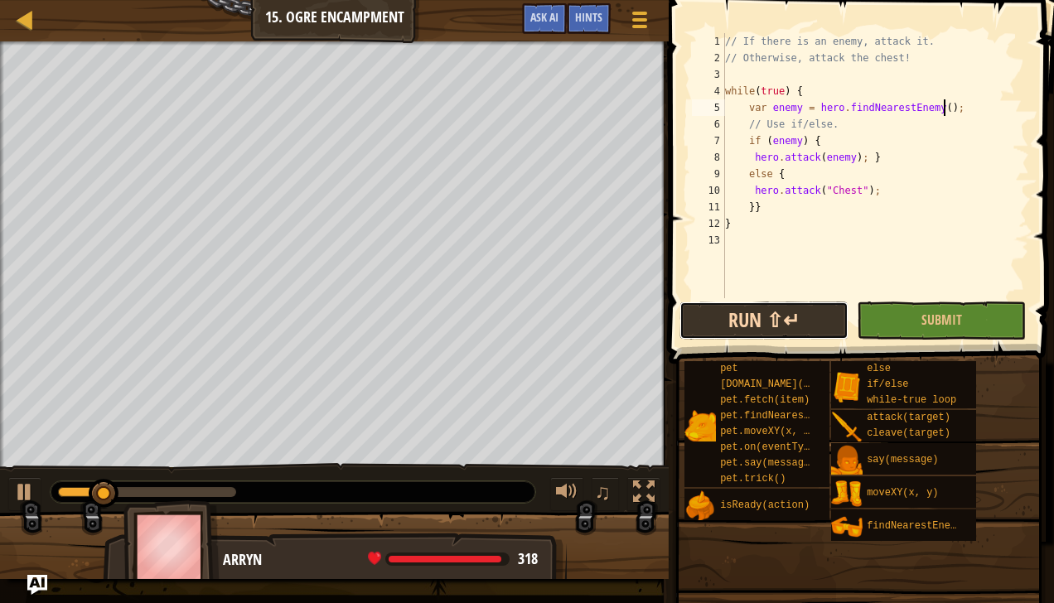
click at [802, 319] on button "Run ⇧↵" at bounding box center [763, 321] width 169 height 38
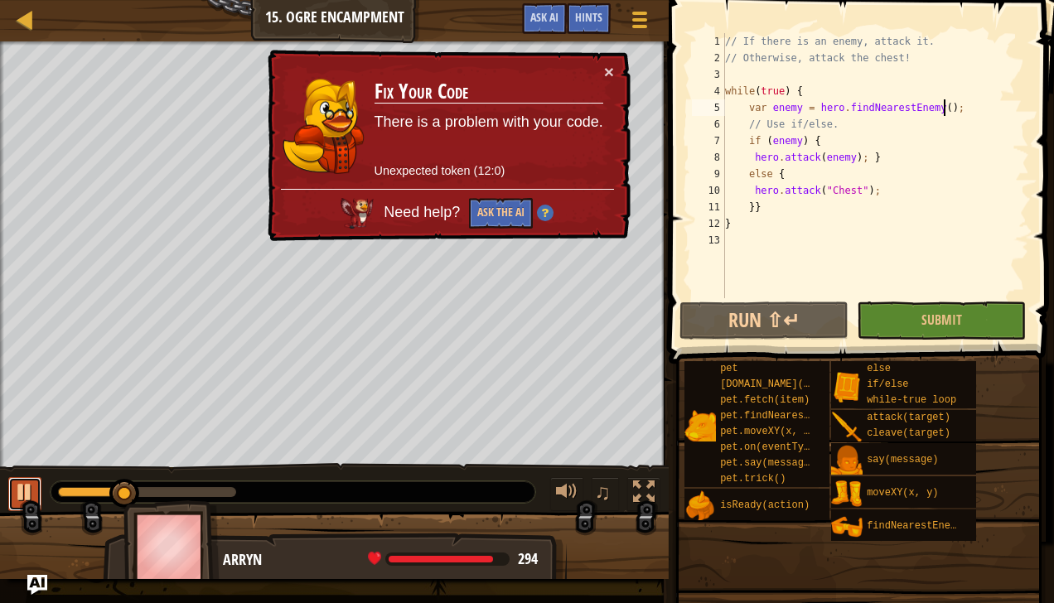
click at [31, 487] on div at bounding box center [25, 492] width 22 height 22
click at [494, 205] on button "Ask the AI" at bounding box center [502, 211] width 65 height 31
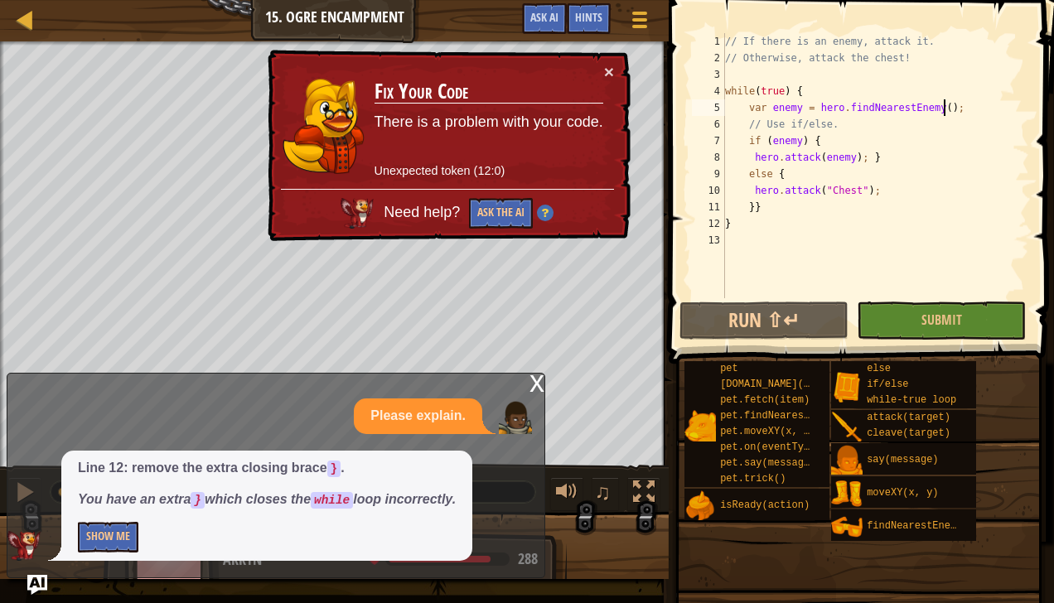
click at [741, 227] on div "// If there is an enemy, attack it. // Otherwise, attack the chest! while ( tru…" at bounding box center [875, 182] width 307 height 298
type textarea "}"
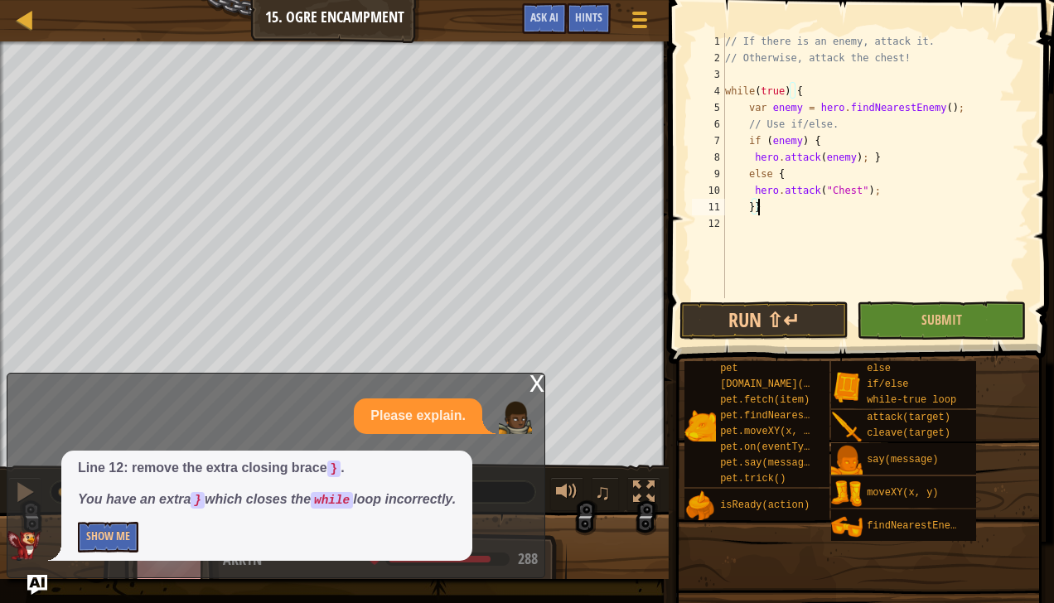
click at [538, 384] on div "x" at bounding box center [536, 382] width 15 height 17
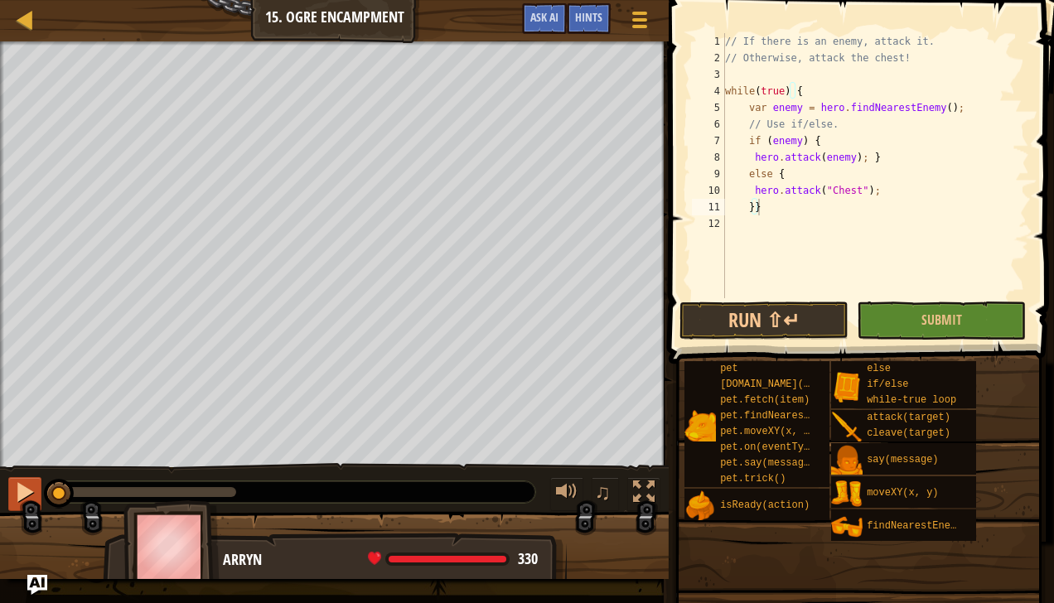
drag, startPoint x: 124, startPoint y: 496, endPoint x: 37, endPoint y: 488, distance: 87.4
click at [37, 488] on div "♫" at bounding box center [334, 488] width 669 height 50
click at [35, 488] on div at bounding box center [25, 492] width 22 height 22
drag, startPoint x: 108, startPoint y: 489, endPoint x: 8, endPoint y: 490, distance: 99.4
click at [8, 490] on div "♫" at bounding box center [334, 488] width 669 height 50
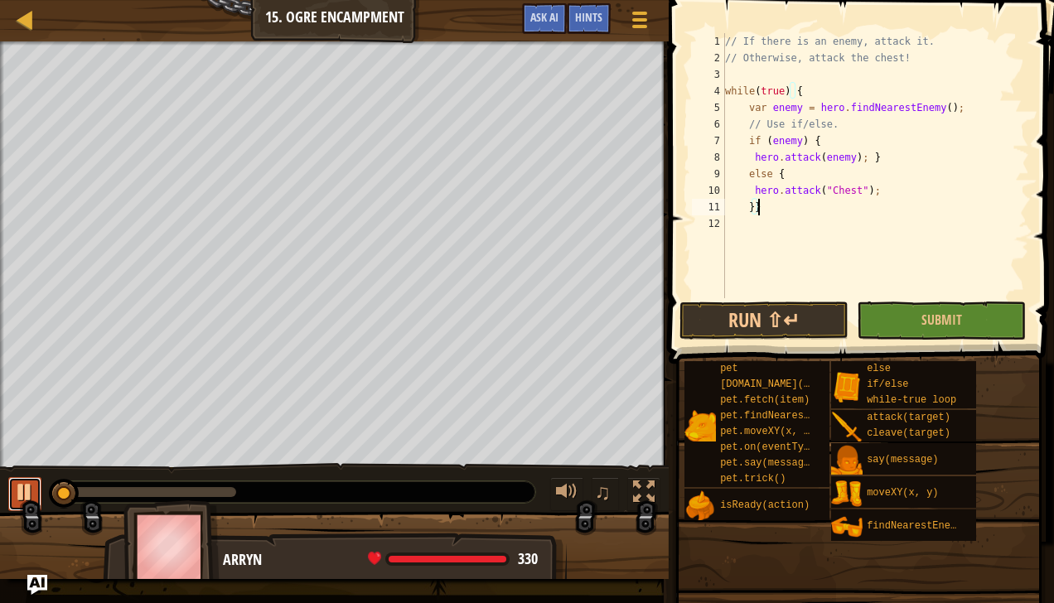
click at [12, 490] on button at bounding box center [24, 494] width 33 height 34
click at [537, 21] on span "Ask AI" at bounding box center [544, 17] width 28 height 16
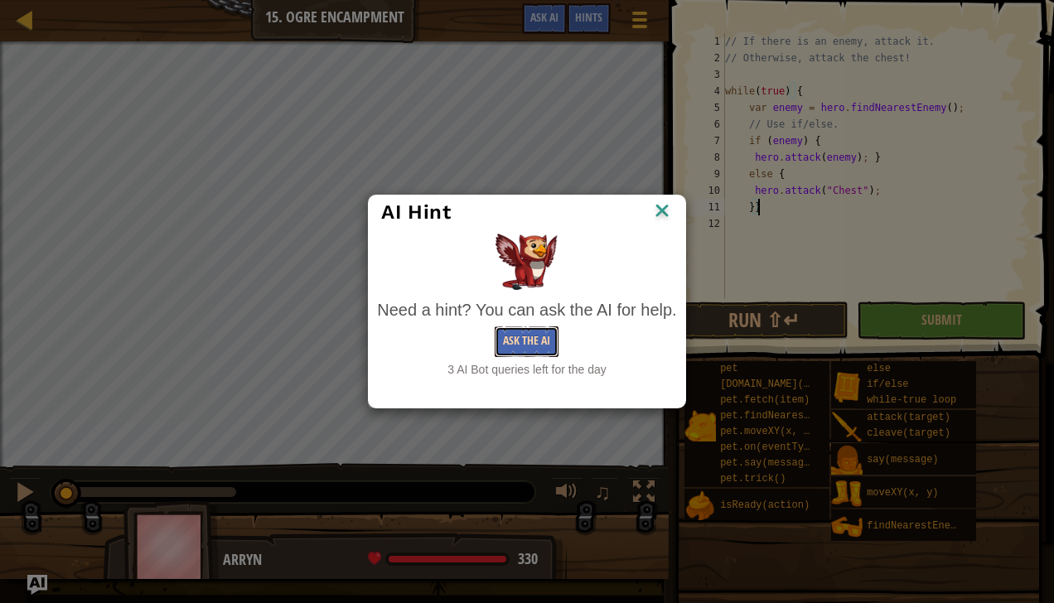
click at [527, 342] on button "Ask the AI" at bounding box center [527, 341] width 64 height 31
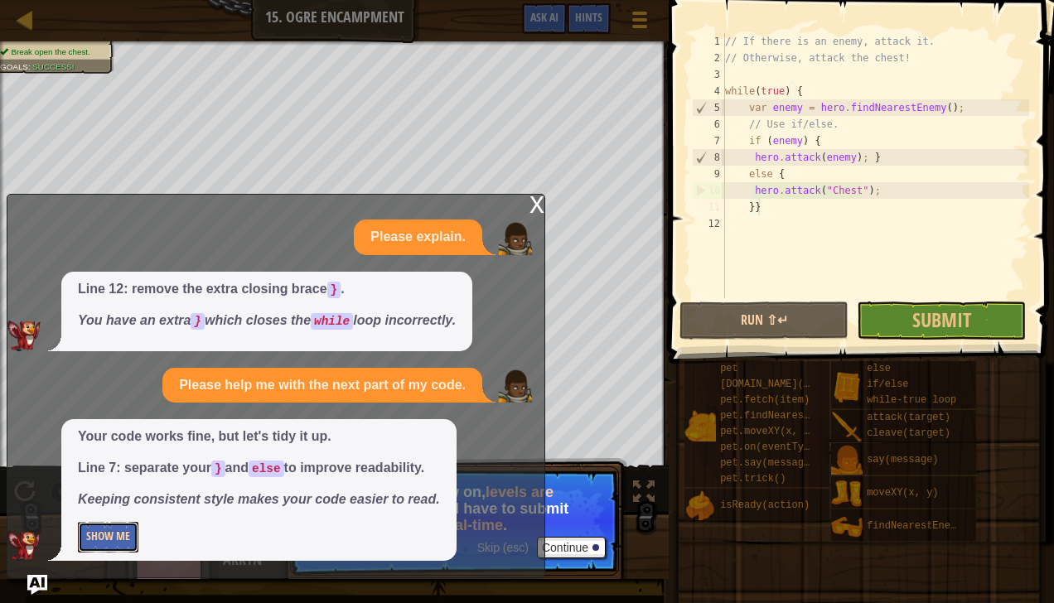
click at [137, 530] on button "Show Me" at bounding box center [108, 537] width 60 height 31
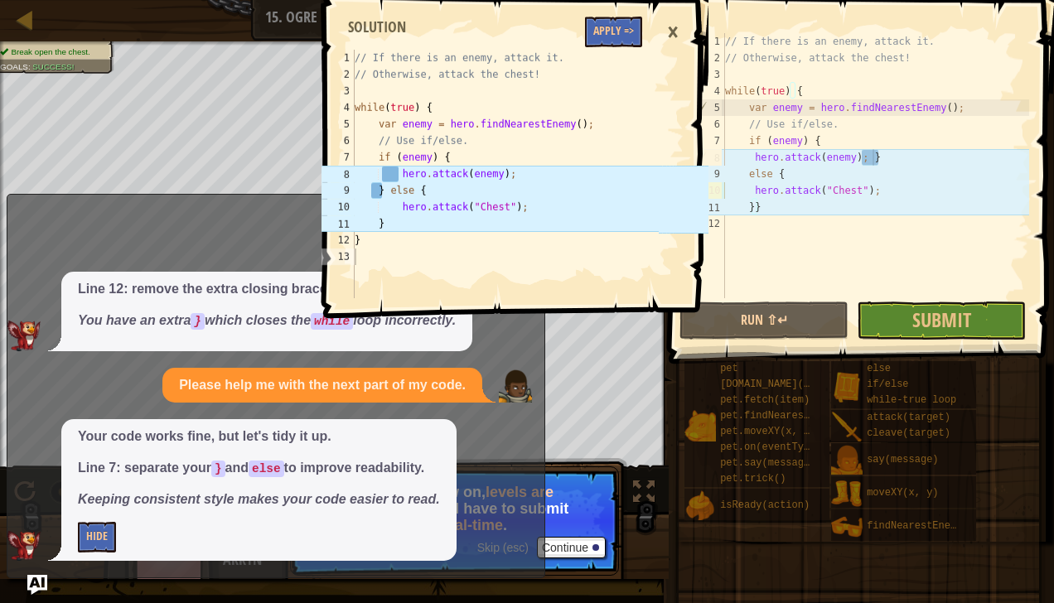
click at [871, 156] on div "// If there is an enemy, attack it. // Otherwise, attack the chest! while ( tru…" at bounding box center [875, 182] width 307 height 298
click at [747, 157] on div "// If there is an enemy, attack it. // Otherwise, attack the chest! while ( tru…" at bounding box center [875, 182] width 307 height 298
click at [752, 159] on div "// If there is an enemy, attack it. // Otherwise, attack the chest! while ( tru…" at bounding box center [875, 182] width 307 height 298
click at [743, 159] on div "// If there is an enemy, attack it. // Otherwise, attack the chest! while ( tru…" at bounding box center [875, 182] width 307 height 298
click at [752, 159] on div "// If there is an enemy, attack it. // Otherwise, attack the chest! while ( tru…" at bounding box center [875, 182] width 307 height 298
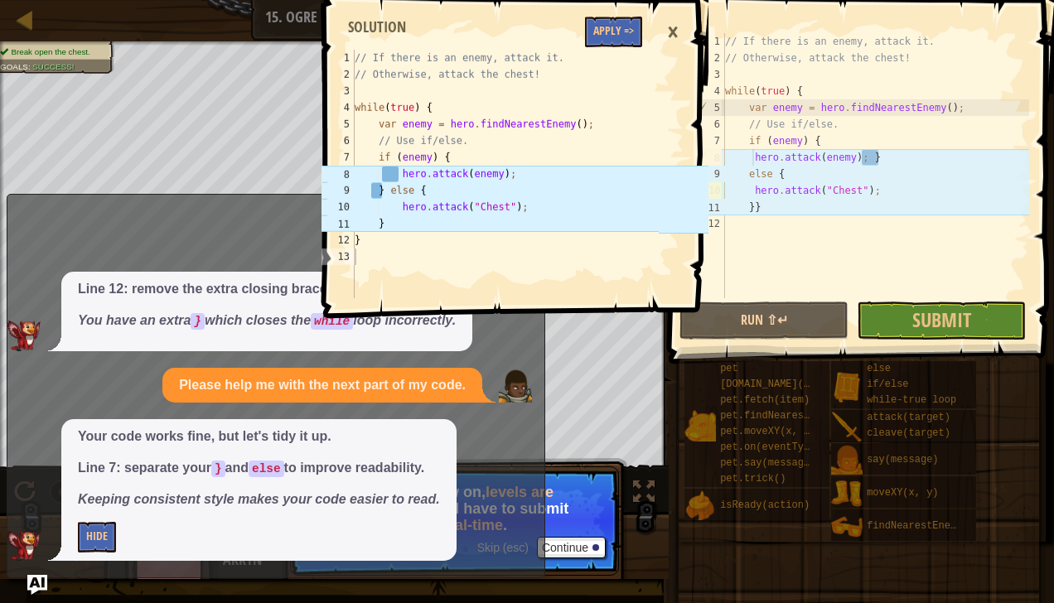
click at [750, 159] on div "// If there is an enemy, attack it. // Otherwise, attack the chest! while ( tru…" at bounding box center [875, 182] width 307 height 298
click at [907, 122] on div "// If there is an enemy, attack it. // Otherwise, attack the chest! while ( tru…" at bounding box center [875, 182] width 307 height 298
click at [746, 157] on div "// If there is an enemy, attack it. // Otherwise, attack the chest! while ( tru…" at bounding box center [875, 182] width 307 height 298
click at [746, 159] on div "// If there is an enemy, attack it. // Otherwise, attack the chest! while ( tru…" at bounding box center [875, 182] width 307 height 298
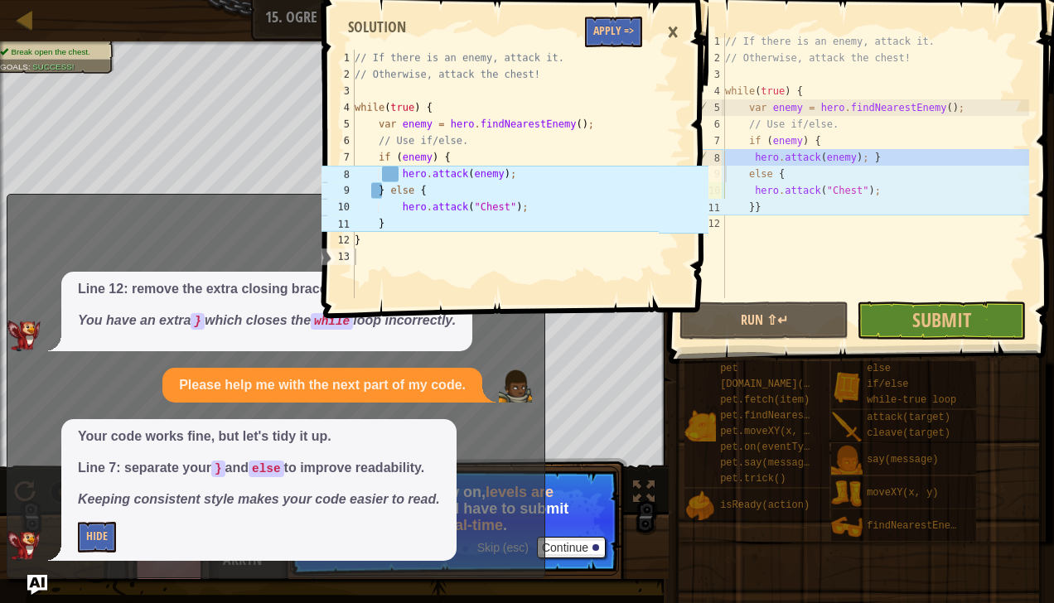
click at [746, 159] on div "// If there is an enemy, attack it. // Otherwise, attack the chest! while ( tru…" at bounding box center [875, 182] width 307 height 298
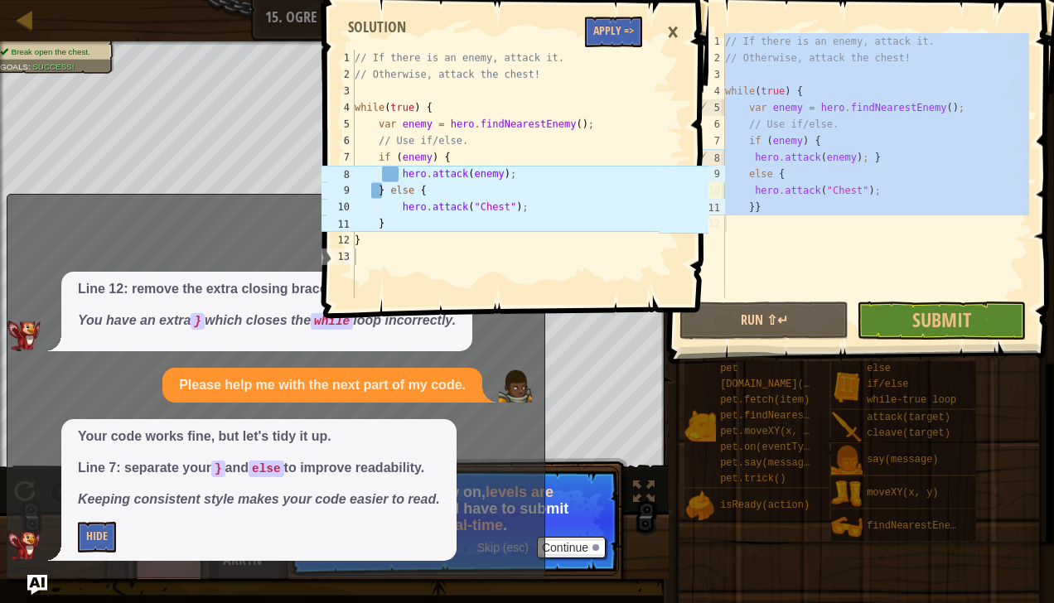
click at [746, 159] on div "// If there is an enemy, attack it. // Otherwise, attack the chest! while ( tru…" at bounding box center [875, 182] width 307 height 298
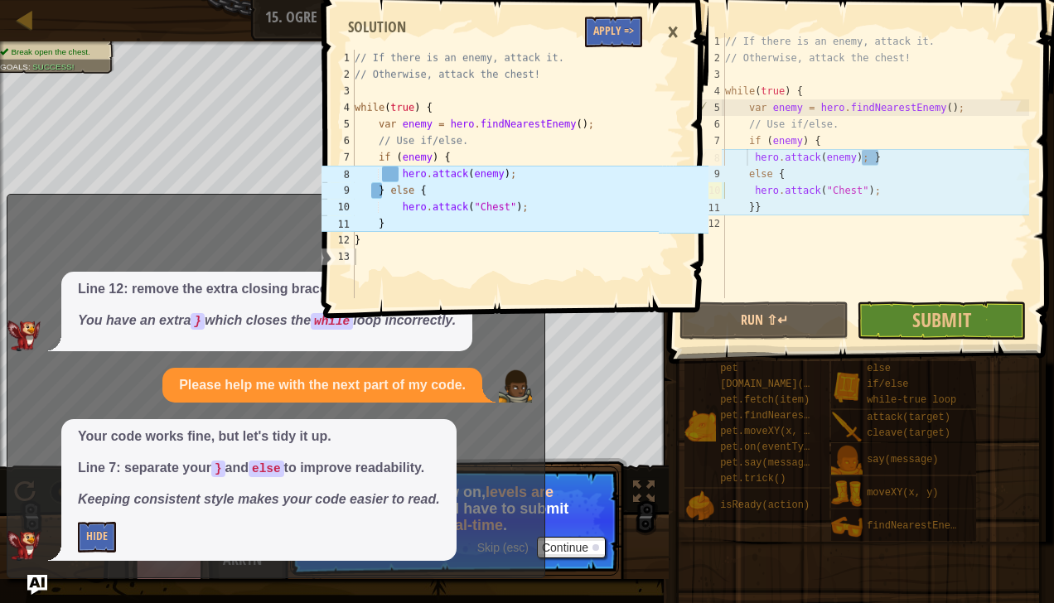
type textarea "hero.attack(enemy); }"
click at [771, 289] on div "// If there is an enemy, attack it. // Otherwise, attack the chest! while ( tru…" at bounding box center [875, 182] width 307 height 298
click at [798, 322] on button "Run ⇧↵" at bounding box center [763, 321] width 169 height 38
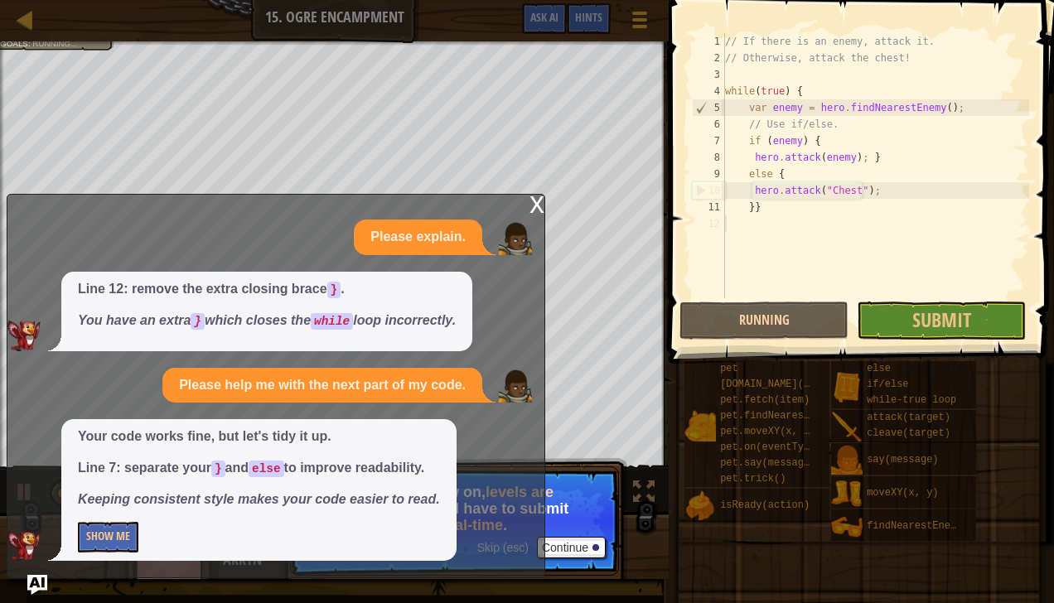
click at [533, 198] on div "x" at bounding box center [536, 203] width 15 height 17
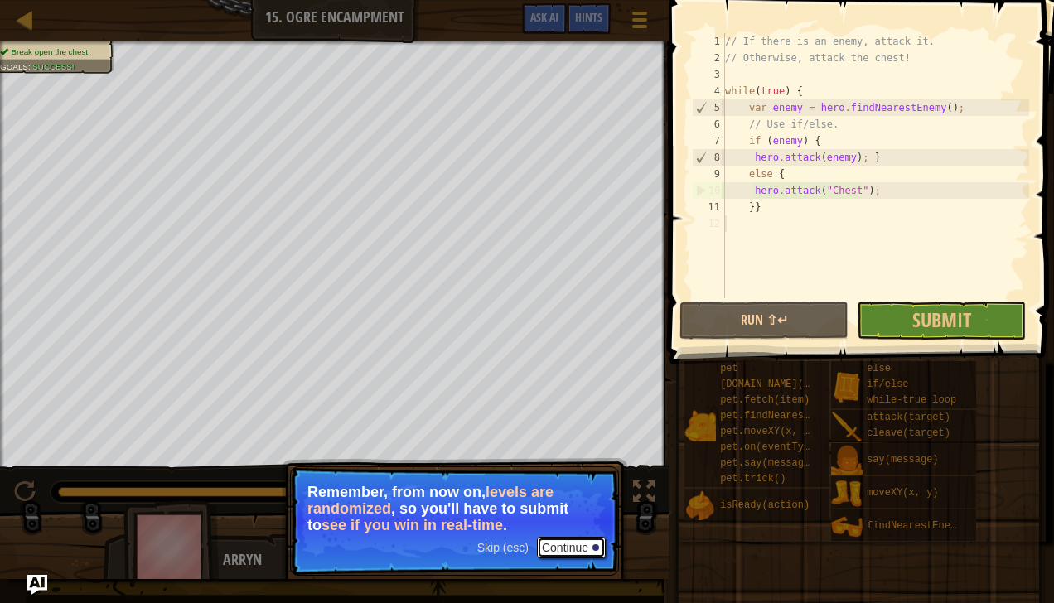
click at [547, 545] on button "Continue" at bounding box center [571, 548] width 69 height 22
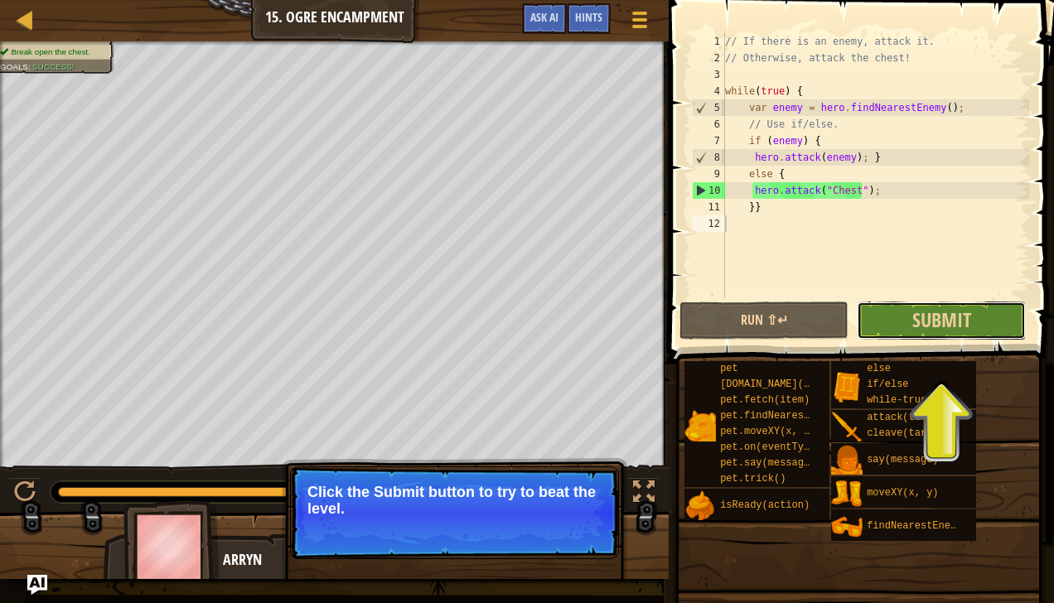
click at [901, 335] on button "Submit" at bounding box center [941, 321] width 169 height 38
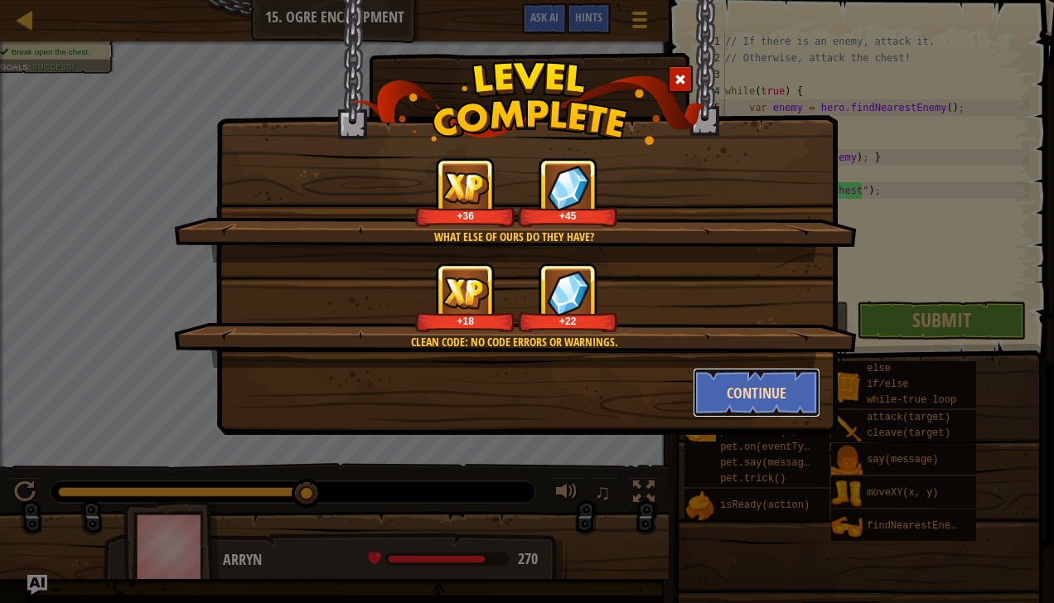
click at [731, 389] on button "Continue" at bounding box center [757, 393] width 128 height 50
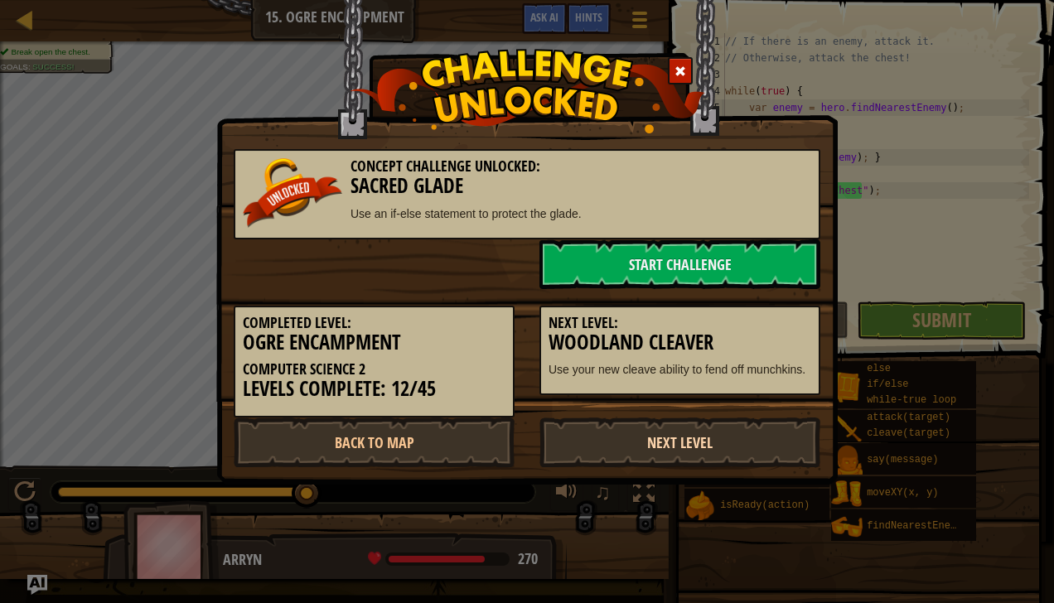
click at [633, 440] on link "Next Level" at bounding box center [679, 443] width 281 height 50
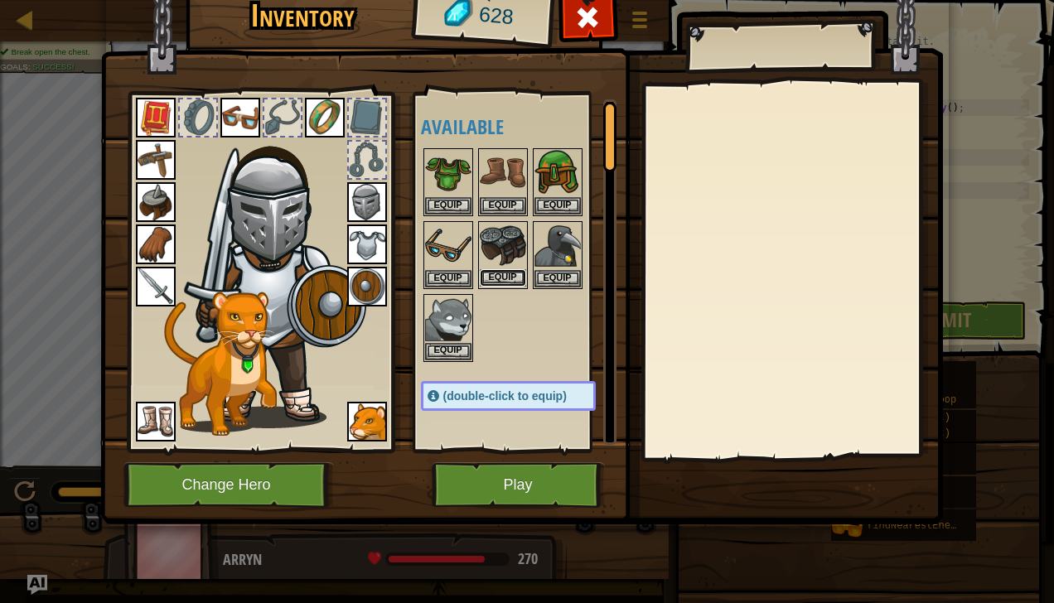
click at [504, 277] on button "Equip" at bounding box center [503, 277] width 46 height 17
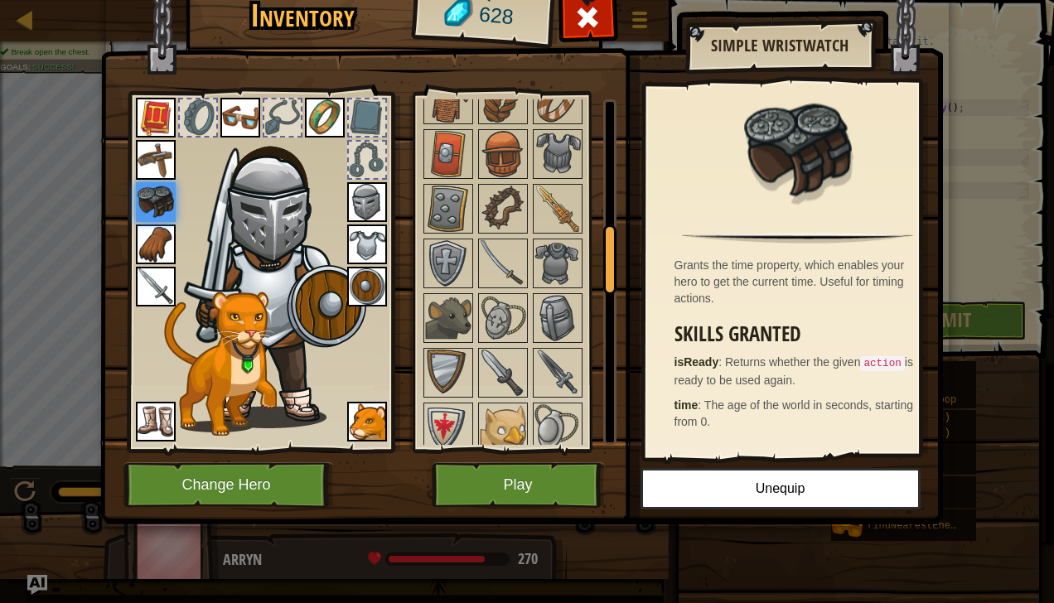
scroll to position [633, 0]
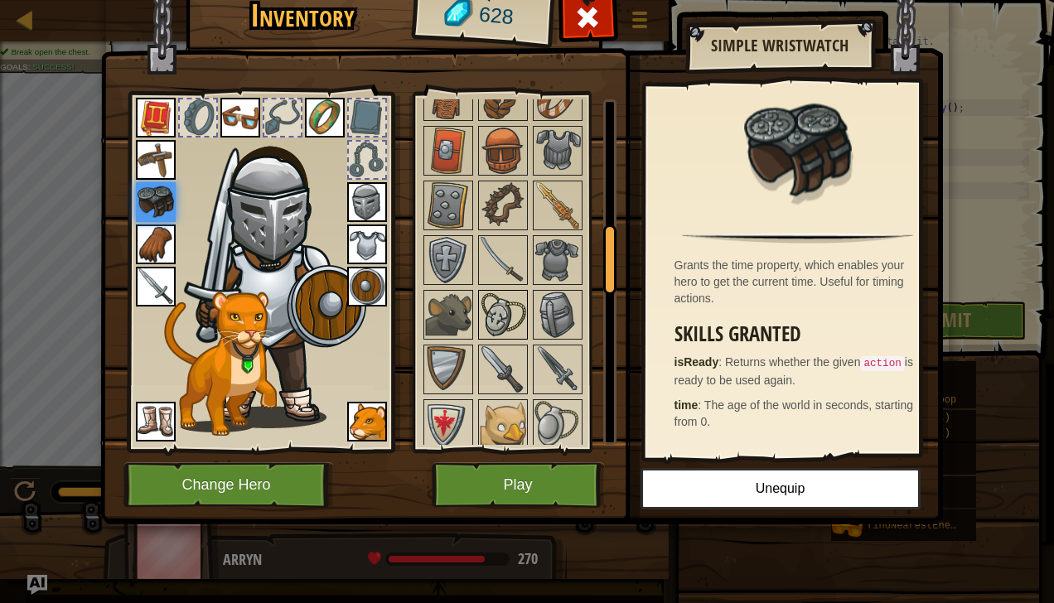
click at [499, 311] on img at bounding box center [503, 315] width 46 height 46
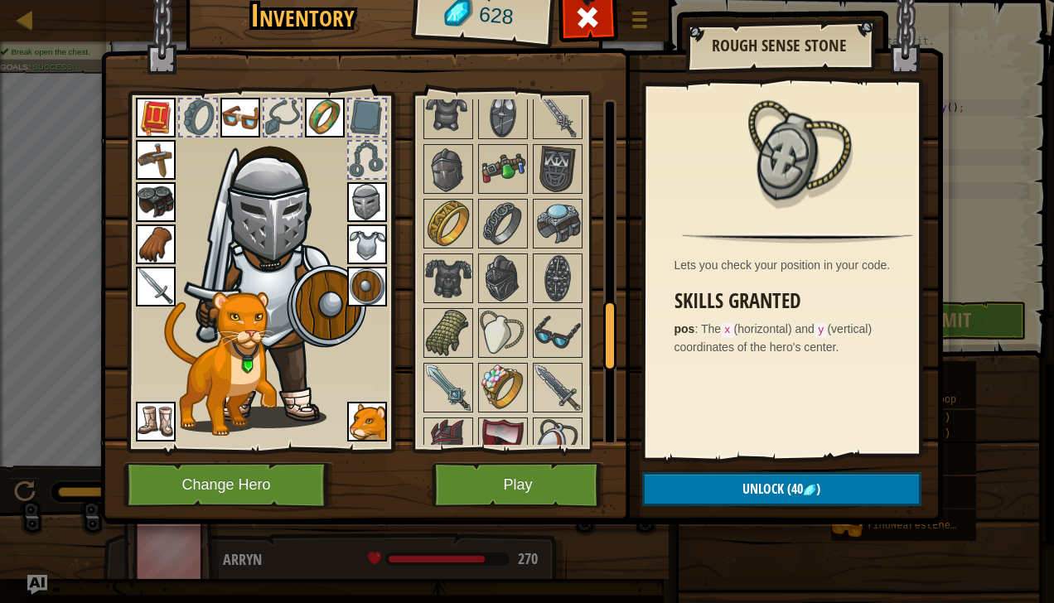
scroll to position [1442, 0]
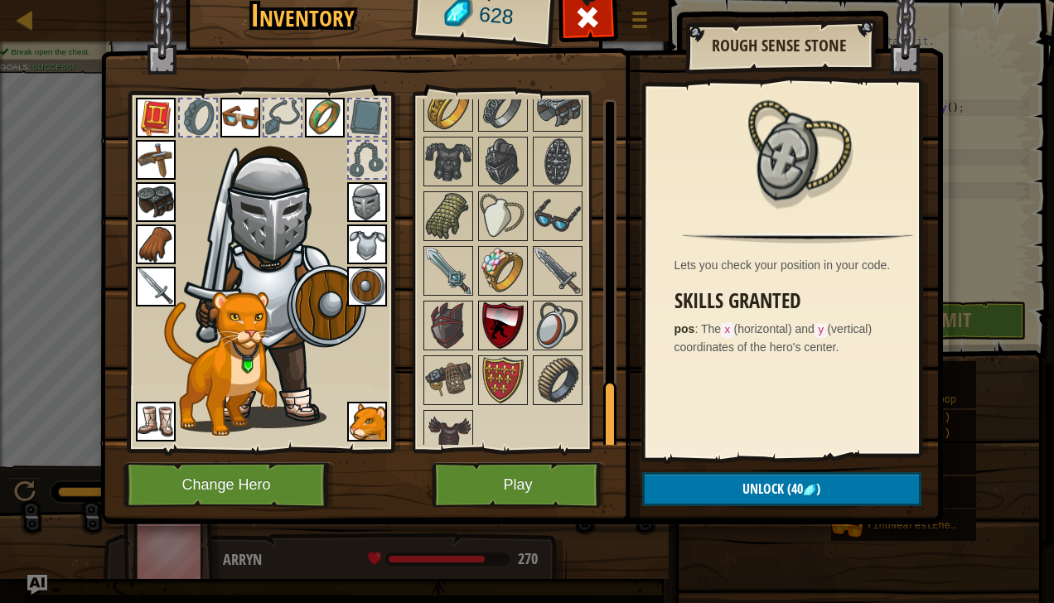
click at [487, 326] on img at bounding box center [503, 325] width 46 height 46
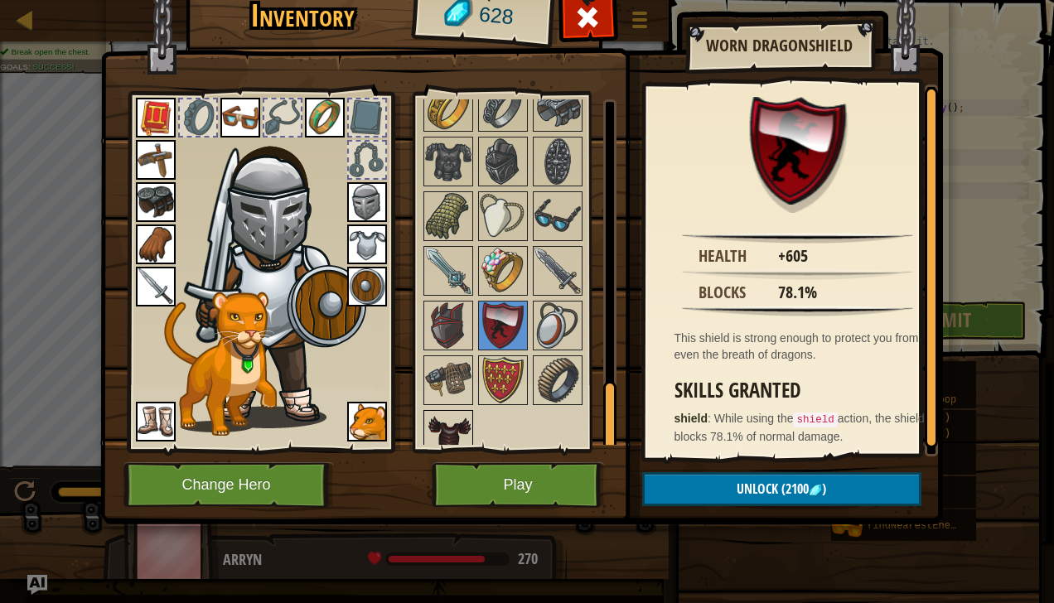
click at [454, 412] on img at bounding box center [448, 435] width 46 height 46
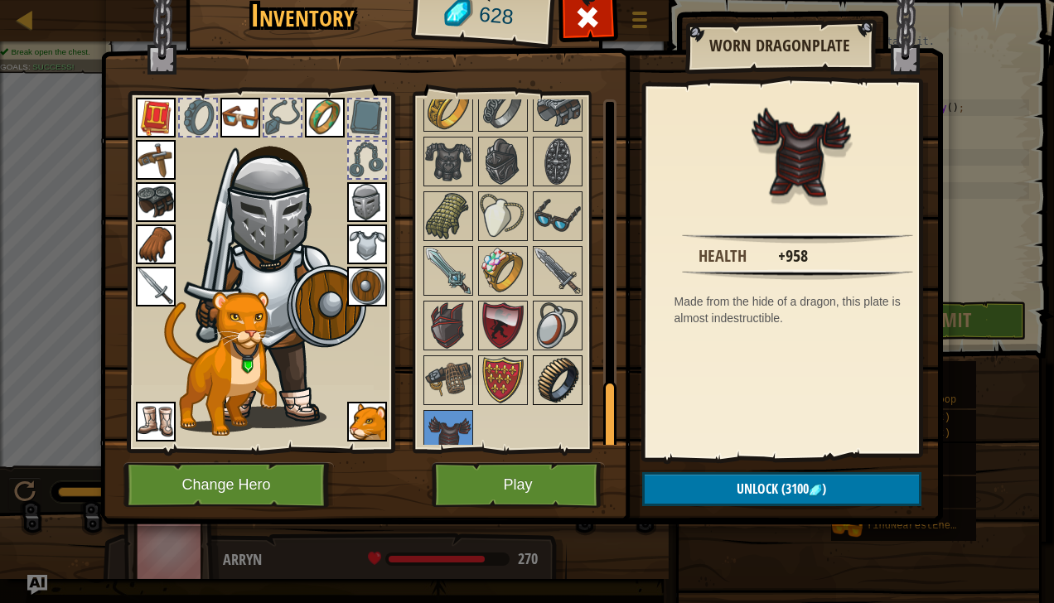
click at [548, 357] on img at bounding box center [557, 380] width 46 height 46
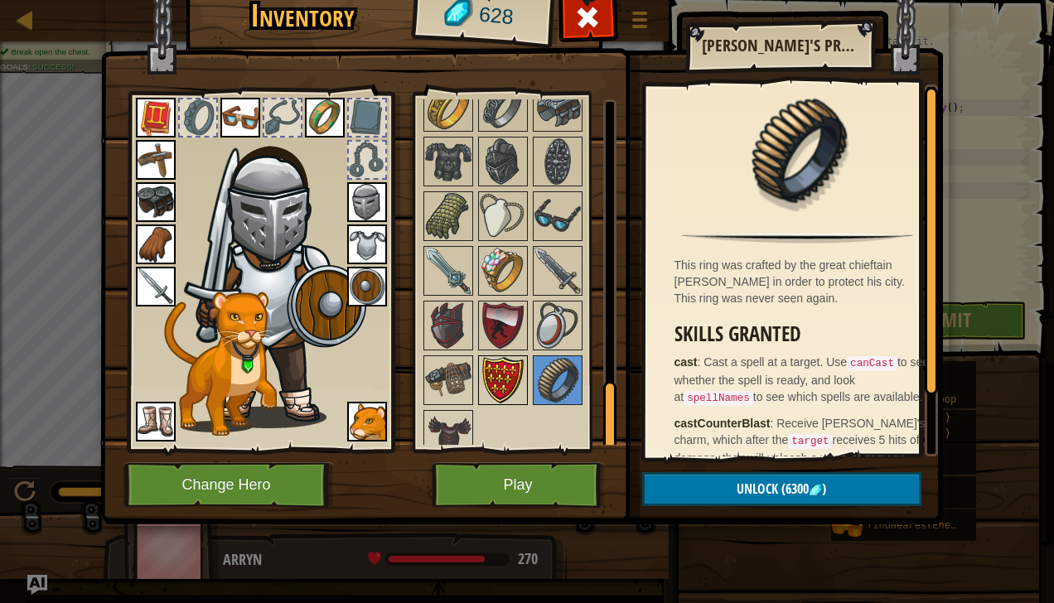
click at [509, 369] on img at bounding box center [503, 380] width 46 height 46
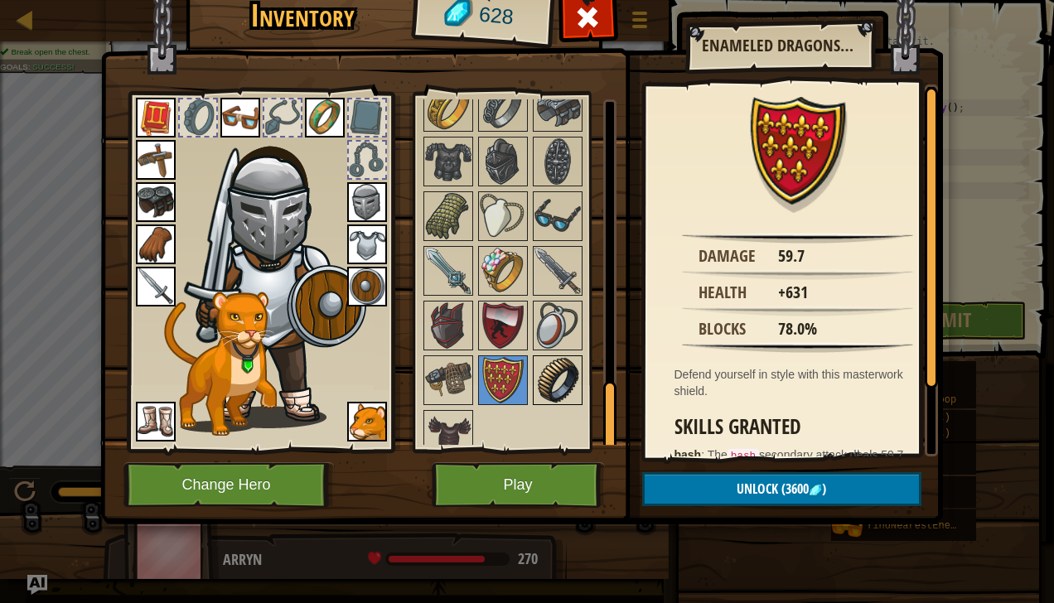
click at [543, 358] on img at bounding box center [557, 380] width 46 height 46
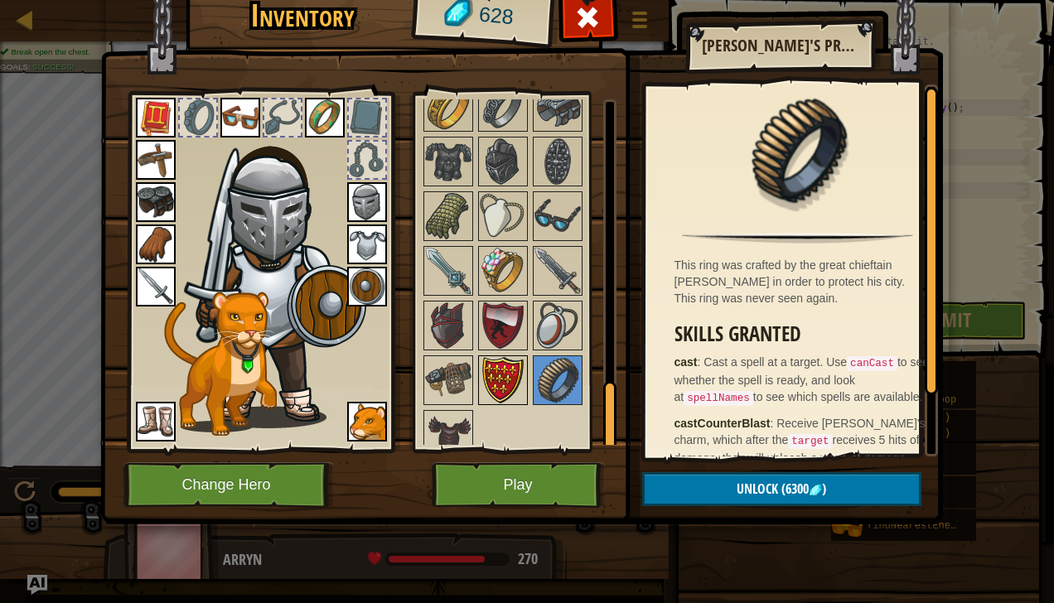
click at [514, 366] on img at bounding box center [503, 380] width 46 height 46
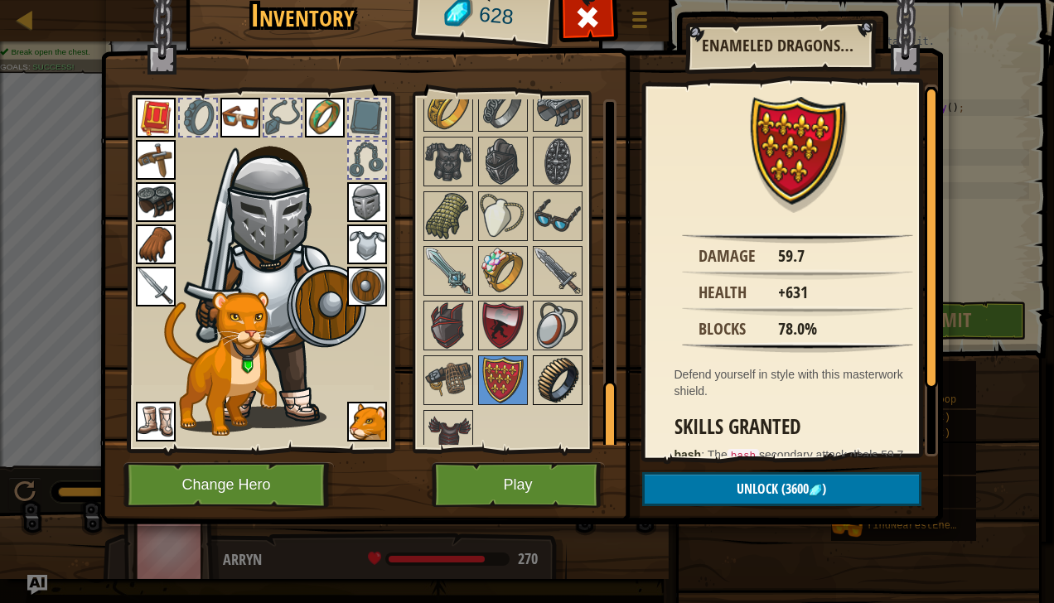
click at [574, 374] on img at bounding box center [557, 380] width 46 height 46
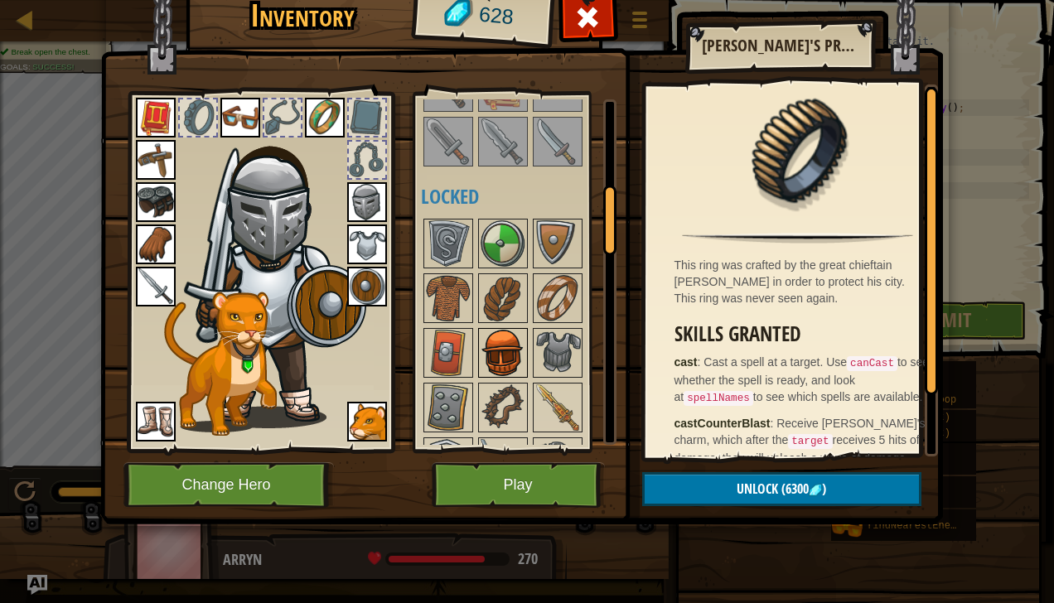
scroll to position [432, 0]
click at [504, 342] on img at bounding box center [503, 352] width 46 height 46
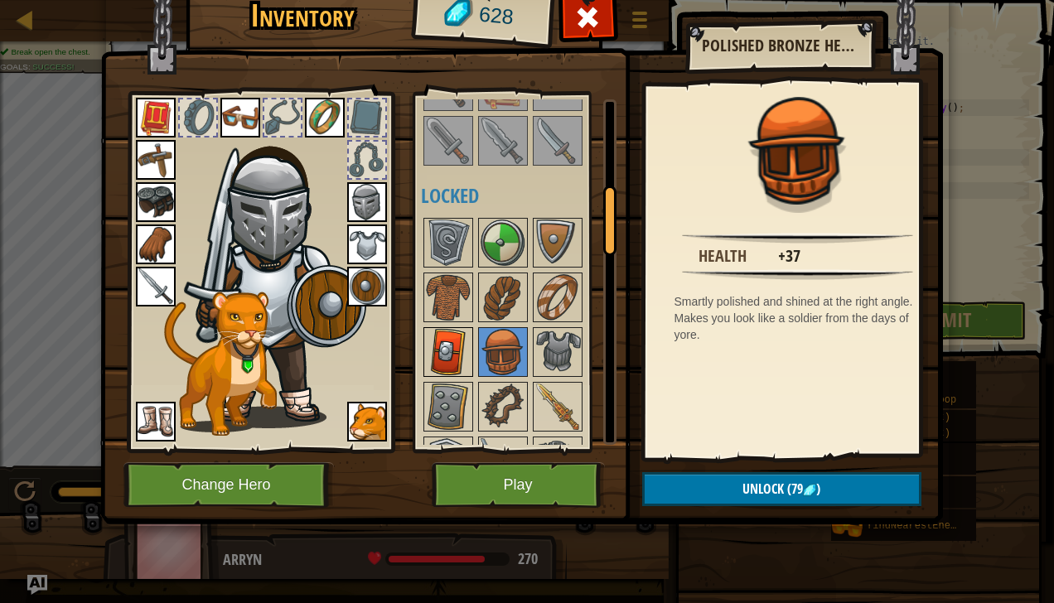
click at [467, 346] on img at bounding box center [448, 352] width 46 height 46
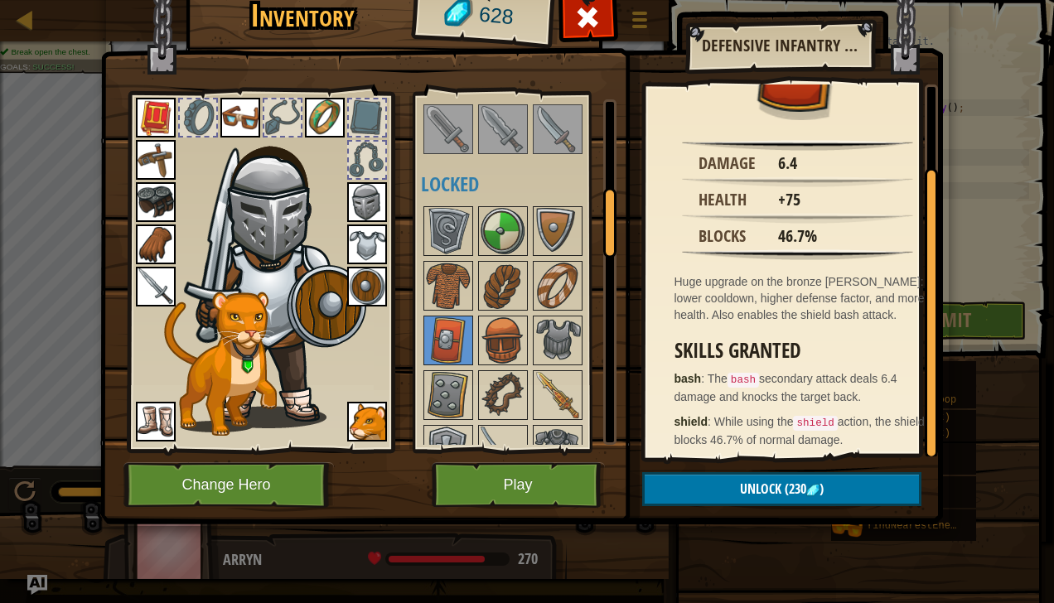
scroll to position [97, 0]
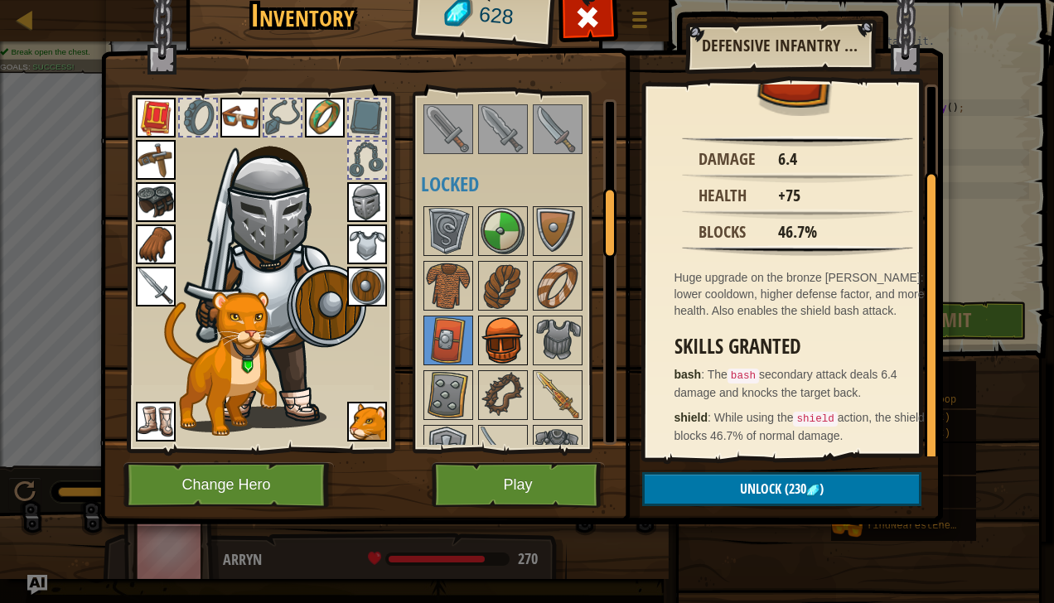
click at [520, 346] on img at bounding box center [503, 340] width 46 height 46
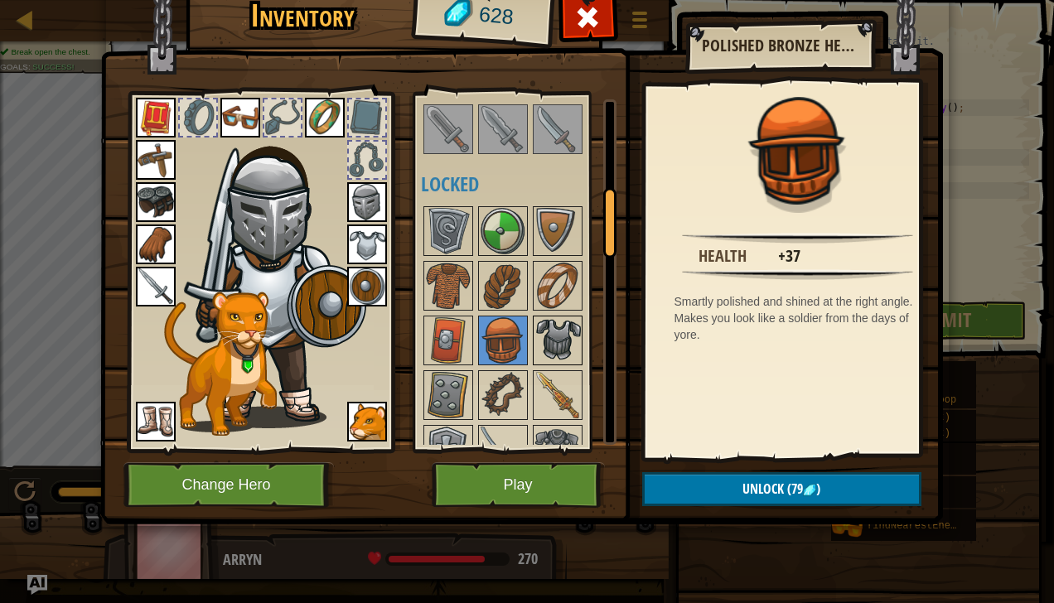
click at [553, 335] on img at bounding box center [557, 340] width 46 height 46
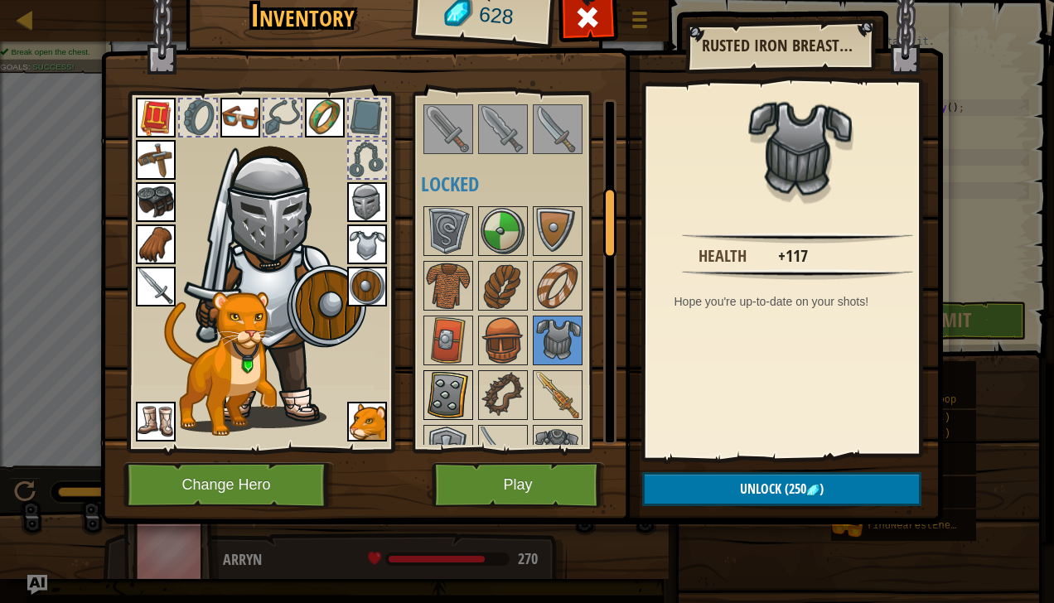
click at [431, 394] on img at bounding box center [448, 395] width 46 height 46
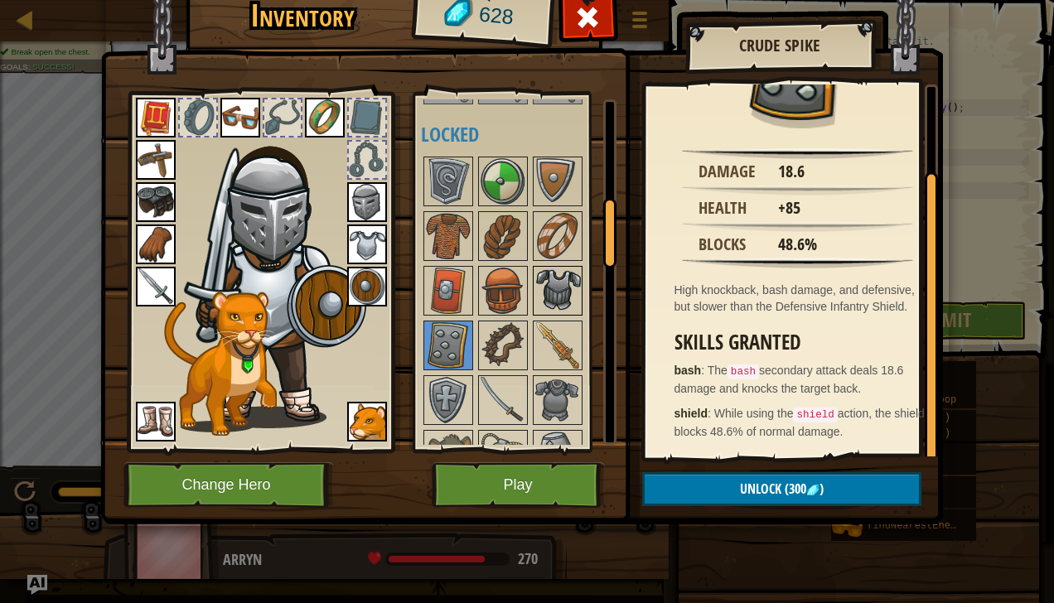
scroll to position [495, 0]
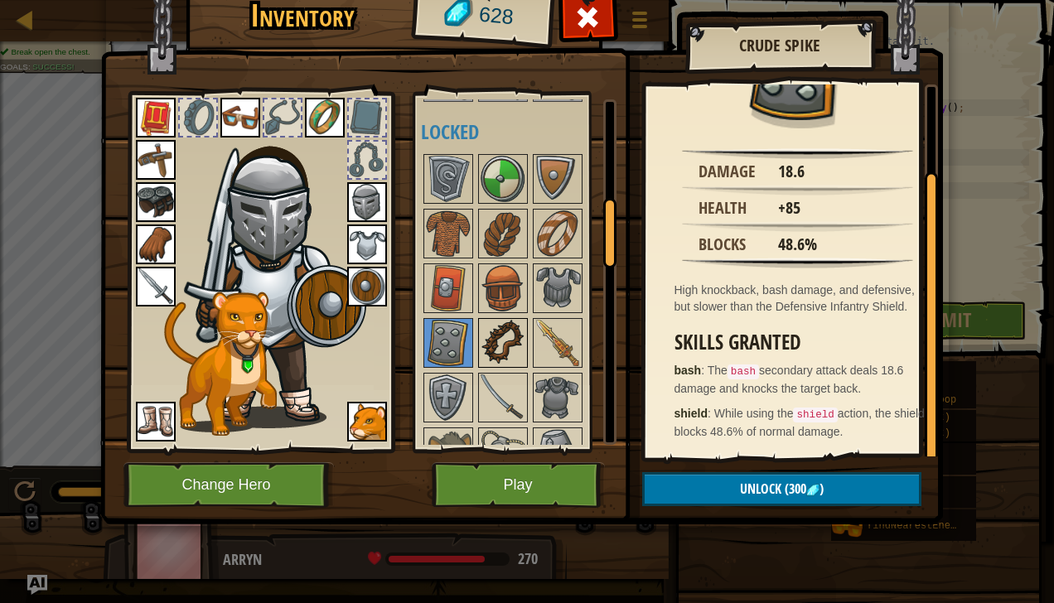
click at [509, 339] on img at bounding box center [503, 343] width 46 height 46
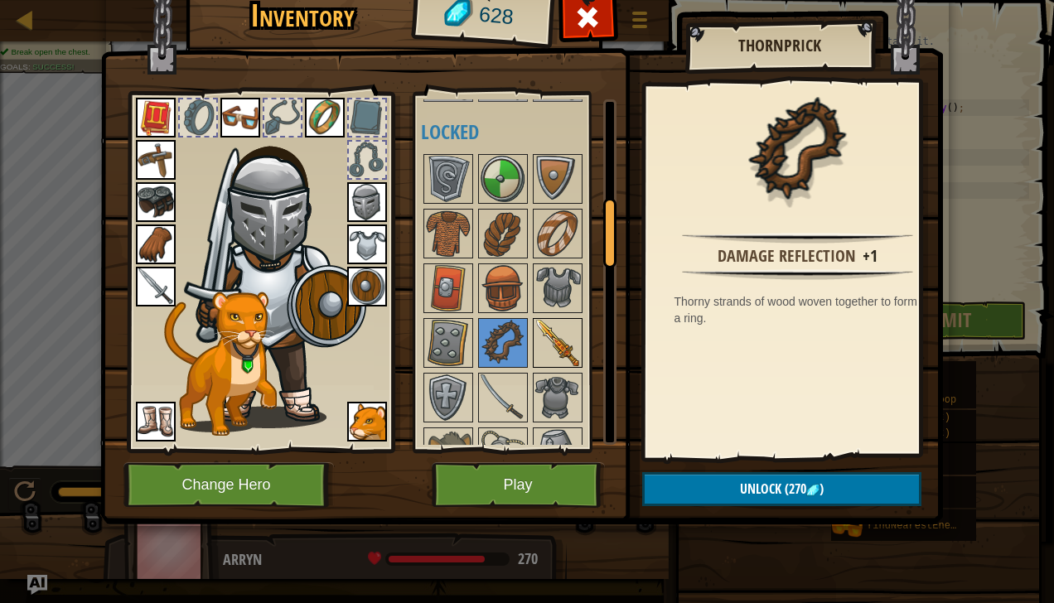
click at [549, 335] on img at bounding box center [557, 343] width 46 height 46
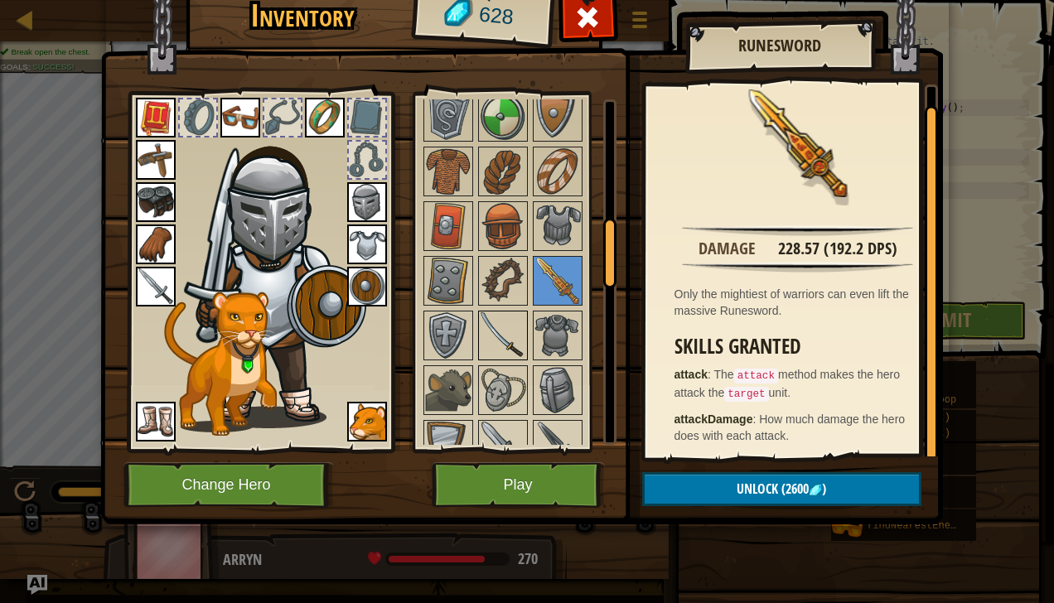
scroll to position [640, 0]
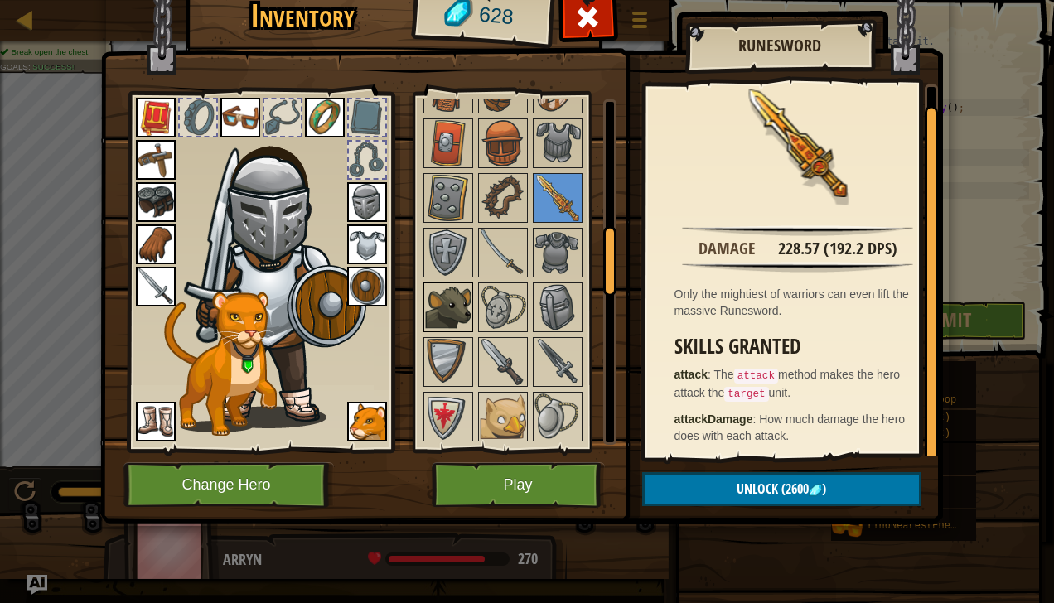
click at [442, 302] on img at bounding box center [448, 307] width 46 height 46
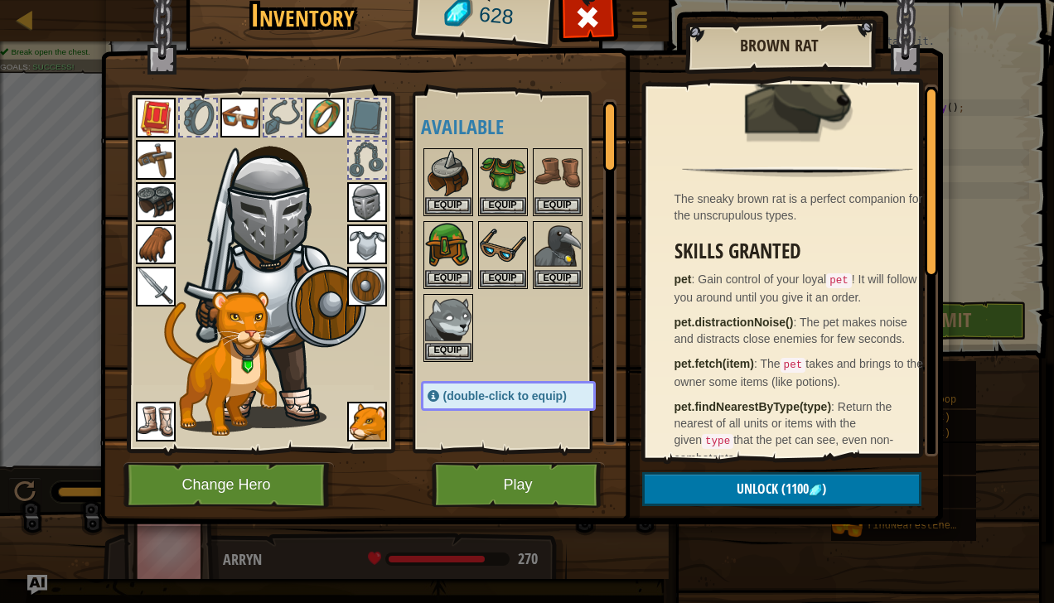
scroll to position [0, 0]
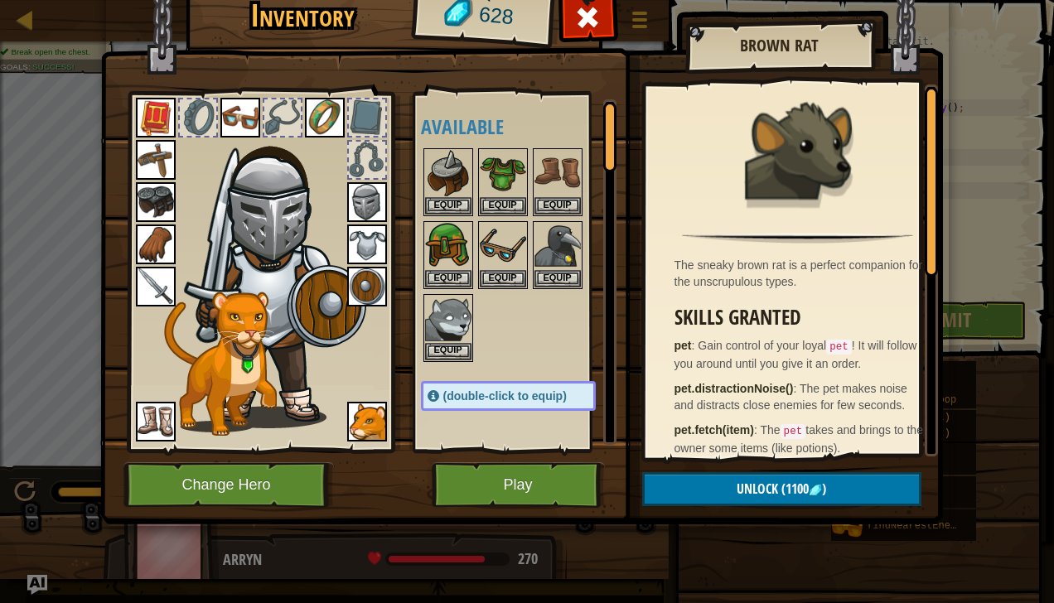
click at [358, 422] on img at bounding box center [367, 422] width 40 height 40
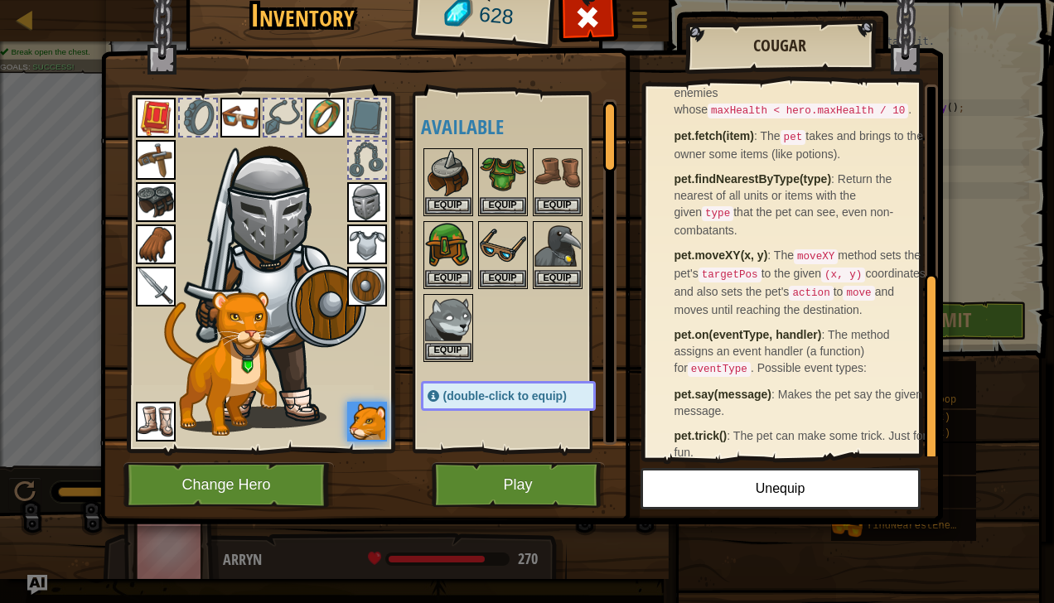
scroll to position [367, 0]
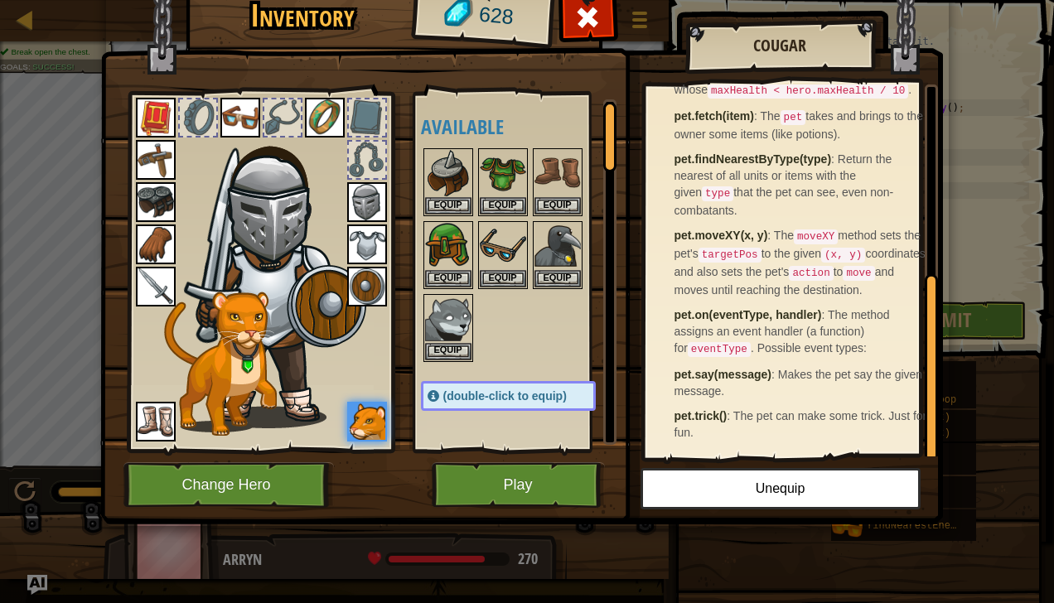
drag, startPoint x: 928, startPoint y: 343, endPoint x: 931, endPoint y: 424, distance: 81.2
click at [931, 424] on div at bounding box center [930, 368] width 13 height 188
click at [571, 480] on button "Play" at bounding box center [518, 485] width 173 height 46
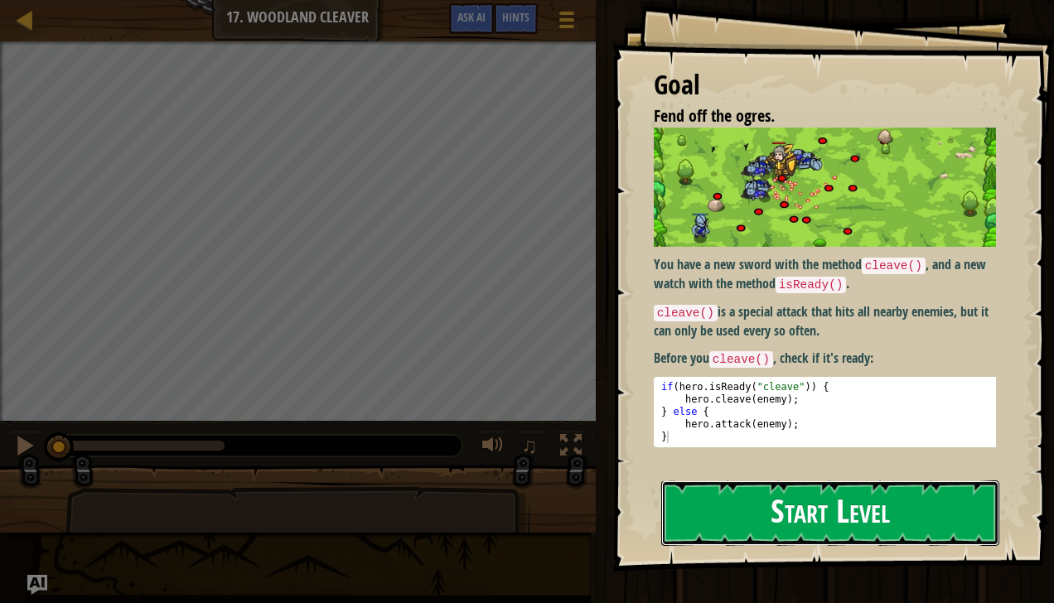
click at [809, 515] on button "Start Level" at bounding box center [830, 512] width 338 height 65
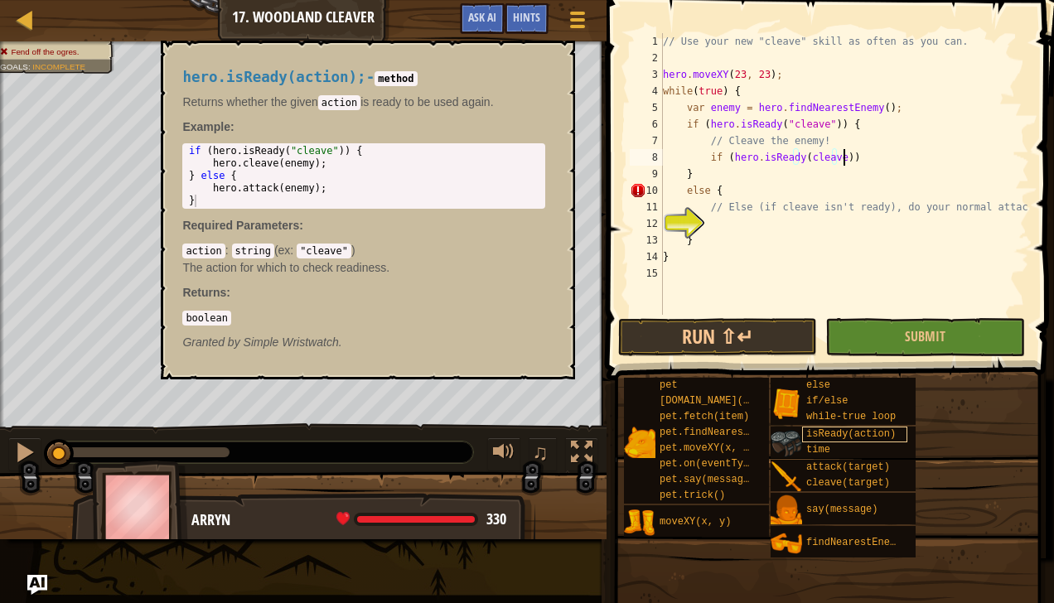
scroll to position [7, 13]
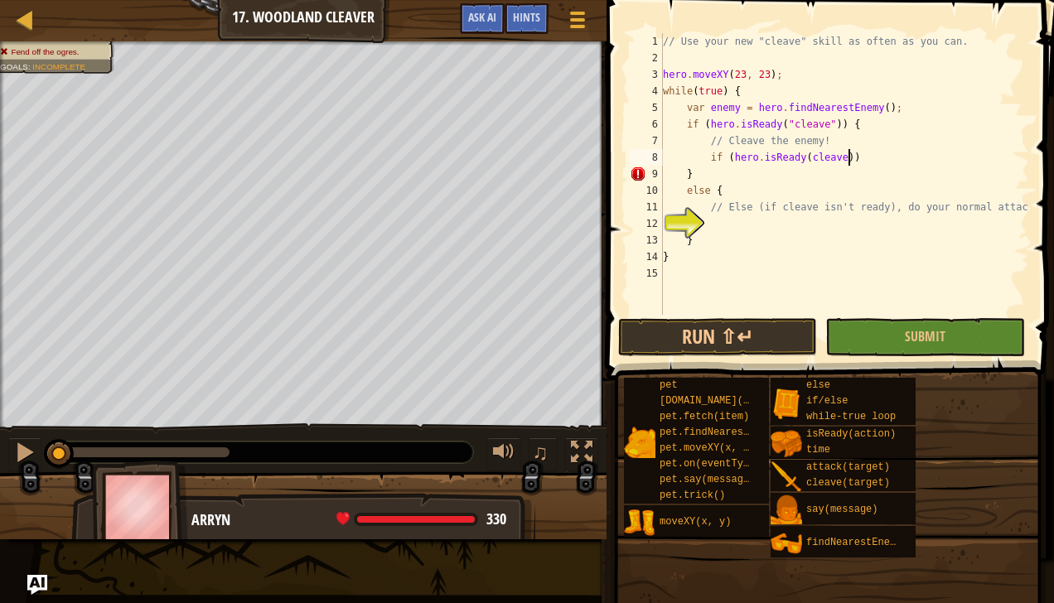
type textarea "if (hero.isReady(cleave)) {"
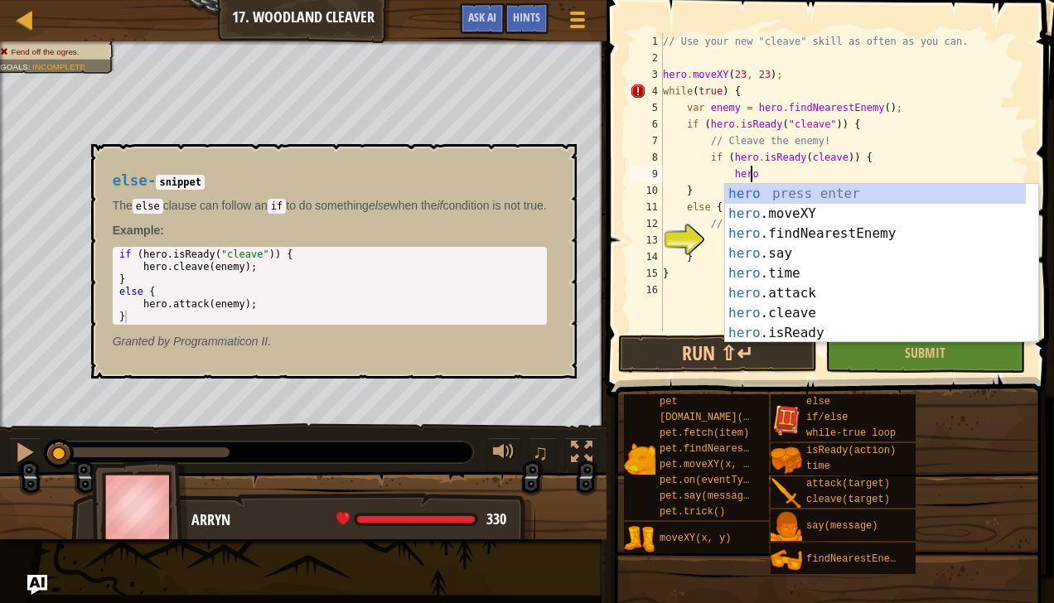
scroll to position [7, 6]
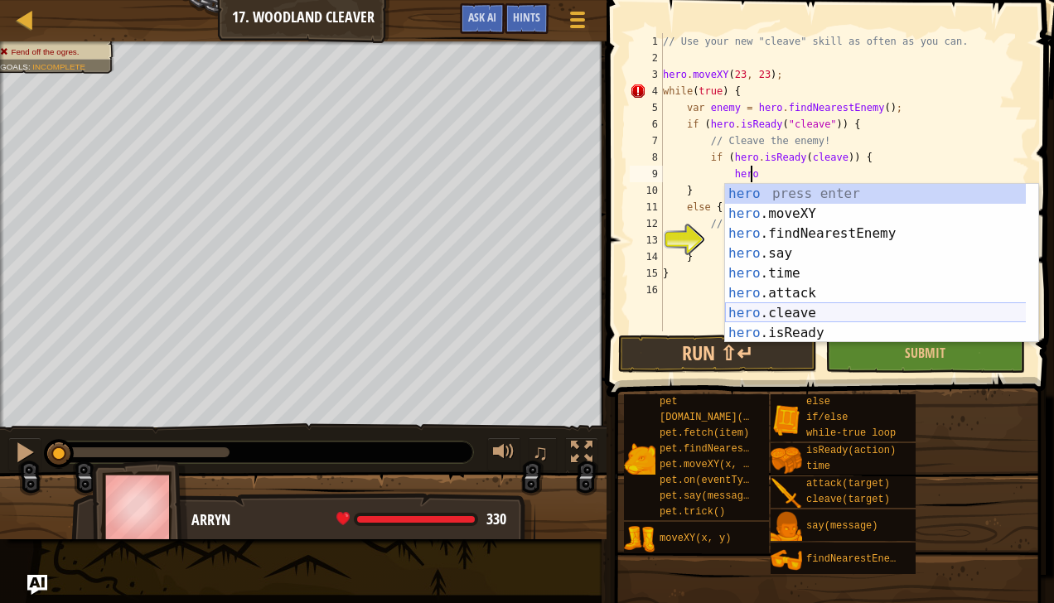
click at [777, 308] on div "hero press enter hero .moveXY press enter hero .findNearestEnemy press enter he…" at bounding box center [876, 283] width 302 height 199
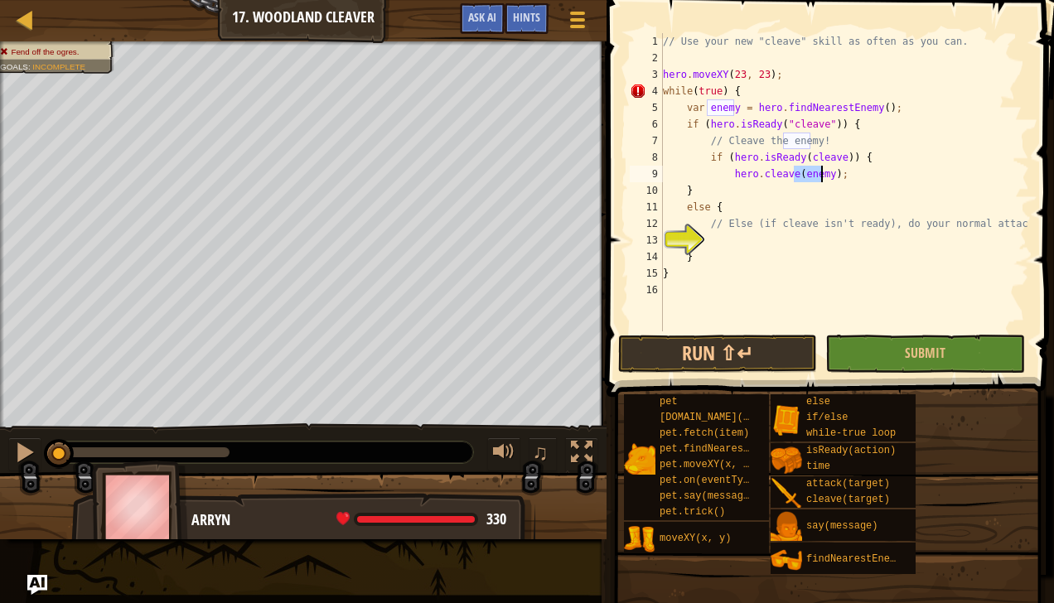
type textarea "hero.cleave(enemy);"
click at [842, 176] on div "// Use your new "cleave" skill as often as you can. hero . moveXY ( 23 , 23 ) ;…" at bounding box center [843, 198] width 369 height 331
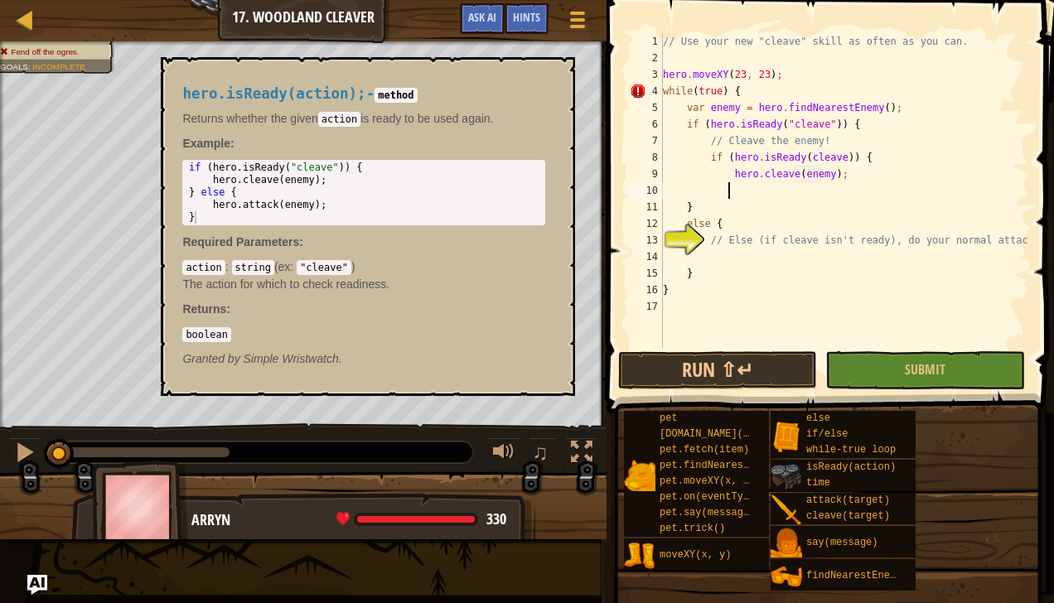
scroll to position [7, 4]
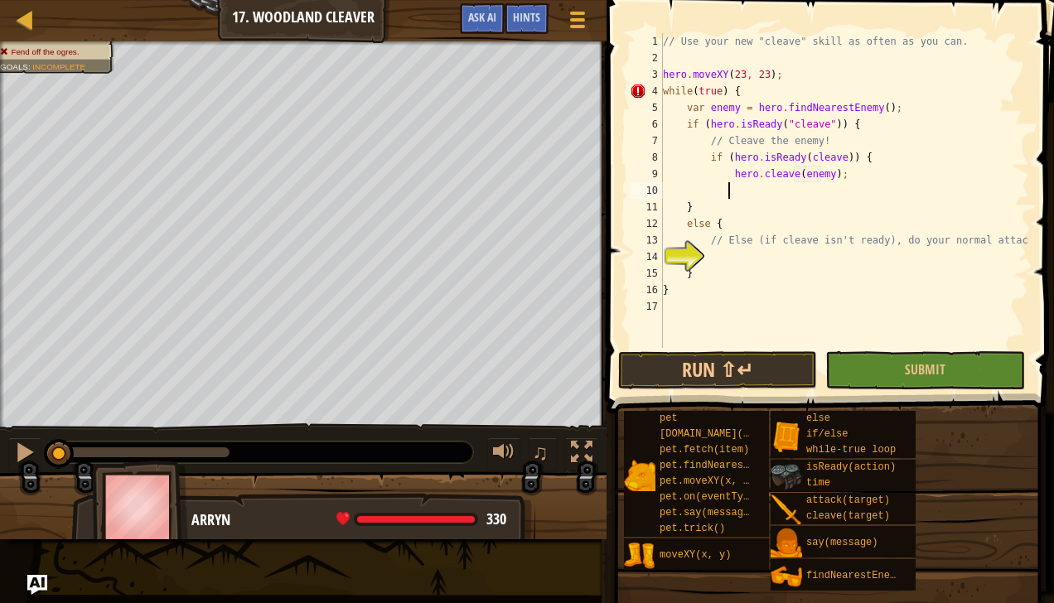
type textarea "}"
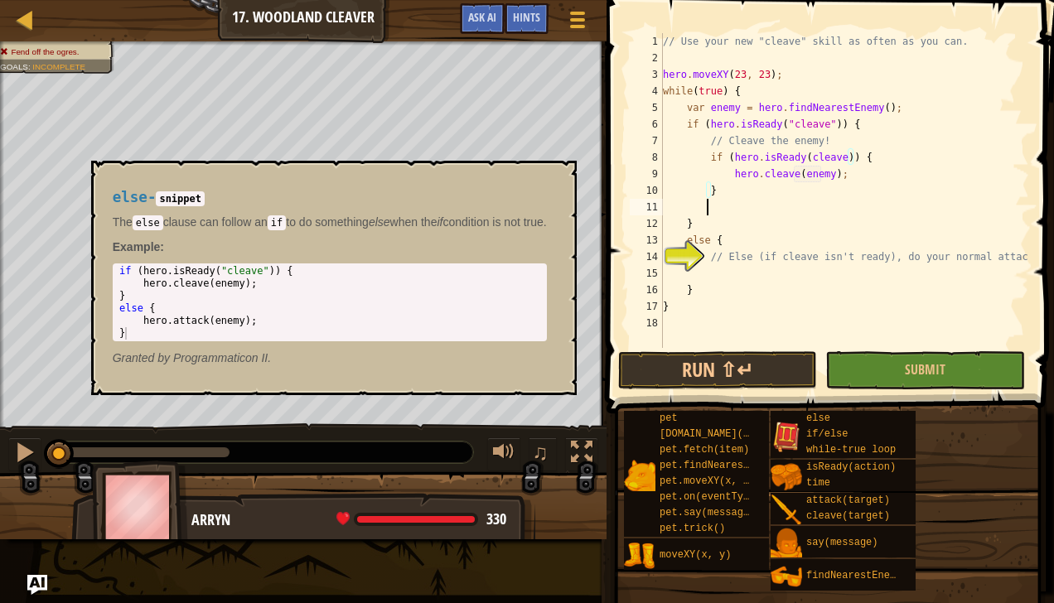
scroll to position [7, 2]
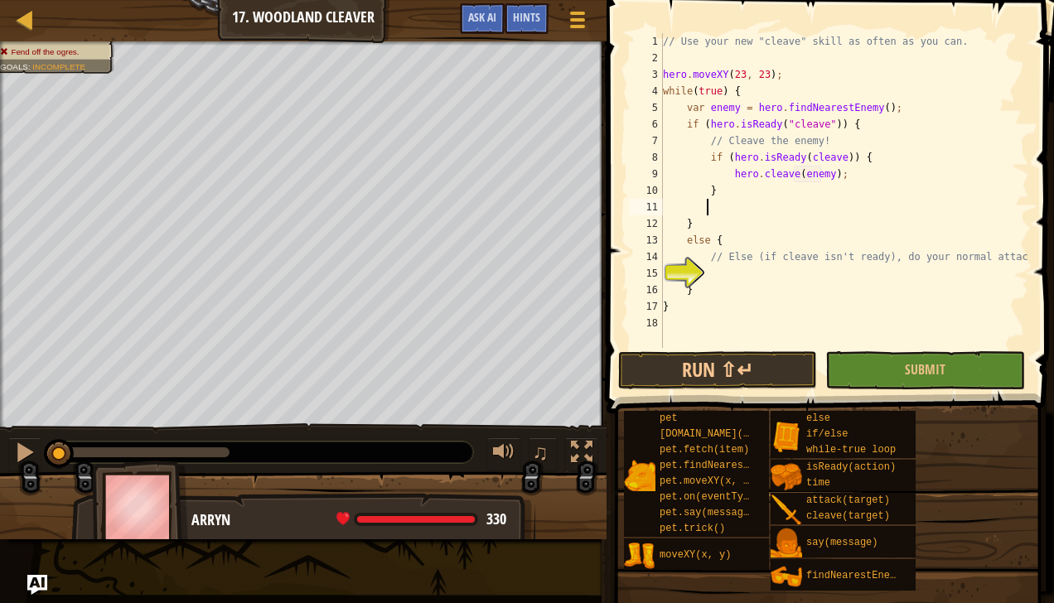
click at [693, 225] on div "// Use your new "cleave" skill as often as you can. hero . moveXY ( 23 , 23 ) ;…" at bounding box center [843, 207] width 369 height 348
type textarea "}"
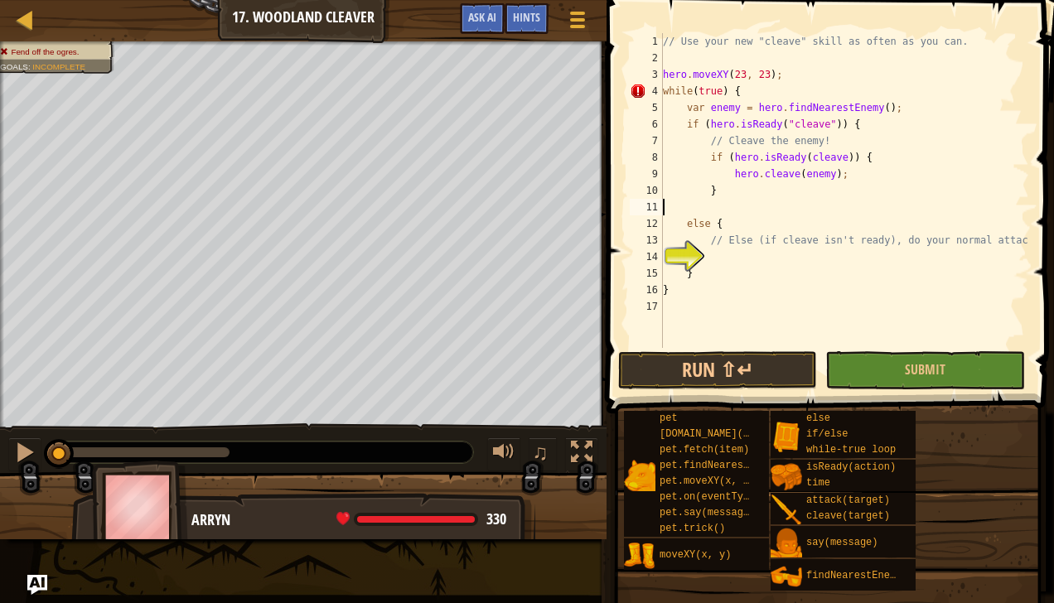
type textarea "}"
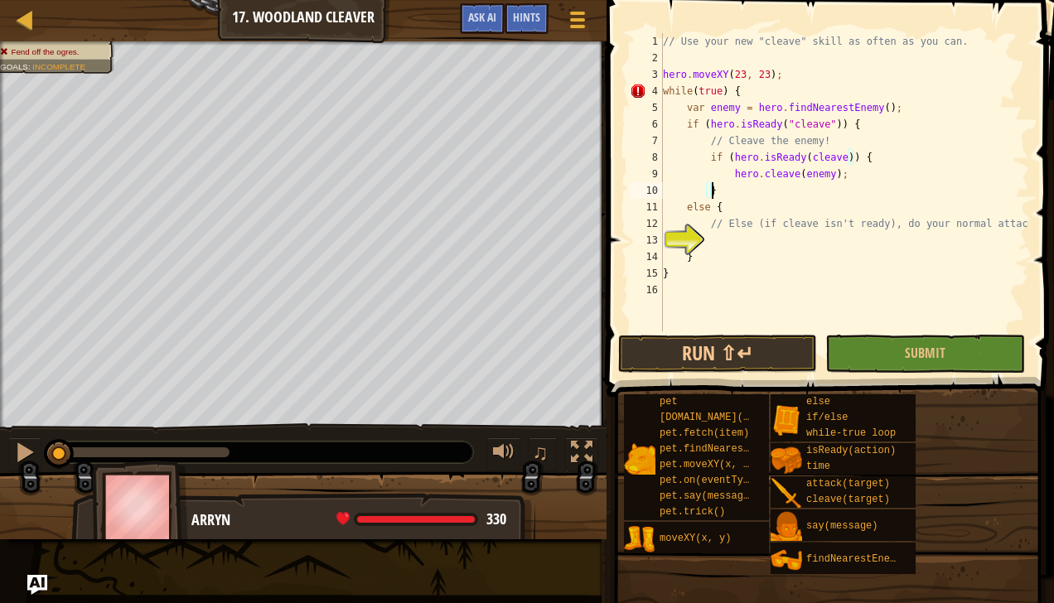
click at [705, 239] on div "// Use your new "cleave" skill as often as you can. hero . moveXY ( 23 , 23 ) ;…" at bounding box center [843, 198] width 369 height 331
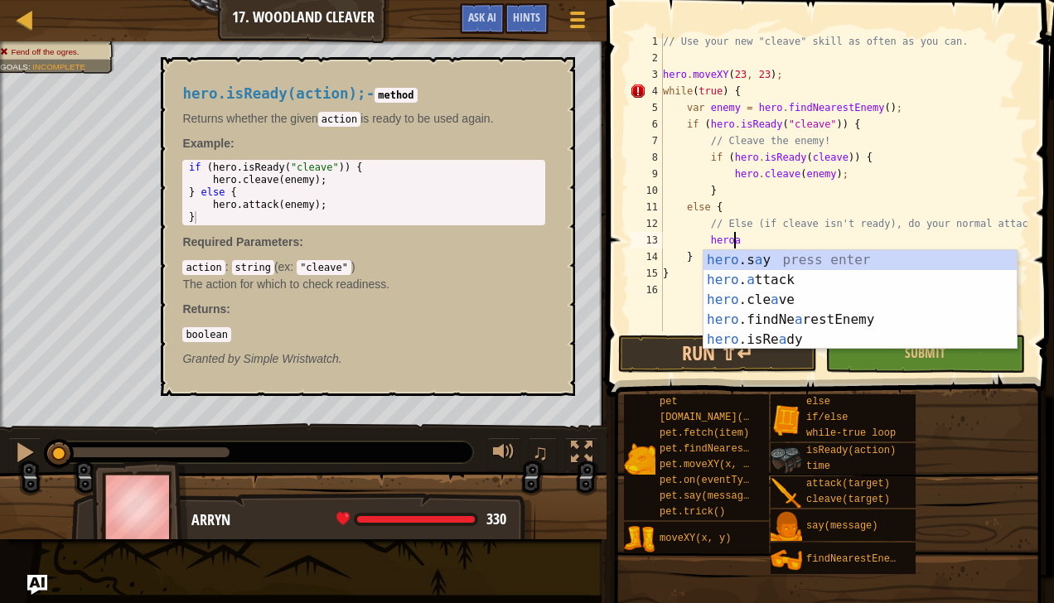
scroll to position [7, 6]
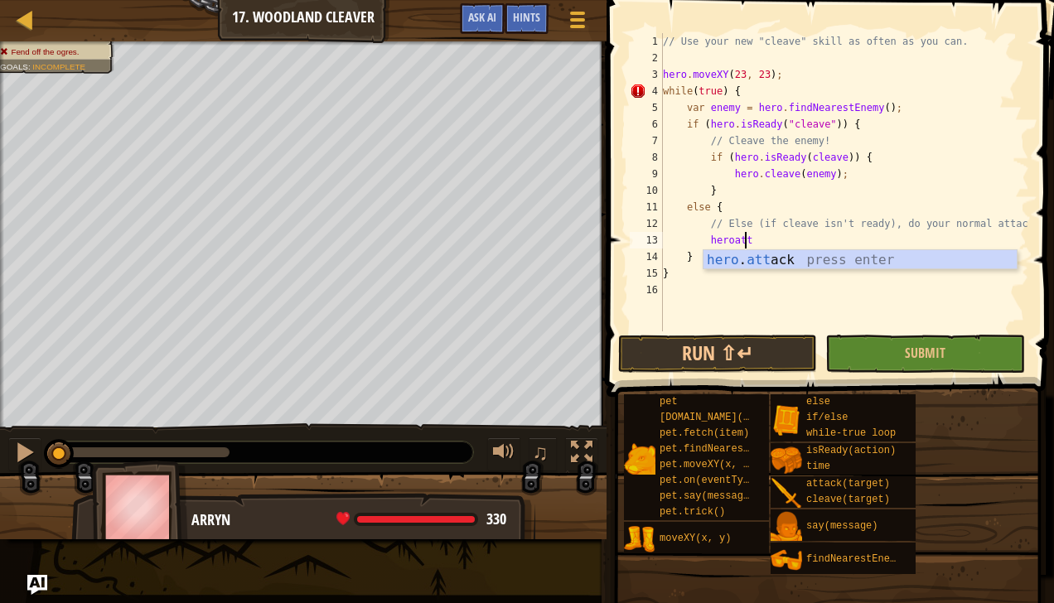
click at [741, 252] on div "hero . att ack press enter" at bounding box center [860, 280] width 314 height 60
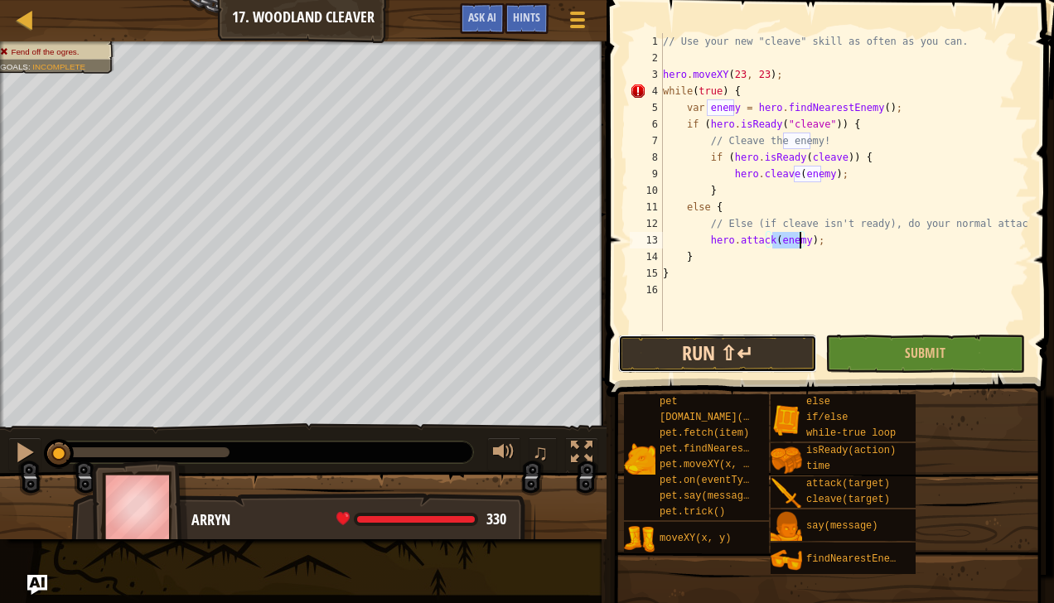
click at [785, 358] on button "Run ⇧↵" at bounding box center [717, 354] width 199 height 38
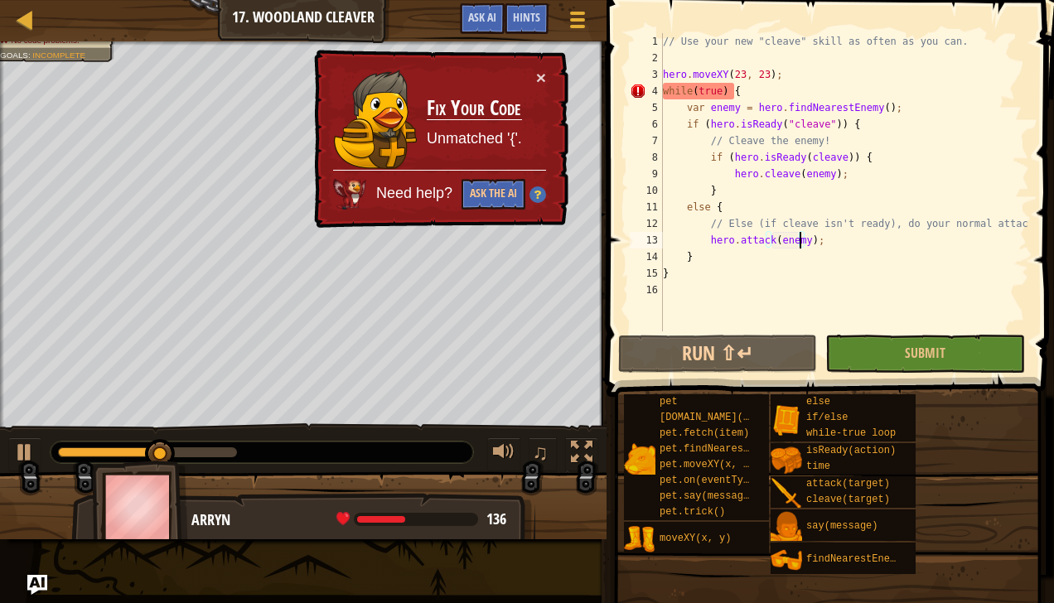
click at [692, 260] on div "// Use your new "cleave" skill as often as you can. hero . moveXY ( 23 , 23 ) ;…" at bounding box center [843, 198] width 369 height 331
click at [673, 275] on div "// Use your new "cleave" skill as often as you can. hero . moveXY ( 23 , 23 ) ;…" at bounding box center [843, 198] width 369 height 331
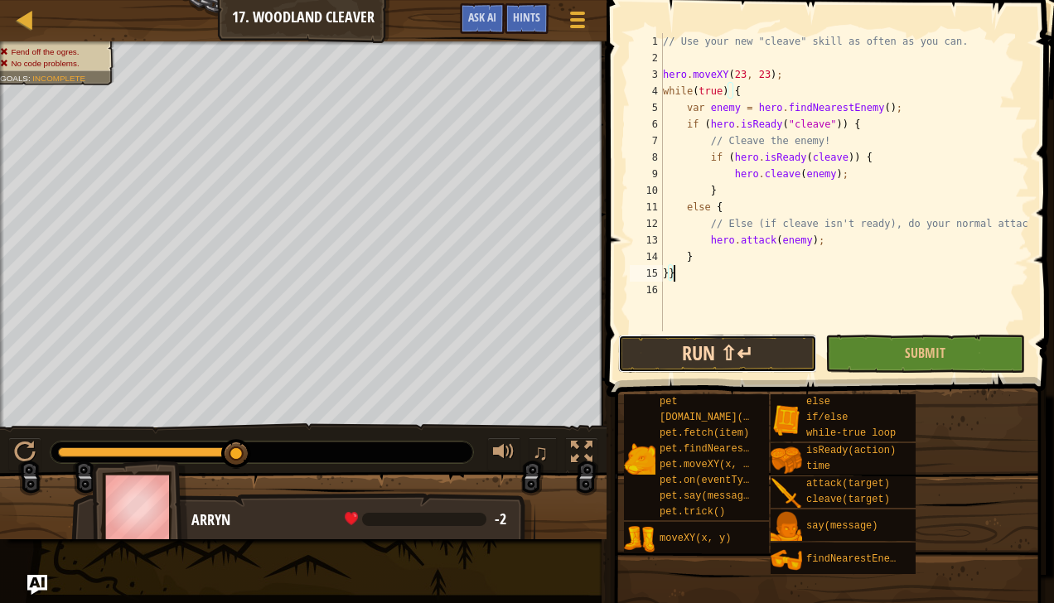
click at [700, 355] on button "Run ⇧↵" at bounding box center [717, 354] width 199 height 38
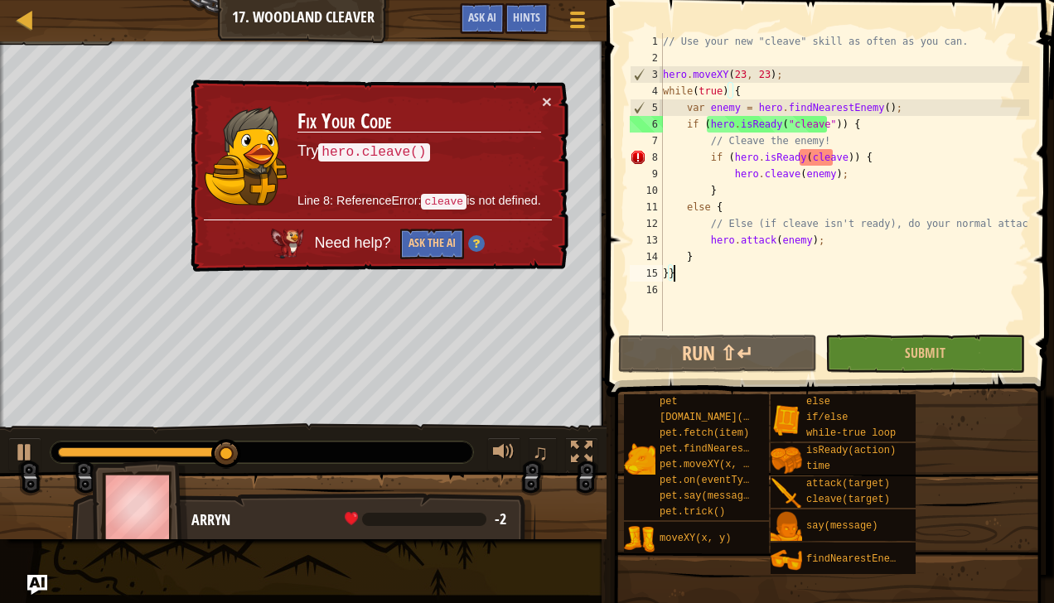
click at [835, 157] on div "// Use your new "cleave" skill as often as you can. hero . moveXY ( 23 , 23 ) ;…" at bounding box center [843, 198] width 369 height 331
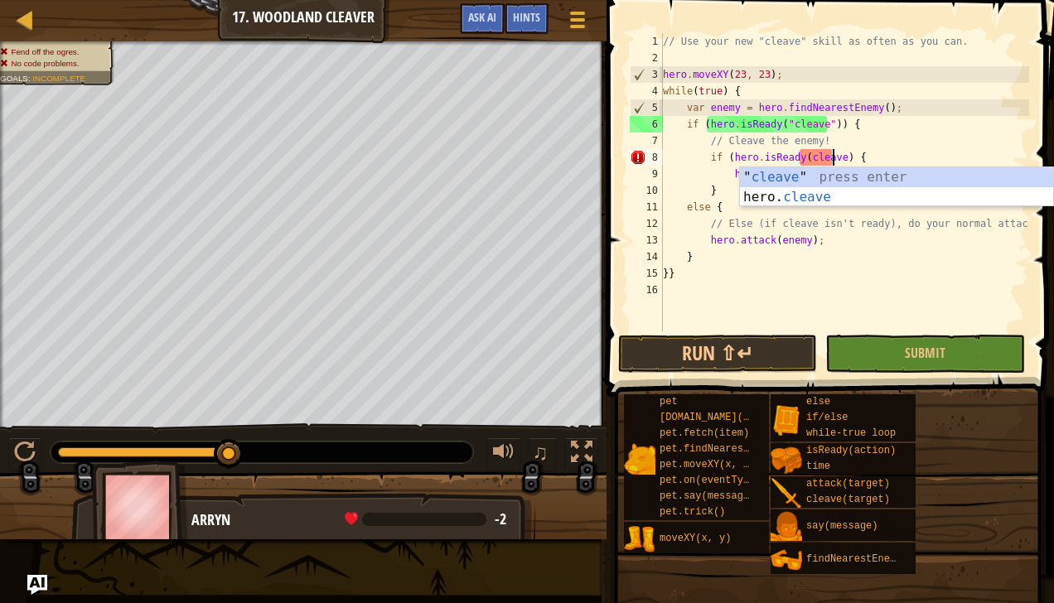
scroll to position [7, 14]
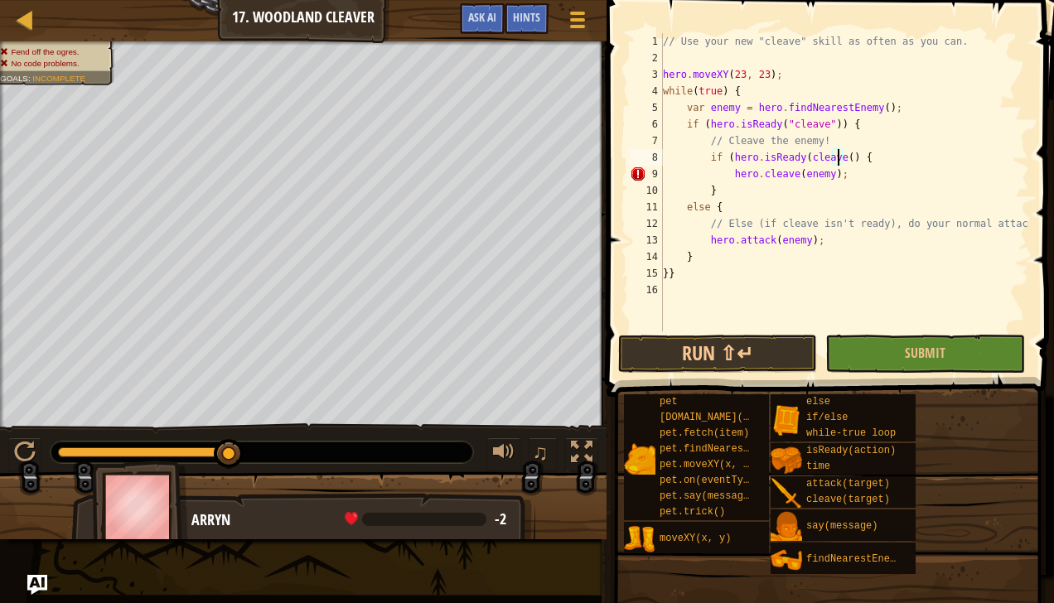
click at [829, 153] on div "// Use your new "cleave" skill as often as you can. hero . moveXY ( 23 , 23 ) ;…" at bounding box center [843, 198] width 369 height 331
click at [757, 356] on button "Run ⇧↵" at bounding box center [717, 354] width 199 height 38
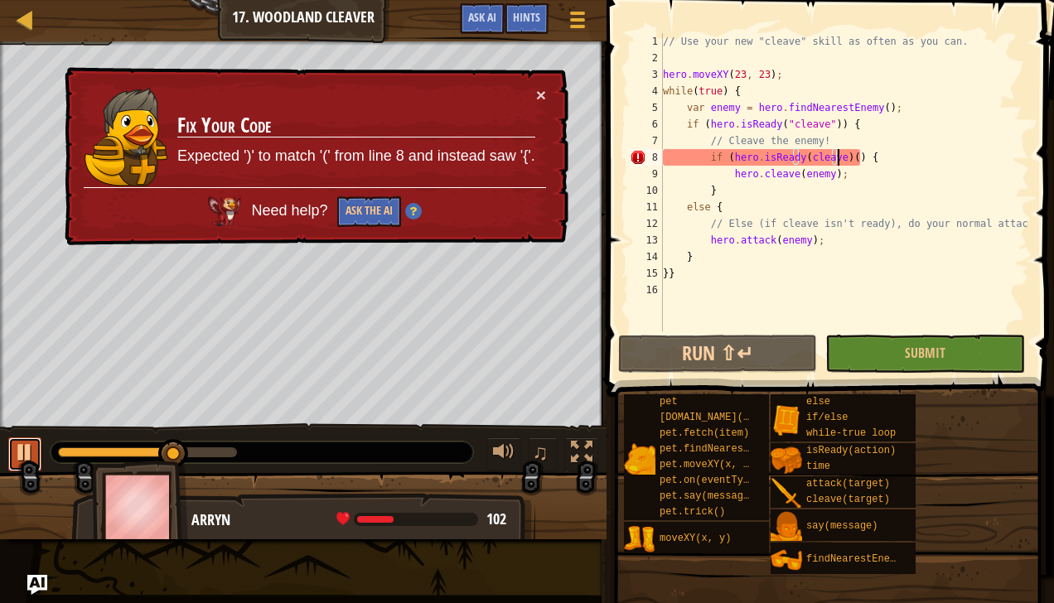
click at [28, 448] on div at bounding box center [25, 453] width 22 height 22
click at [862, 159] on div "// Use your new "cleave" skill as often as you can. hero . moveXY ( 23 , 23 ) ;…" at bounding box center [843, 198] width 369 height 331
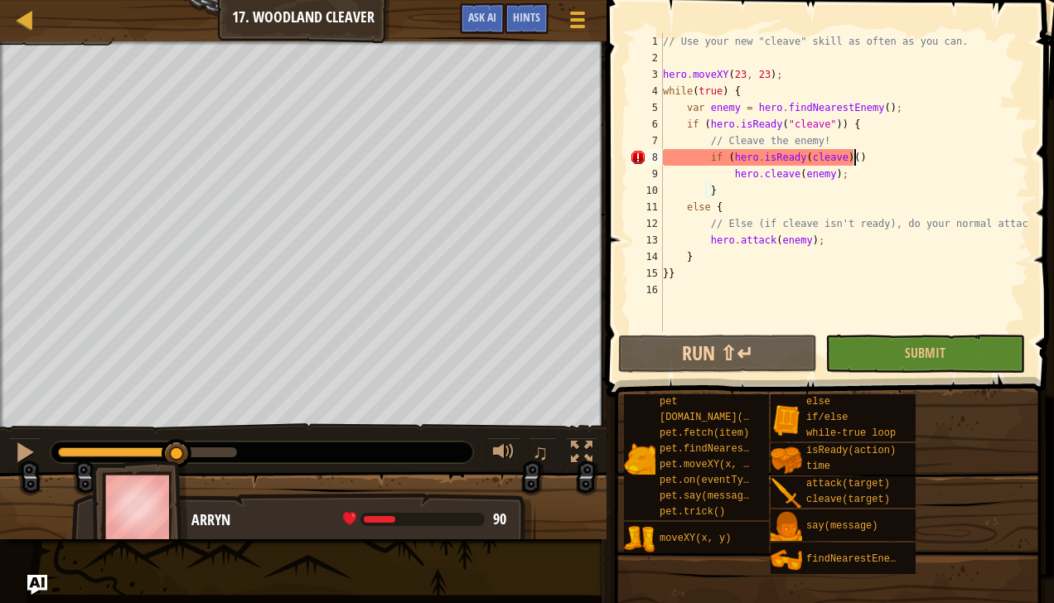
scroll to position [7, 15]
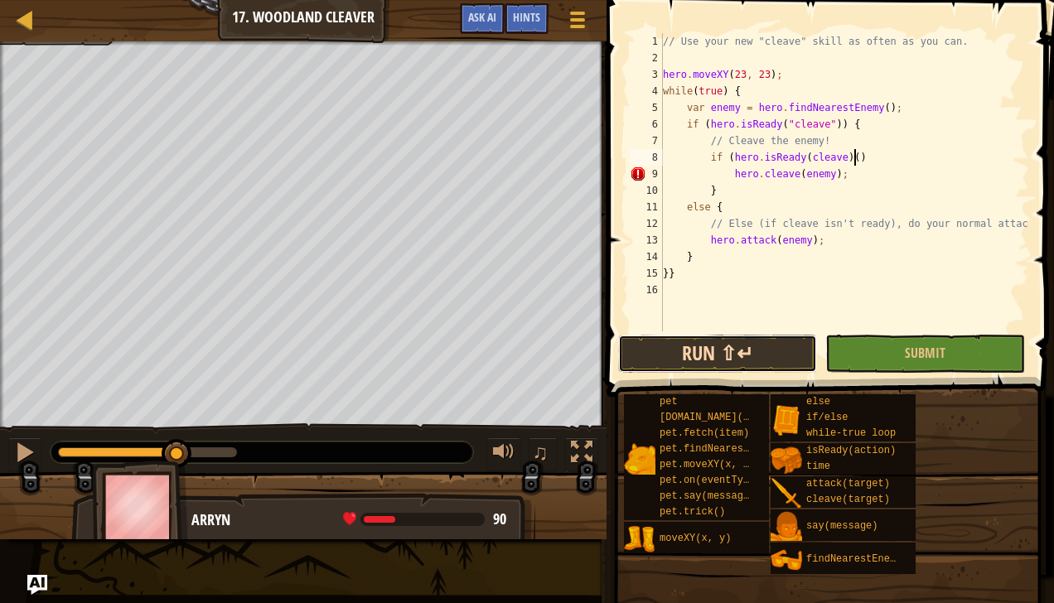
click at [654, 346] on button "Run ⇧↵" at bounding box center [717, 354] width 199 height 38
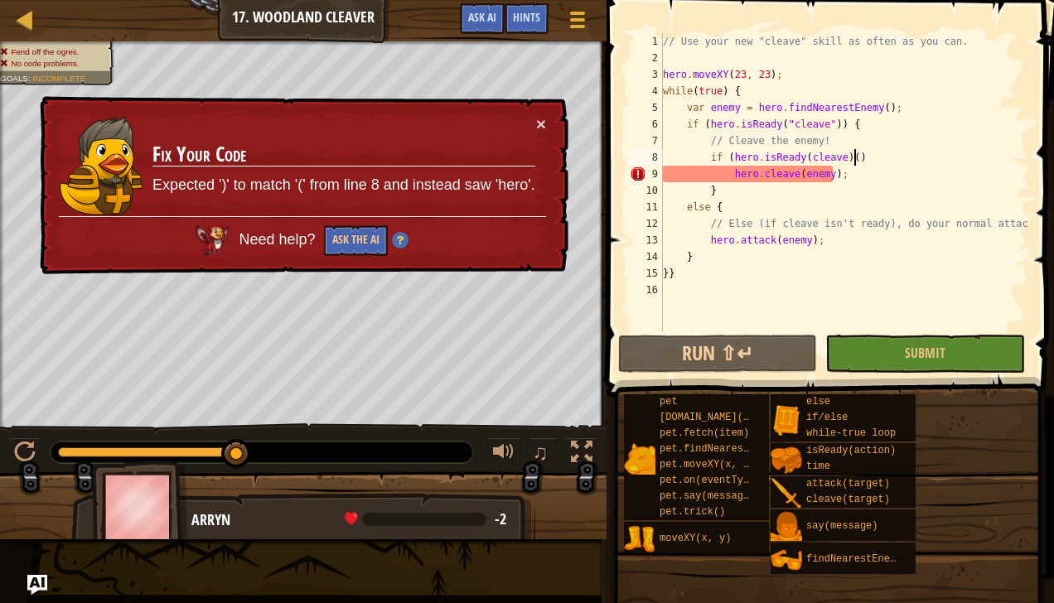
click at [729, 174] on div "// Use your new "cleave" skill as often as you can. hero . moveXY ( 23 , 23 ) ;…" at bounding box center [843, 198] width 369 height 331
click at [795, 158] on div "// Use your new "cleave" skill as often as you can. hero . moveXY ( 23 , 23 ) ;…" at bounding box center [843, 198] width 369 height 331
click at [798, 159] on div "// Use your new "cleave" skill as often as you can. hero . moveXY ( 23 , 23 ) ;…" at bounding box center [843, 198] width 369 height 331
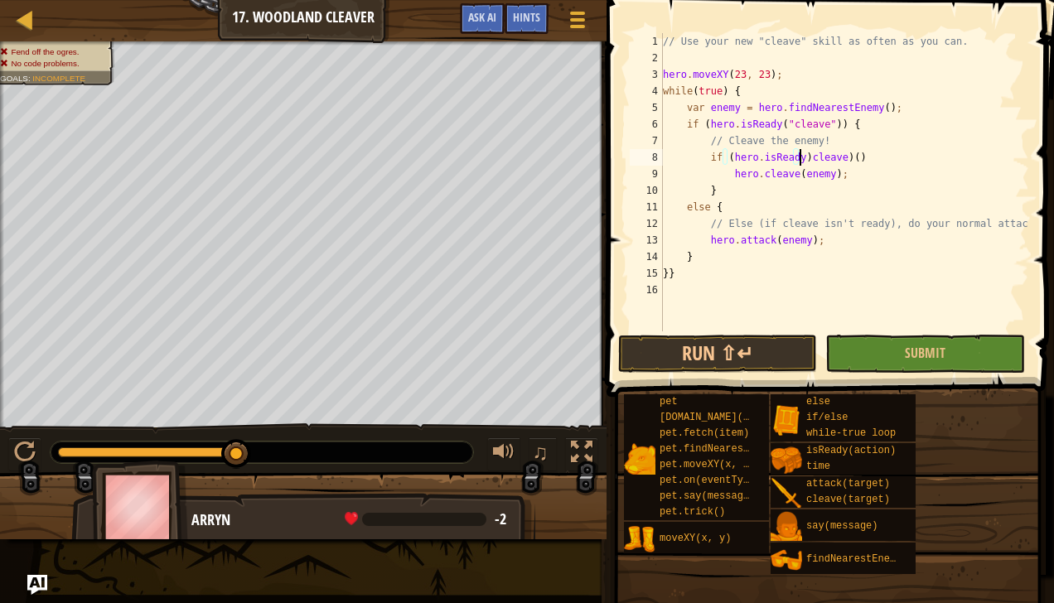
scroll to position [7, 12]
click at [797, 159] on div "// Use your new "cleave" skill as often as you can. hero . moveXY ( 23 , 23 ) ;…" at bounding box center [843, 198] width 369 height 331
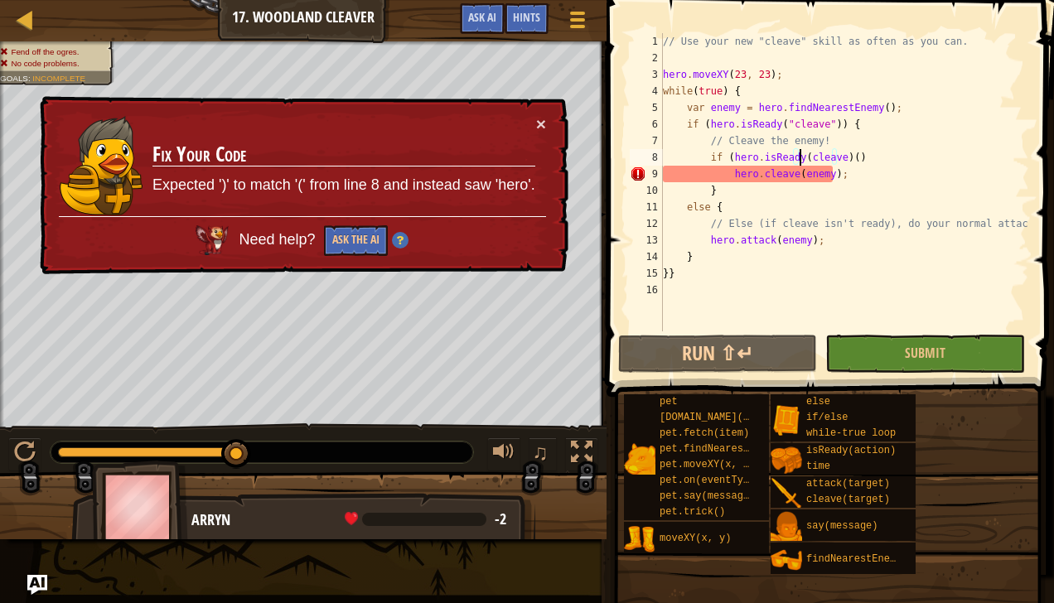
click at [801, 159] on div "// Use your new "cleave" skill as often as you can. hero . moveXY ( 23 , 23 ) ;…" at bounding box center [843, 198] width 369 height 331
drag, startPoint x: 822, startPoint y: 126, endPoint x: 836, endPoint y: 128, distance: 14.2
click at [836, 128] on div "// Use your new "cleave" skill as often as you can. hero . moveXY ( 23 , 23 ) ;…" at bounding box center [843, 198] width 369 height 331
click at [835, 156] on div "// Use your new "cleave" skill as often as you can. hero . moveXY ( 23 , 23 ) ;…" at bounding box center [843, 198] width 369 height 331
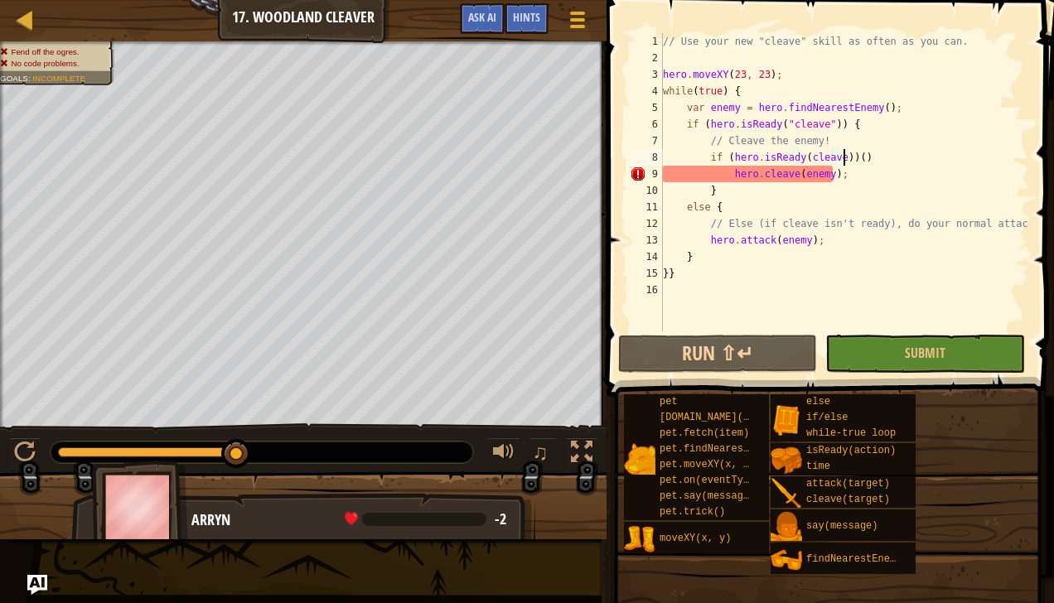
scroll to position [7, 14]
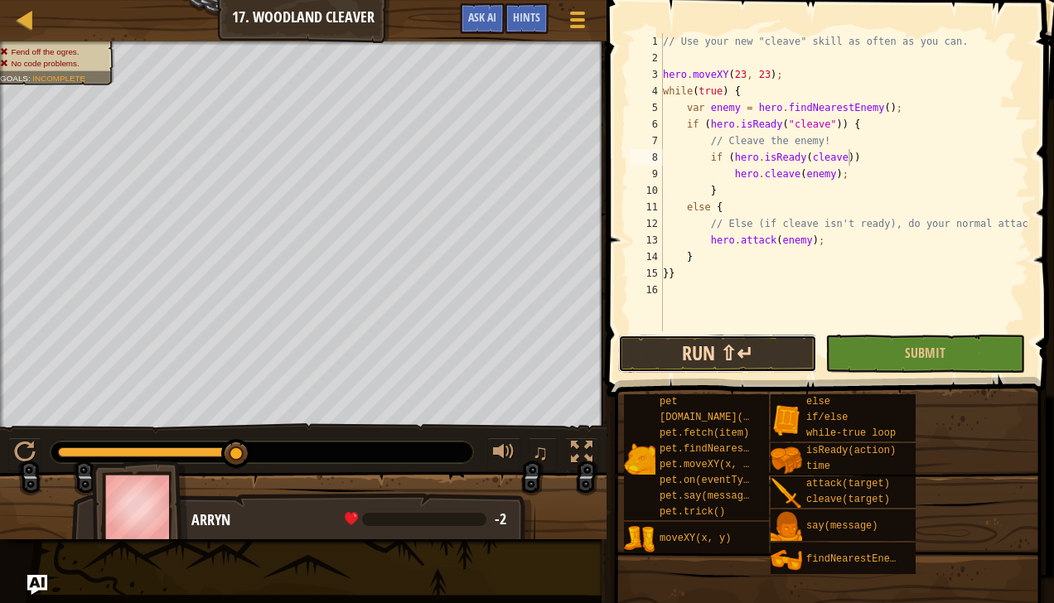
click at [762, 347] on button "Run ⇧↵" at bounding box center [717, 354] width 199 height 38
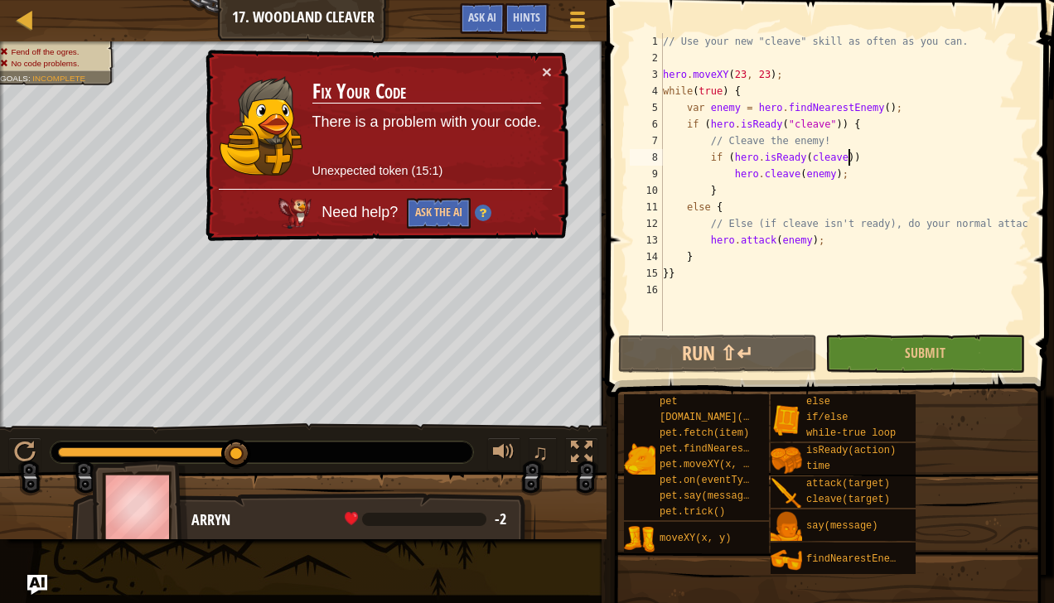
click at [685, 273] on div "// Use your new "cleave" skill as often as you can. hero . moveXY ( 23 , 23 ) ;…" at bounding box center [843, 198] width 369 height 331
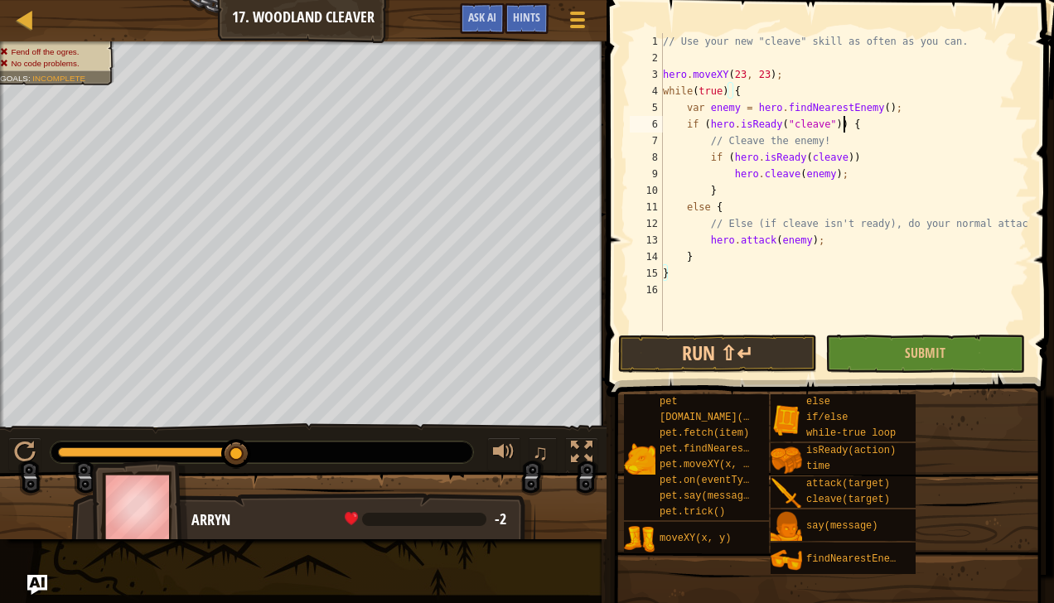
click at [849, 121] on div "// Use your new "cleave" skill as often as you can. hero . moveXY ( 23 , 23 ) ;…" at bounding box center [843, 198] width 369 height 331
click at [855, 156] on div "// Use your new "cleave" skill as often as you can. hero . moveXY ( 23 , 23 ) ;…" at bounding box center [843, 198] width 369 height 331
click at [762, 348] on button "Run ⇧↵" at bounding box center [717, 354] width 199 height 38
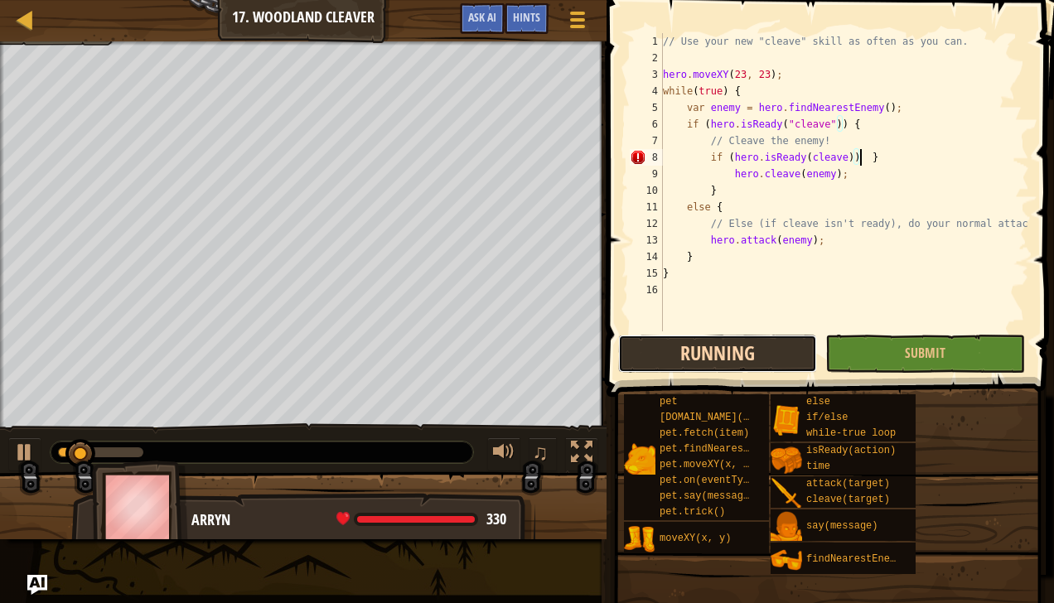
click at [721, 336] on button "Running" at bounding box center [717, 354] width 199 height 38
click at [688, 361] on button "Run ⇧↵" at bounding box center [717, 354] width 199 height 38
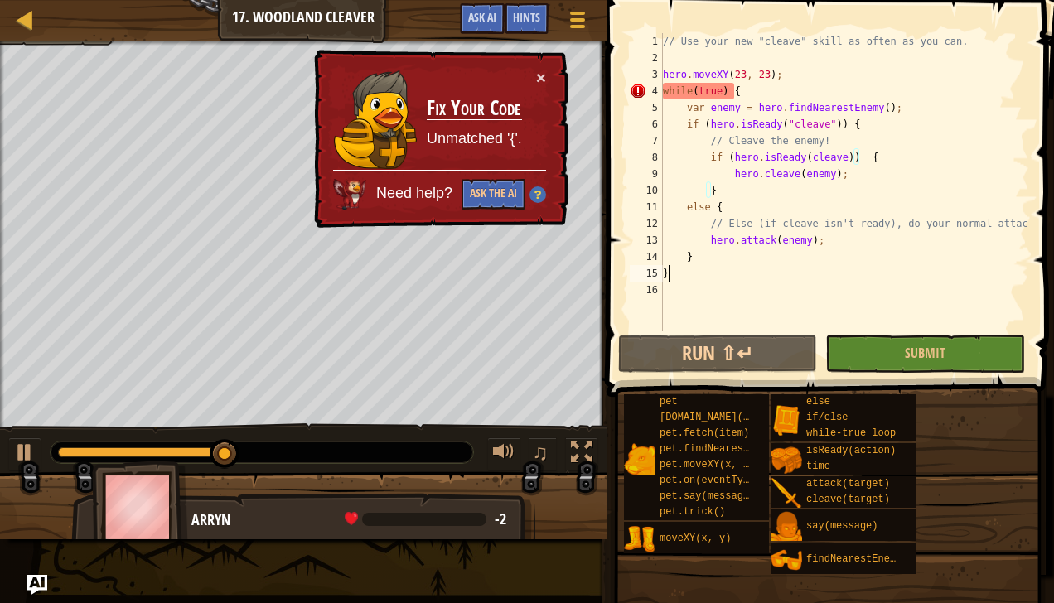
click at [690, 281] on div "// Use your new "cleave" skill as often as you can. hero . moveXY ( 23 , 23 ) ;…" at bounding box center [843, 198] width 369 height 331
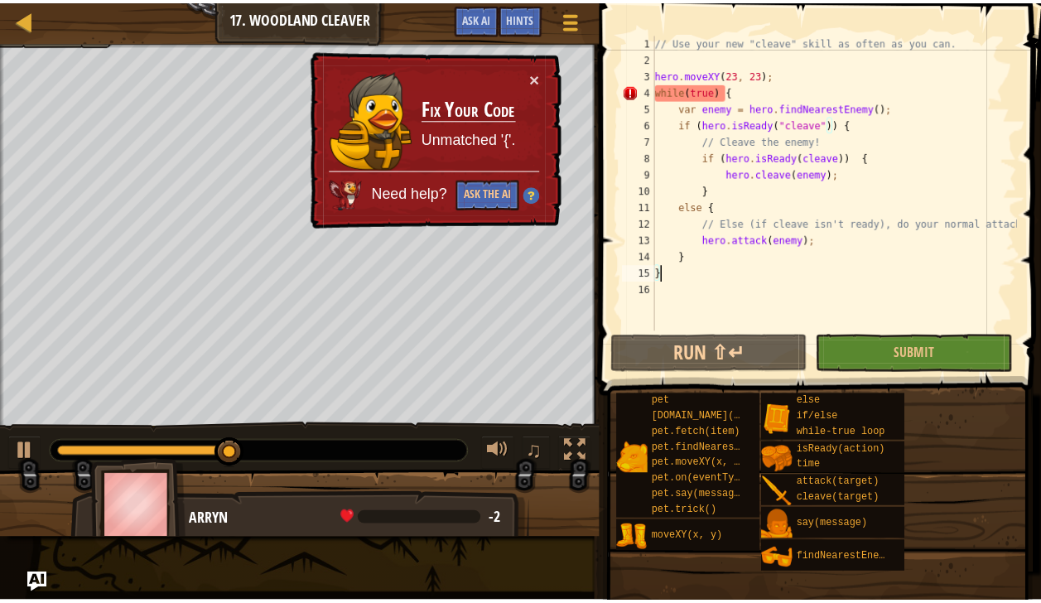
scroll to position [7, 0]
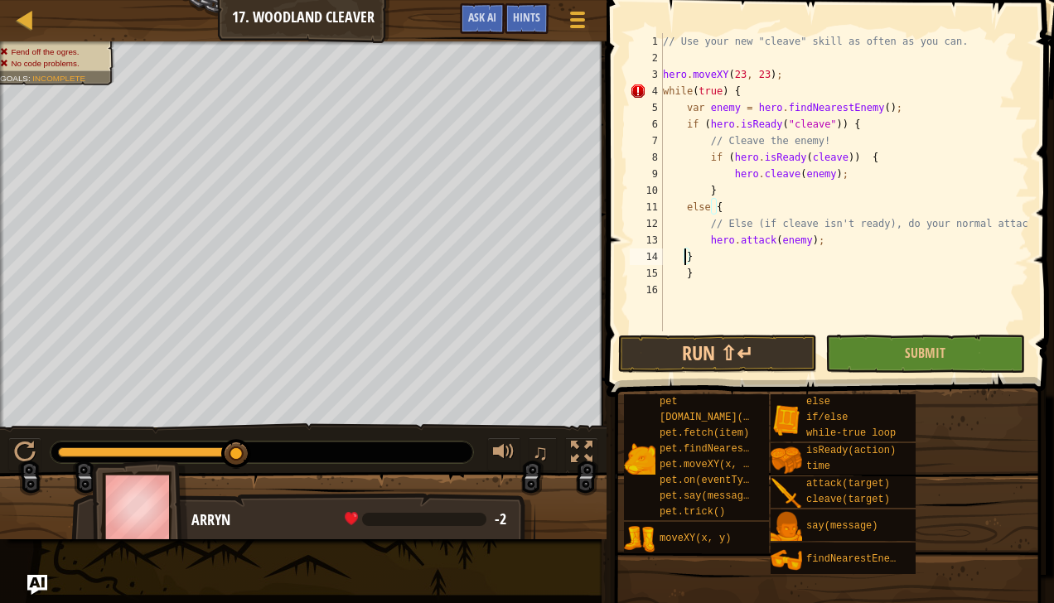
type textarea "}"
click at [670, 293] on div "// Use your new "cleave" skill as often as you can. hero . moveXY ( 23 , 23 ) ;…" at bounding box center [843, 198] width 369 height 331
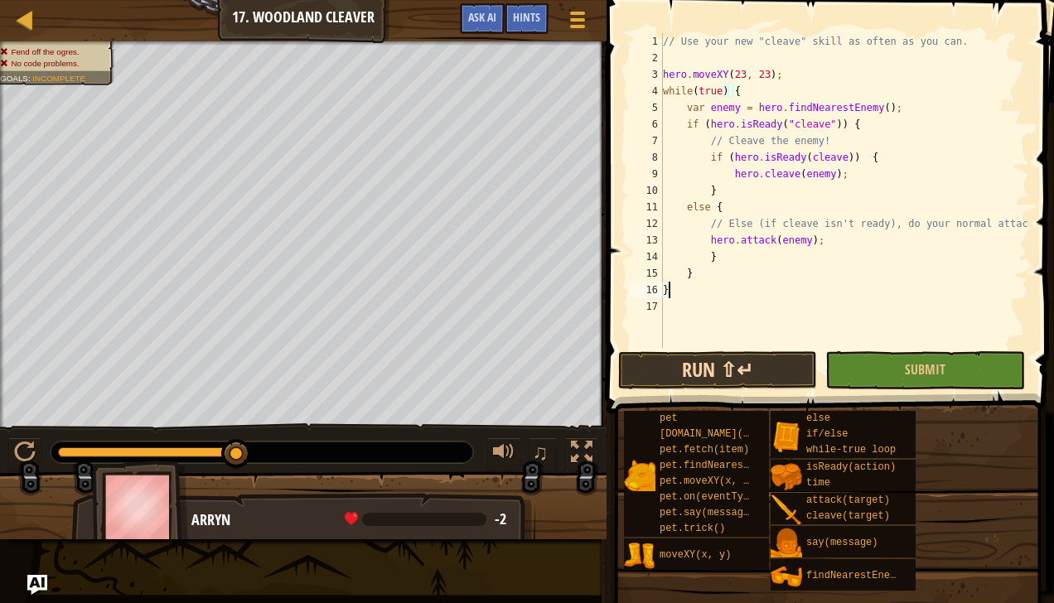
type textarea "}"
click at [726, 369] on button "Run ⇧↵" at bounding box center [717, 370] width 199 height 38
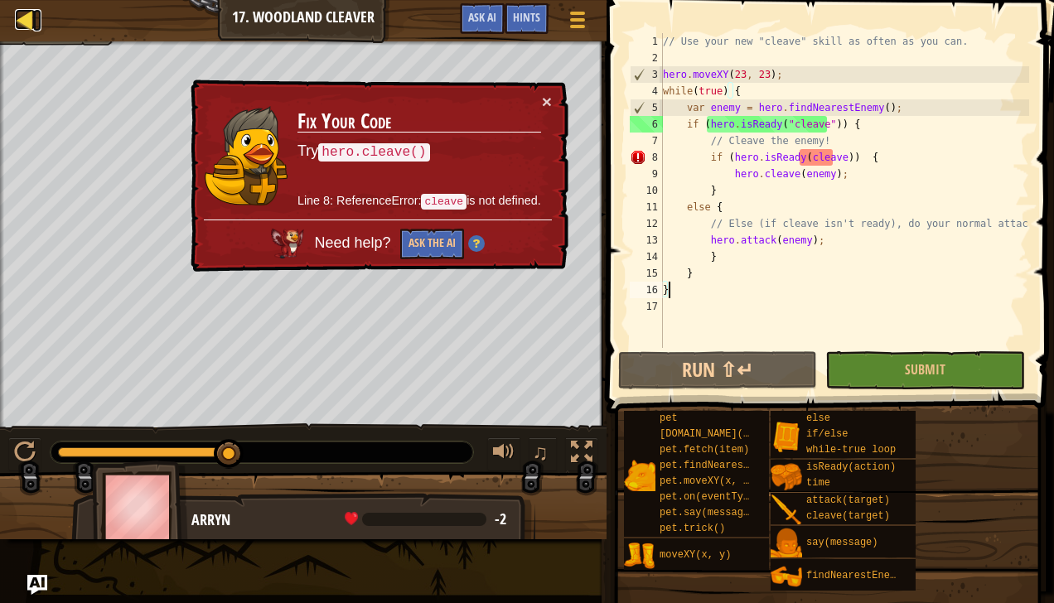
click at [23, 22] on div at bounding box center [25, 19] width 21 height 21
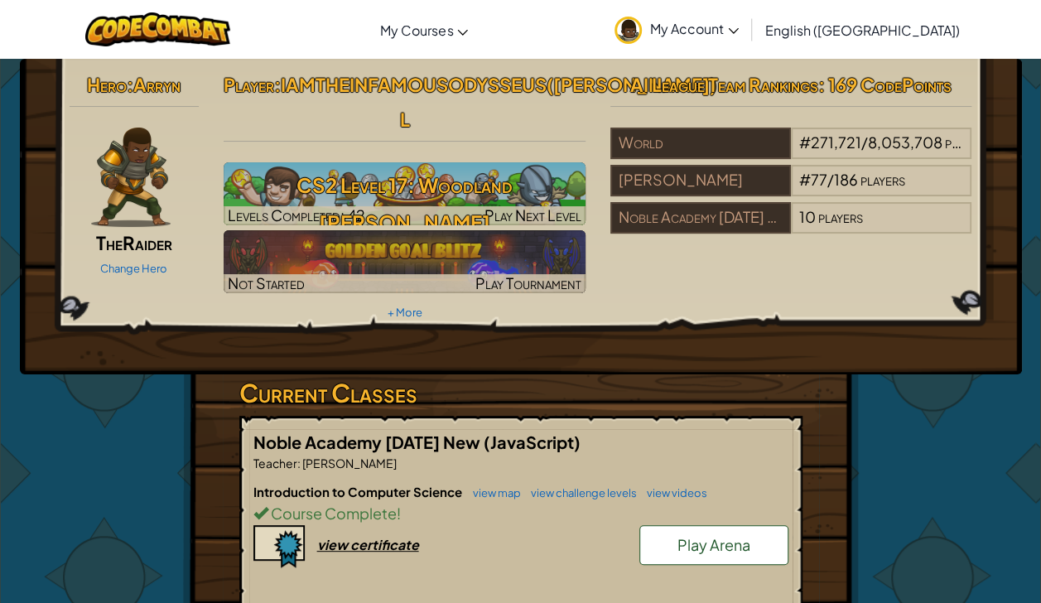
click at [739, 23] on span "My Account" at bounding box center [694, 28] width 89 height 17
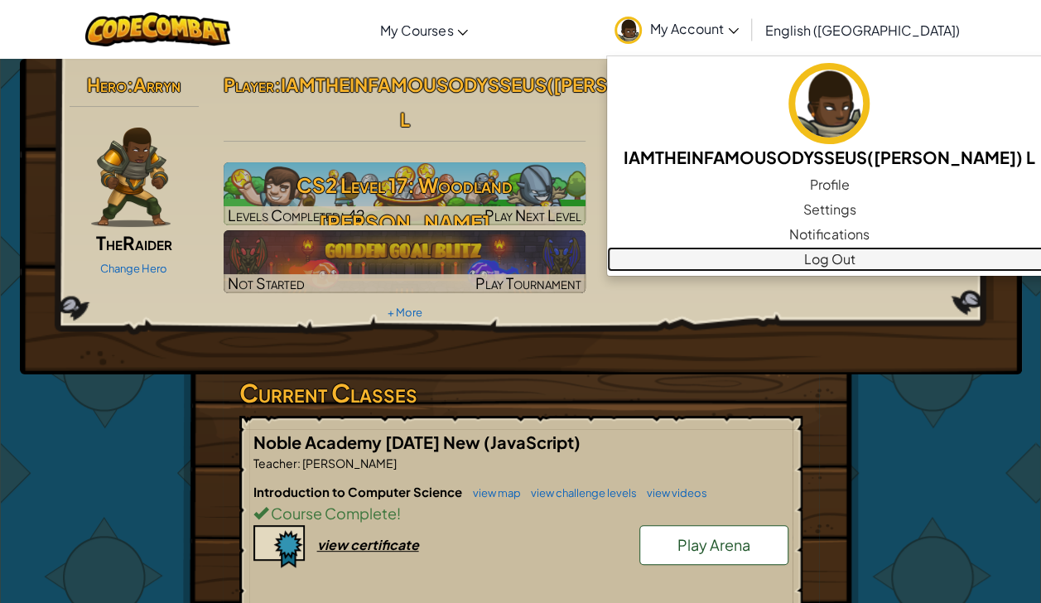
click at [886, 266] on link "Log Out" at bounding box center [829, 259] width 445 height 25
